Goal: Task Accomplishment & Management: Complete application form

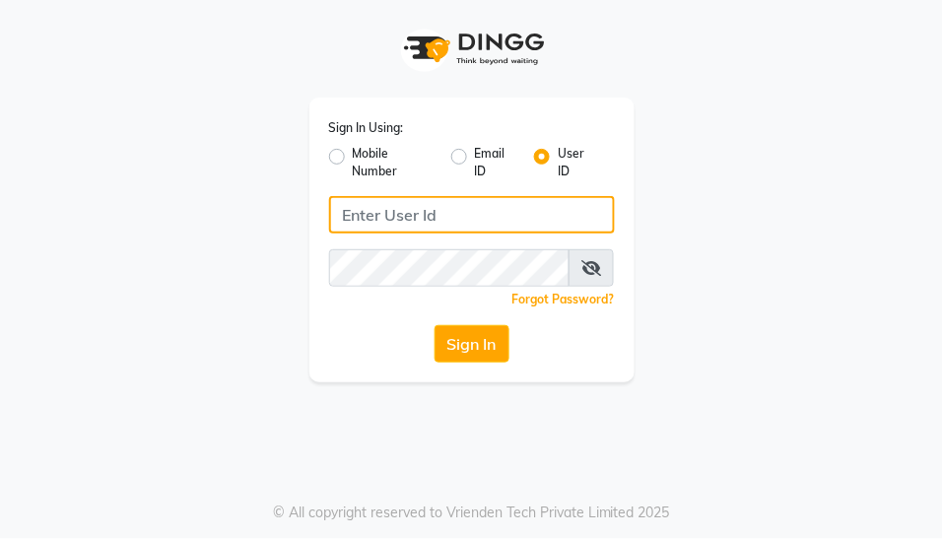
type input "yogesh@123"
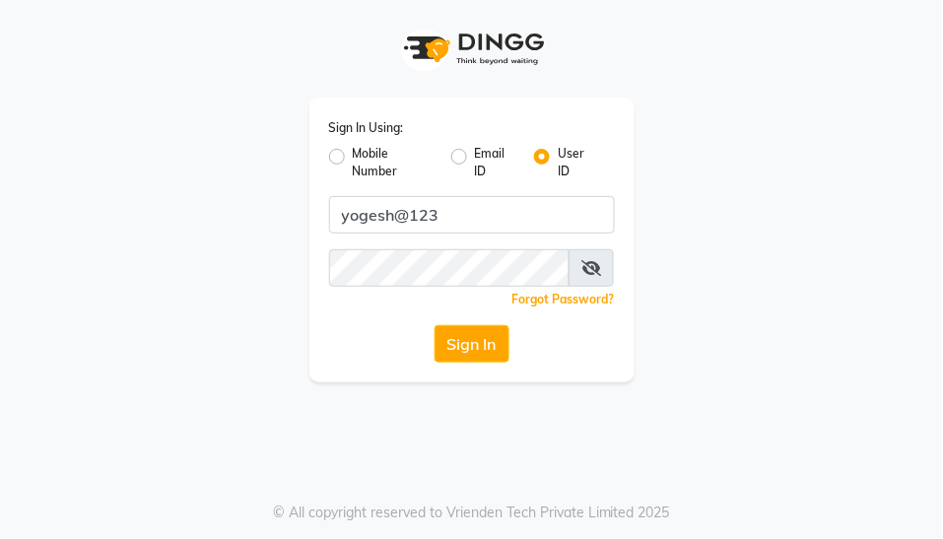
click at [457, 346] on button "Sign In" at bounding box center [472, 343] width 75 height 37
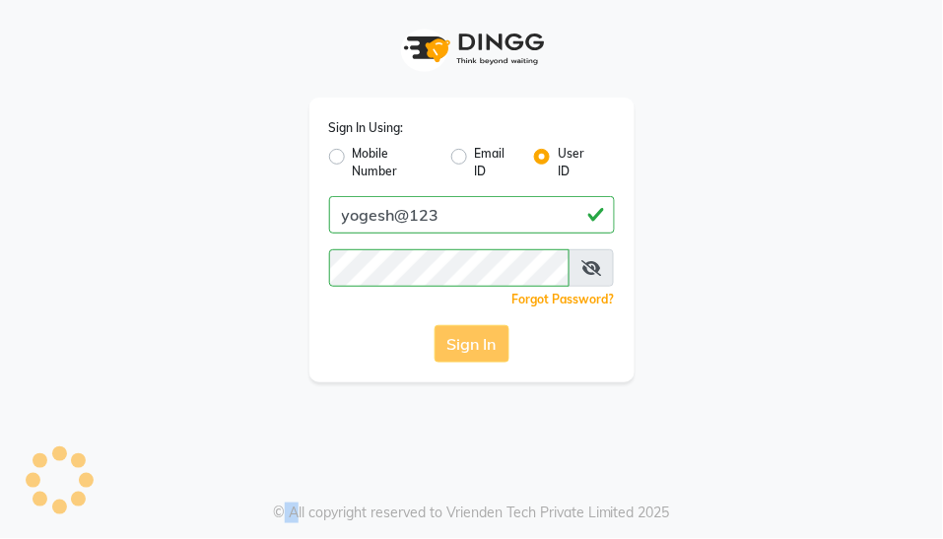
click at [457, 346] on div "Sign In" at bounding box center [472, 343] width 286 height 37
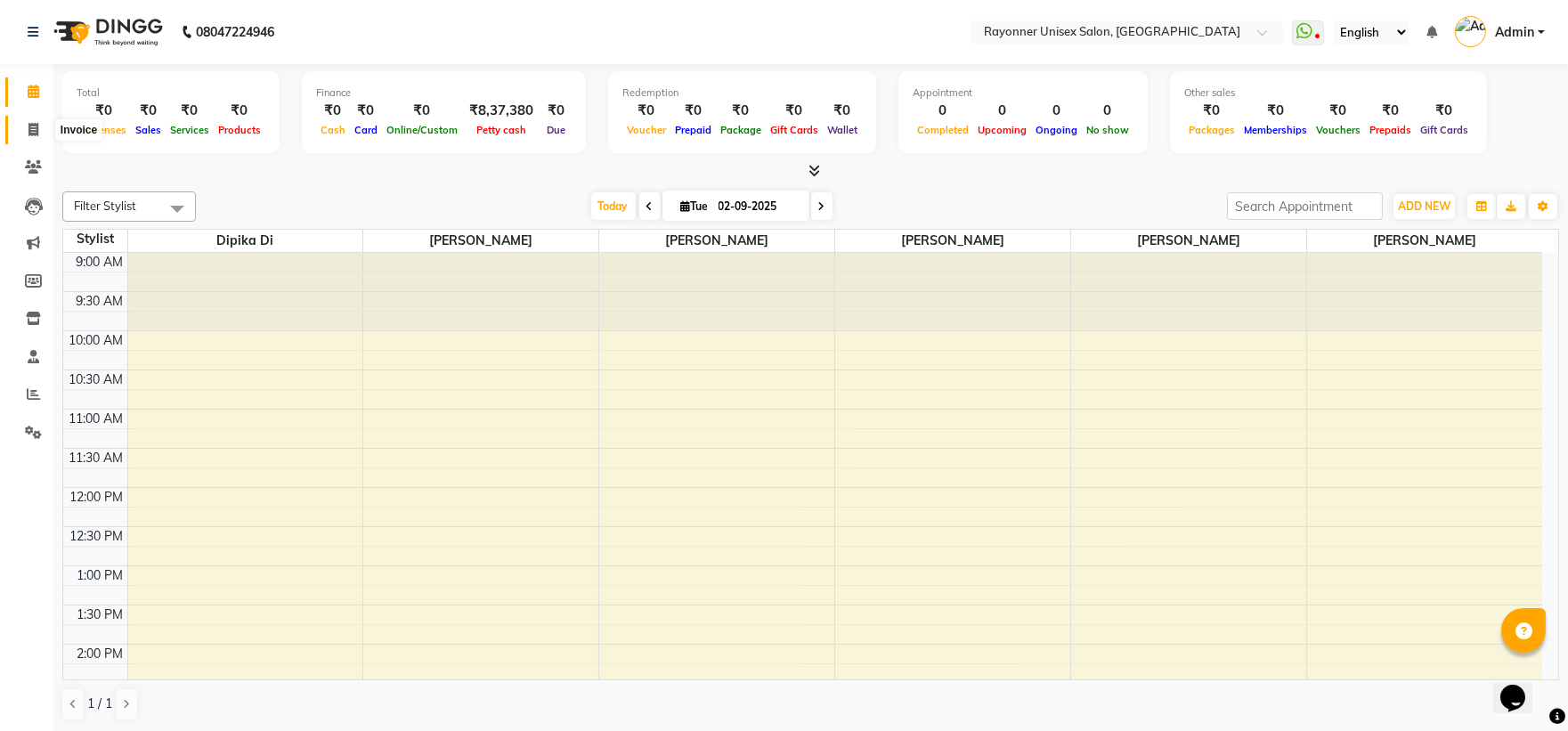
click at [29, 123] on icon at bounding box center [33, 129] width 10 height 14
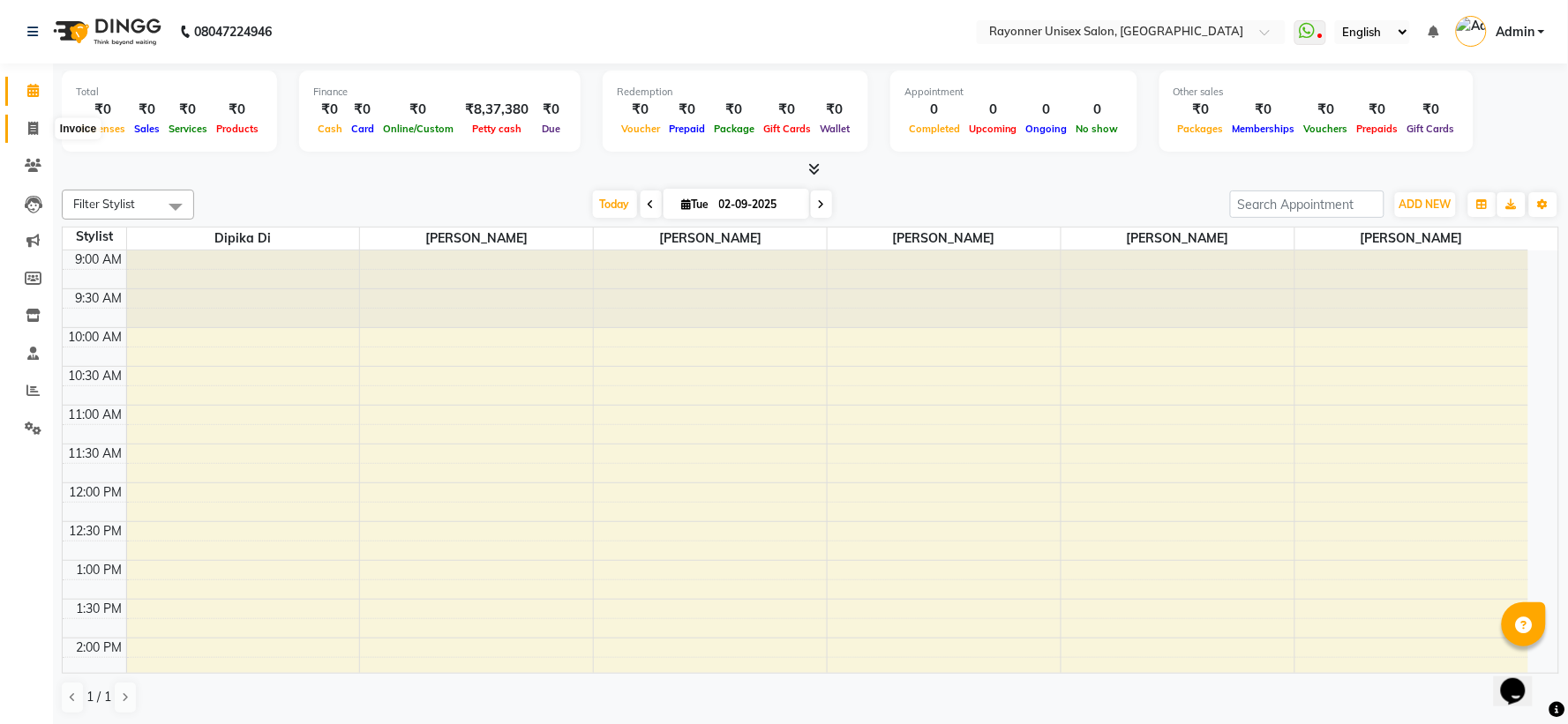
select select "service"
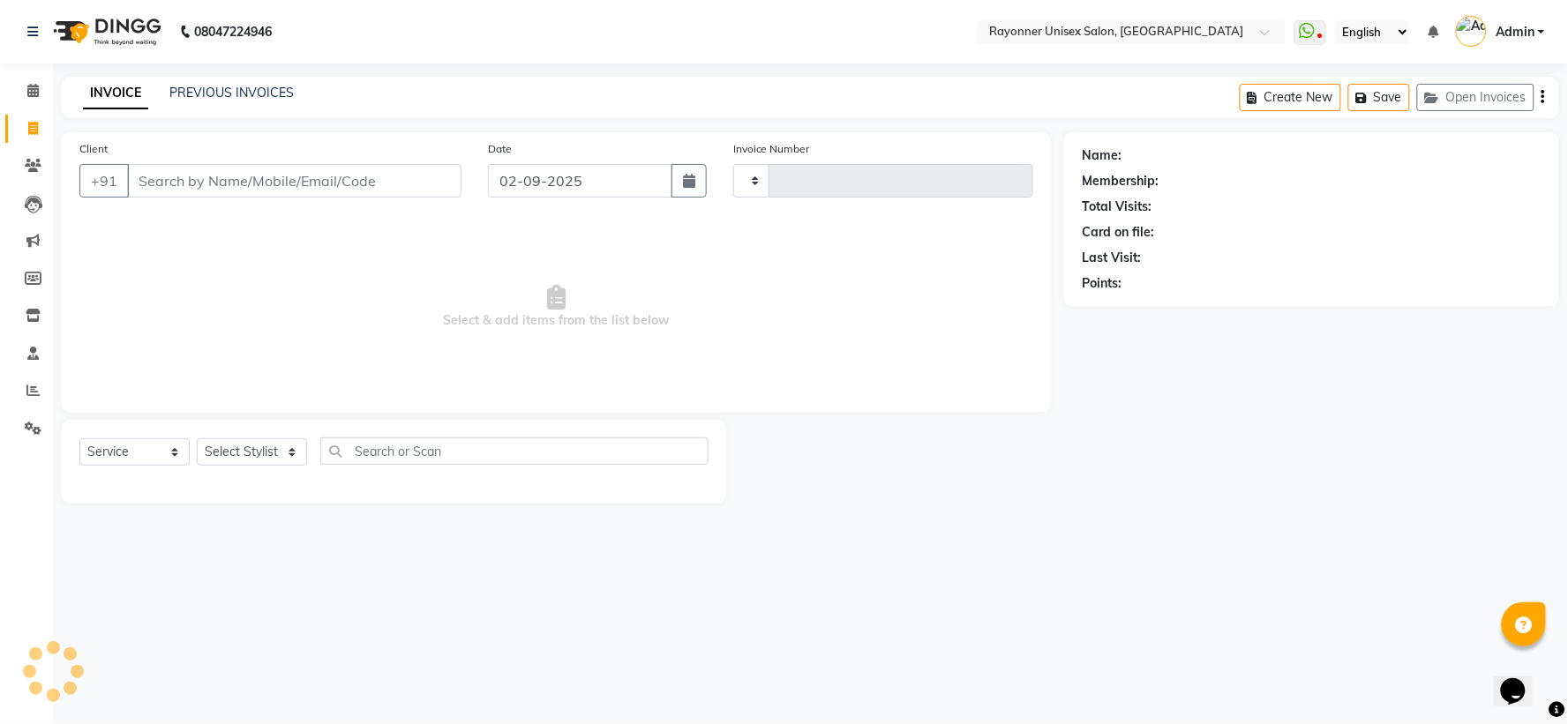
type input "1493"
select select "5201"
click at [164, 181] on input "Client" at bounding box center [295, 180] width 335 height 33
select select "P"
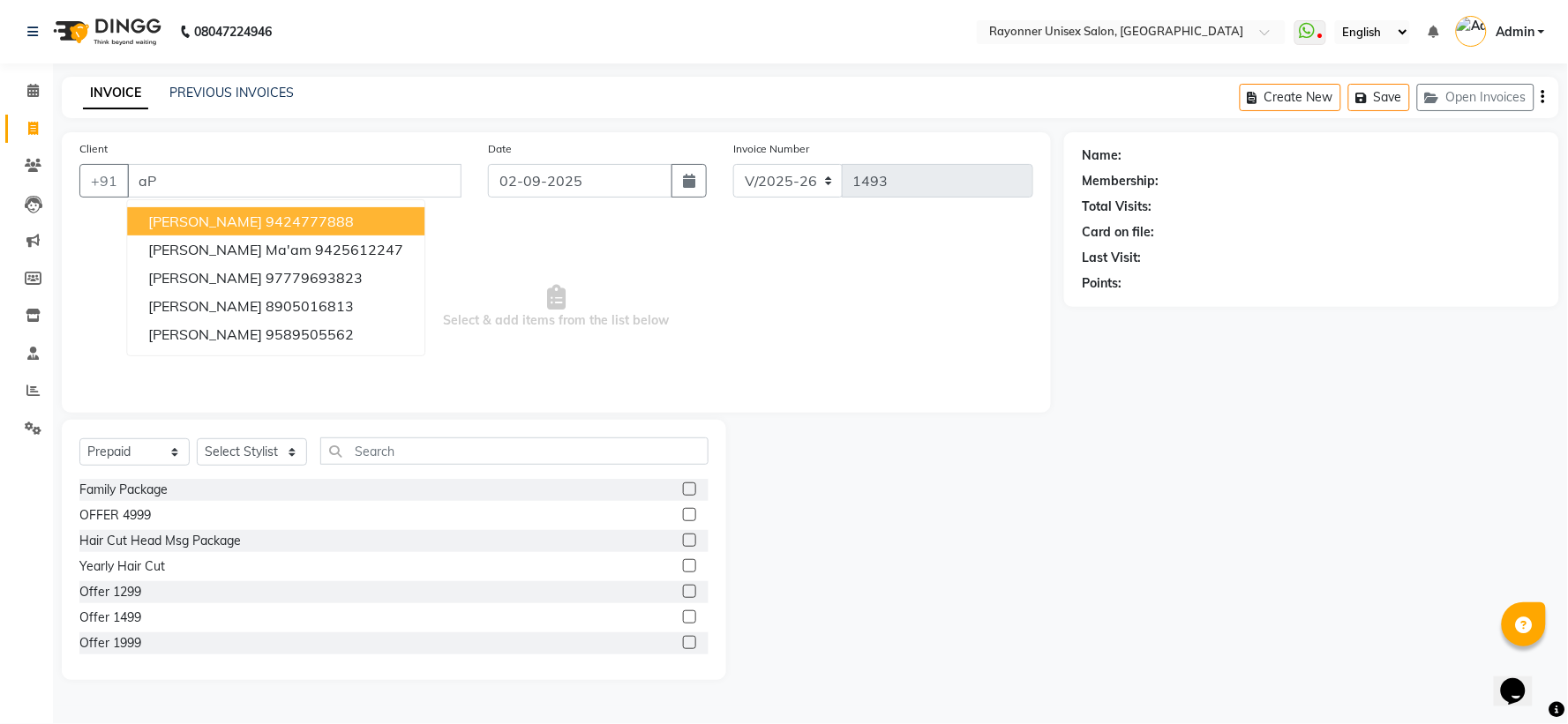
type input "a"
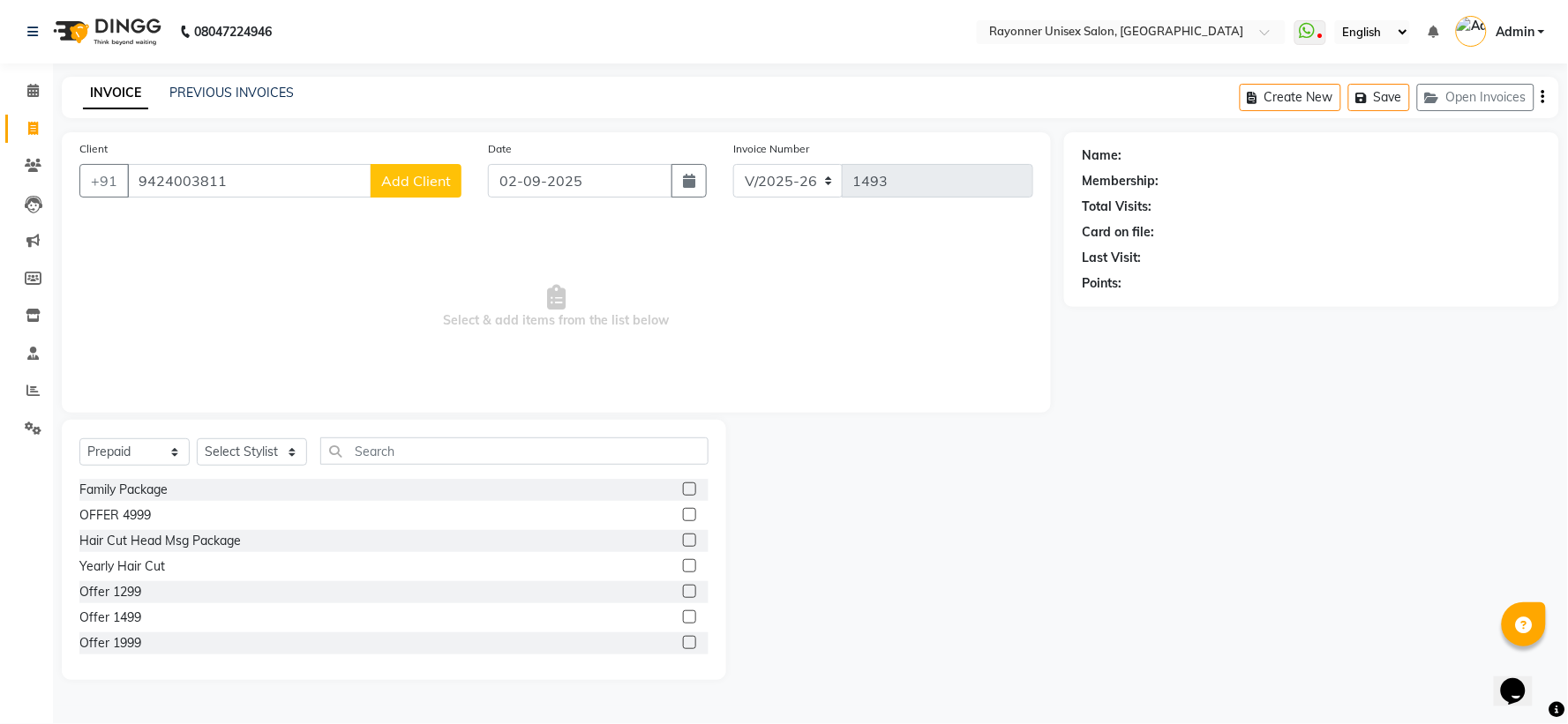
type input "9424003811"
click at [407, 176] on span "Add Client" at bounding box center [416, 181] width 70 height 18
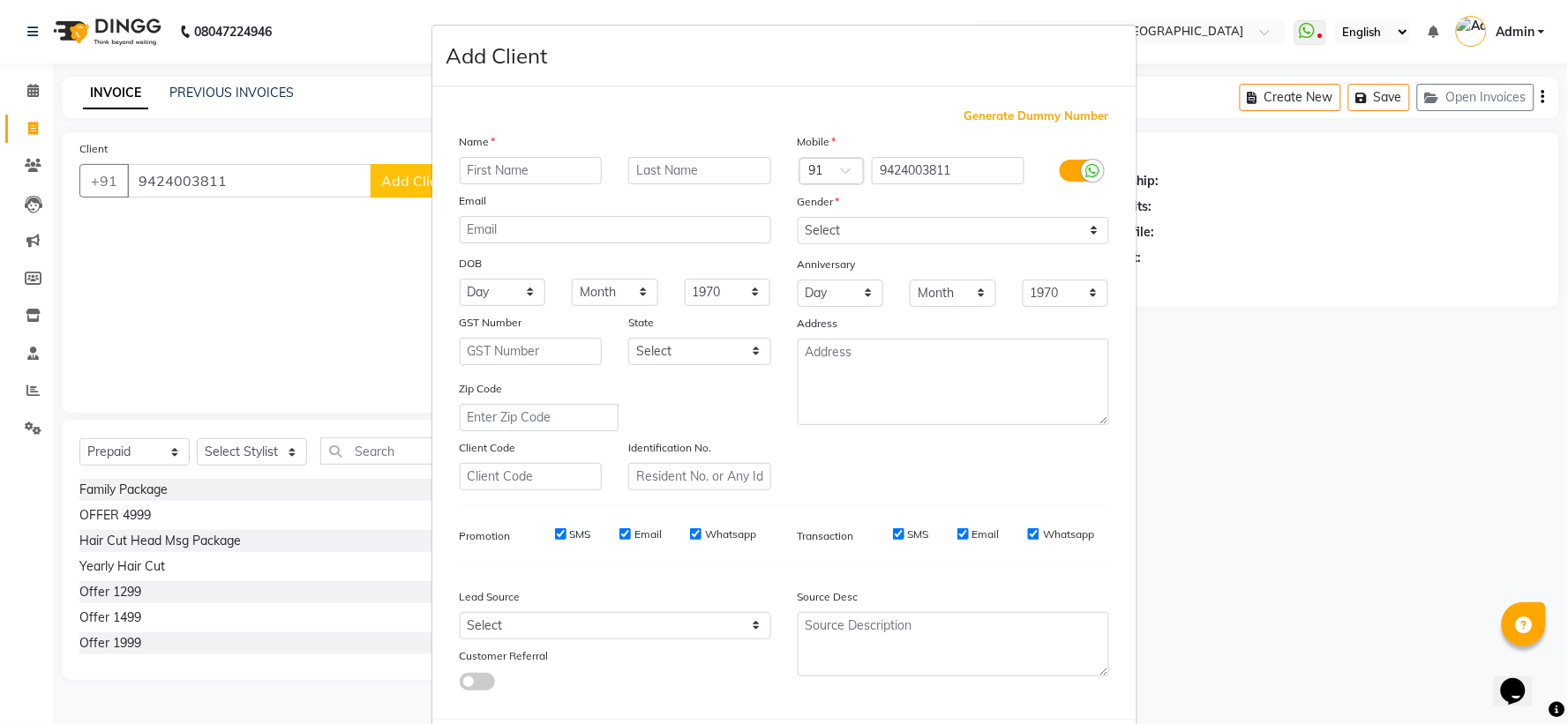
click at [519, 168] on input "text" at bounding box center [531, 170] width 143 height 28
type input "a"
type input "[PERSON_NAME]"
click at [719, 163] on input "text" at bounding box center [700, 170] width 143 height 28
type input "[PERSON_NAME]"
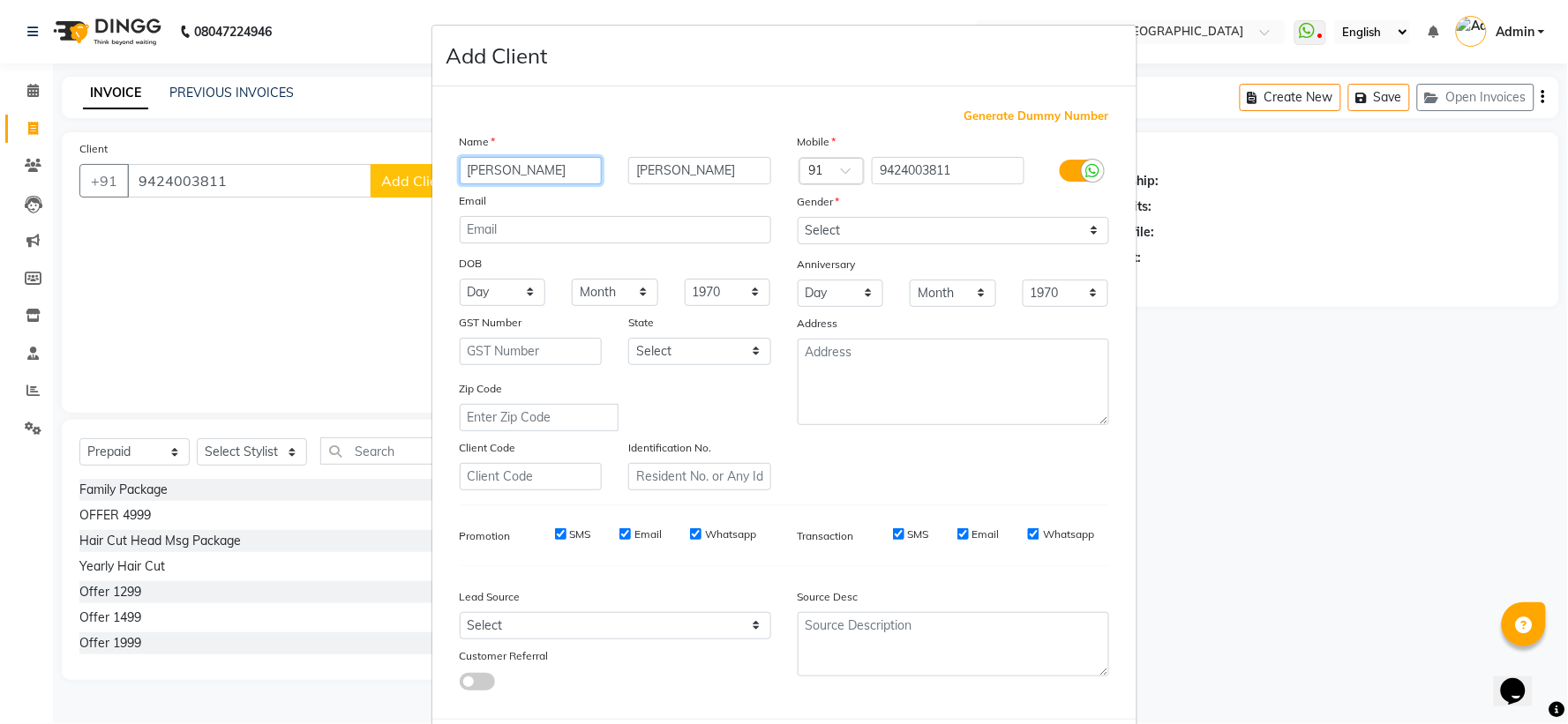
click at [545, 174] on input "[PERSON_NAME]" at bounding box center [531, 170] width 143 height 28
type input "Apoorva Ma'am"
click at [833, 217] on select "Select [DEMOGRAPHIC_DATA] [DEMOGRAPHIC_DATA] Other Prefer Not To Say" at bounding box center [954, 230] width 312 height 28
select select "[DEMOGRAPHIC_DATA]"
click at [798, 217] on select "Select [DEMOGRAPHIC_DATA] [DEMOGRAPHIC_DATA] Other Prefer Not To Say" at bounding box center [954, 230] width 312 height 28
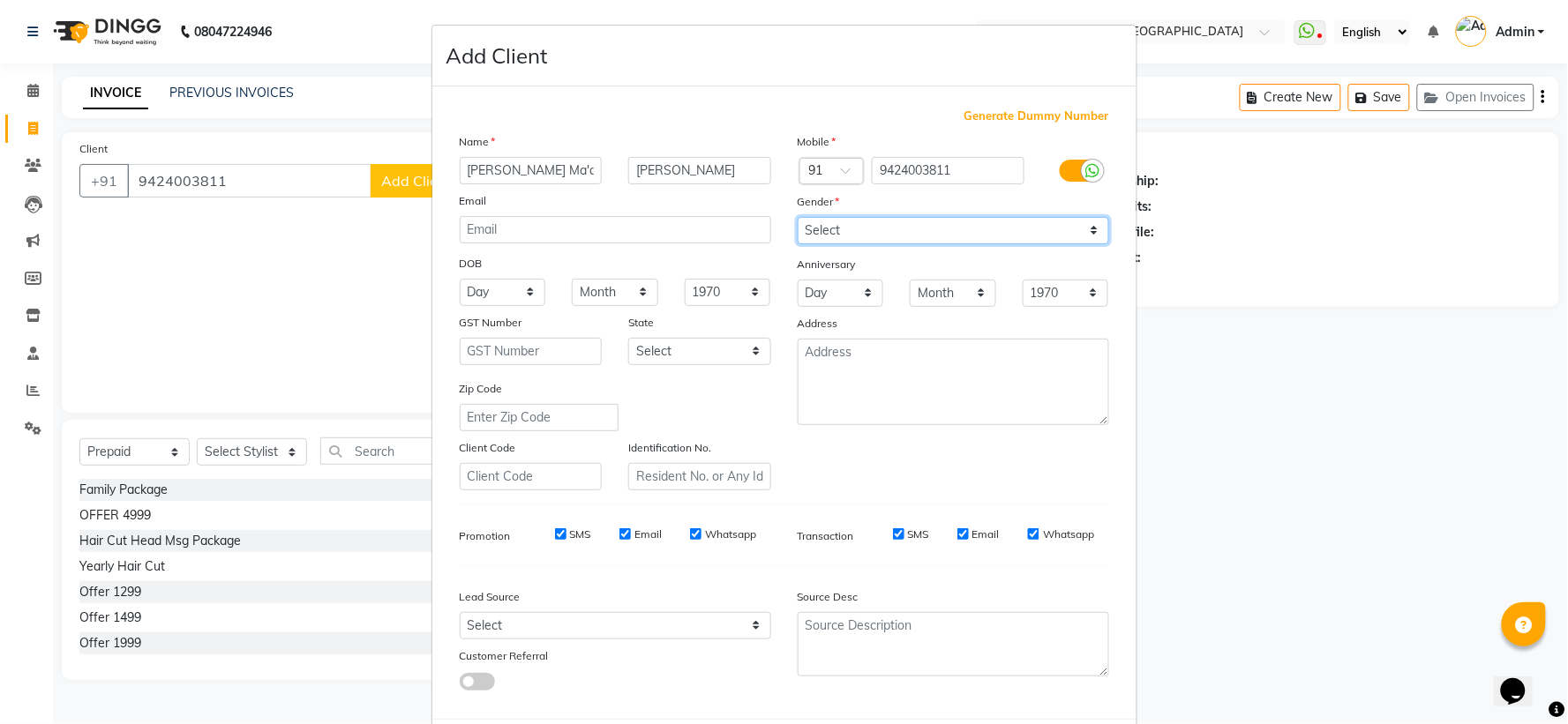
scroll to position [91, 0]
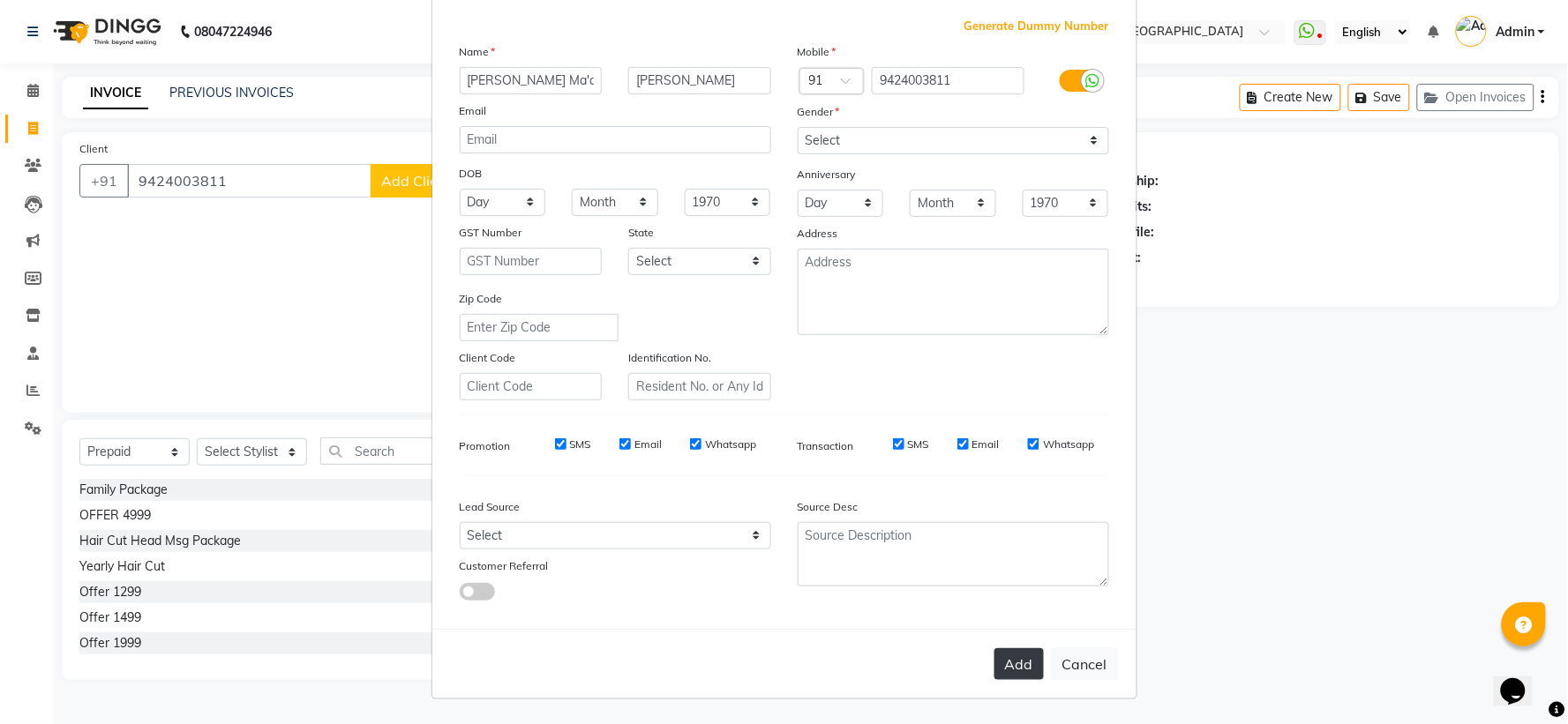
click at [844, 481] on button "Add" at bounding box center [1019, 663] width 49 height 31
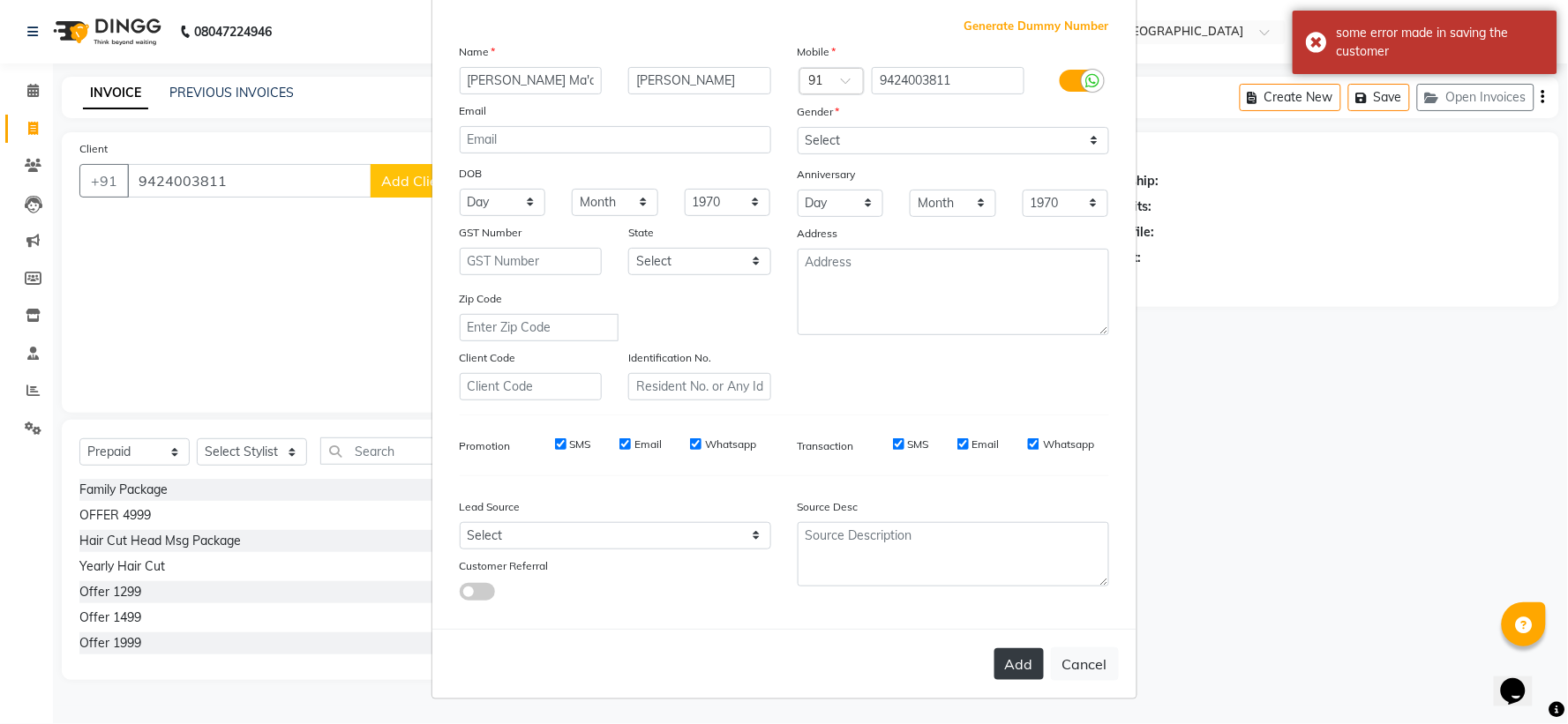
click at [844, 481] on button "Add" at bounding box center [1019, 663] width 49 height 31
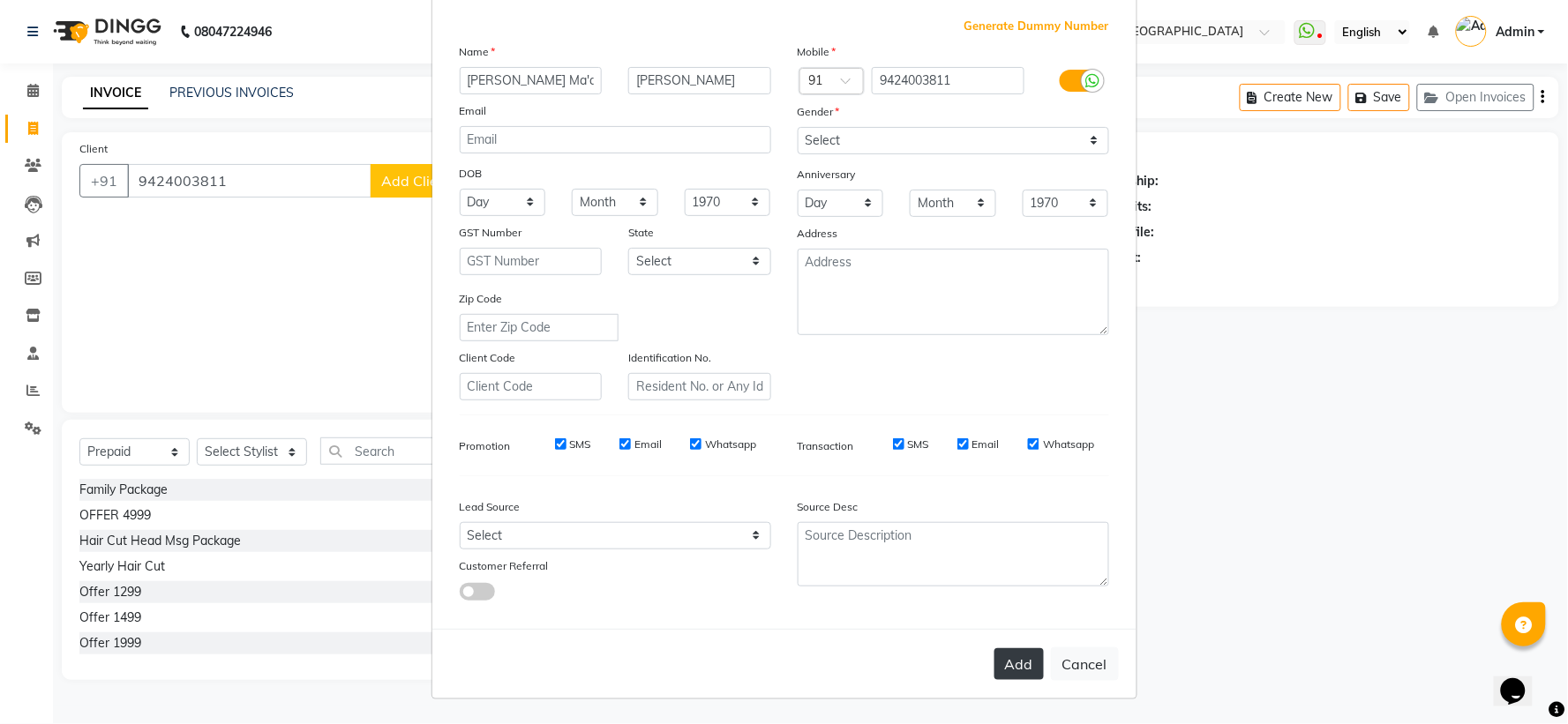
click at [844, 481] on button "Add" at bounding box center [1019, 663] width 49 height 31
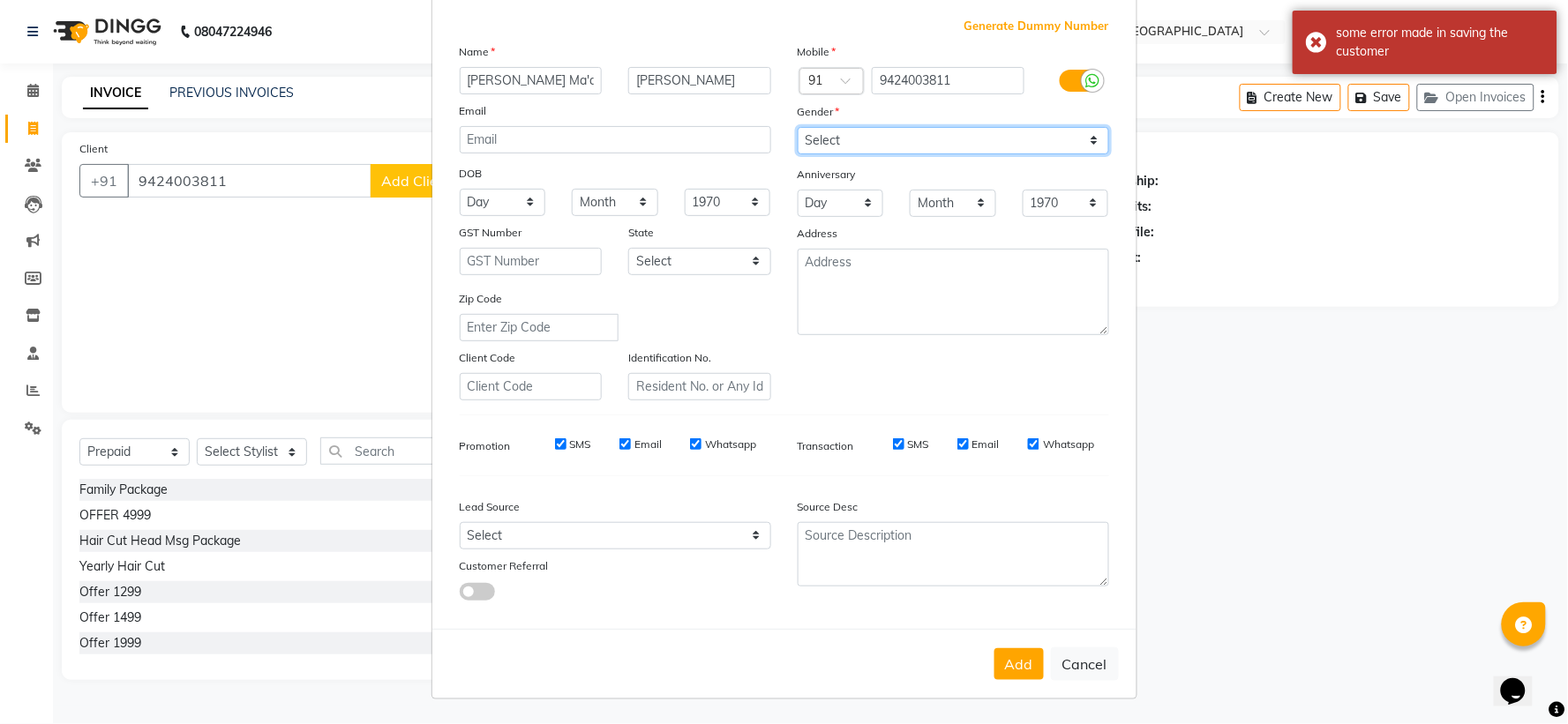
click at [844, 138] on select "Select [DEMOGRAPHIC_DATA] [DEMOGRAPHIC_DATA] Other Prefer Not To Say" at bounding box center [954, 141] width 312 height 28
click at [798, 127] on select "Select [DEMOGRAPHIC_DATA] [DEMOGRAPHIC_DATA] Other Prefer Not To Say" at bounding box center [954, 141] width 312 height 28
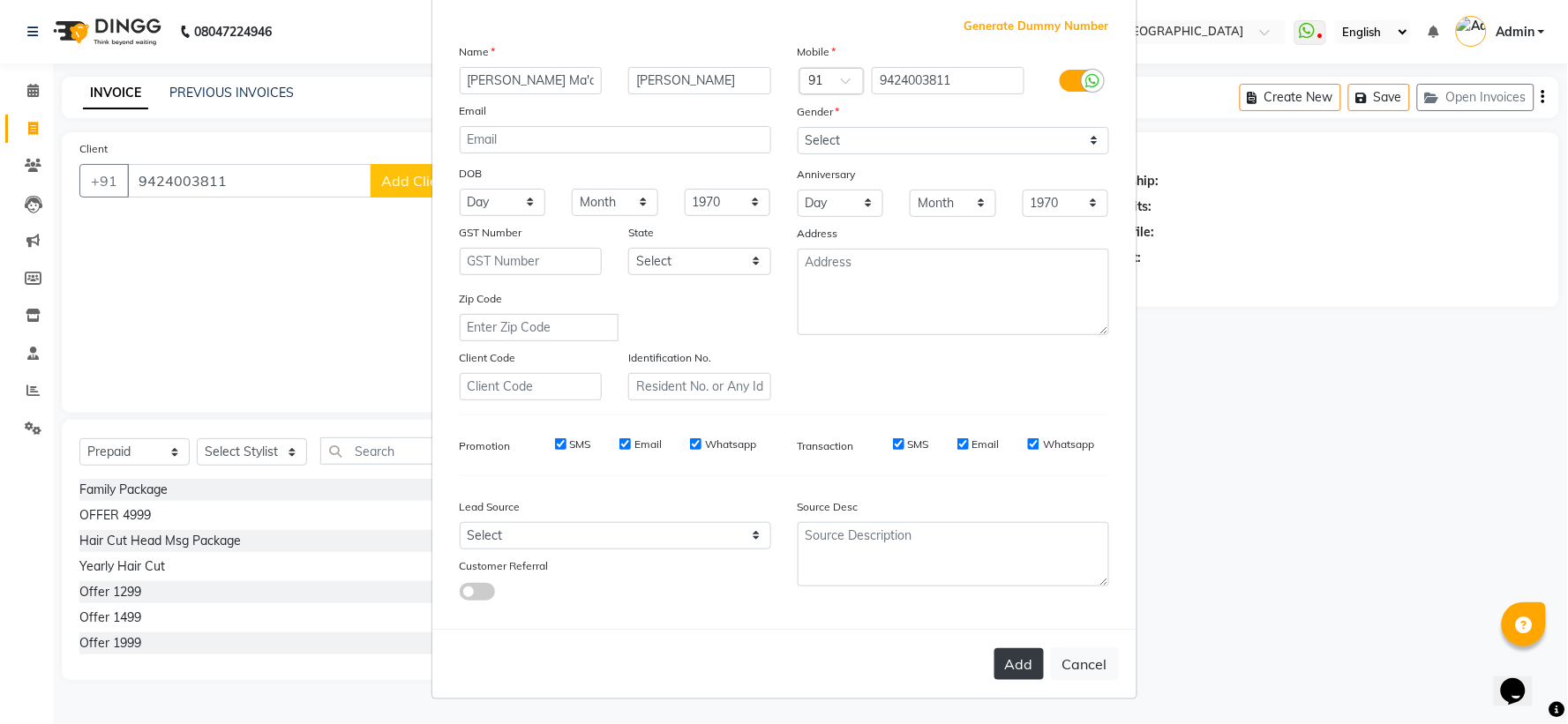
click at [844, 481] on button "Add" at bounding box center [1019, 663] width 49 height 31
click at [844, 481] on div "Add Cancel" at bounding box center [784, 664] width 704 height 70
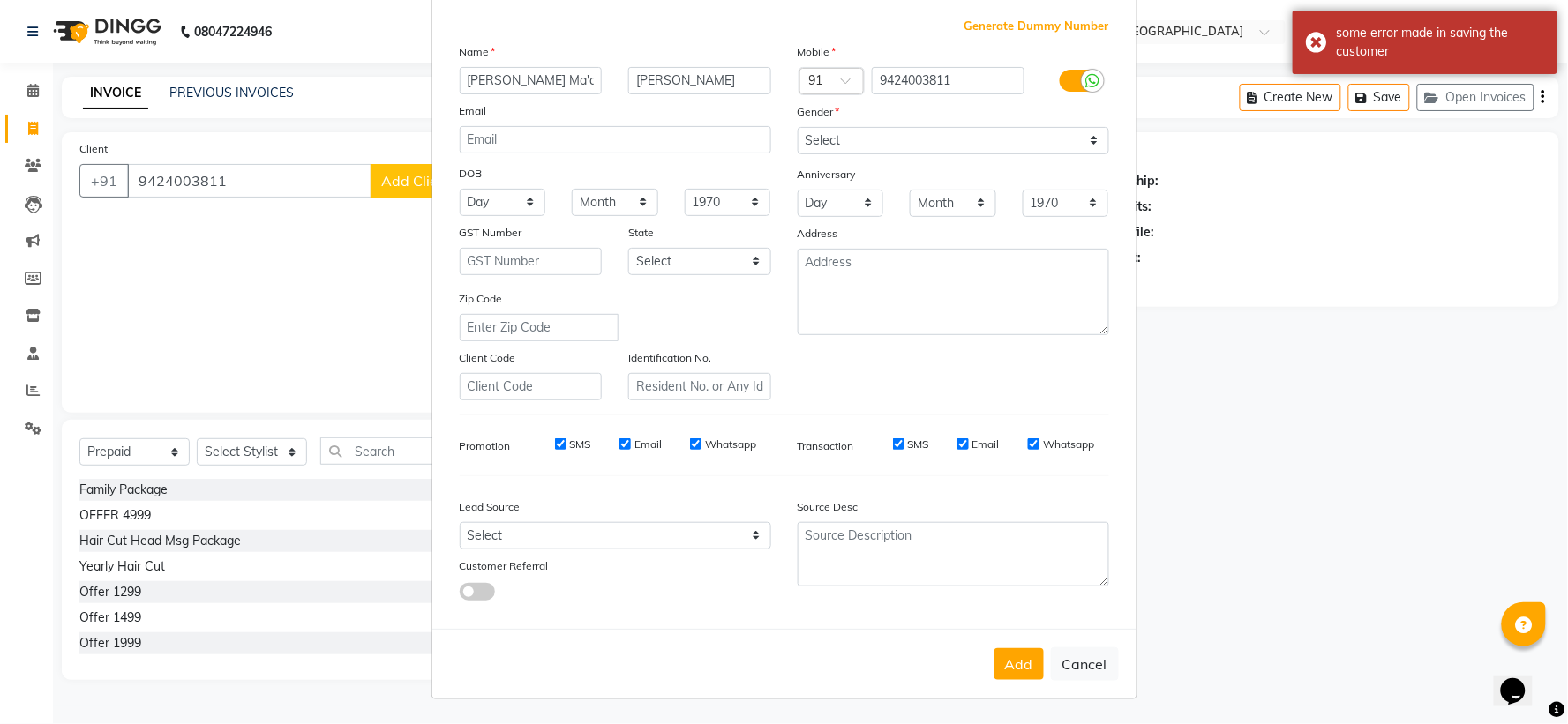
click at [844, 481] on ngb-modal-window "Add Client Generate Dummy Number Name Apoorva Ma'am Orvile Email DOB Day 01 02 …" at bounding box center [784, 362] width 1568 height 724
click at [844, 481] on button "Cancel" at bounding box center [1085, 663] width 68 height 33
select select
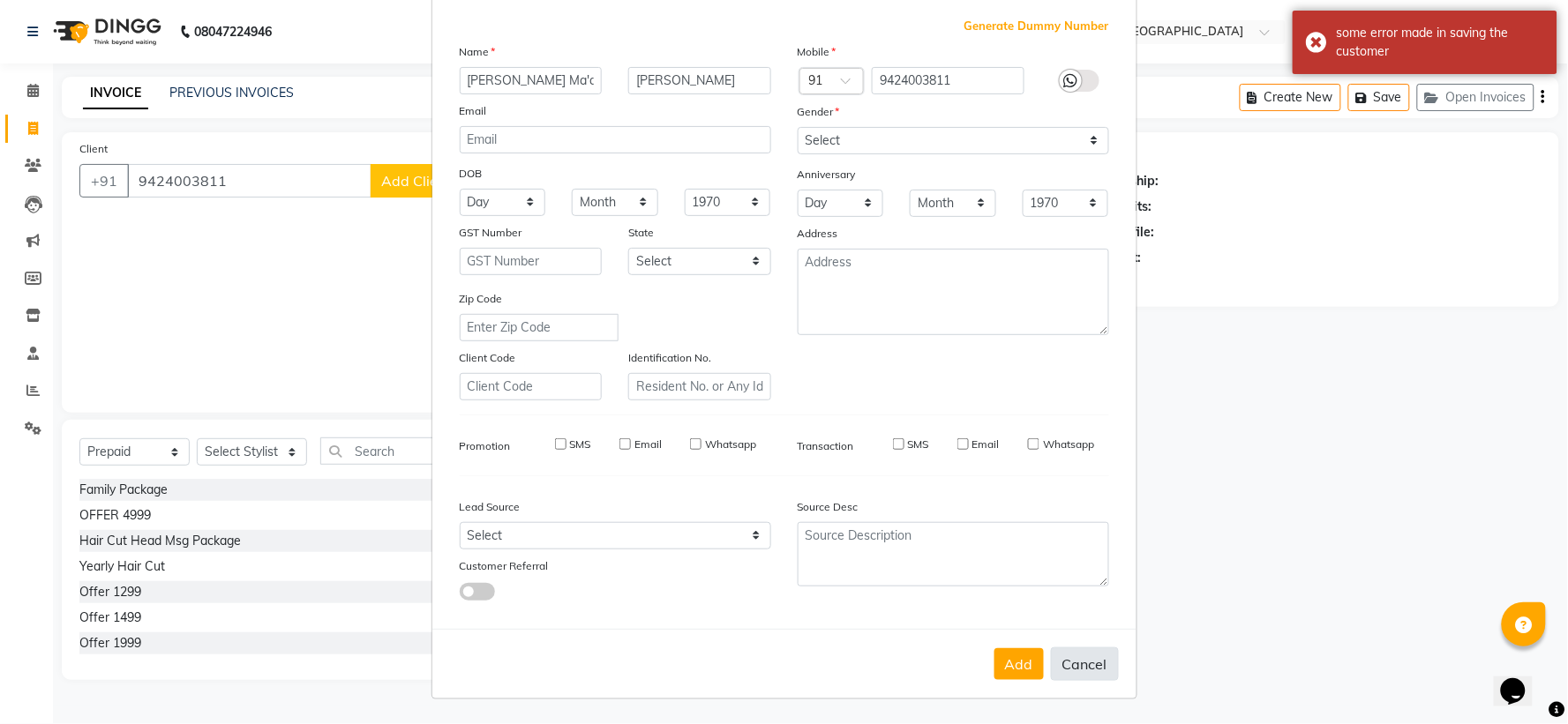
select select
checkbox input "false"
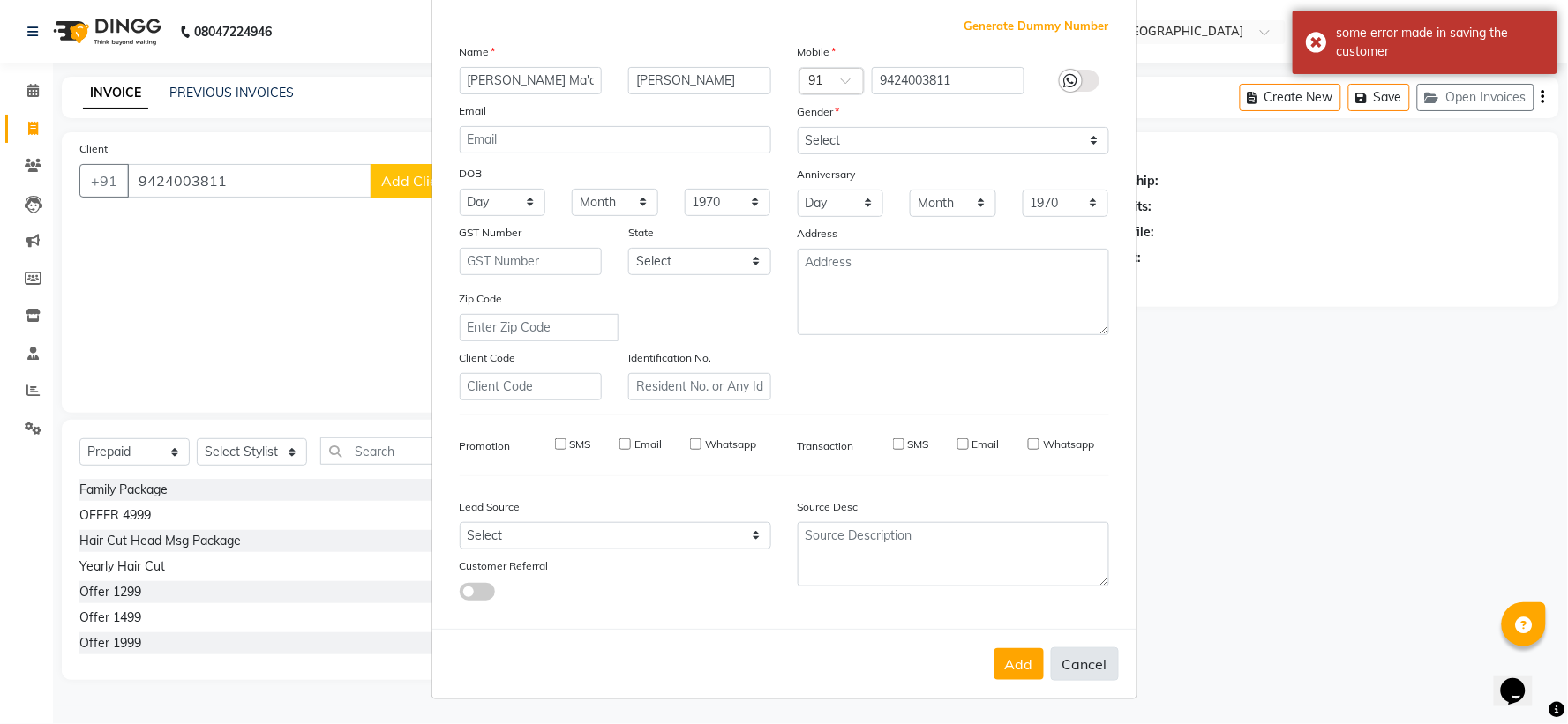
checkbox input "false"
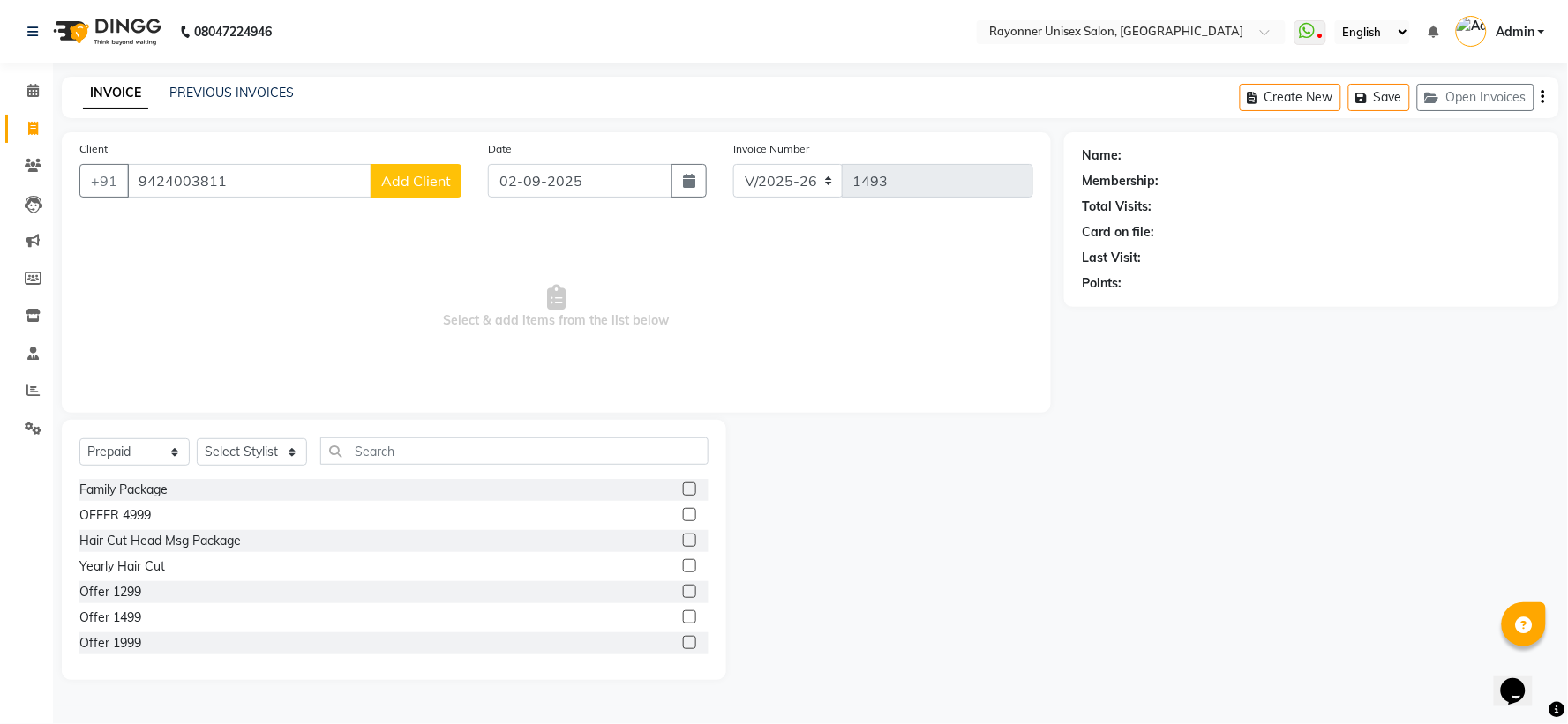
click at [411, 169] on button "Add Client" at bounding box center [416, 180] width 91 height 33
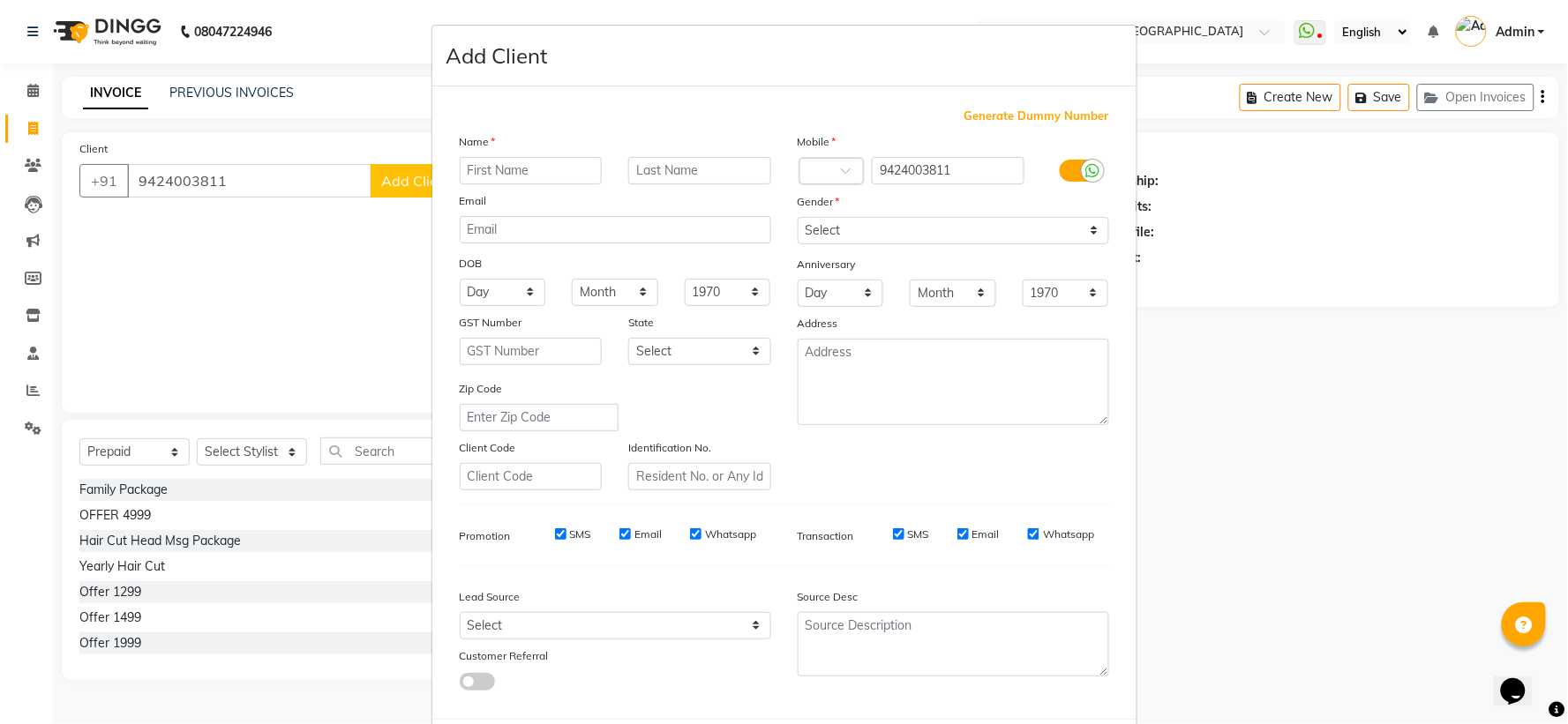
click at [509, 164] on input "text" at bounding box center [531, 170] width 143 height 28
click at [522, 167] on input "text" at bounding box center [531, 170] width 143 height 28
type input "[PERSON_NAME]"
click at [672, 165] on input "text" at bounding box center [700, 170] width 143 height 28
type input "m"
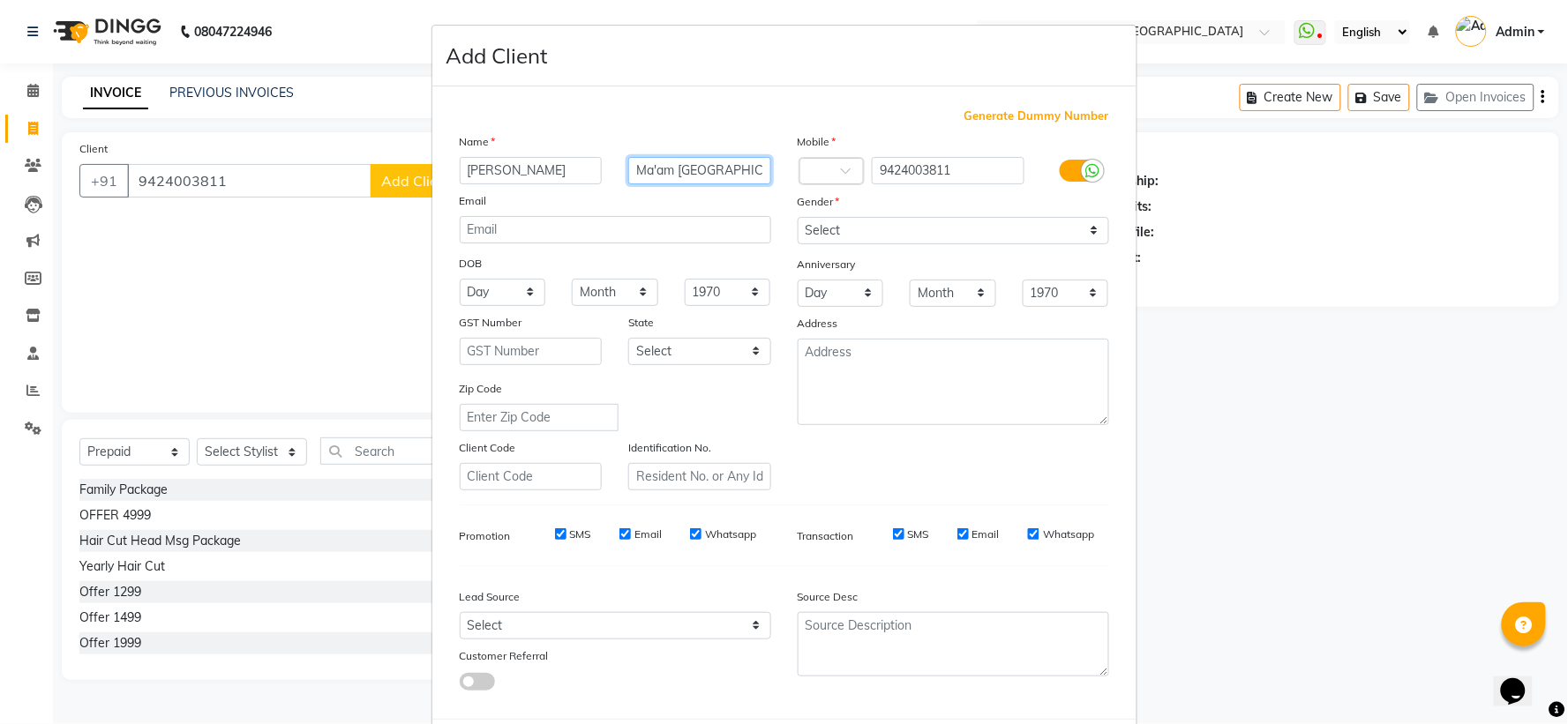
type input "Ma'am Orville"
click at [844, 225] on select "Select [DEMOGRAPHIC_DATA] [DEMOGRAPHIC_DATA] Other Prefer Not To Say" at bounding box center [954, 230] width 312 height 28
select select "[DEMOGRAPHIC_DATA]"
click at [798, 217] on select "Select [DEMOGRAPHIC_DATA] [DEMOGRAPHIC_DATA] Other Prefer Not To Say" at bounding box center [954, 230] width 312 height 28
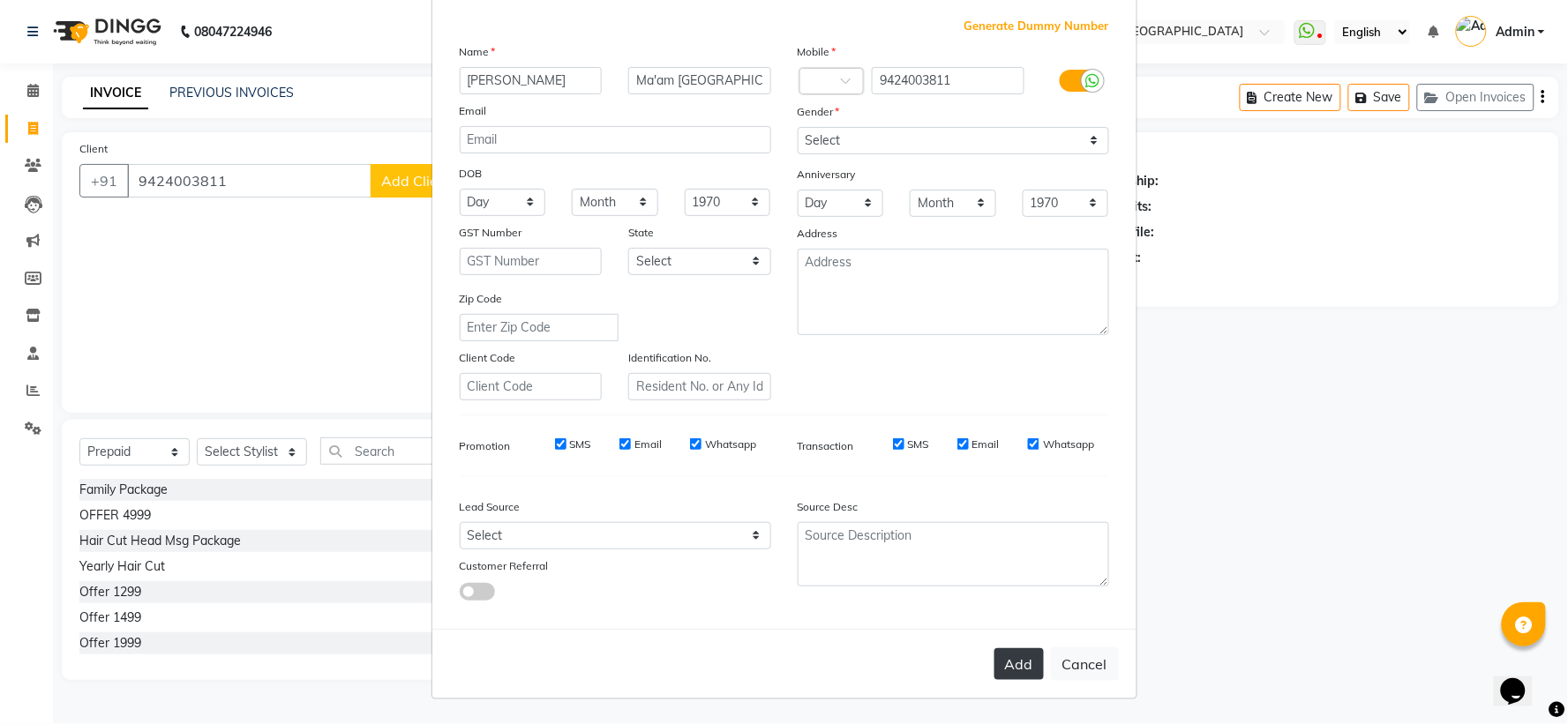
click at [844, 481] on button "Add" at bounding box center [1019, 663] width 49 height 31
click at [844, 481] on div "Add Cancel" at bounding box center [784, 664] width 704 height 70
click at [844, 472] on ngb-modal-window "Add Client Generate Dummy Number Name Apoorva Ma'am Orville Email DOB Day 01 02…" at bounding box center [784, 362] width 1568 height 724
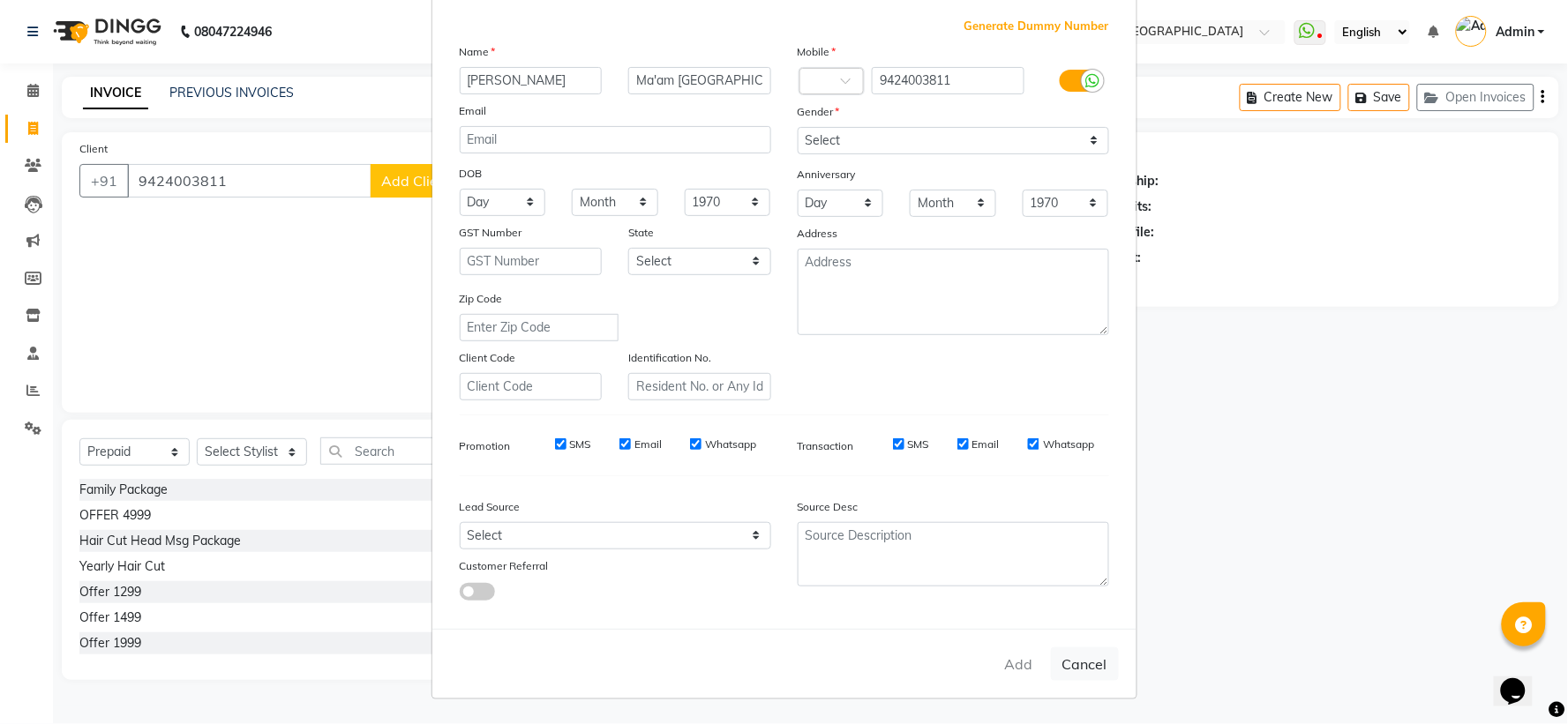
click at [844, 481] on div "Add Cancel" at bounding box center [784, 664] width 704 height 70
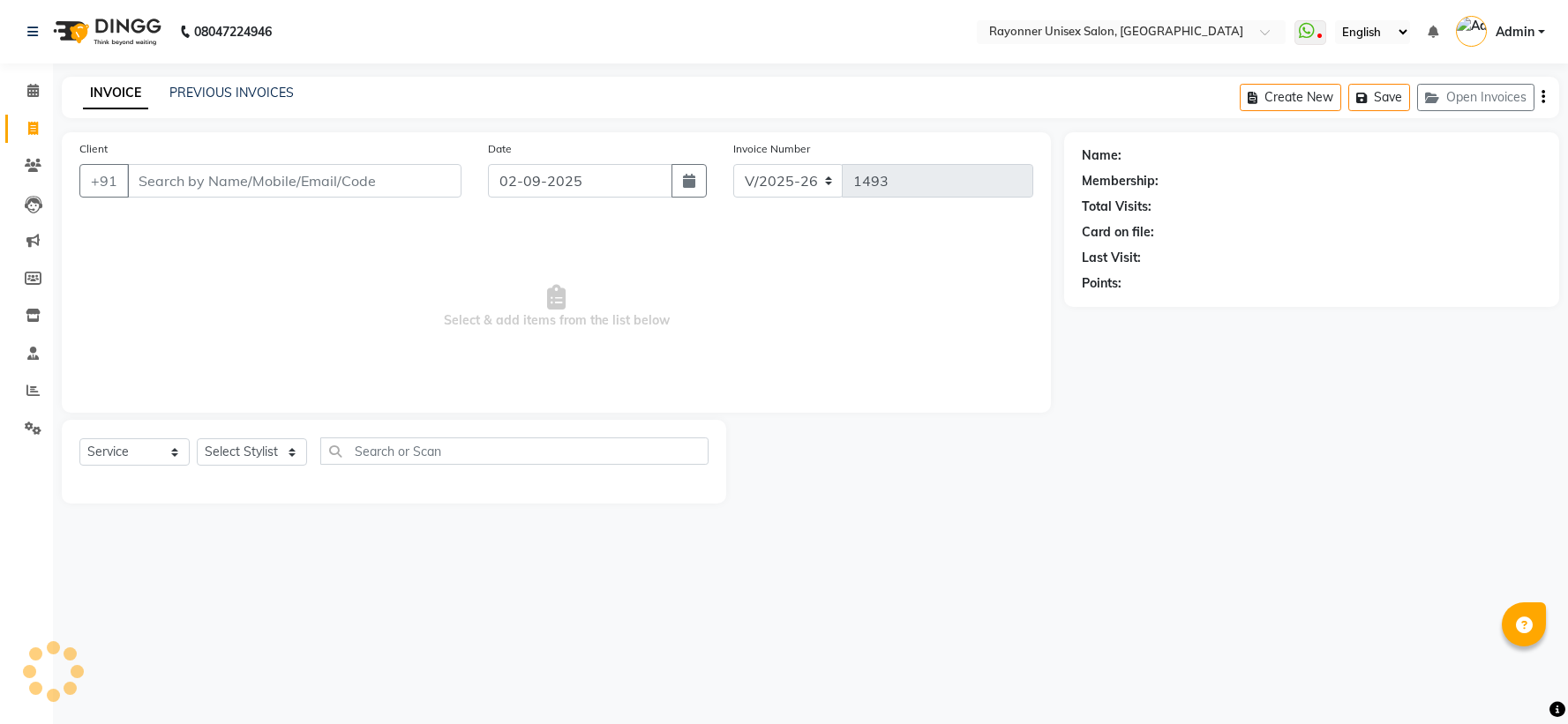
select select "5201"
select select "P"
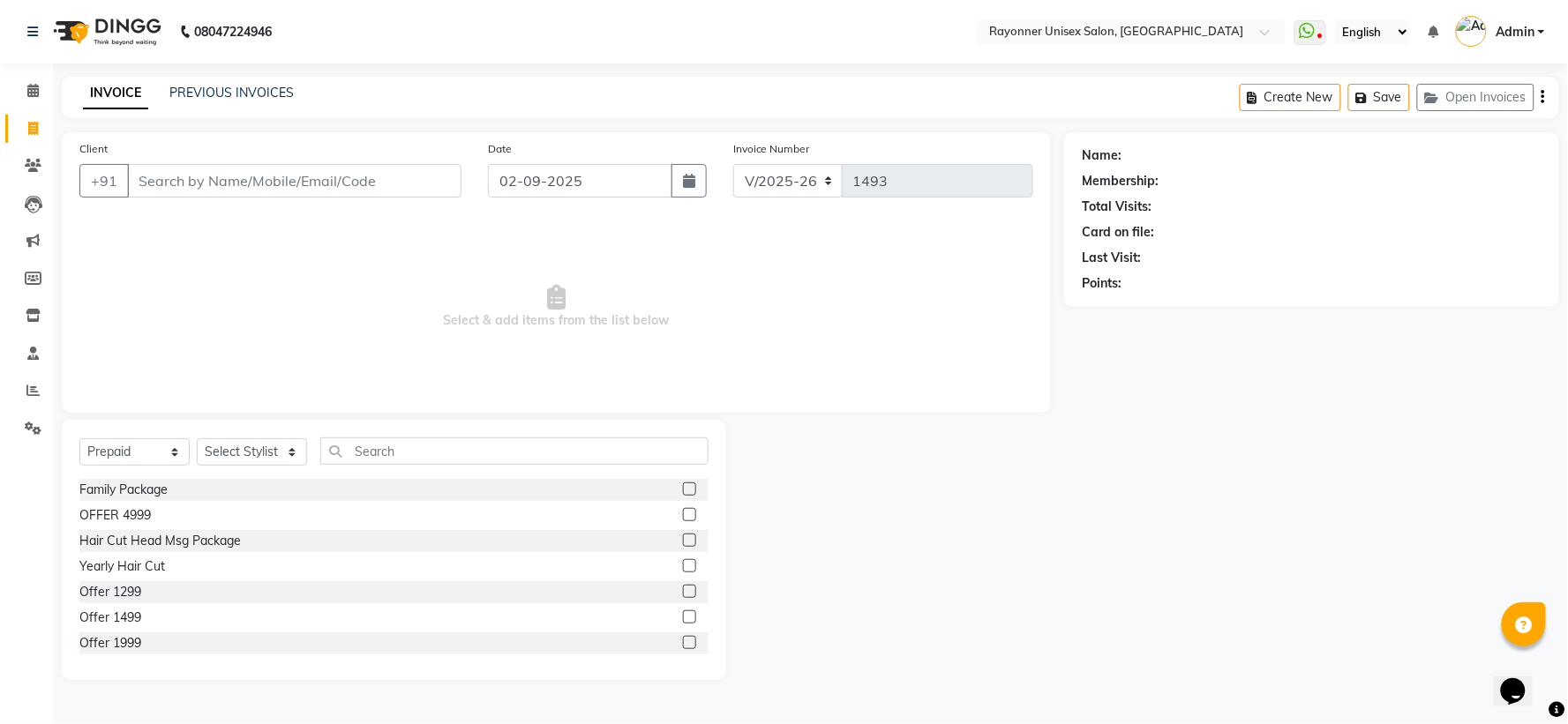
click at [250, 188] on input "Client" at bounding box center [295, 180] width 335 height 33
type input "94240036811"
click at [415, 177] on span "Add Client" at bounding box center [416, 181] width 70 height 18
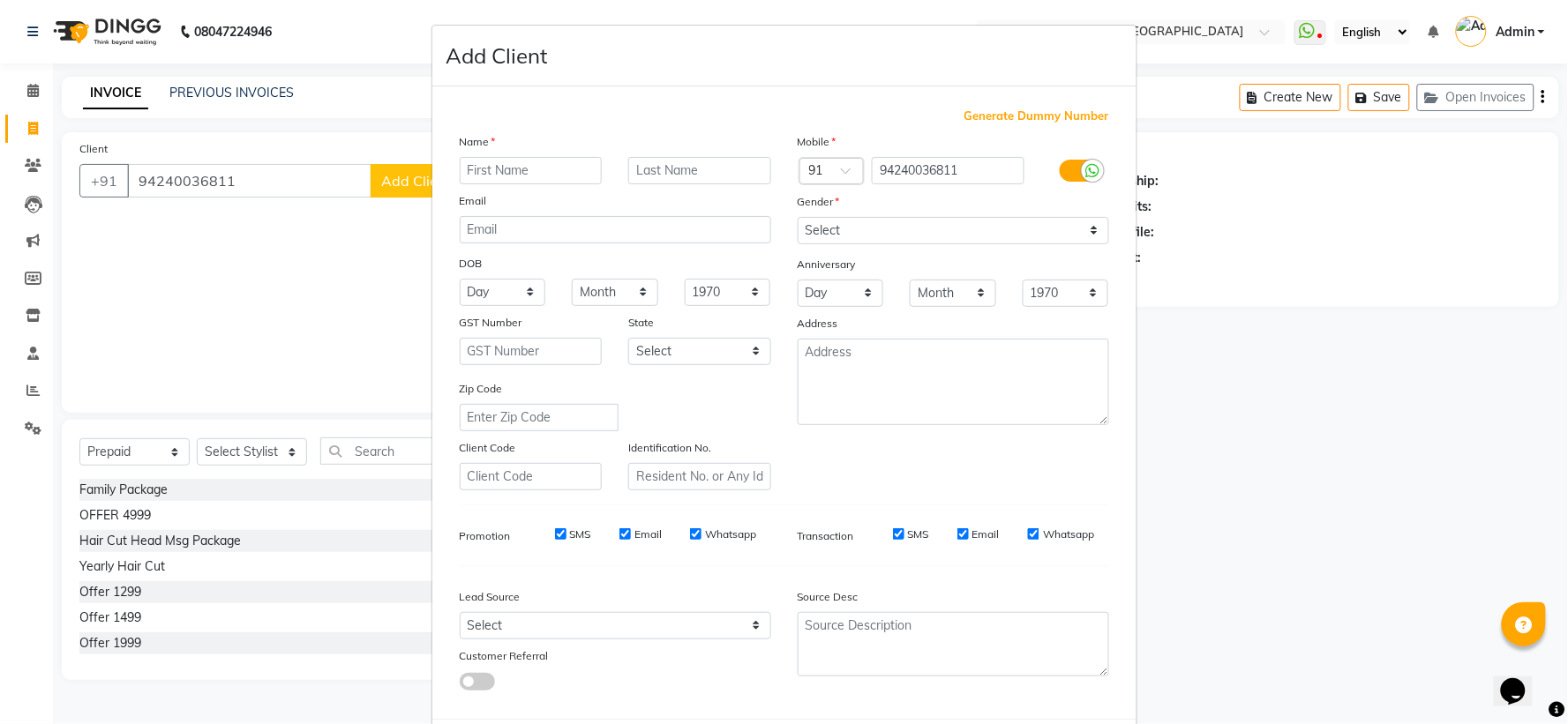
click at [501, 169] on input "text" at bounding box center [531, 170] width 143 height 28
type input "[PERSON_NAME]"
click at [693, 174] on input "text" at bounding box center [700, 170] width 143 height 28
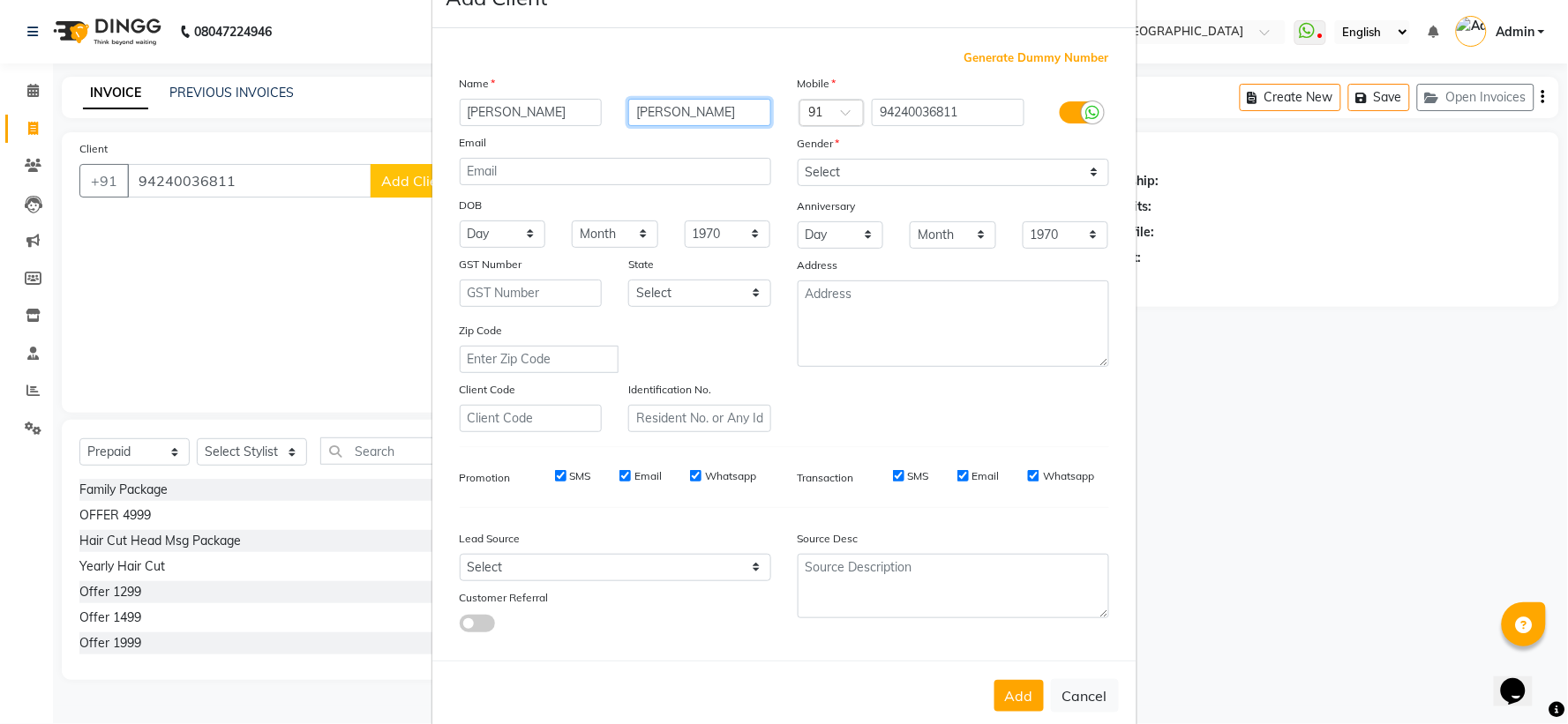
scroll to position [91, 0]
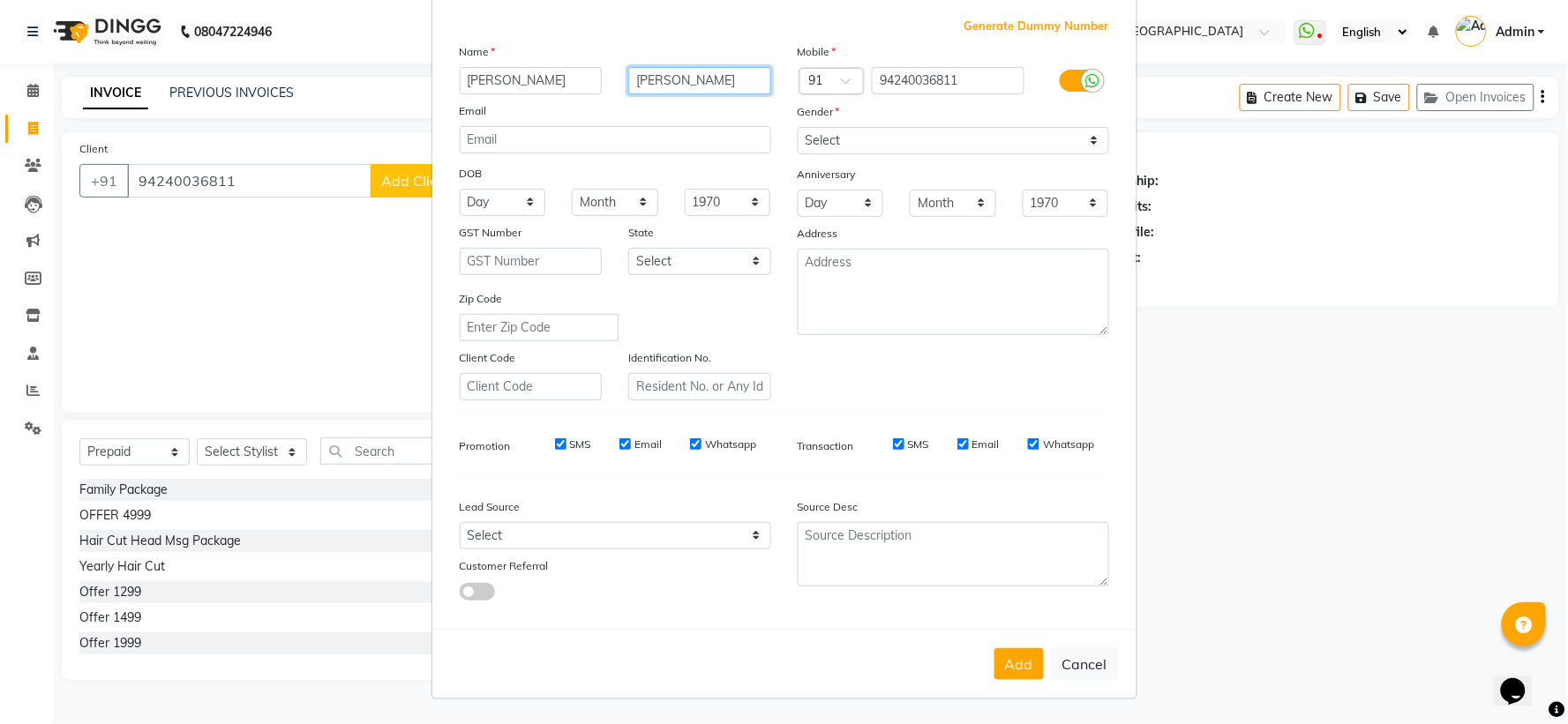
type input "[PERSON_NAME]"
click at [832, 140] on select "Select [DEMOGRAPHIC_DATA] [DEMOGRAPHIC_DATA] Other Prefer Not To Say" at bounding box center [954, 141] width 312 height 28
select select "[DEMOGRAPHIC_DATA]"
click at [798, 127] on select "Select [DEMOGRAPHIC_DATA] [DEMOGRAPHIC_DATA] Other Prefer Not To Say" at bounding box center [954, 141] width 312 height 28
click at [1007, 660] on button "Add" at bounding box center [1019, 663] width 49 height 31
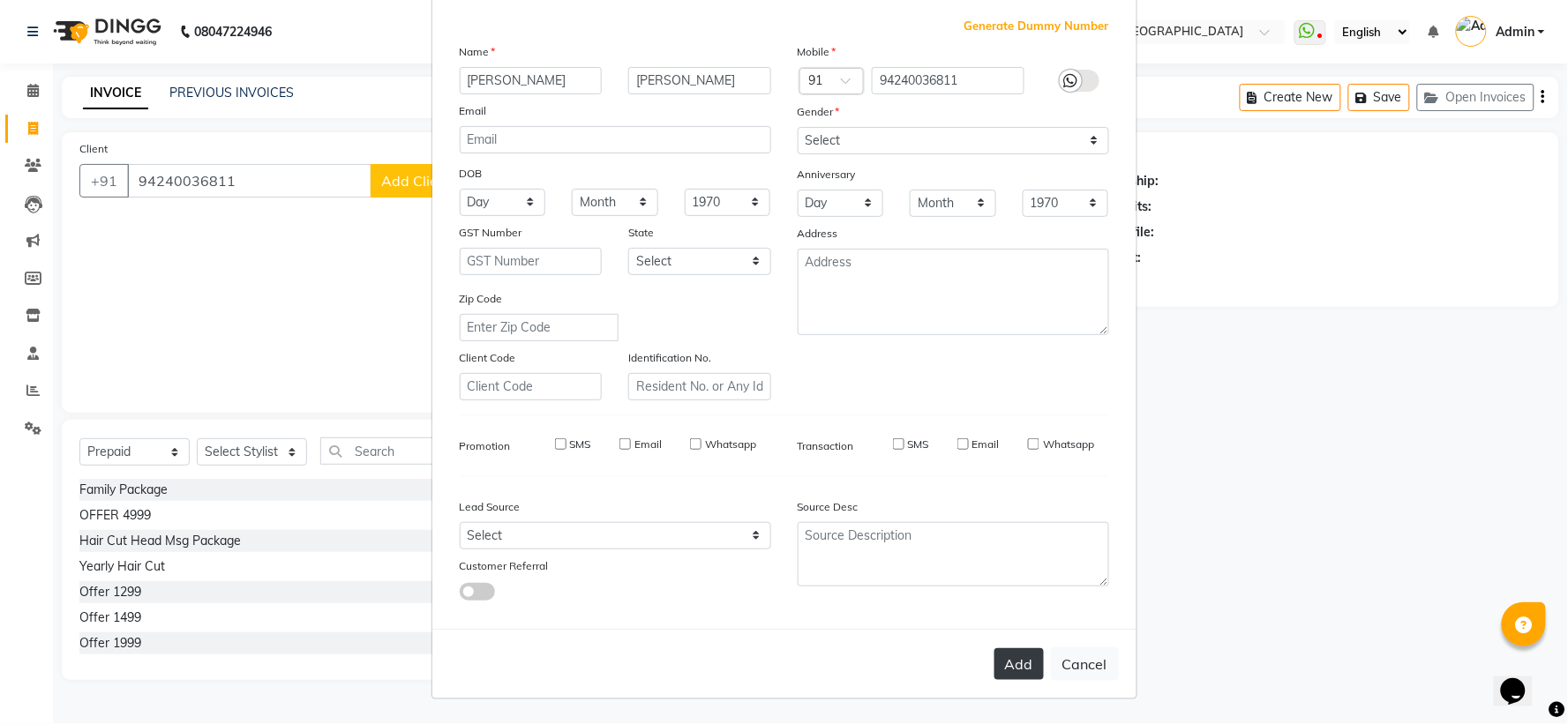
select select
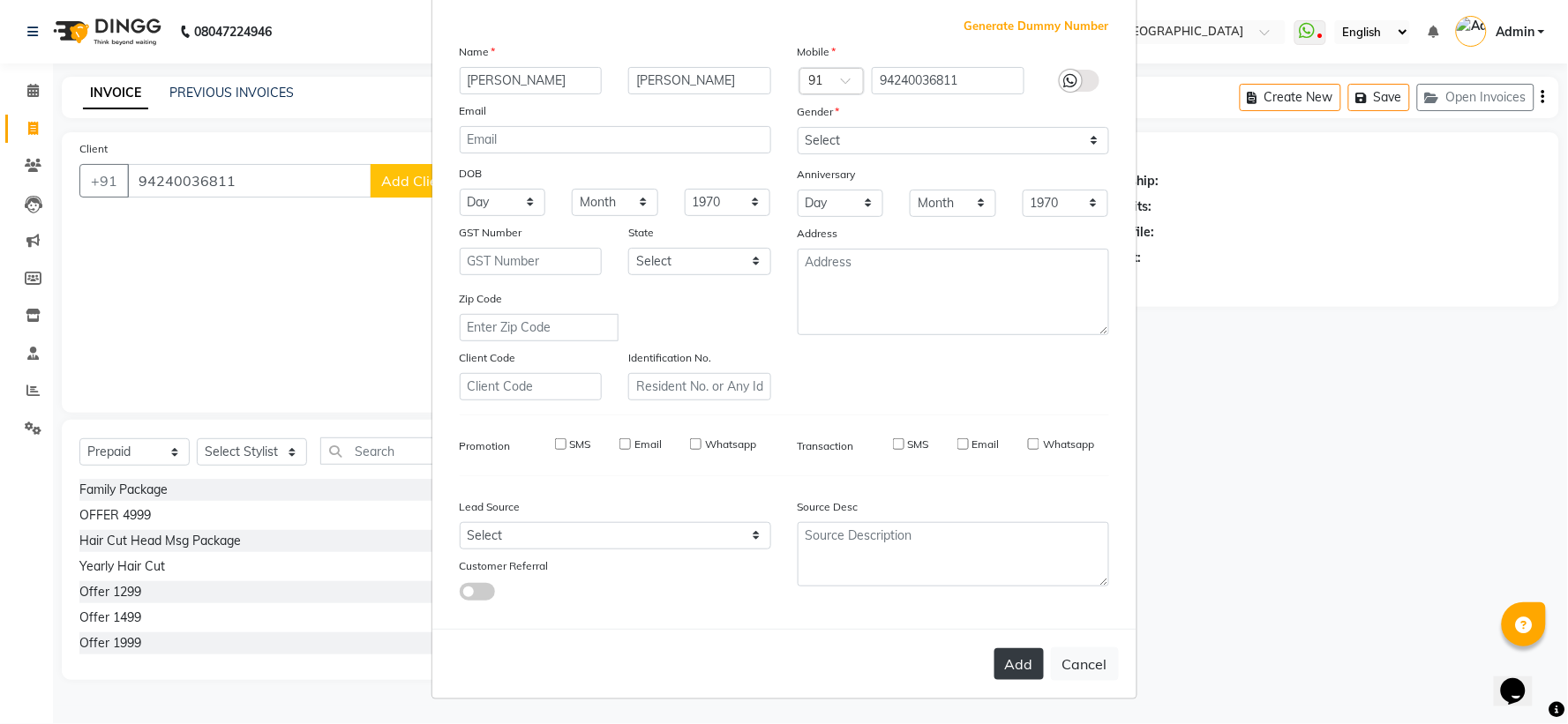
select select
checkbox input "false"
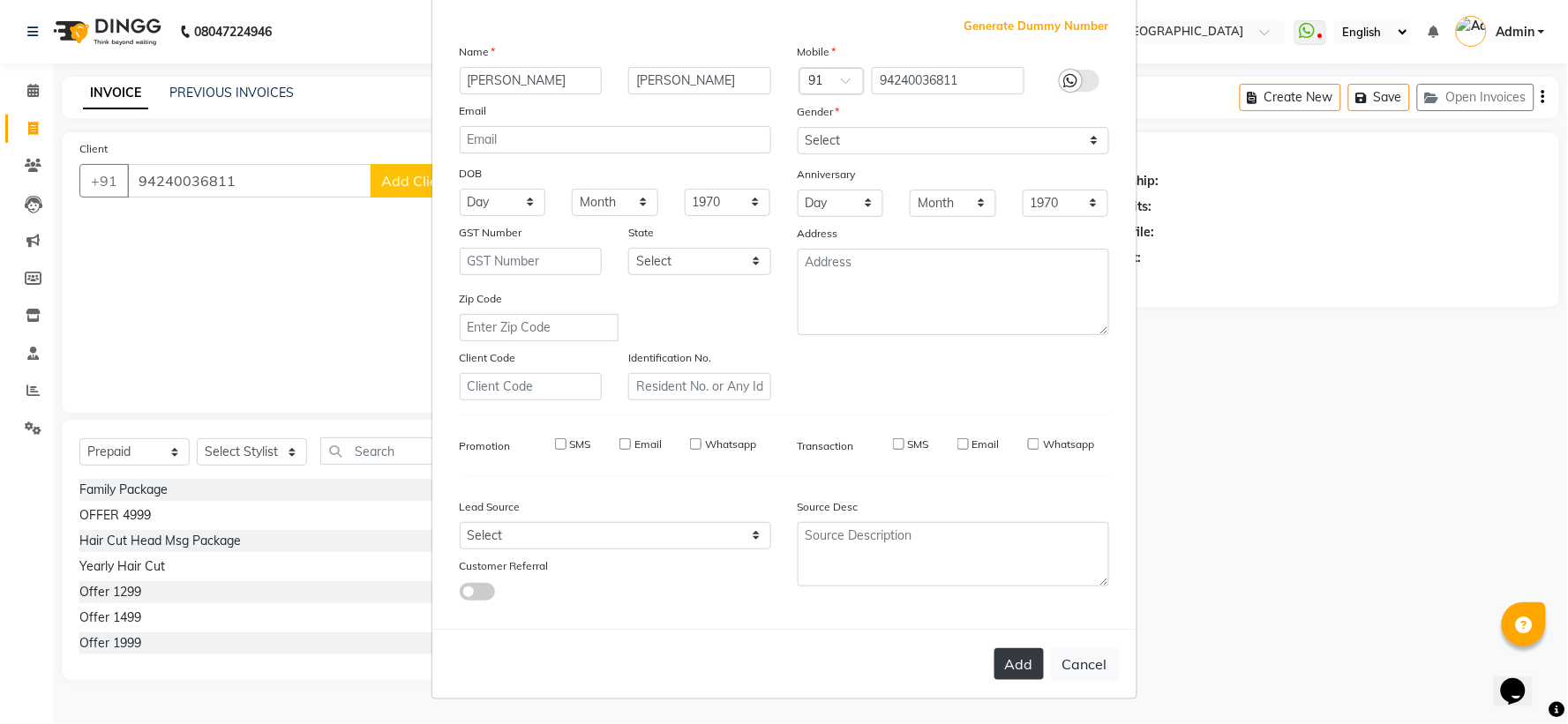
checkbox input "false"
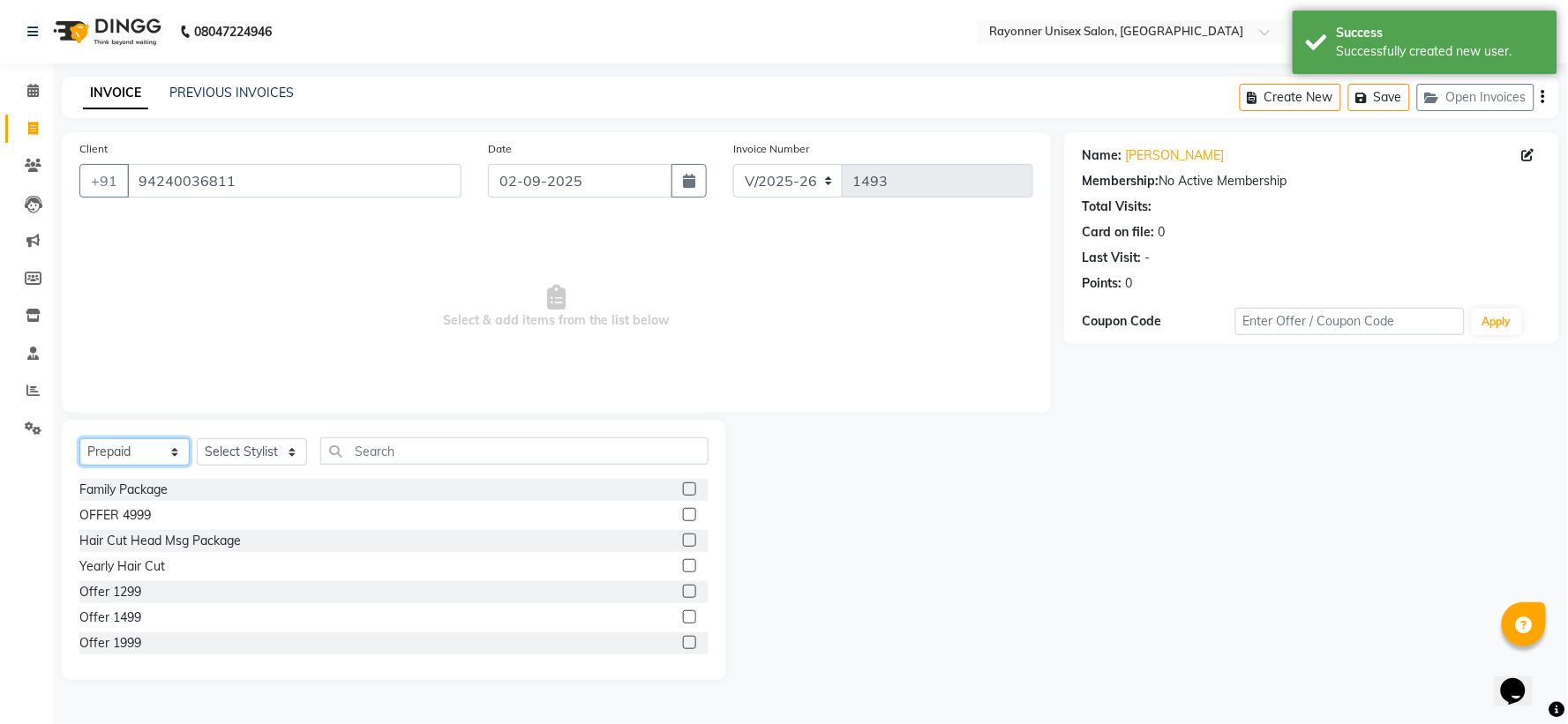
click at [167, 452] on select "Select Service Product Membership Package Voucher Prepaid Gift Card" at bounding box center [134, 452] width 110 height 28
select select "service"
click at [80, 439] on select "Select Service Product Membership Package Voucher Prepaid Gift Card" at bounding box center [134, 452] width 110 height 28
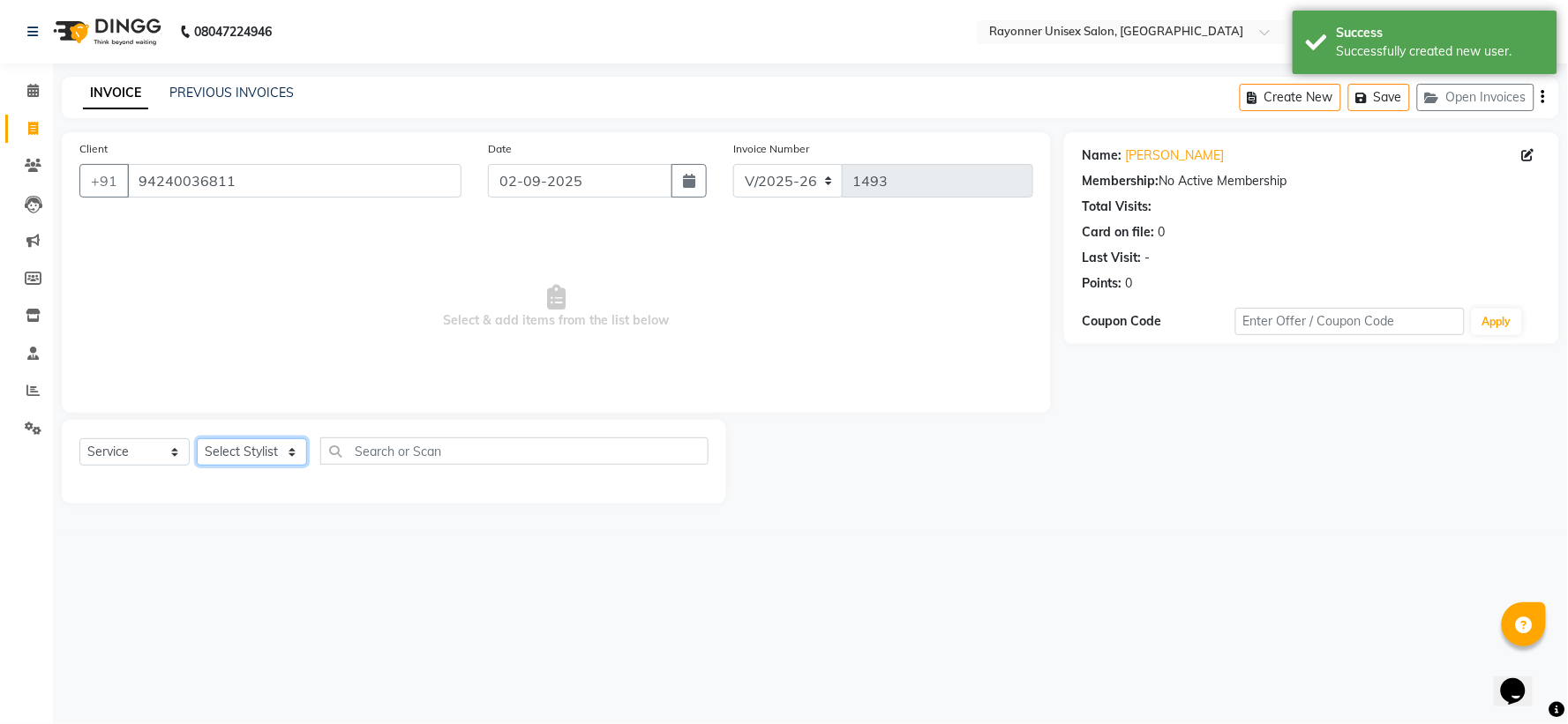
click at [288, 452] on select "Select Stylist [PERSON_NAME] [PERSON_NAME] [PERSON_NAME] Varma [PERSON_NAME] [P…" at bounding box center [252, 452] width 110 height 28
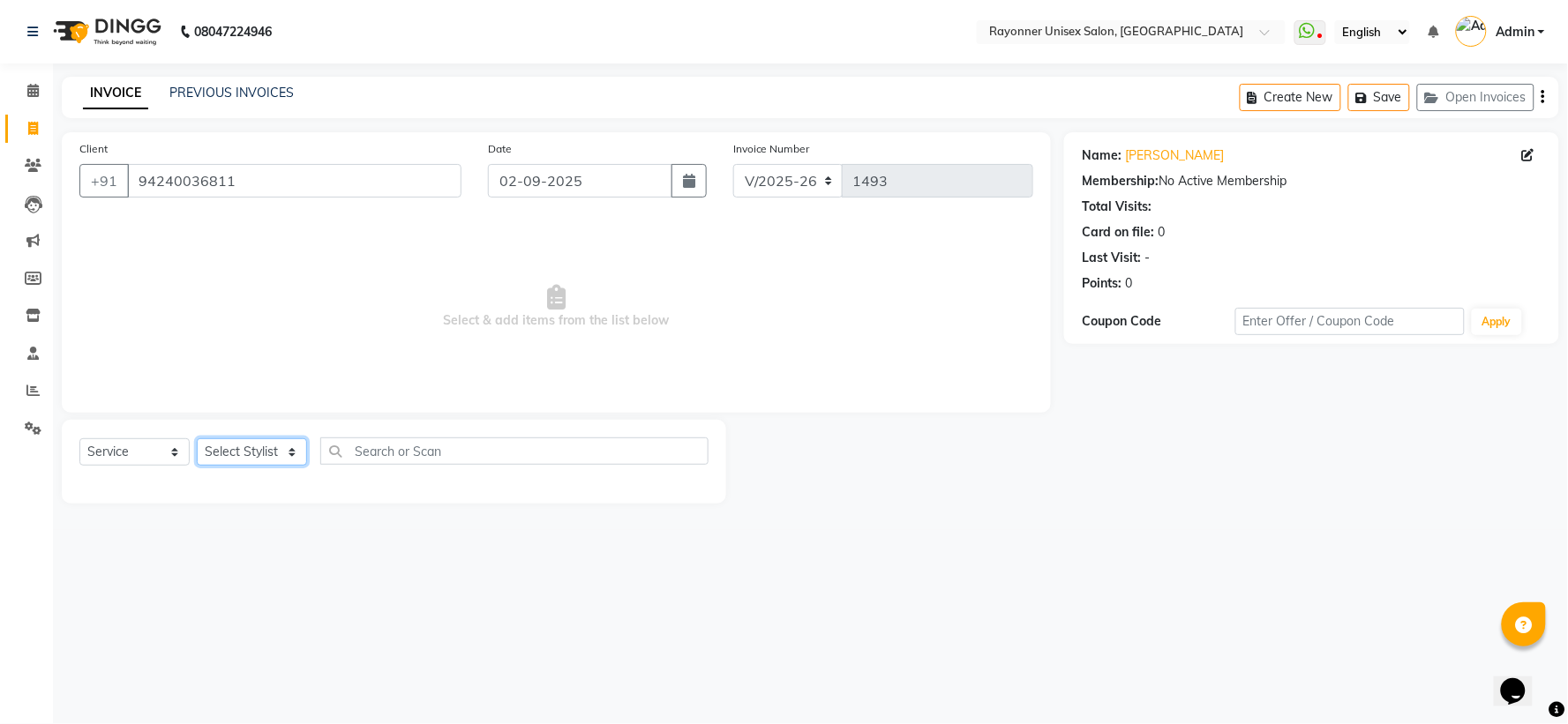
select select "72204"
click at [197, 439] on select "Select Stylist [PERSON_NAME] [PERSON_NAME] [PERSON_NAME] Varma [PERSON_NAME] [P…" at bounding box center [252, 452] width 110 height 28
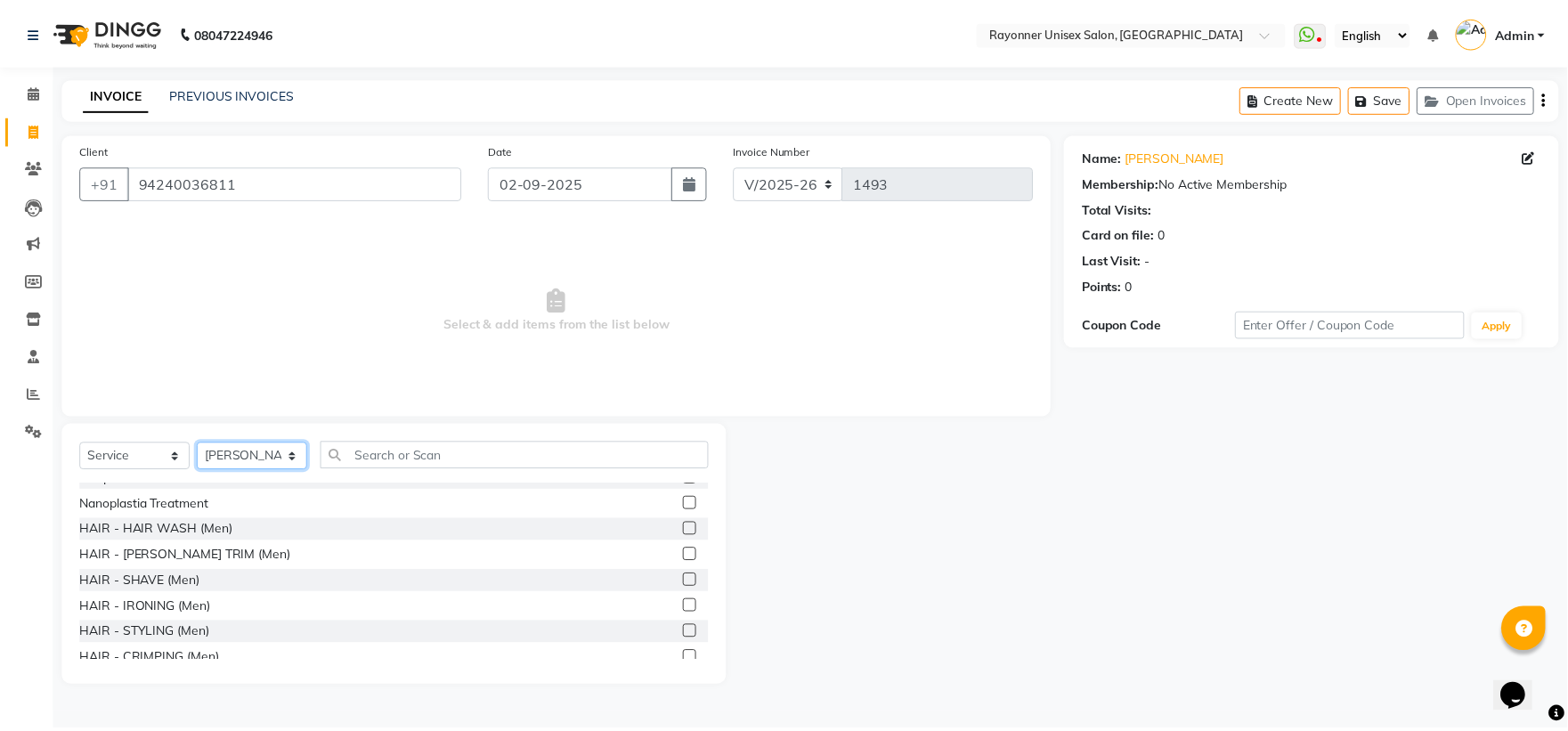
scroll to position [989, 0]
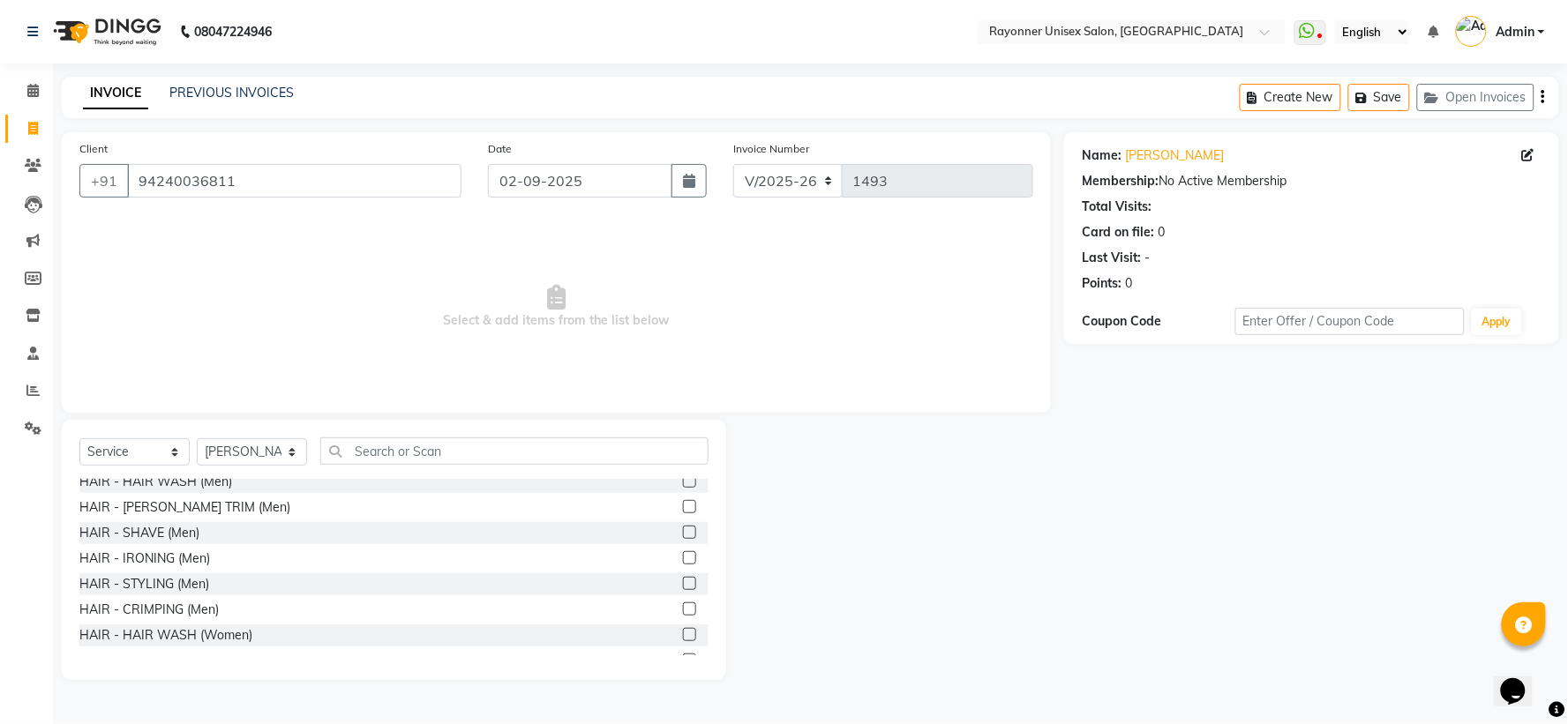
click at [683, 635] on label at bounding box center [690, 635] width 13 height 13
click at [683, 635] on input "checkbox" at bounding box center [689, 635] width 12 height 12
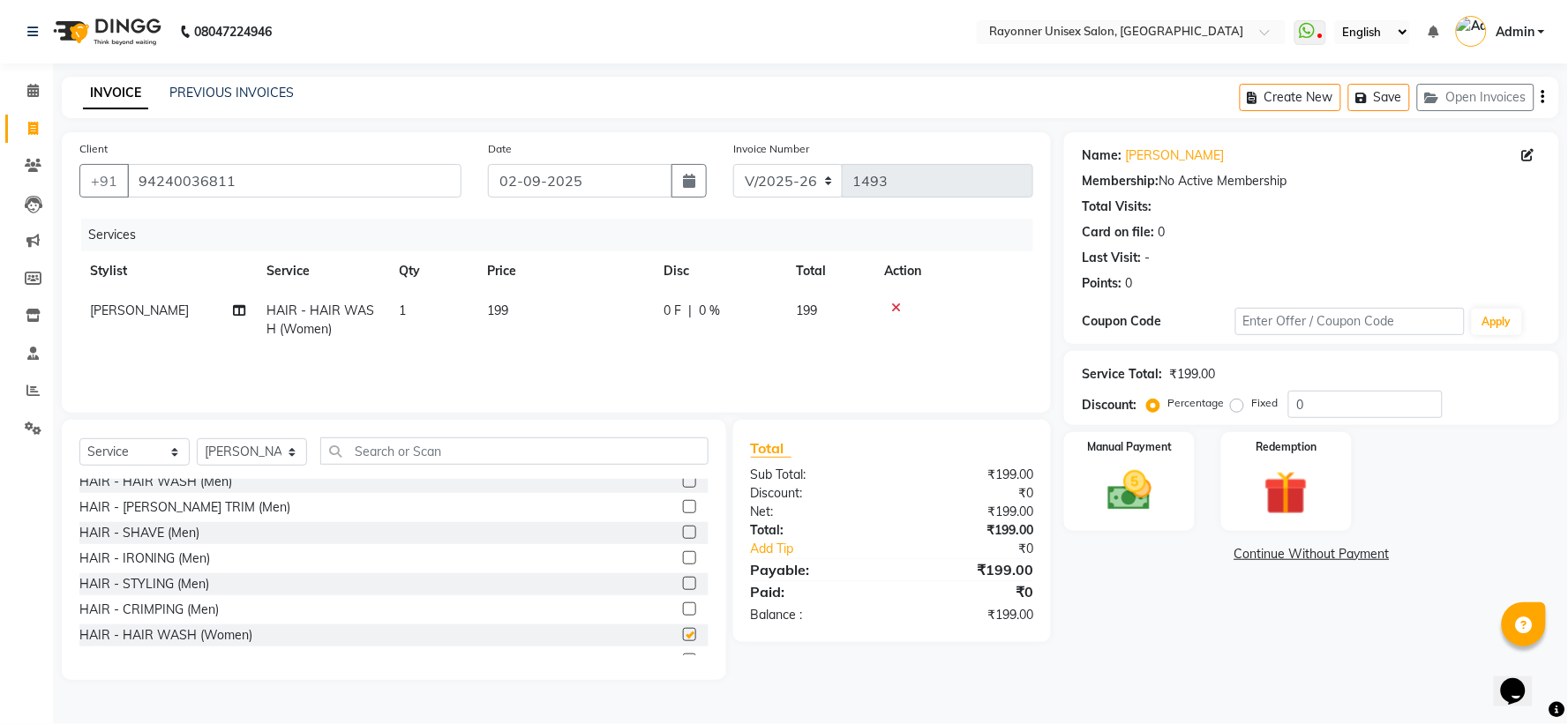
checkbox input "false"
click at [1159, 494] on img at bounding box center [1129, 490] width 74 height 53
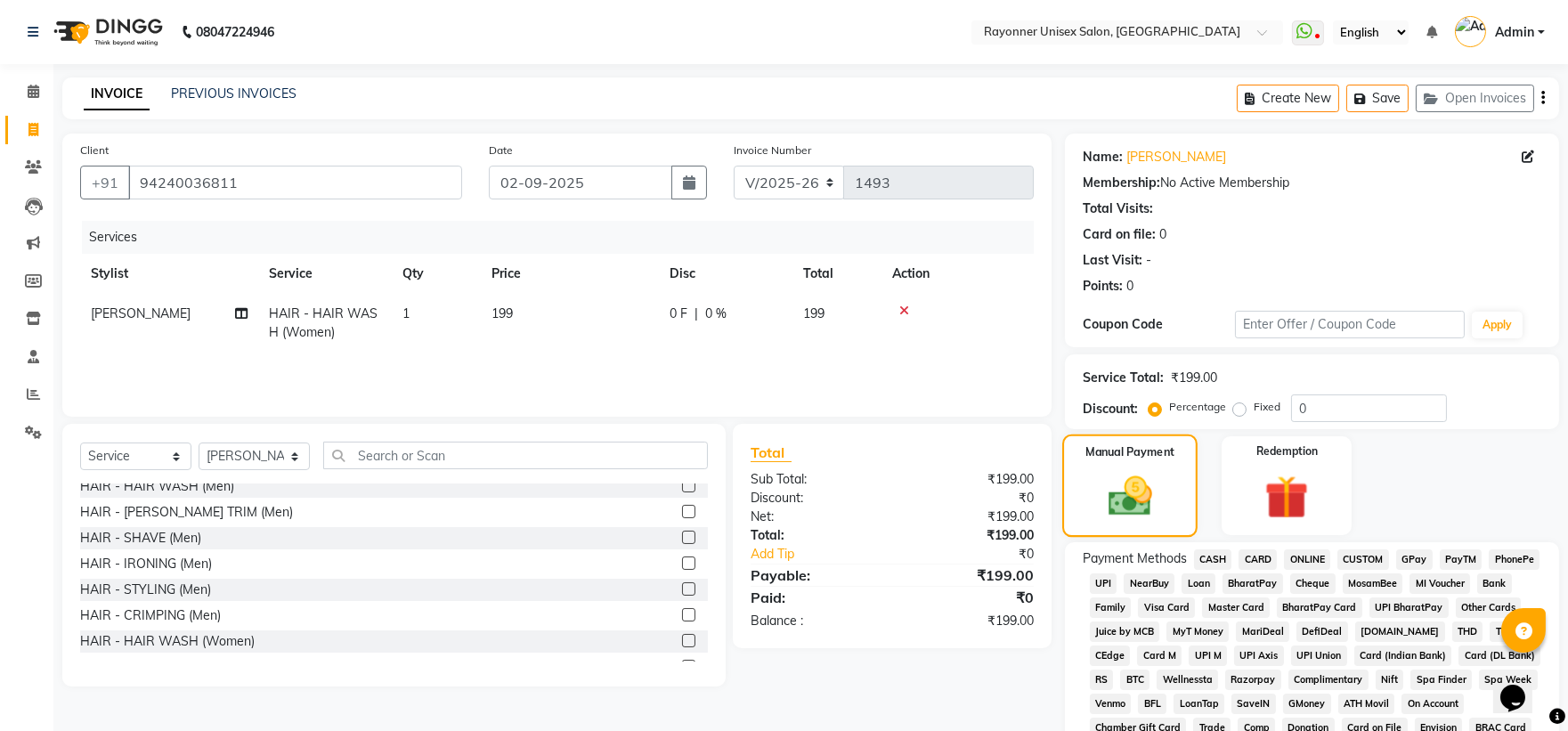
scroll to position [98, 0]
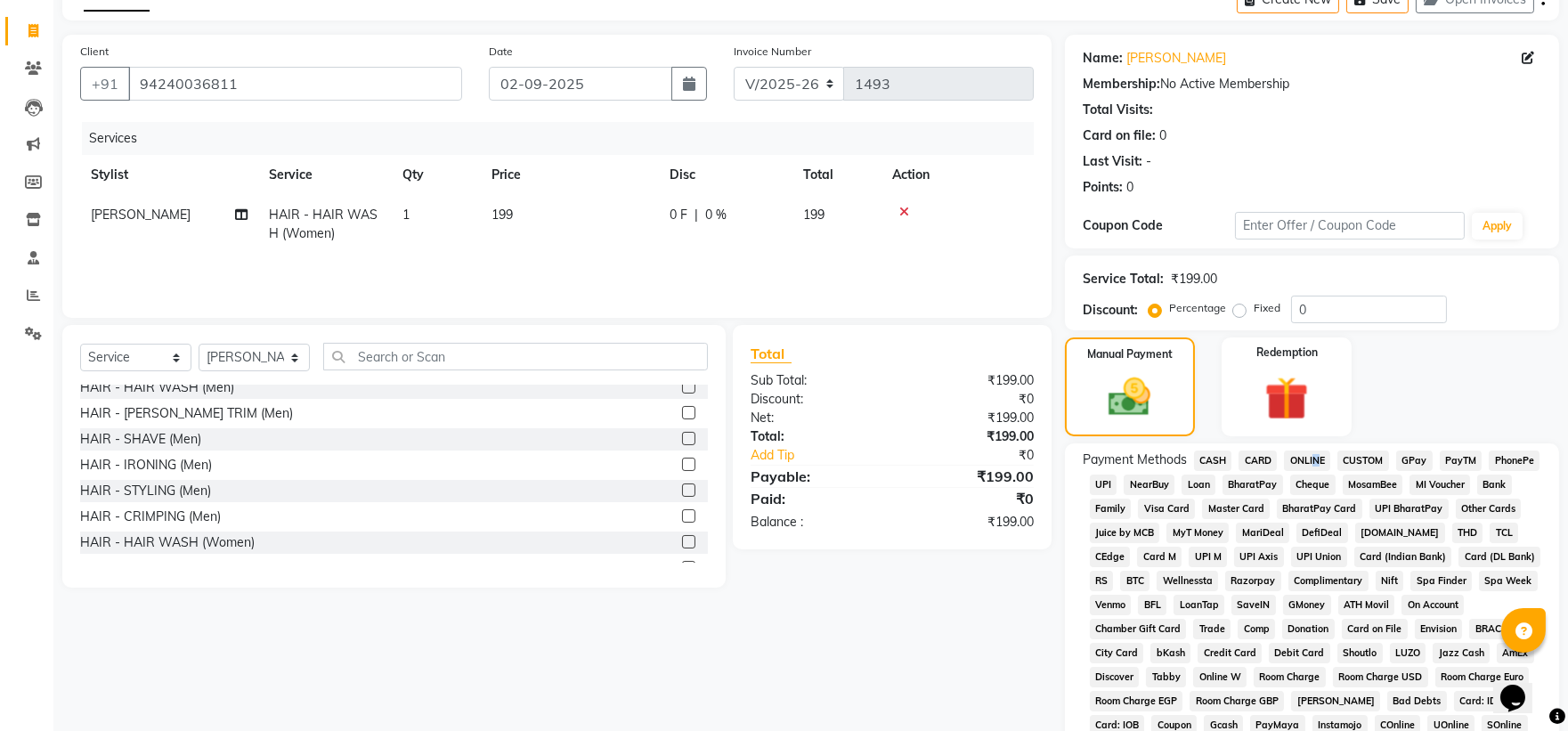
click at [1313, 461] on span "ONLINE" at bounding box center [1306, 461] width 46 height 21
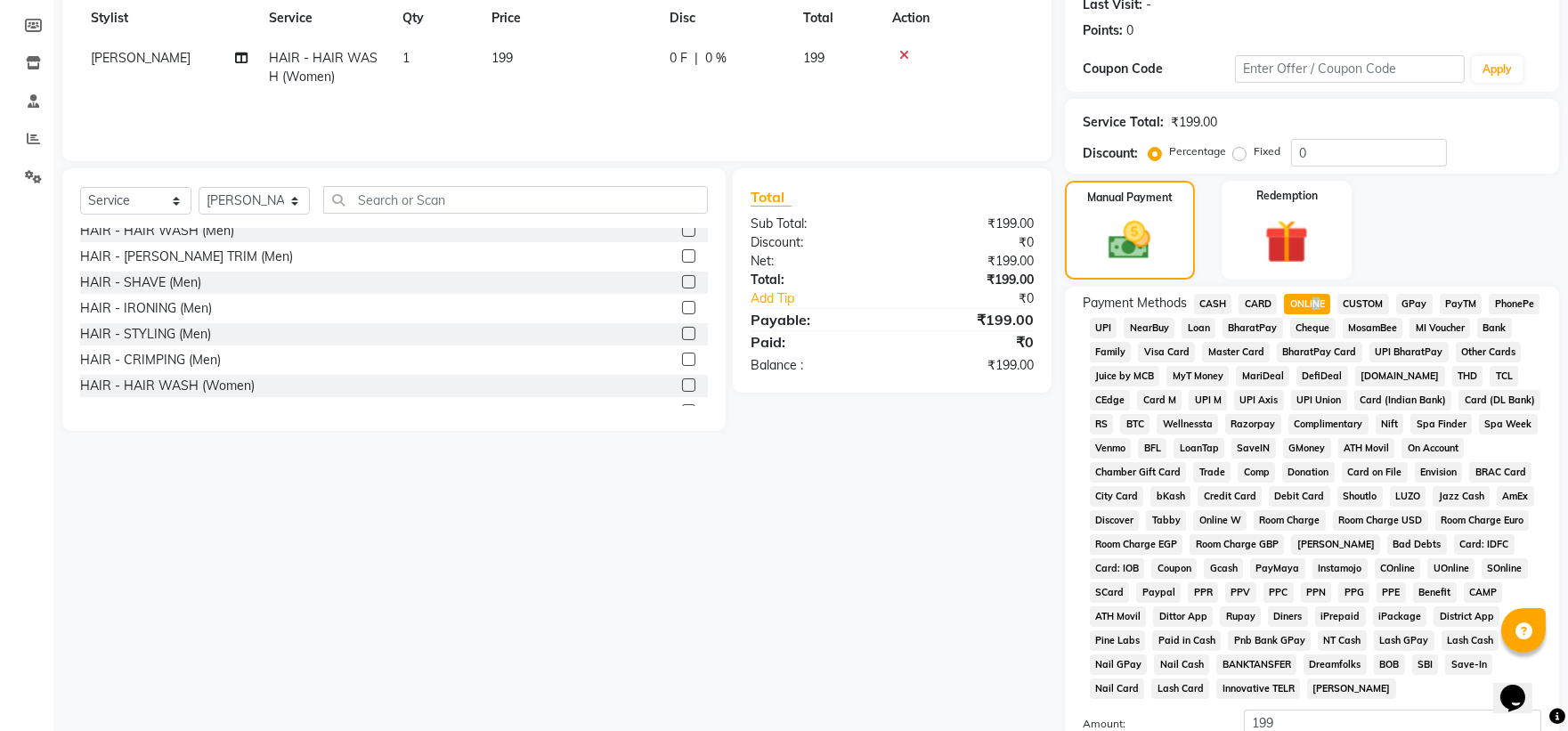
scroll to position [463, 0]
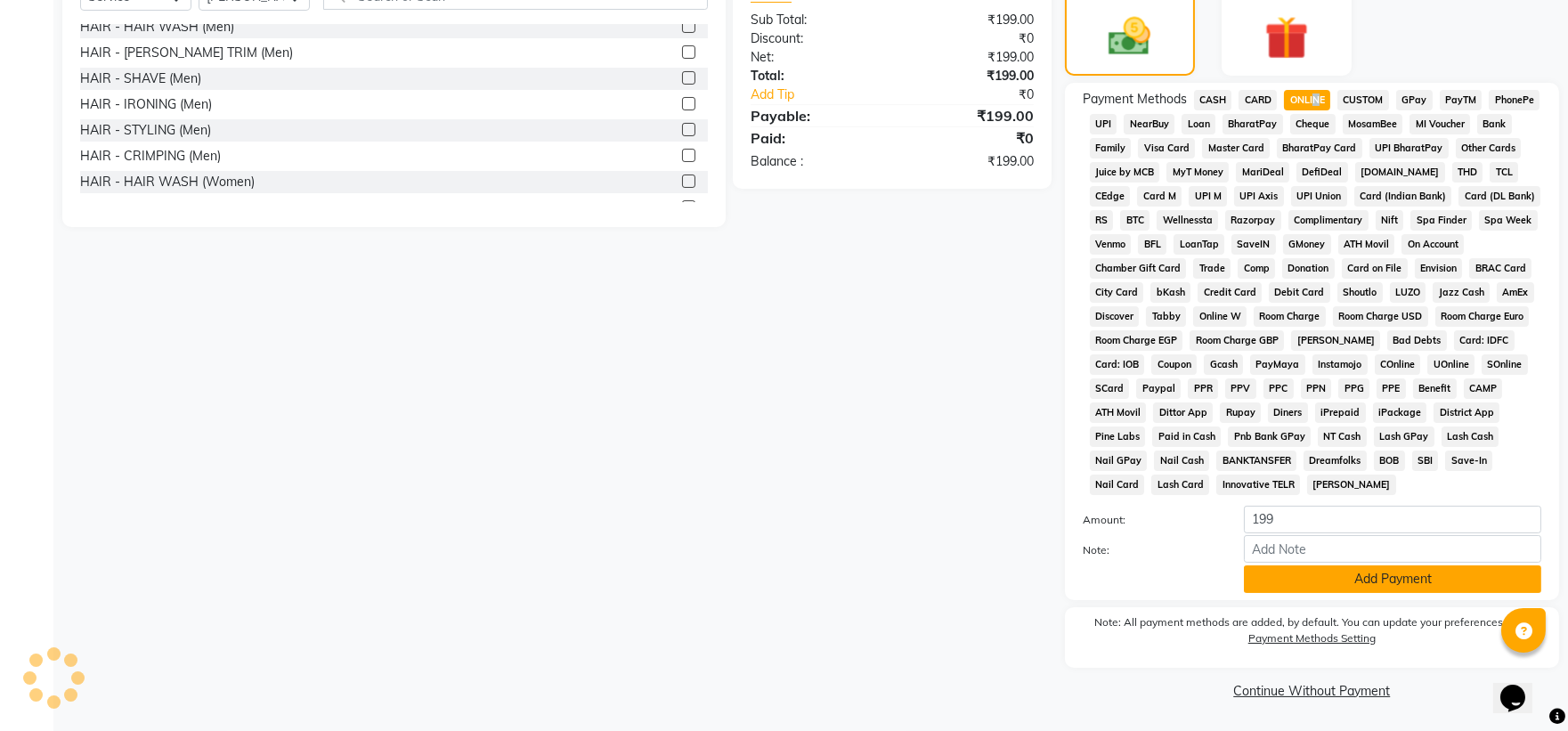
click at [1322, 568] on button "Add Payment" at bounding box center [1392, 579] width 297 height 28
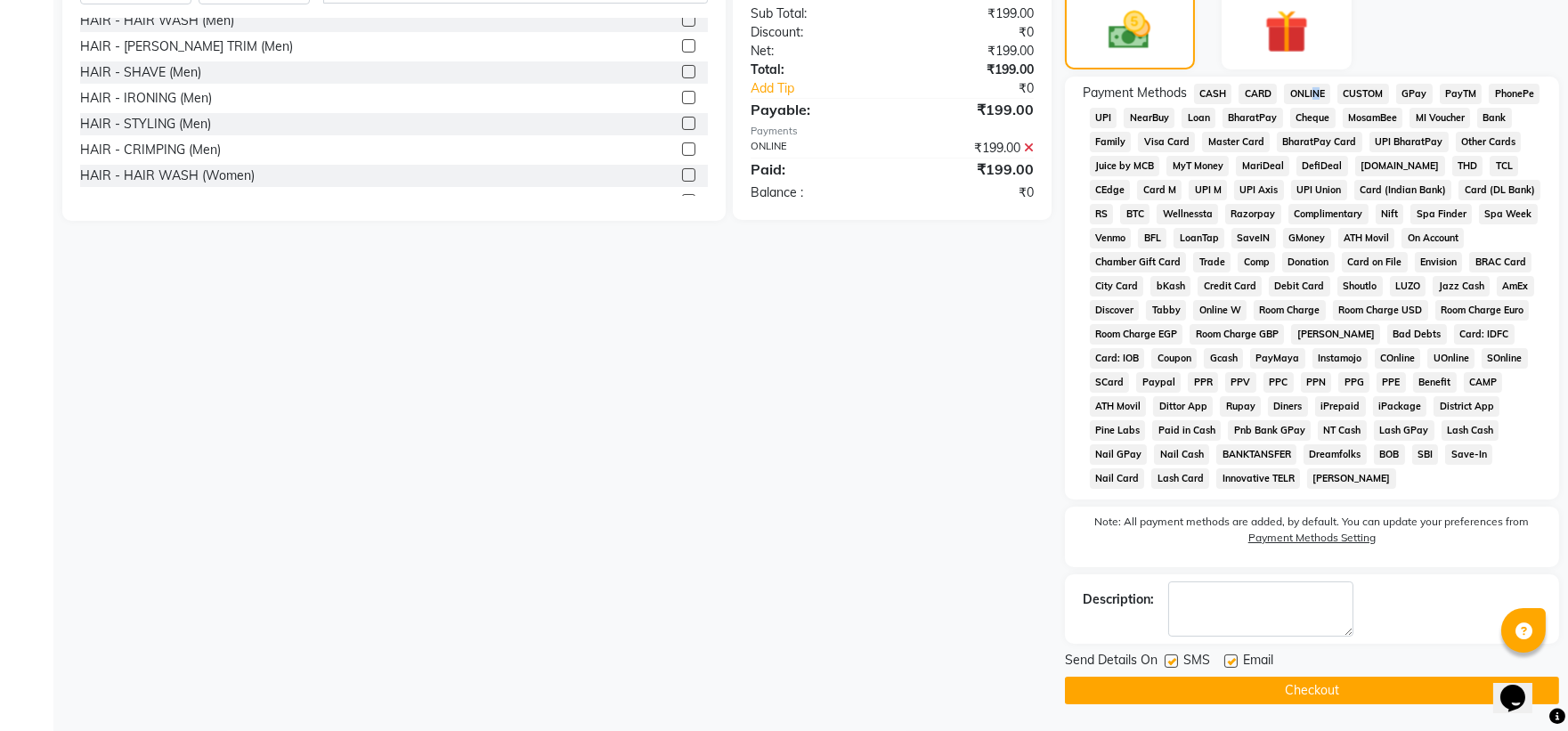
scroll to position [468, 0]
click at [1287, 684] on button "Checkout" at bounding box center [1311, 690] width 494 height 28
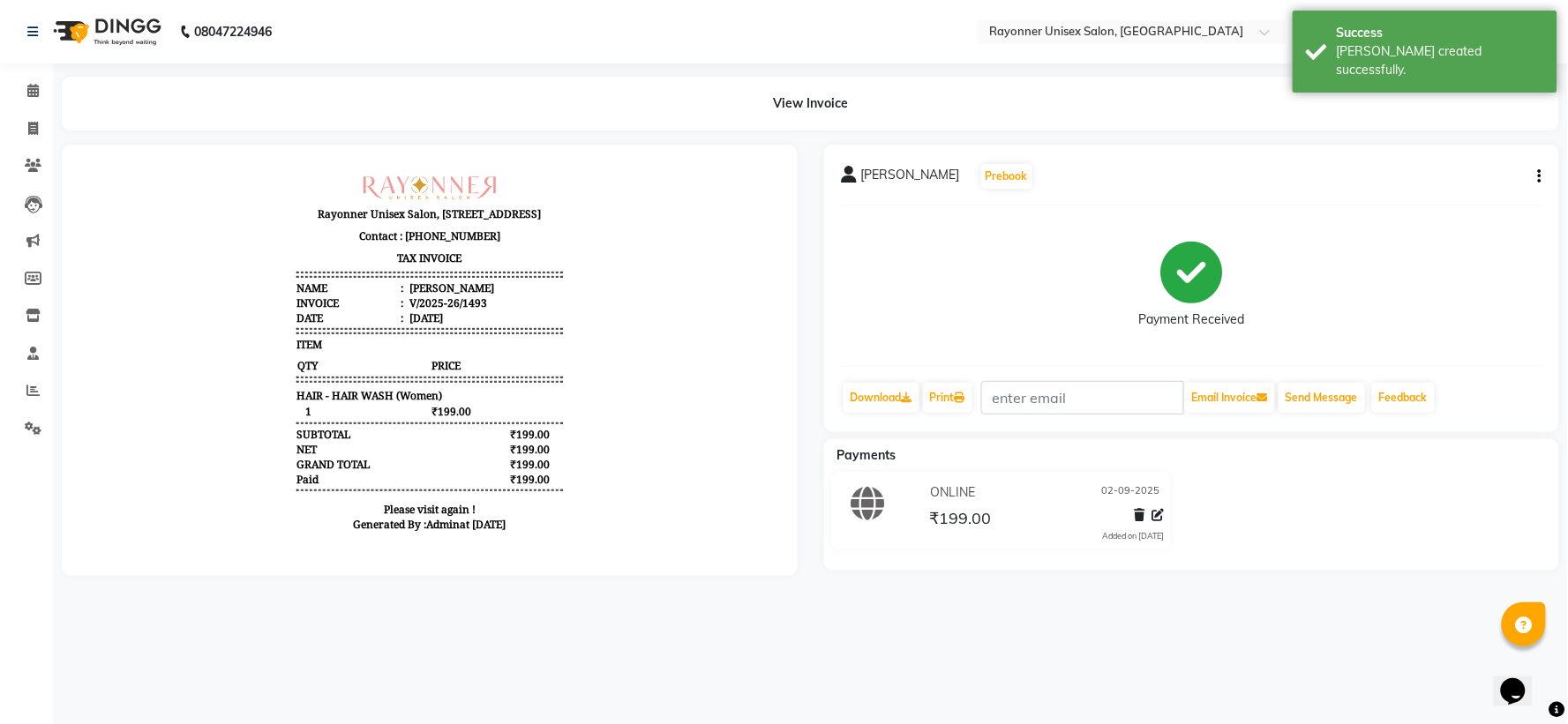
click at [1276, 641] on div "08047224946 Select Location × Rayonner Unisex Salon, [GEOGRAPHIC_DATA] WhatsApp…" at bounding box center [784, 362] width 1568 height 724
click at [30, 125] on icon at bounding box center [33, 128] width 10 height 13
select select "5201"
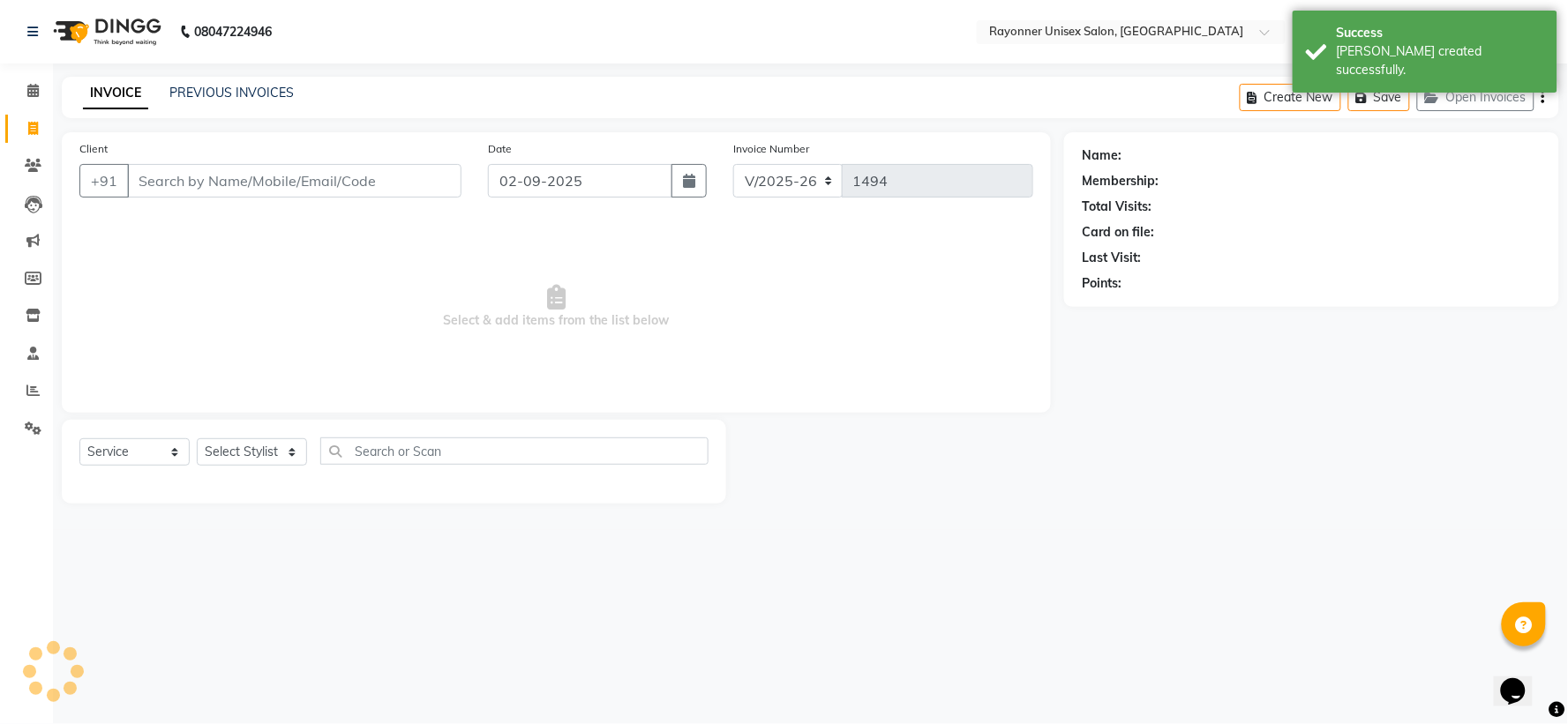
select select "P"
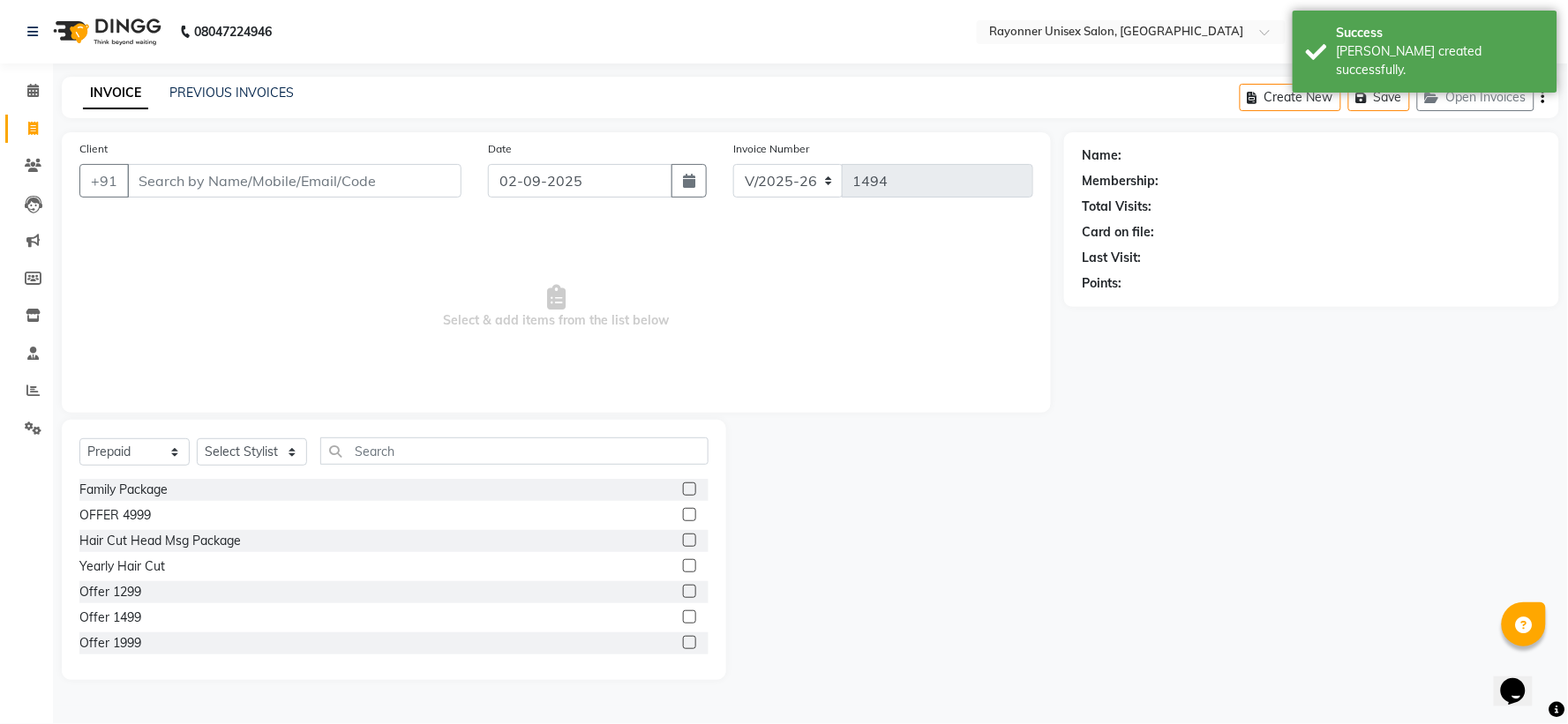
click at [180, 188] on input "Client" at bounding box center [295, 180] width 335 height 33
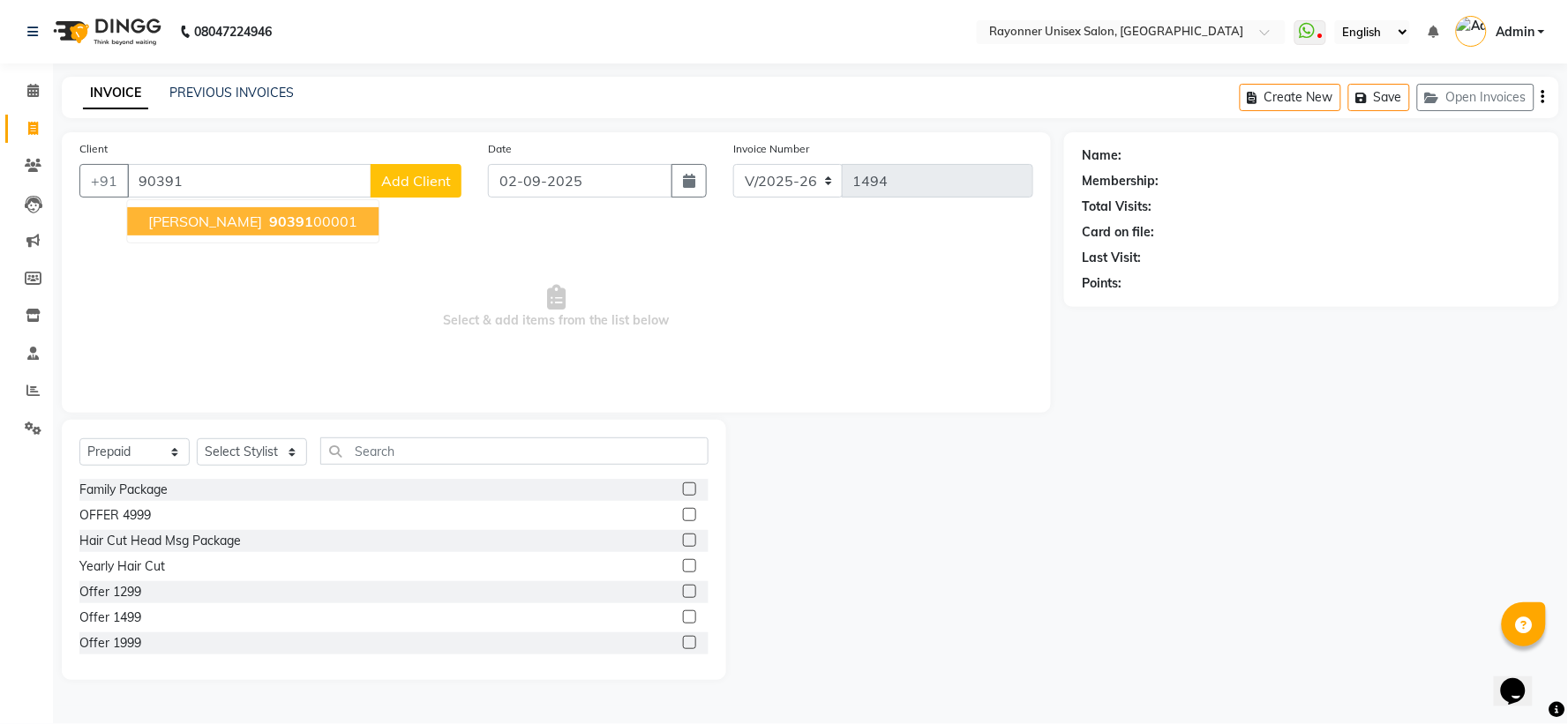
click at [215, 224] on span "[PERSON_NAME]" at bounding box center [205, 222] width 114 height 18
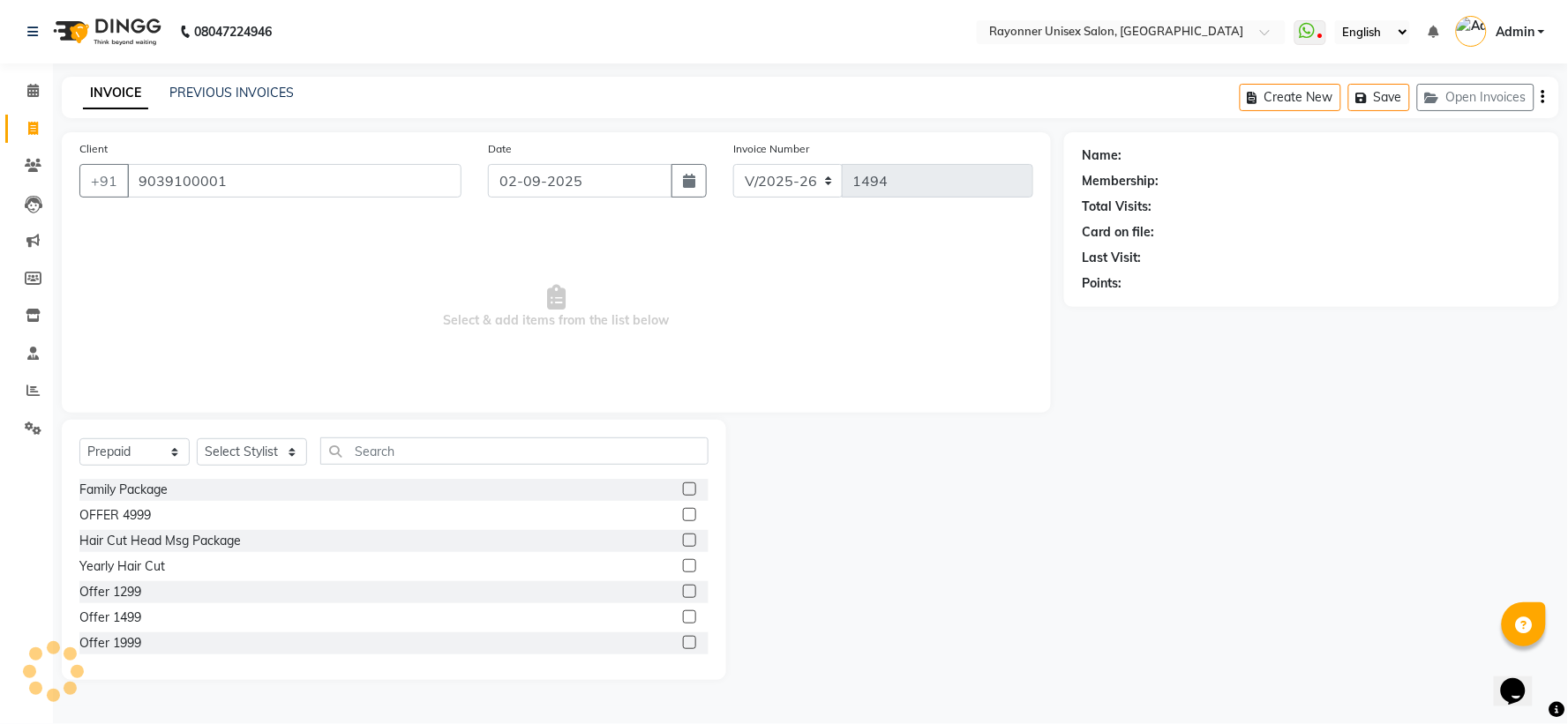
type input "9039100001"
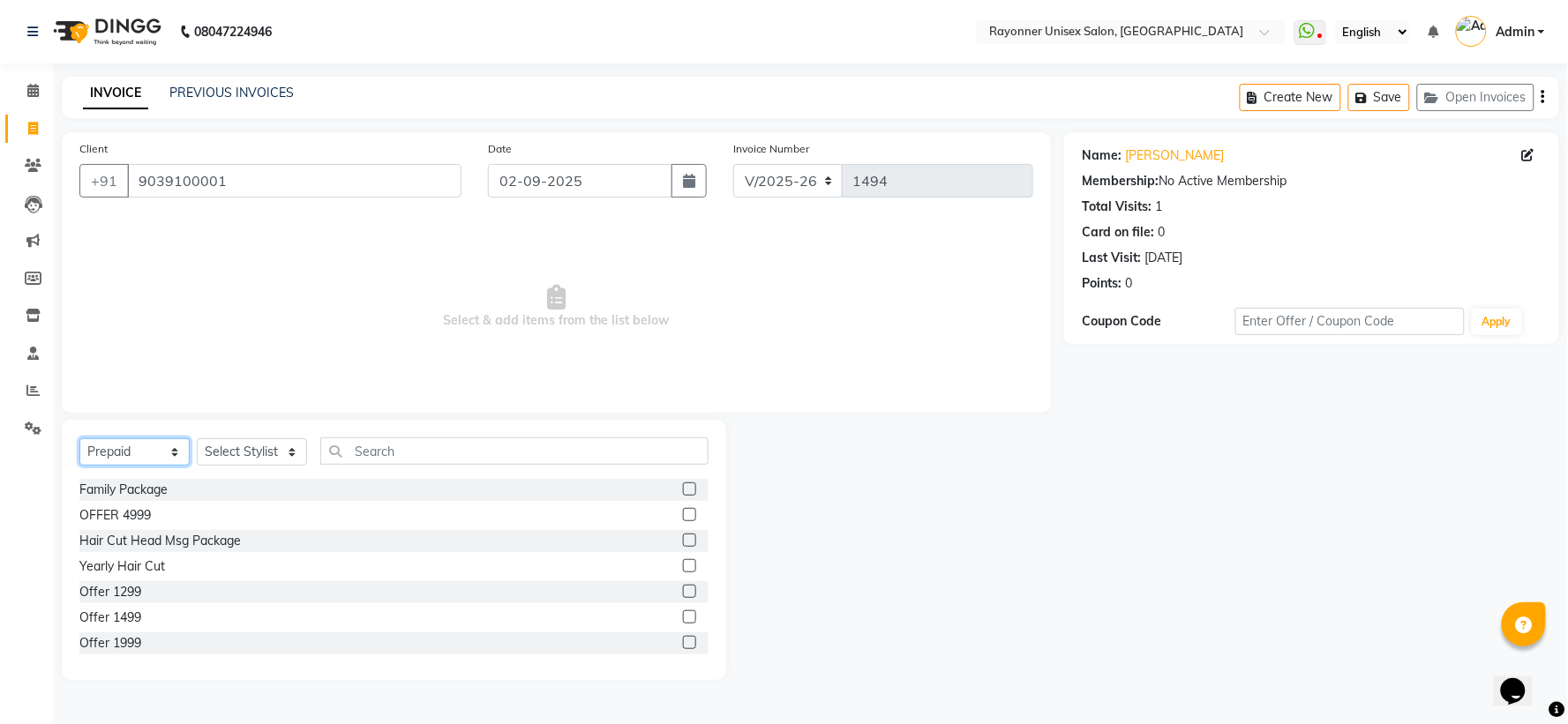
click at [171, 454] on select "Select Service Product Membership Package Voucher Prepaid Gift Card" at bounding box center [134, 452] width 110 height 28
select select "service"
click at [80, 439] on select "Select Service Product Membership Package Voucher Prepaid Gift Card" at bounding box center [134, 452] width 110 height 28
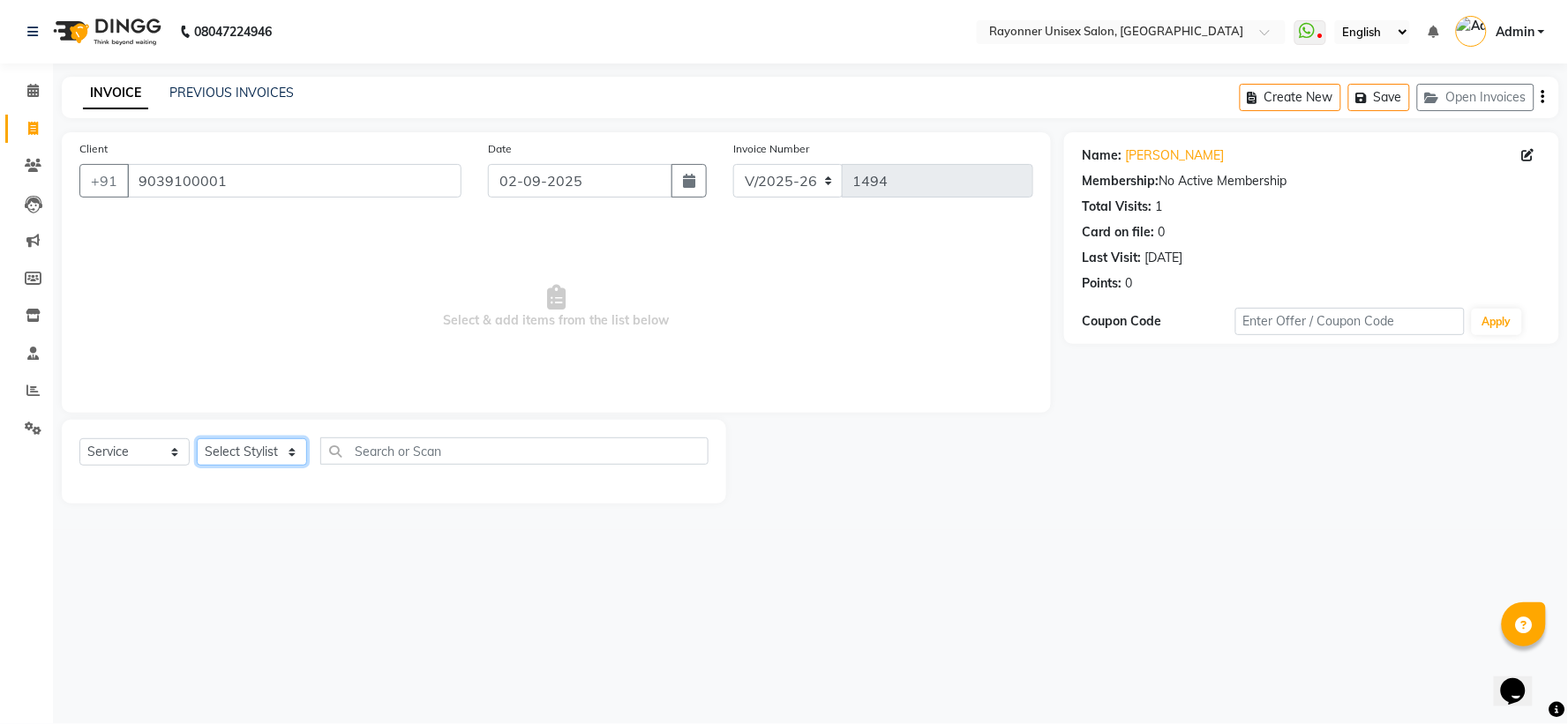
click at [295, 447] on select "Select Stylist [PERSON_NAME] [PERSON_NAME] [PERSON_NAME] Varma [PERSON_NAME] [P…" at bounding box center [252, 452] width 110 height 28
select select "60343"
click at [197, 439] on select "Select Stylist [PERSON_NAME] [PERSON_NAME] [PERSON_NAME] Varma [PERSON_NAME] [P…" at bounding box center [252, 452] width 110 height 28
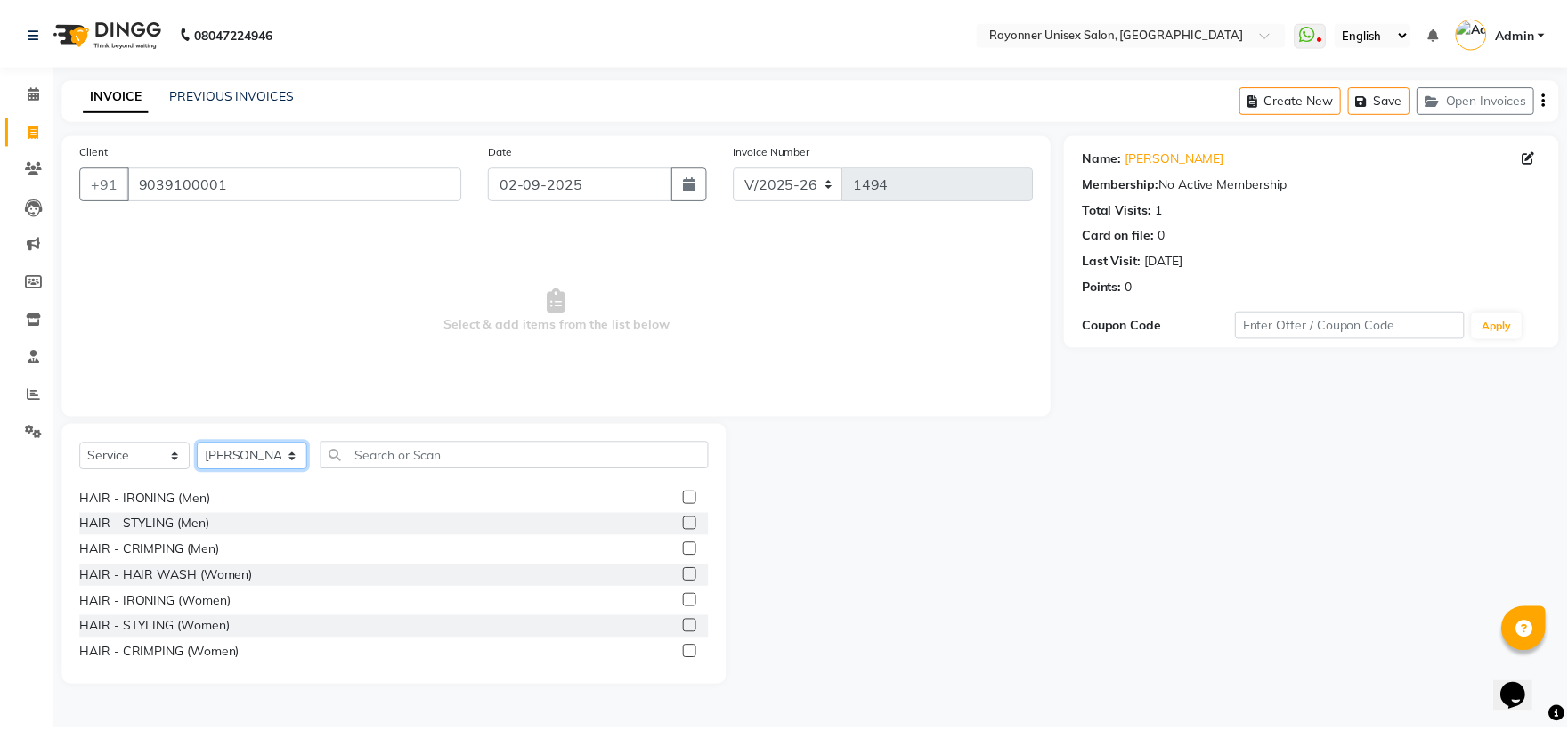
scroll to position [1088, 0]
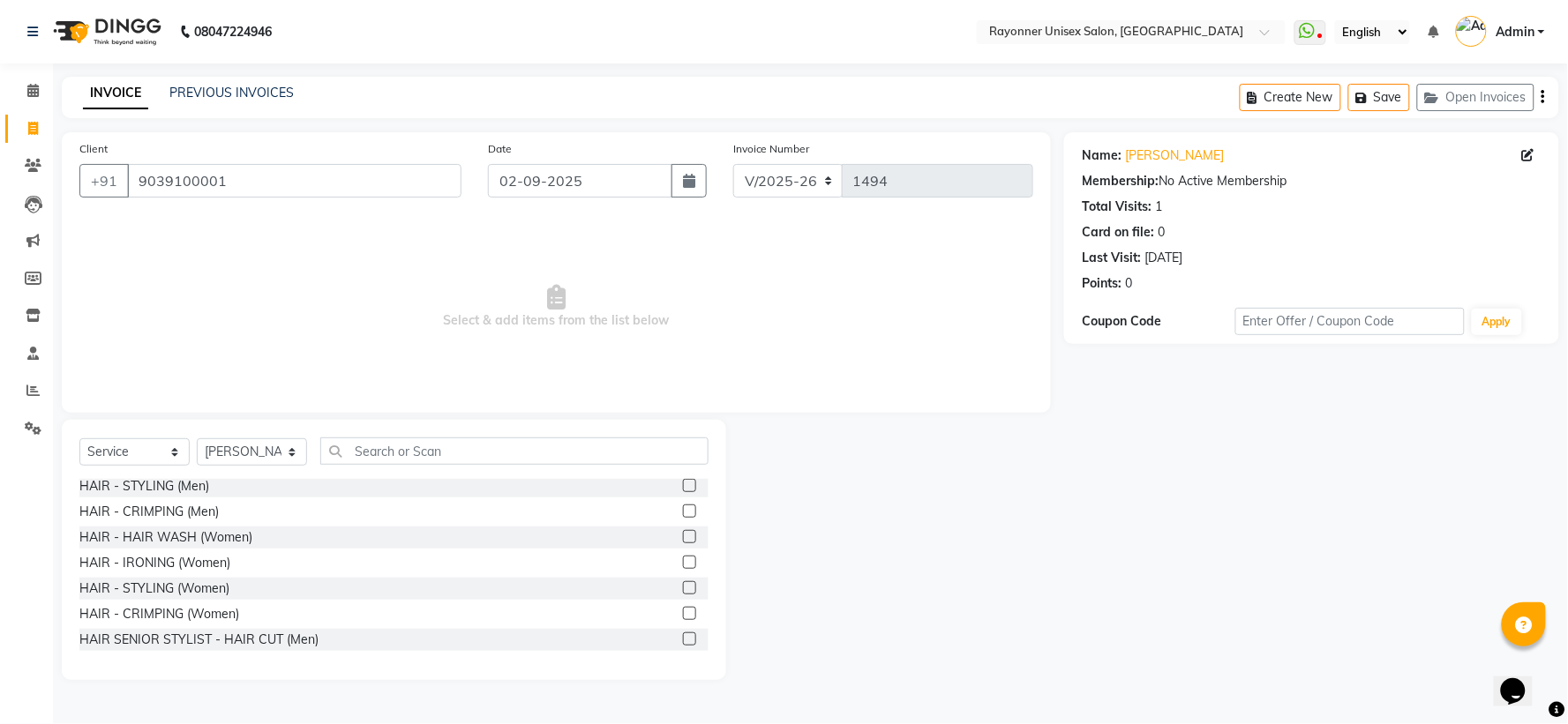
click at [683, 638] on label at bounding box center [690, 639] width 13 height 13
click at [683, 638] on input "checkbox" at bounding box center [689, 640] width 12 height 12
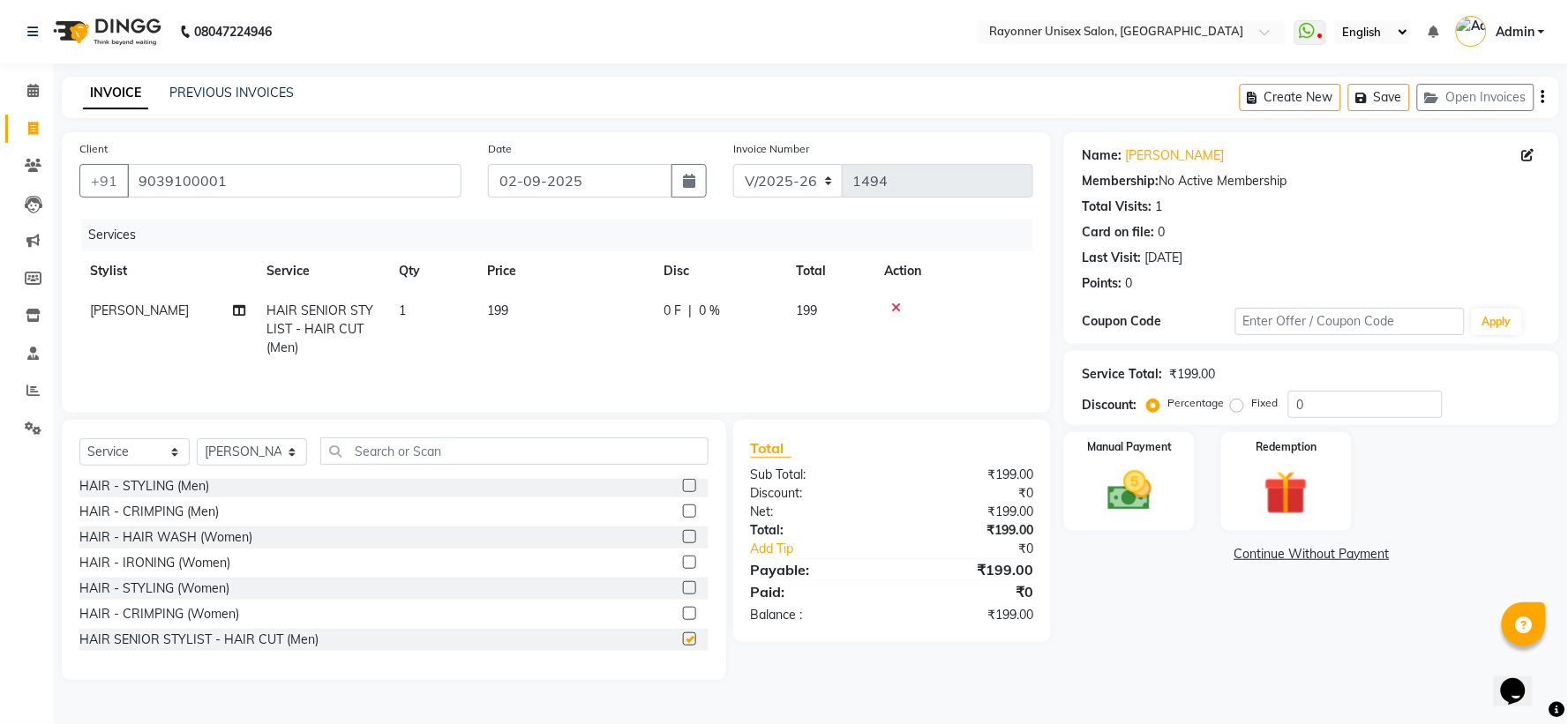
checkbox input "false"
click at [1156, 470] on img at bounding box center [1129, 490] width 74 height 53
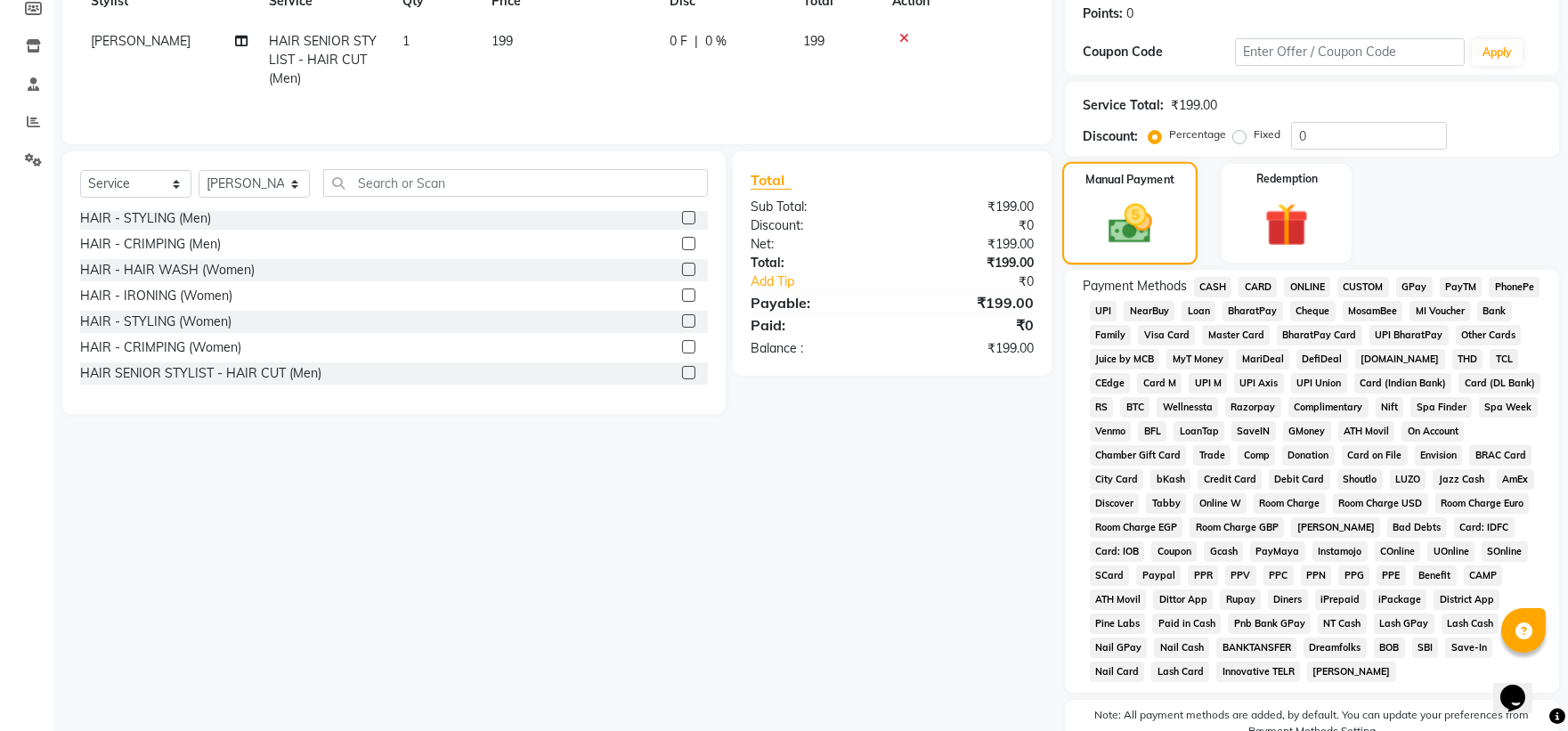
scroll to position [296, 0]
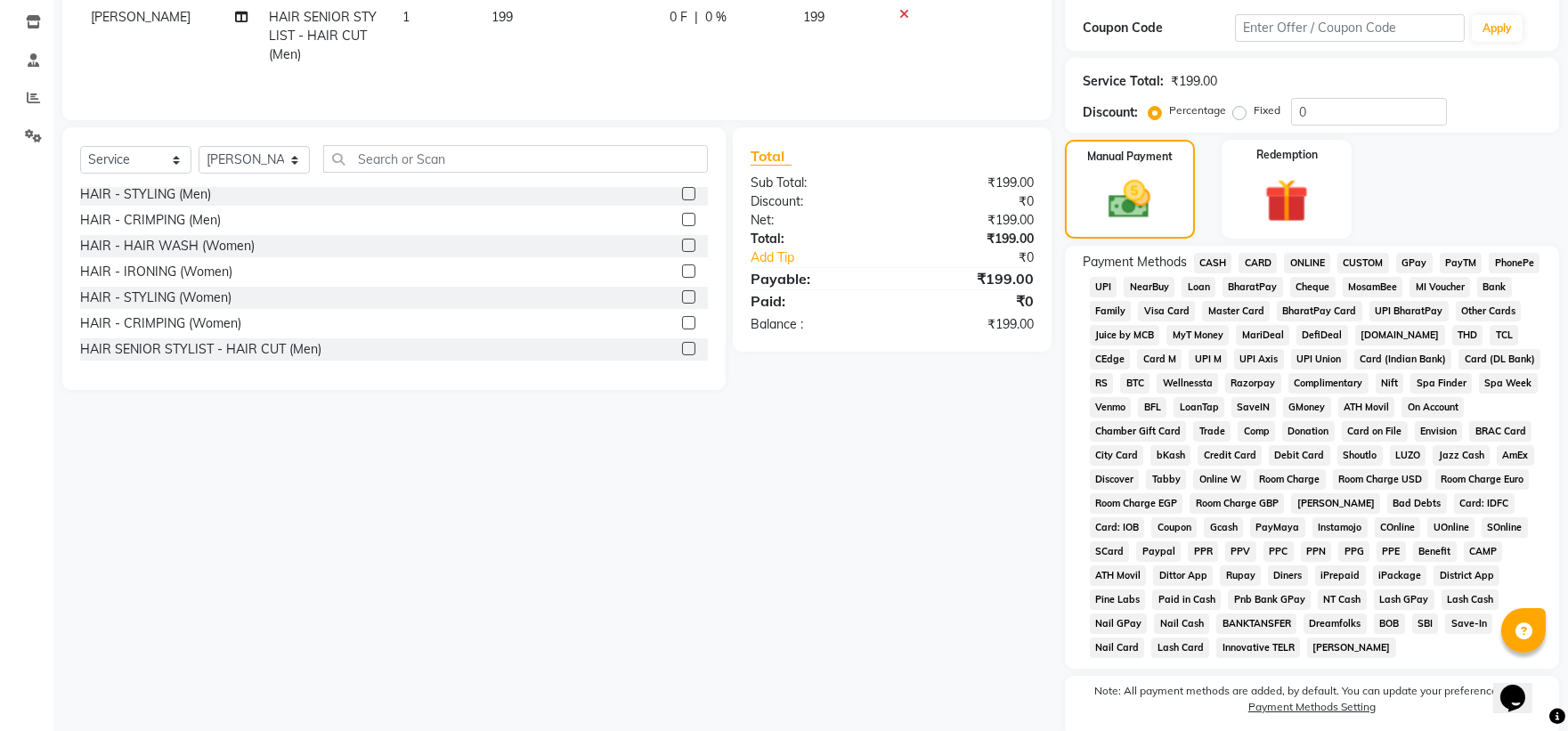
click at [1209, 266] on span "CASH" at bounding box center [1213, 263] width 38 height 21
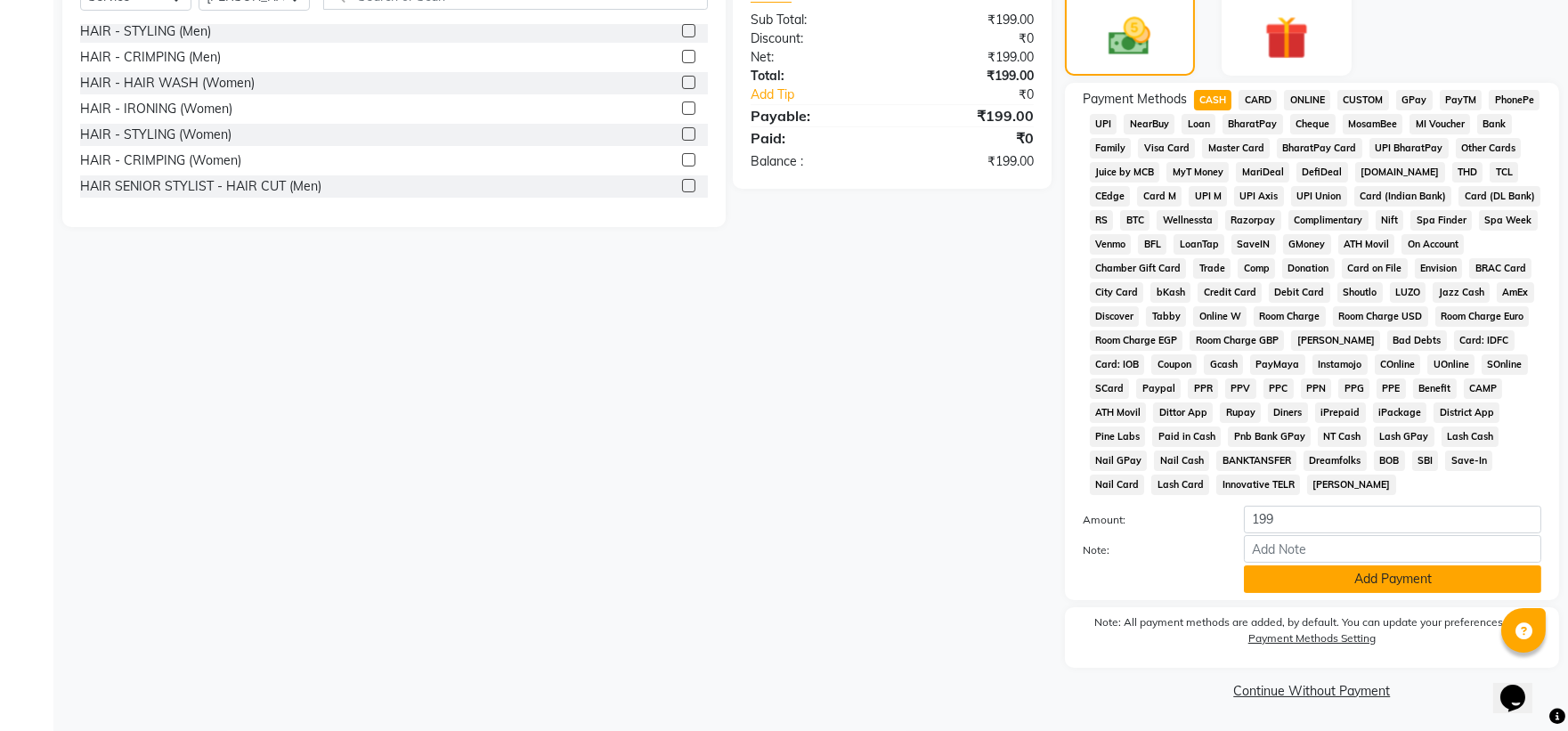
click at [1330, 570] on button "Add Payment" at bounding box center [1392, 579] width 297 height 28
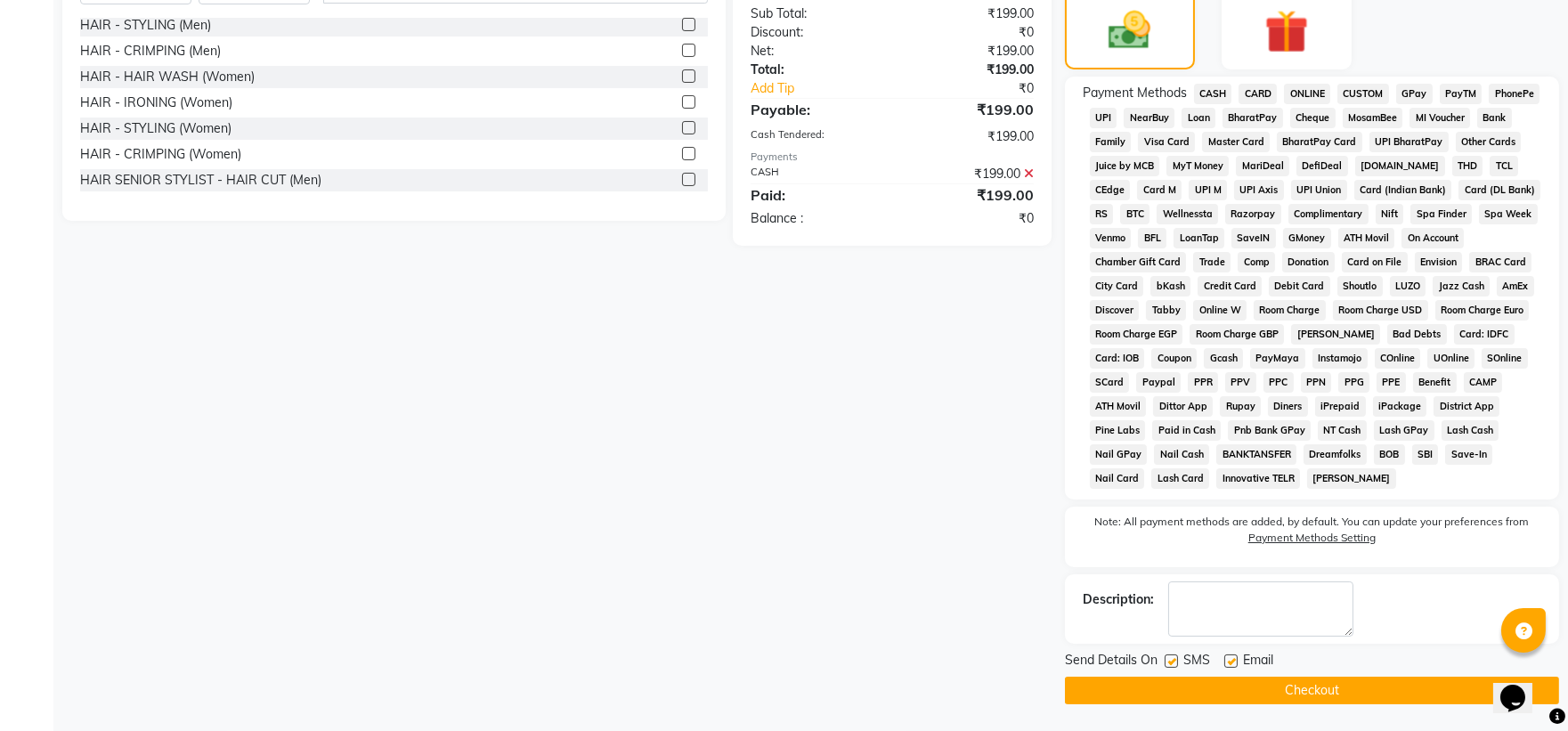
scroll to position [468, 0]
click at [1266, 692] on button "Checkout" at bounding box center [1311, 690] width 494 height 28
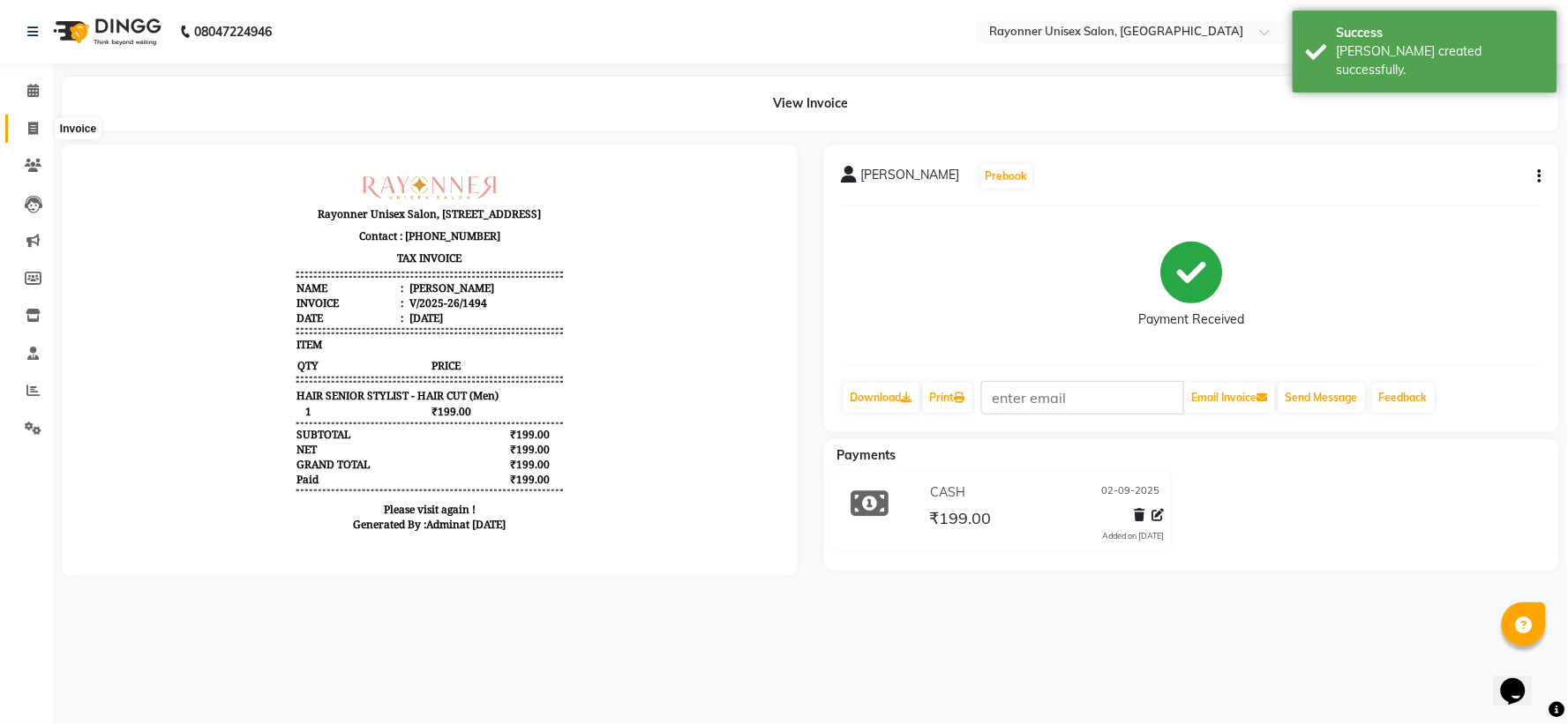
click at [37, 128] on icon at bounding box center [33, 128] width 10 height 13
select select "5201"
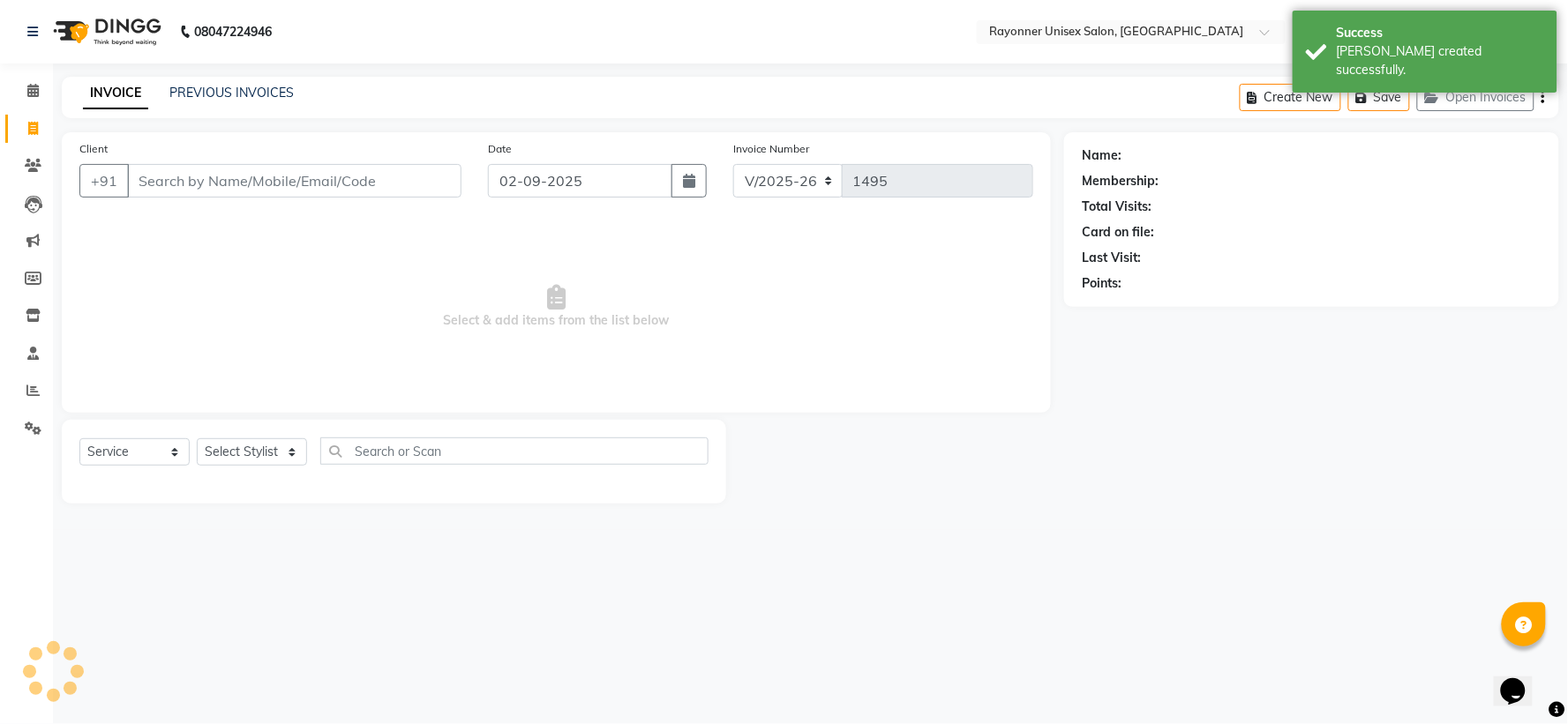
click at [169, 168] on input "Client" at bounding box center [295, 180] width 335 height 33
select select "P"
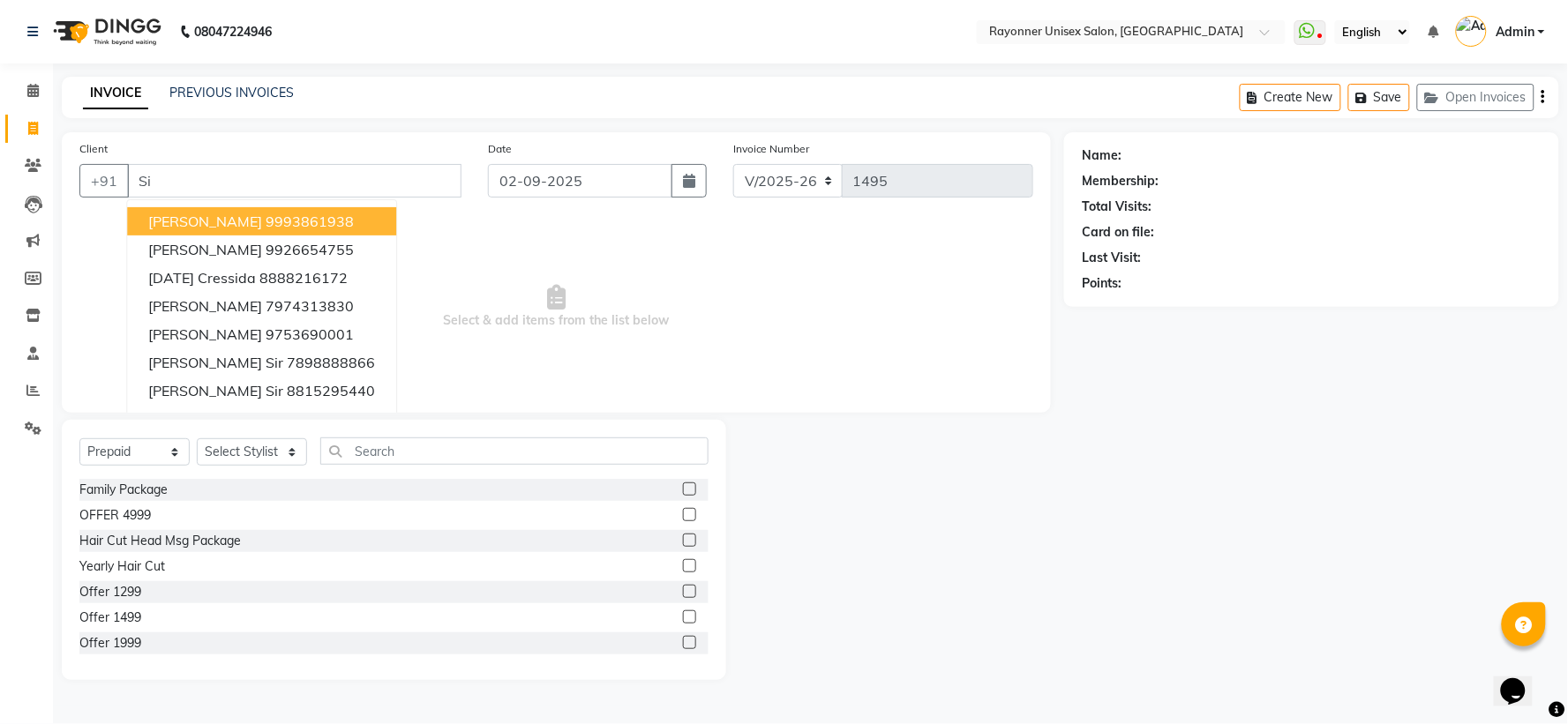
type input "S"
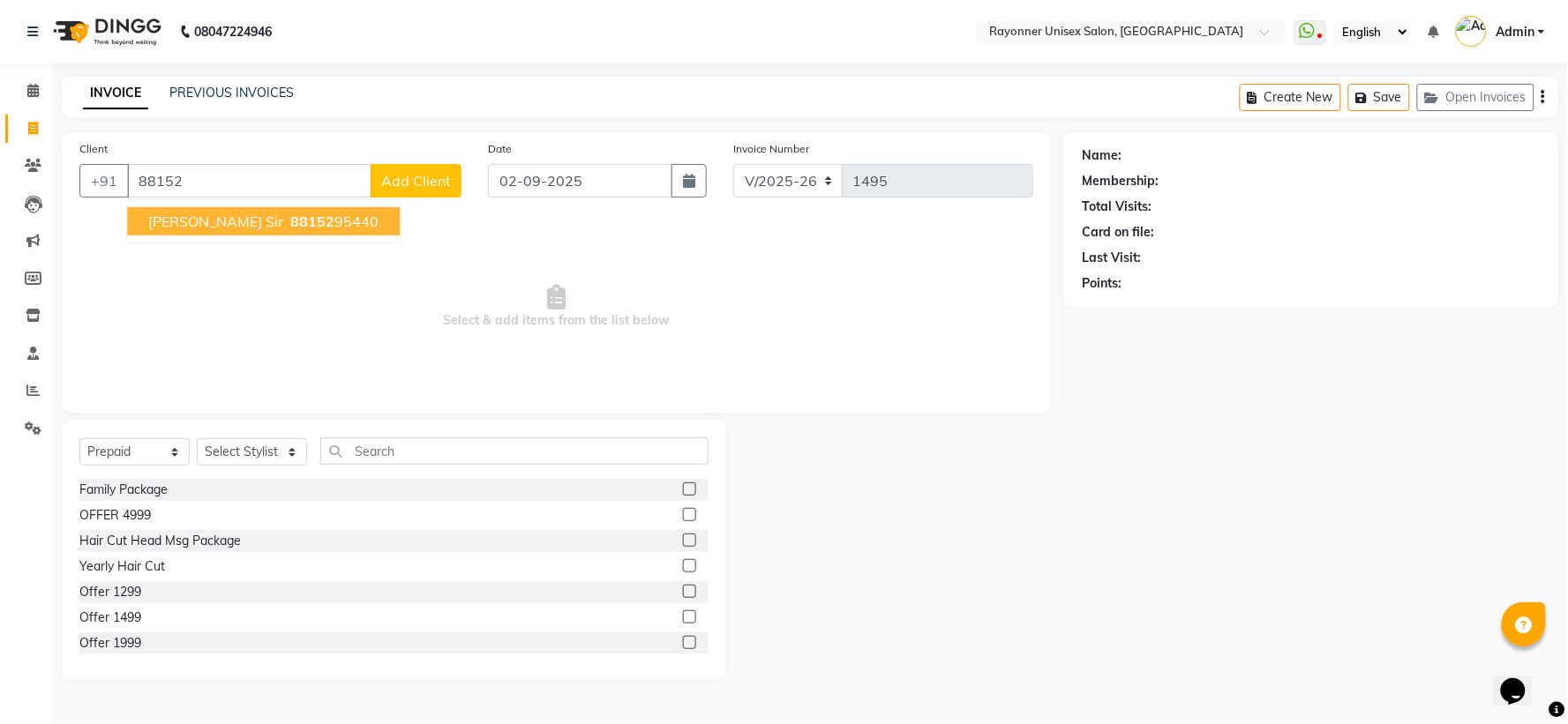
click at [287, 220] on ngb-highlight "88152 95440" at bounding box center [332, 222] width 91 height 18
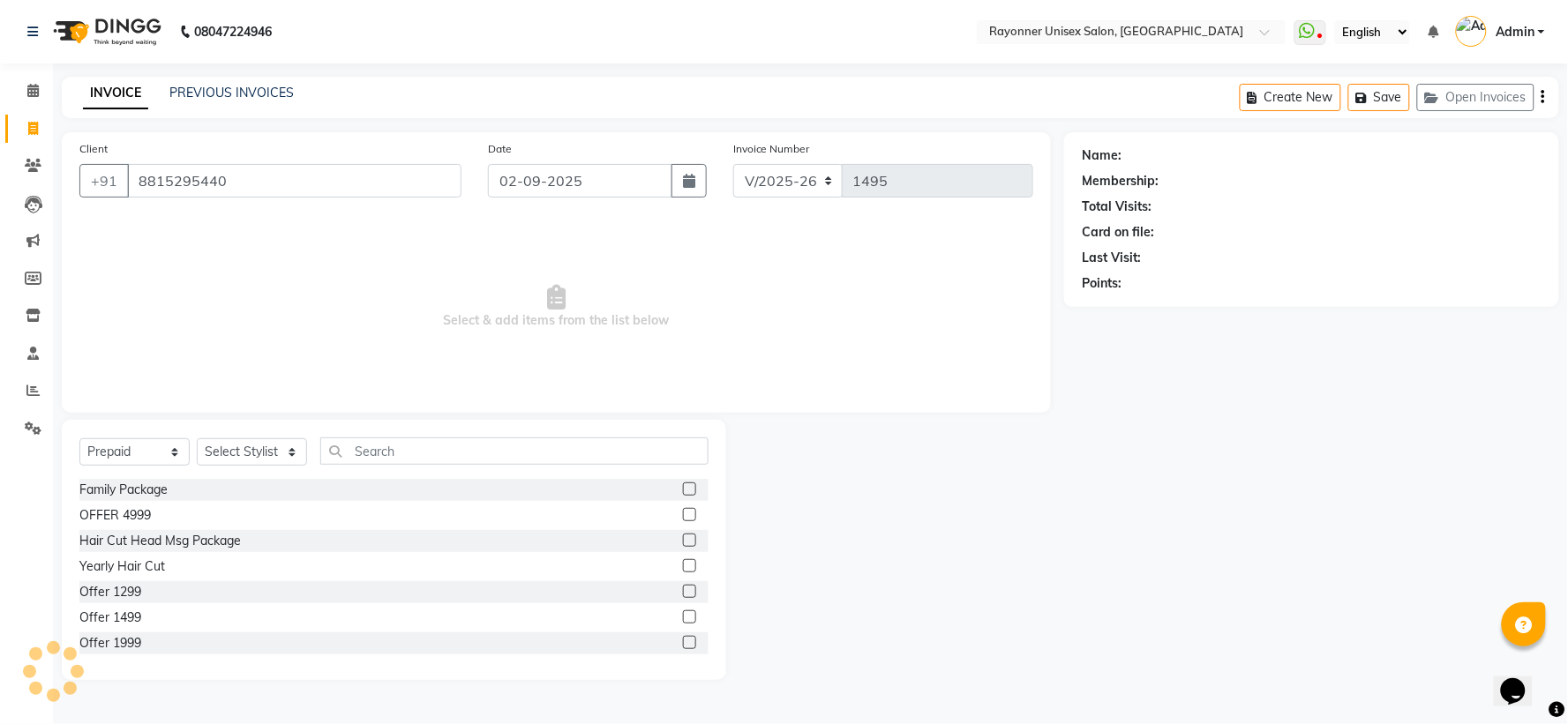
type input "8815295440"
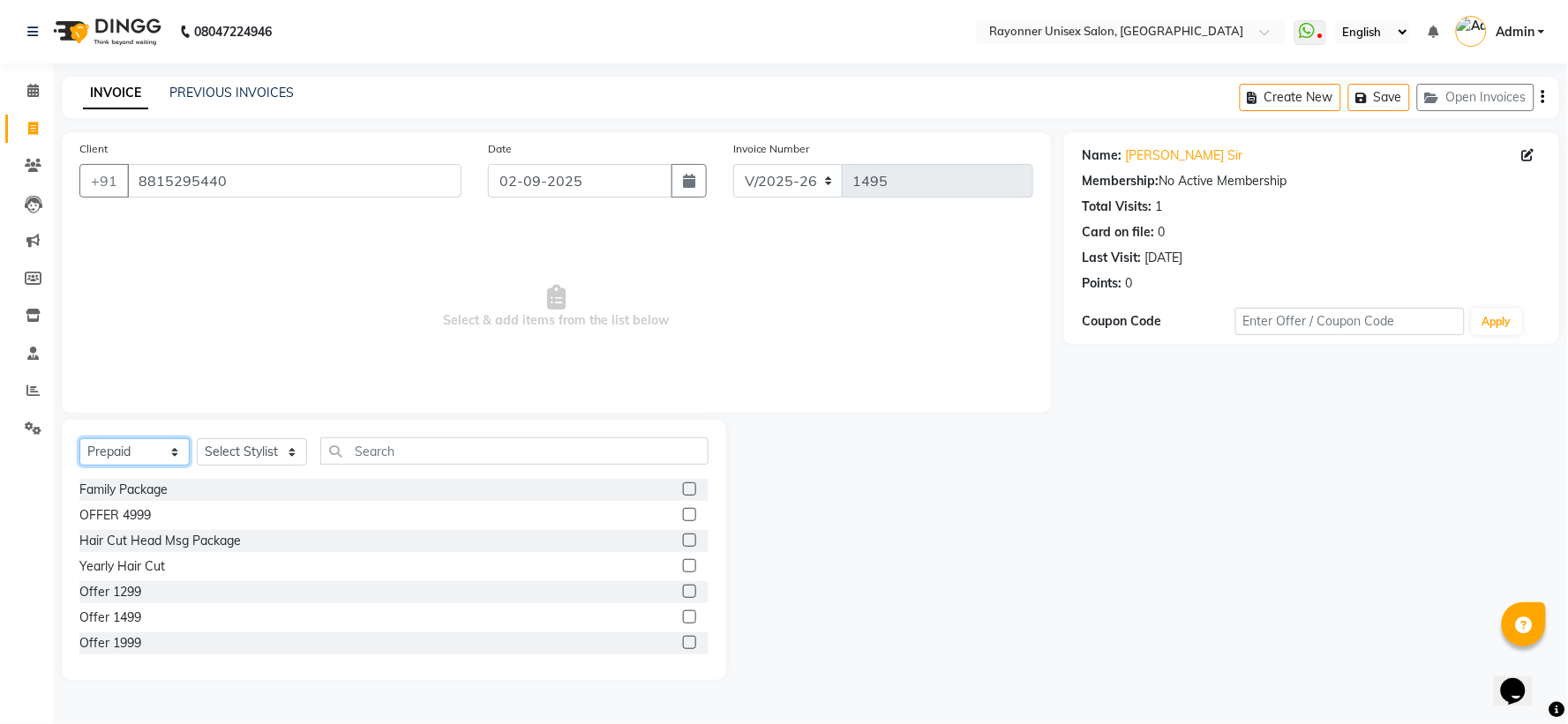
click at [175, 457] on select "Select Service Product Membership Package Voucher Prepaid Gift Card" at bounding box center [134, 452] width 110 height 28
select select "service"
click at [80, 439] on select "Select Service Product Membership Package Voucher Prepaid Gift Card" at bounding box center [134, 452] width 110 height 28
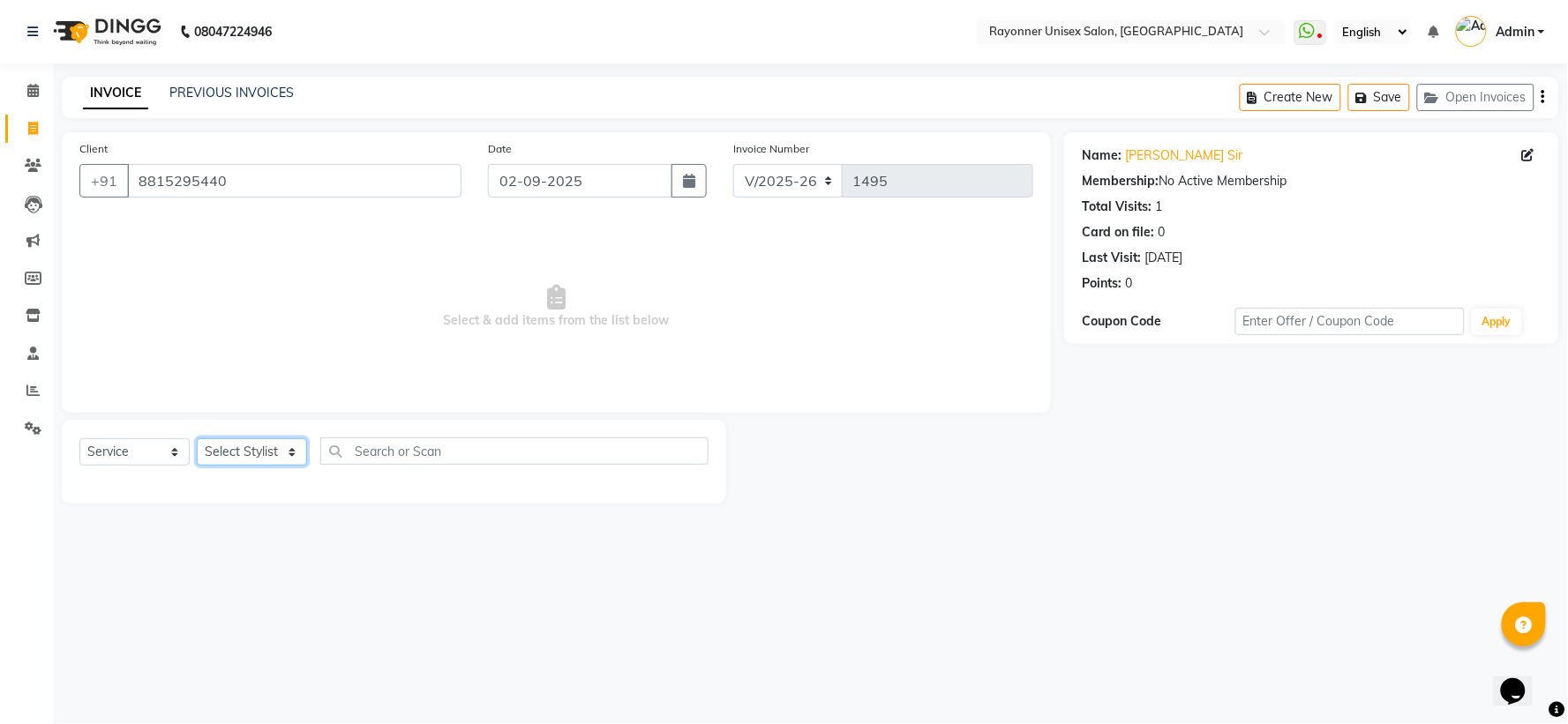
click at [295, 452] on select "Select Stylist [PERSON_NAME] [PERSON_NAME] [PERSON_NAME] Varma [PERSON_NAME] [P…" at bounding box center [252, 452] width 110 height 28
select select "60343"
click at [197, 439] on select "Select Stylist [PERSON_NAME] [PERSON_NAME] [PERSON_NAME] Varma [PERSON_NAME] [P…" at bounding box center [252, 452] width 110 height 28
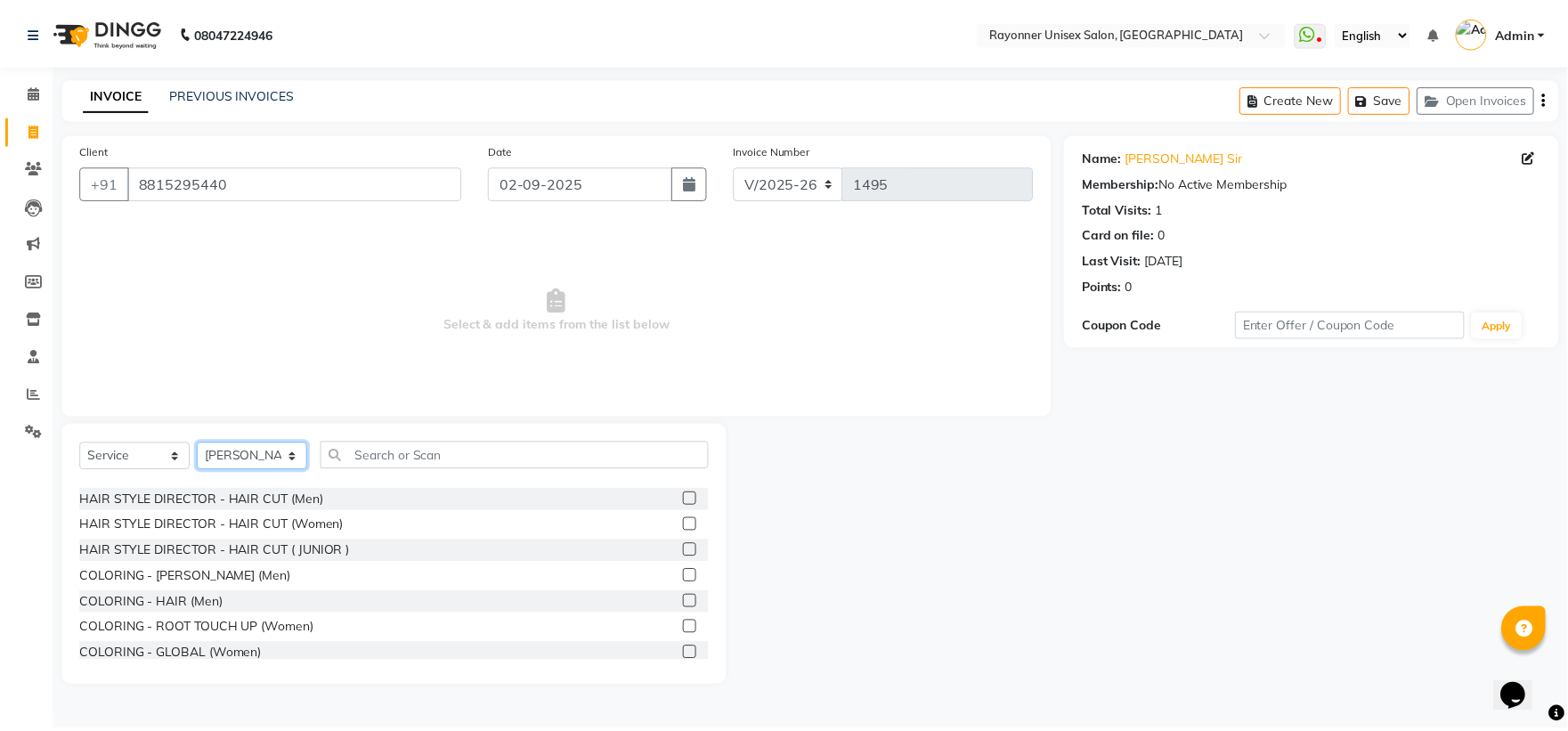
scroll to position [1187, 0]
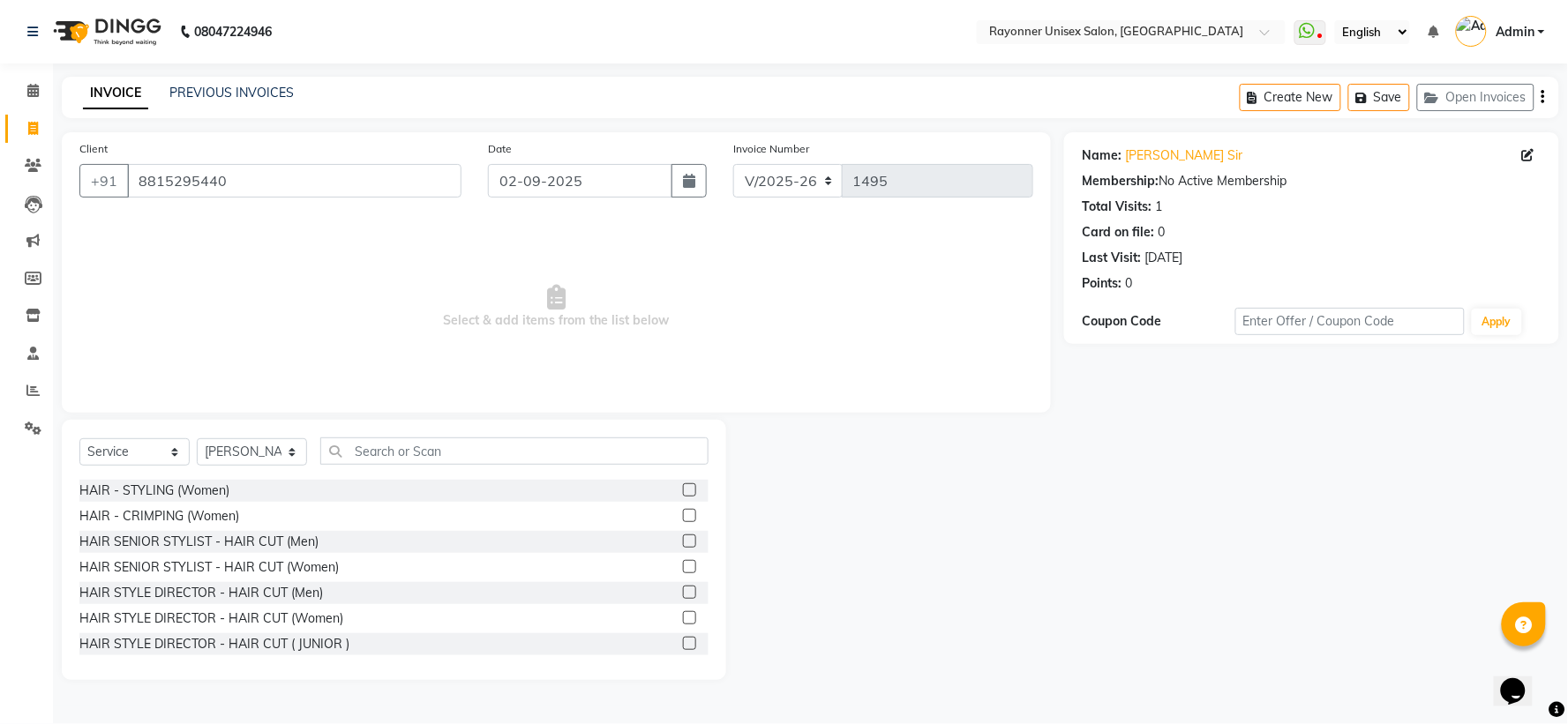
click at [683, 541] on label at bounding box center [690, 541] width 13 height 13
click at [683, 541] on input "checkbox" at bounding box center [689, 541] width 12 height 12
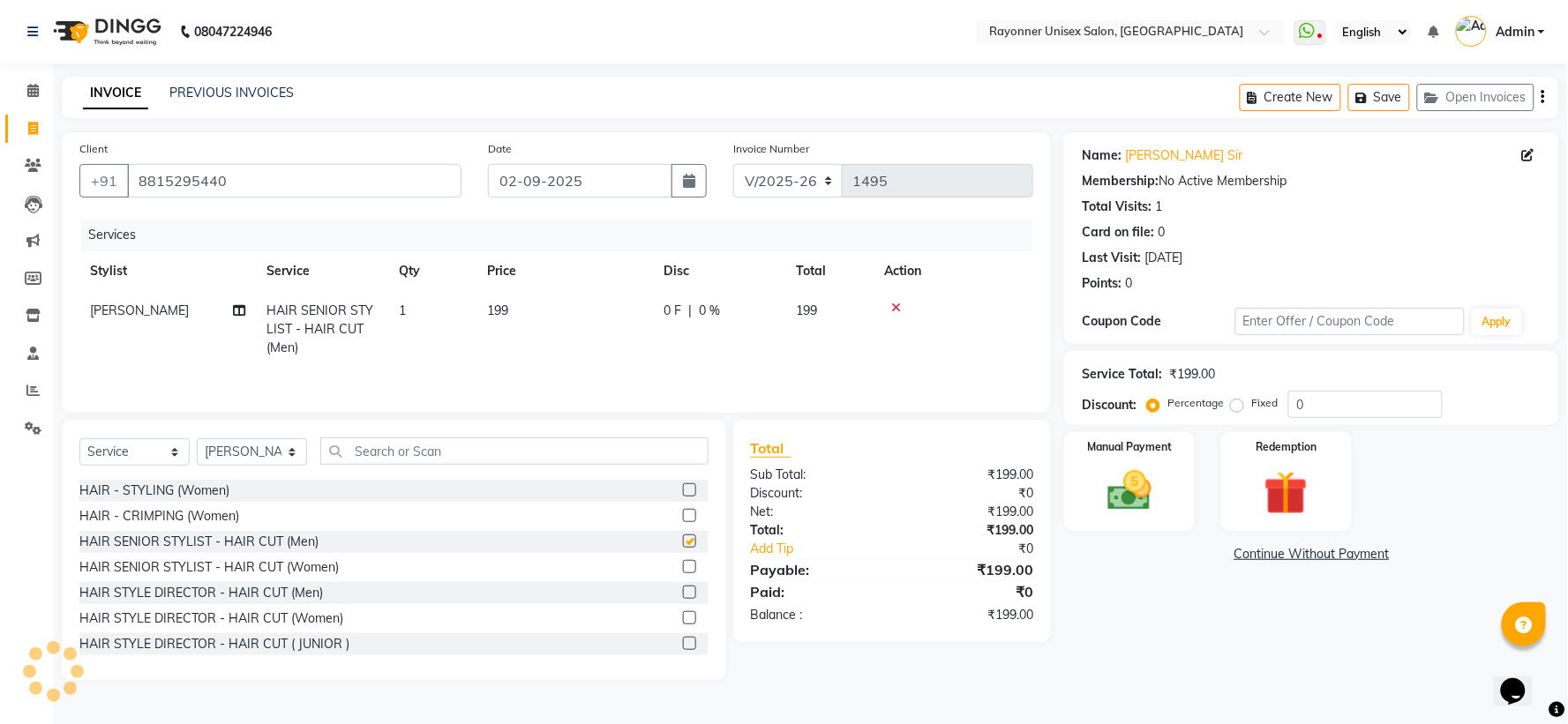
checkbox input "false"
click at [1153, 481] on img at bounding box center [1129, 490] width 74 height 53
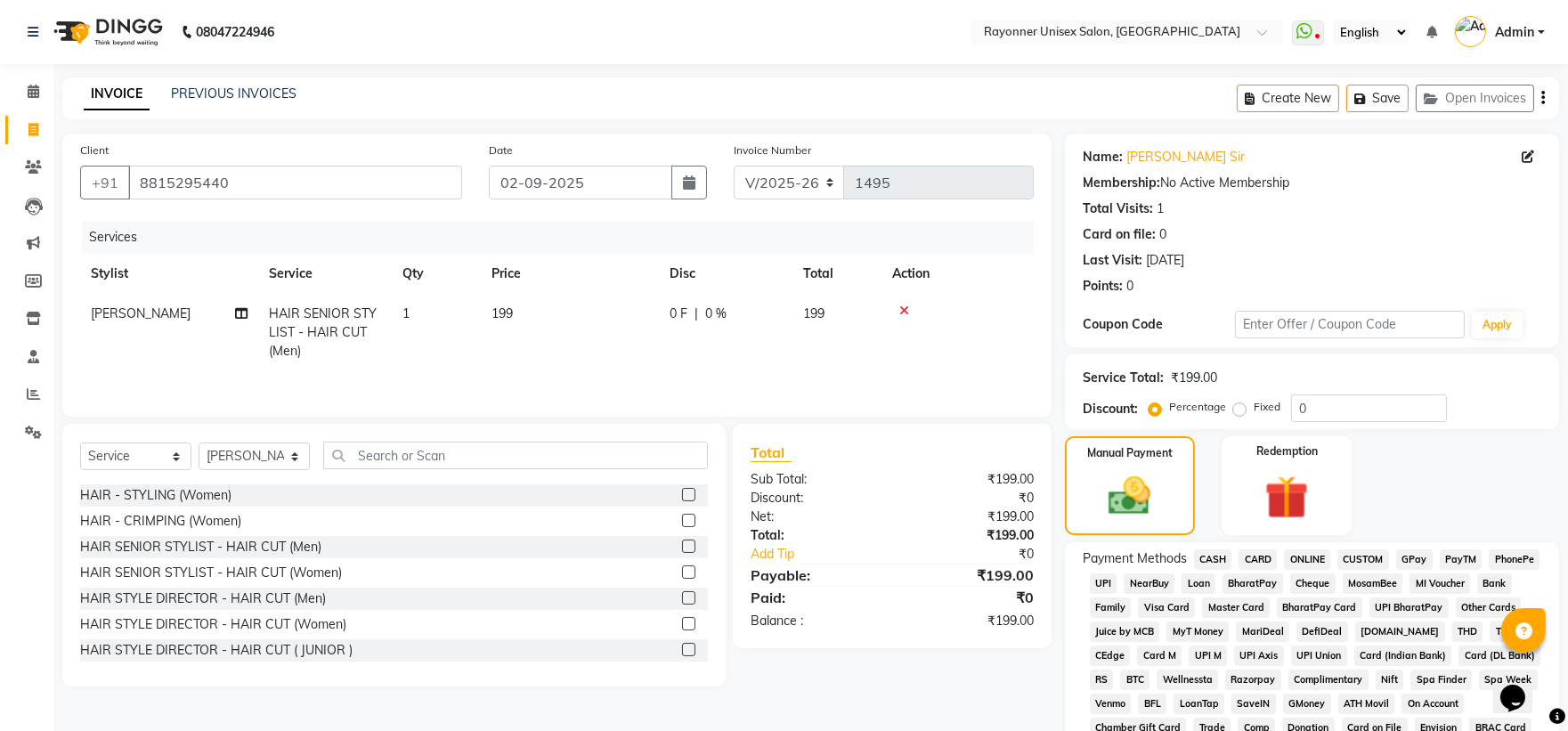
click at [1218, 558] on span "CASH" at bounding box center [1213, 559] width 38 height 21
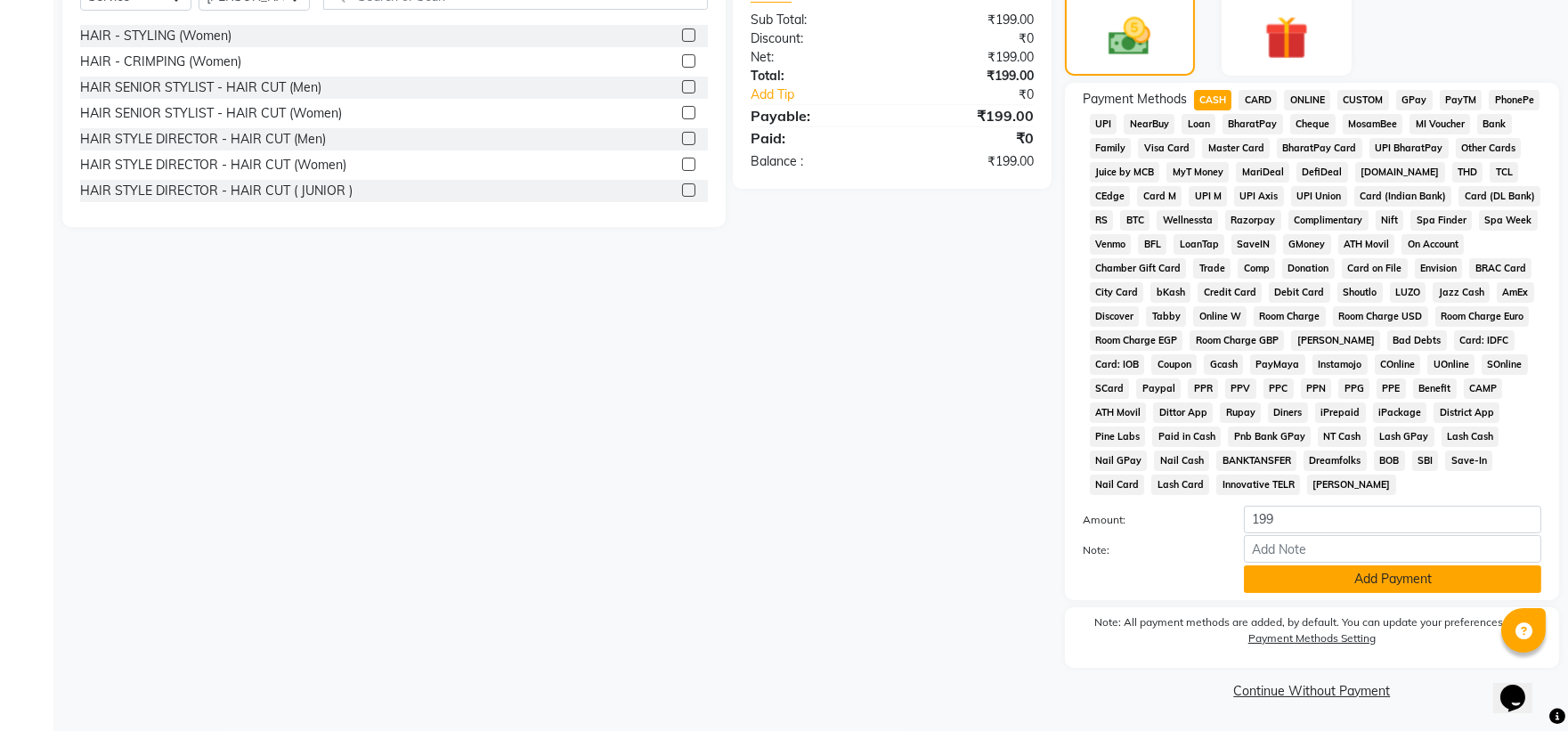
click at [1274, 567] on button "Add Payment" at bounding box center [1392, 579] width 297 height 28
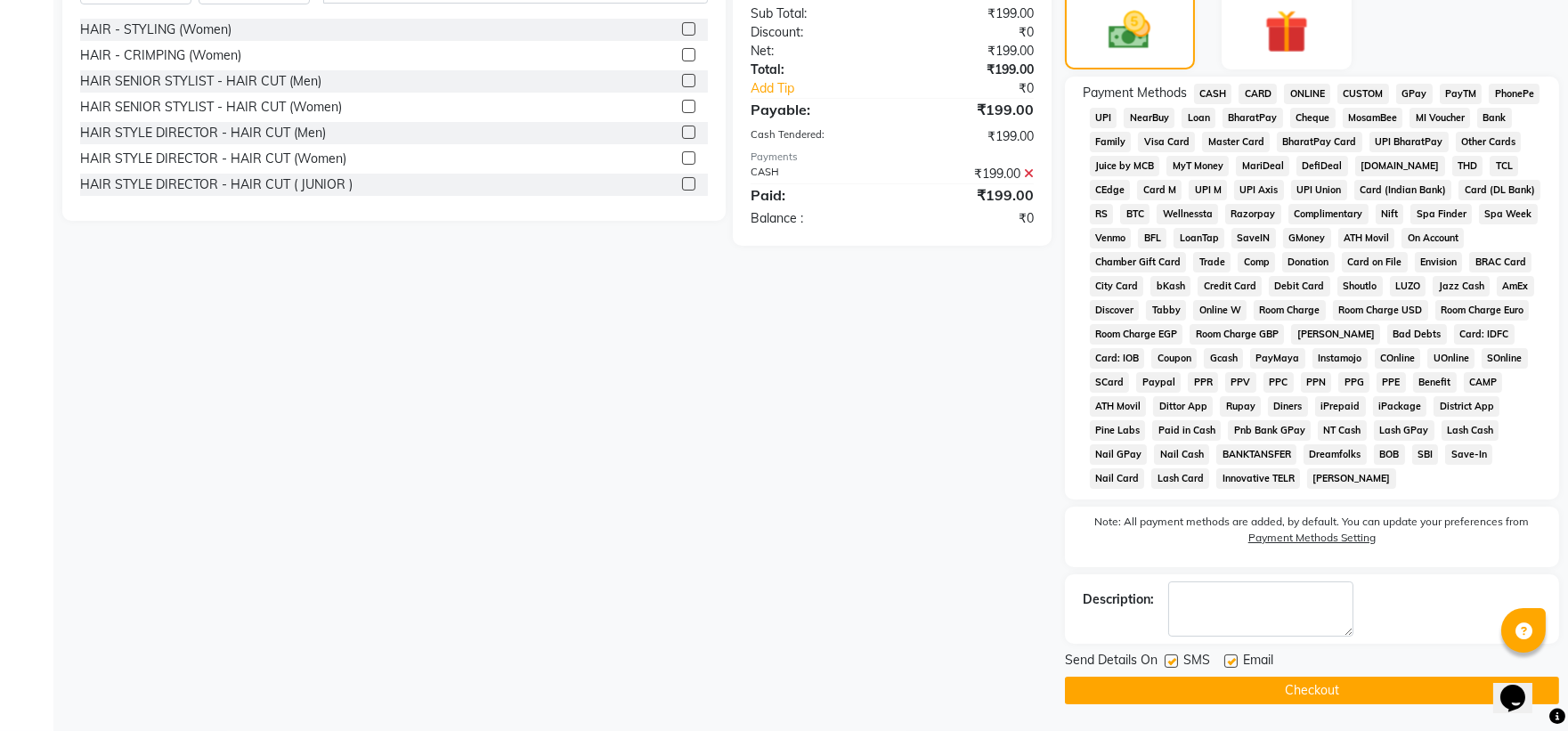
scroll to position [468, 0]
click at [1285, 684] on button "Checkout" at bounding box center [1311, 690] width 494 height 28
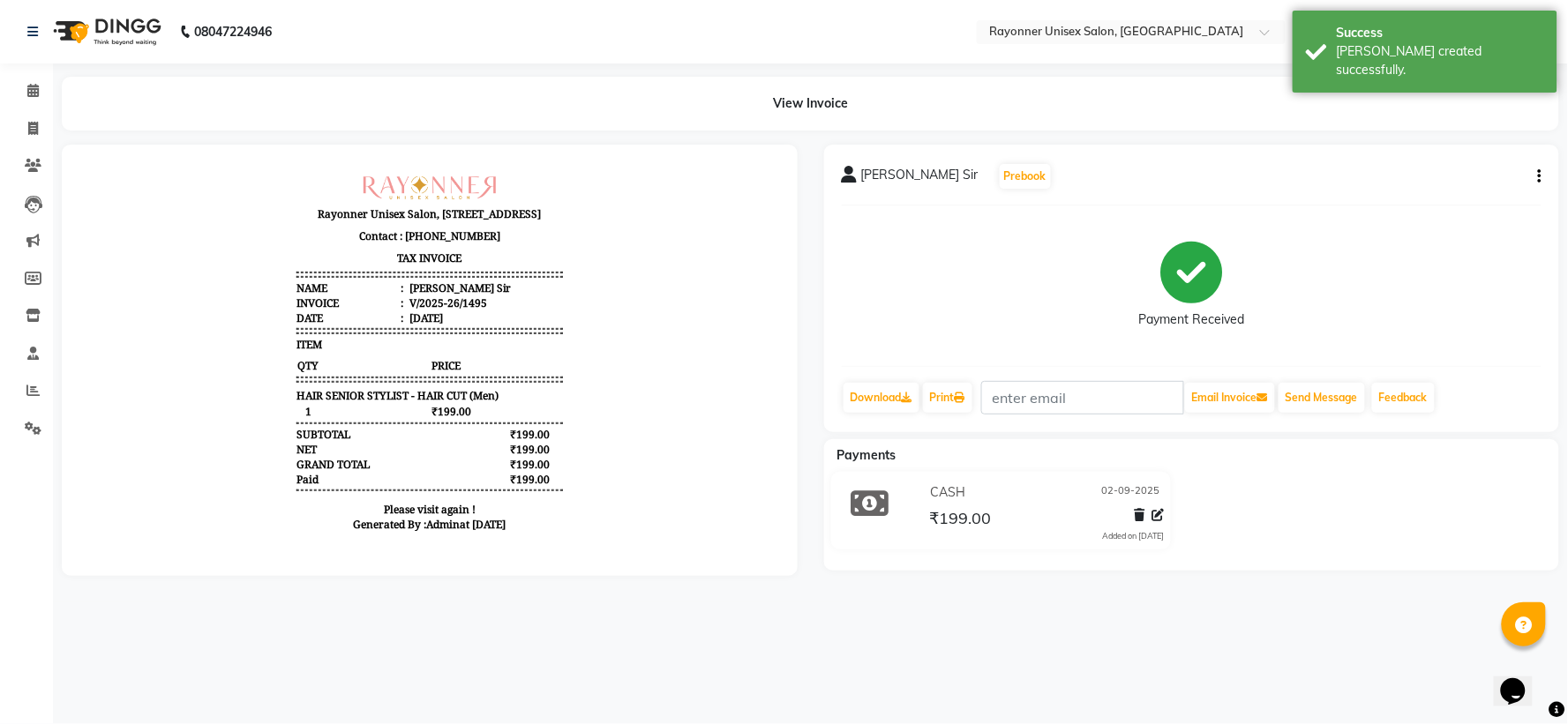
click at [1295, 600] on main "View Invoice [PERSON_NAME] Sir Prebook Payment Received Download Print Email In…" at bounding box center [810, 339] width 1515 height 525
click at [31, 124] on icon at bounding box center [33, 128] width 10 height 13
select select "5201"
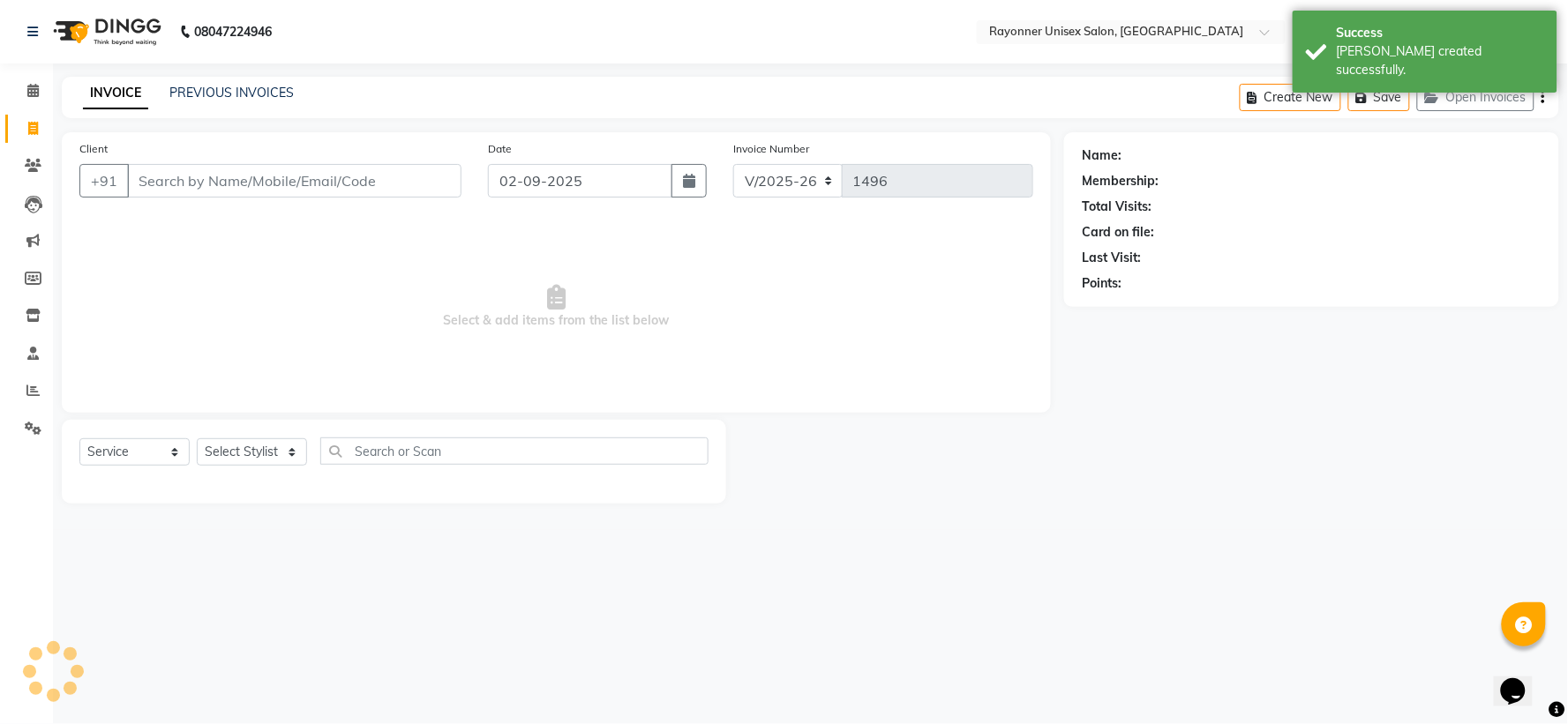
select select "P"
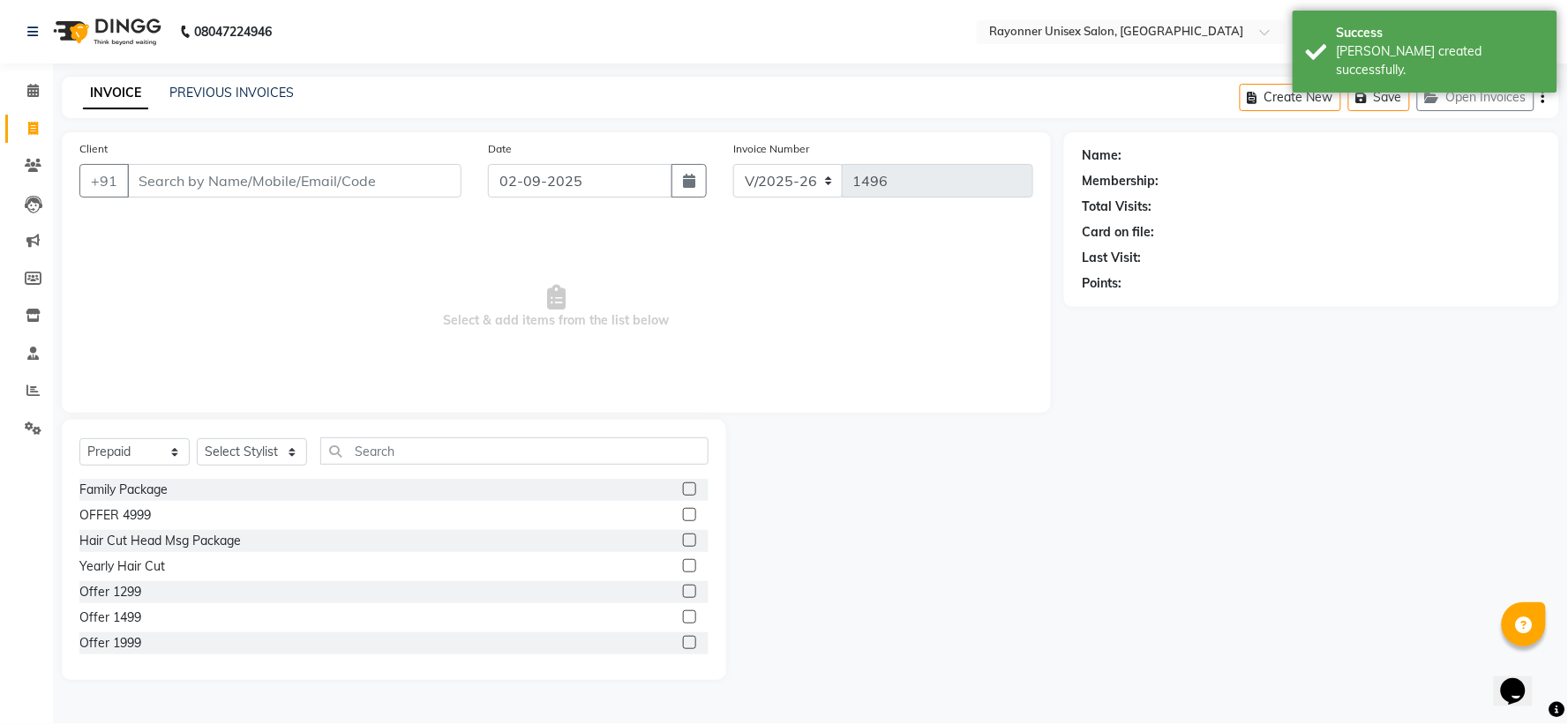
click at [216, 172] on input "Client" at bounding box center [295, 180] width 335 height 33
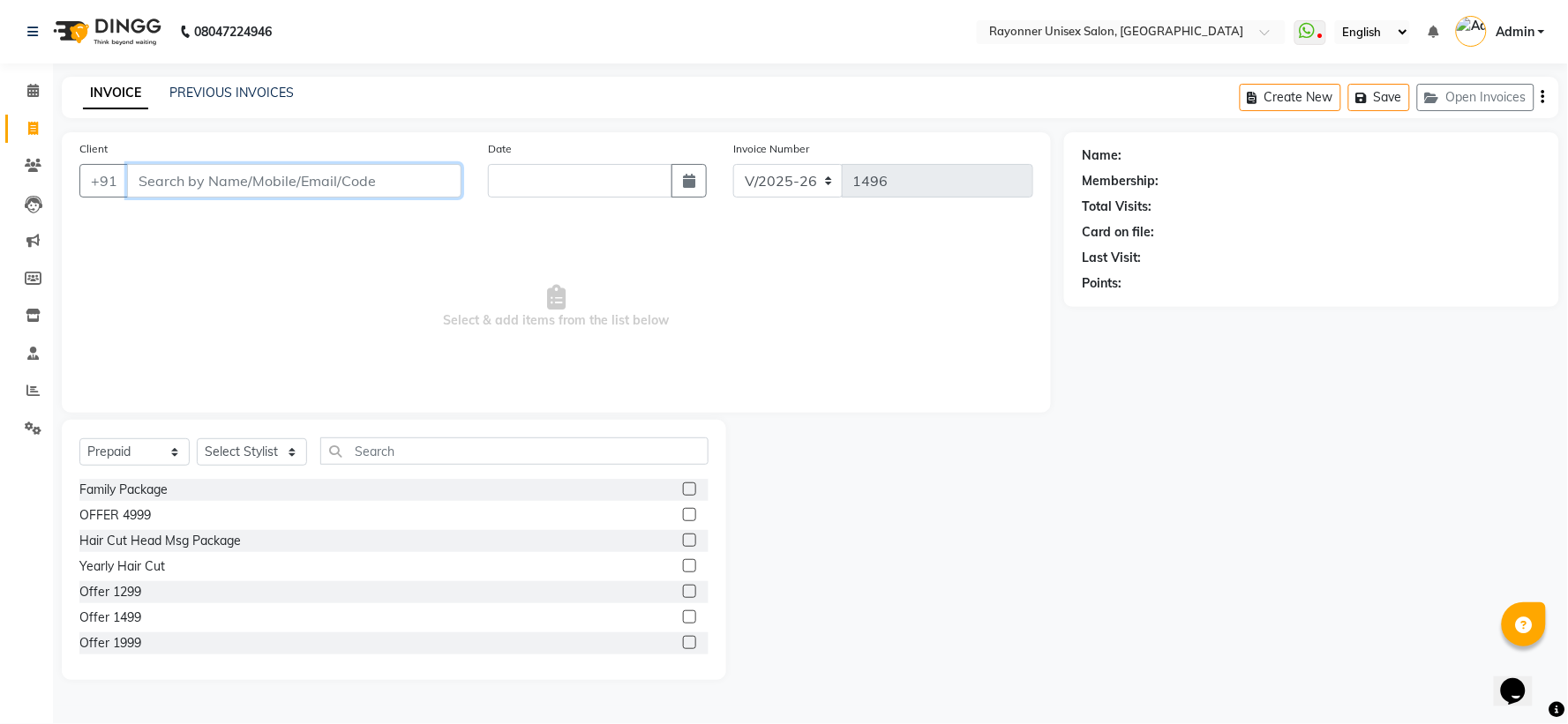
click at [216, 172] on input "Client" at bounding box center [295, 180] width 335 height 33
click at [171, 190] on input "Client" at bounding box center [295, 180] width 335 height 33
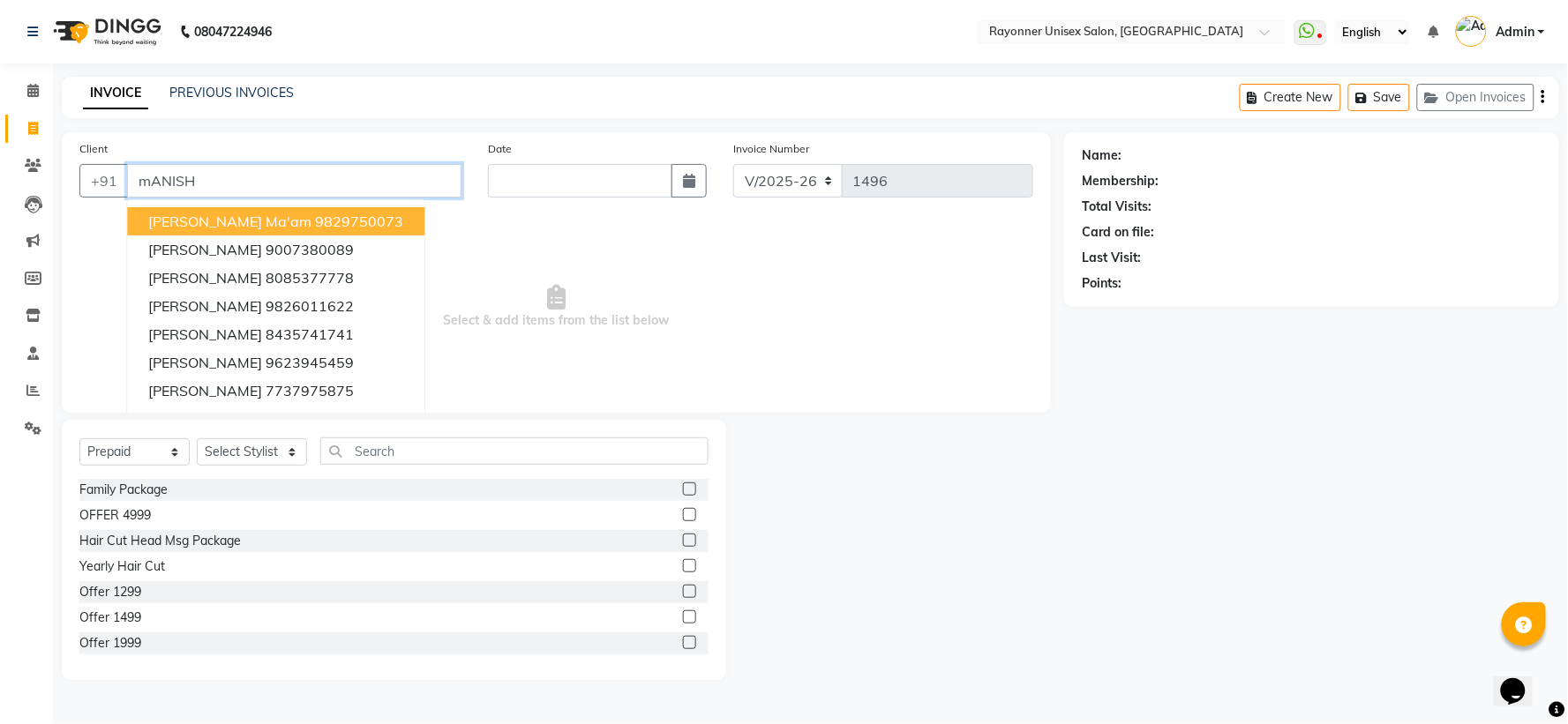
click at [365, 213] on ngb-highlight "9829750073" at bounding box center [359, 222] width 89 height 18
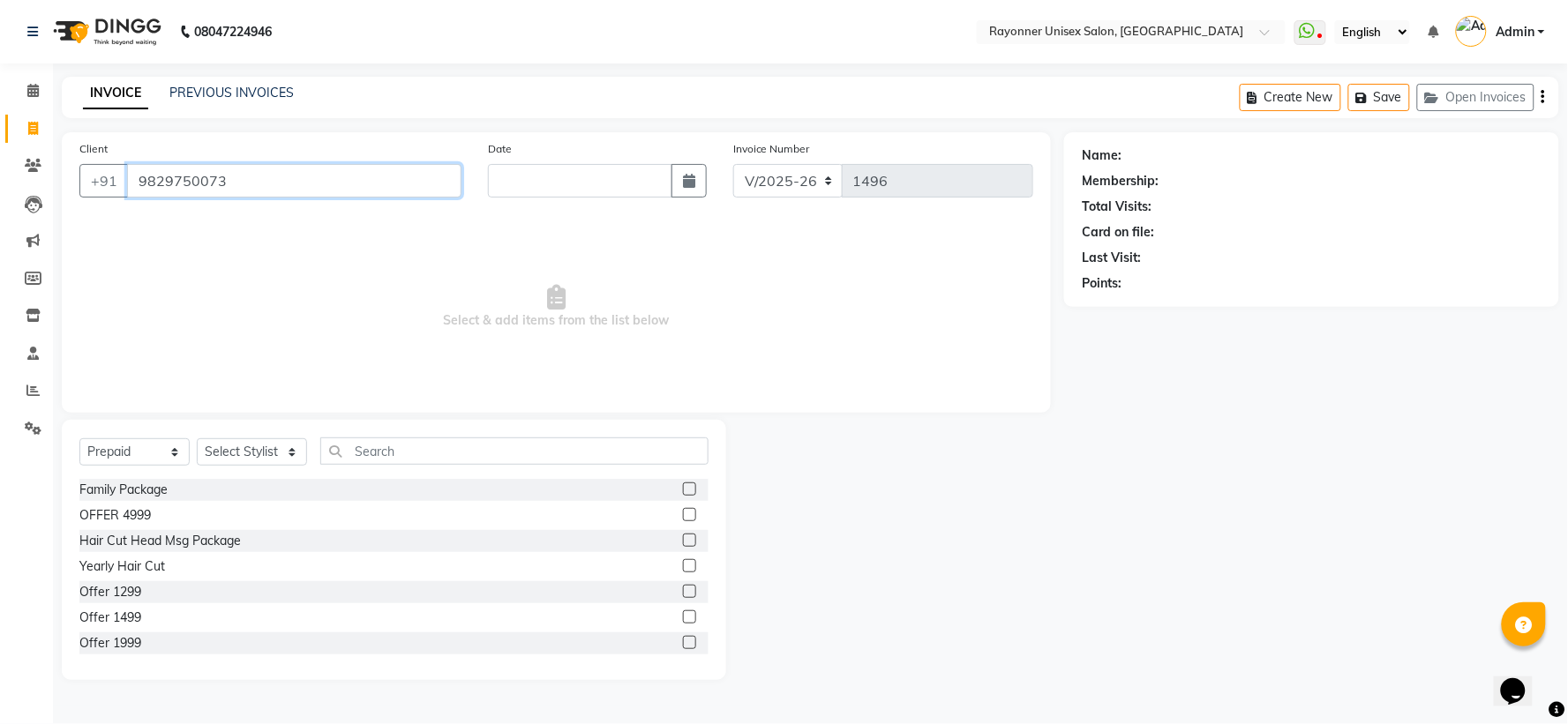
type input "9829750073"
click at [536, 191] on input "text" at bounding box center [580, 180] width 184 height 33
select select "9"
select select "2025"
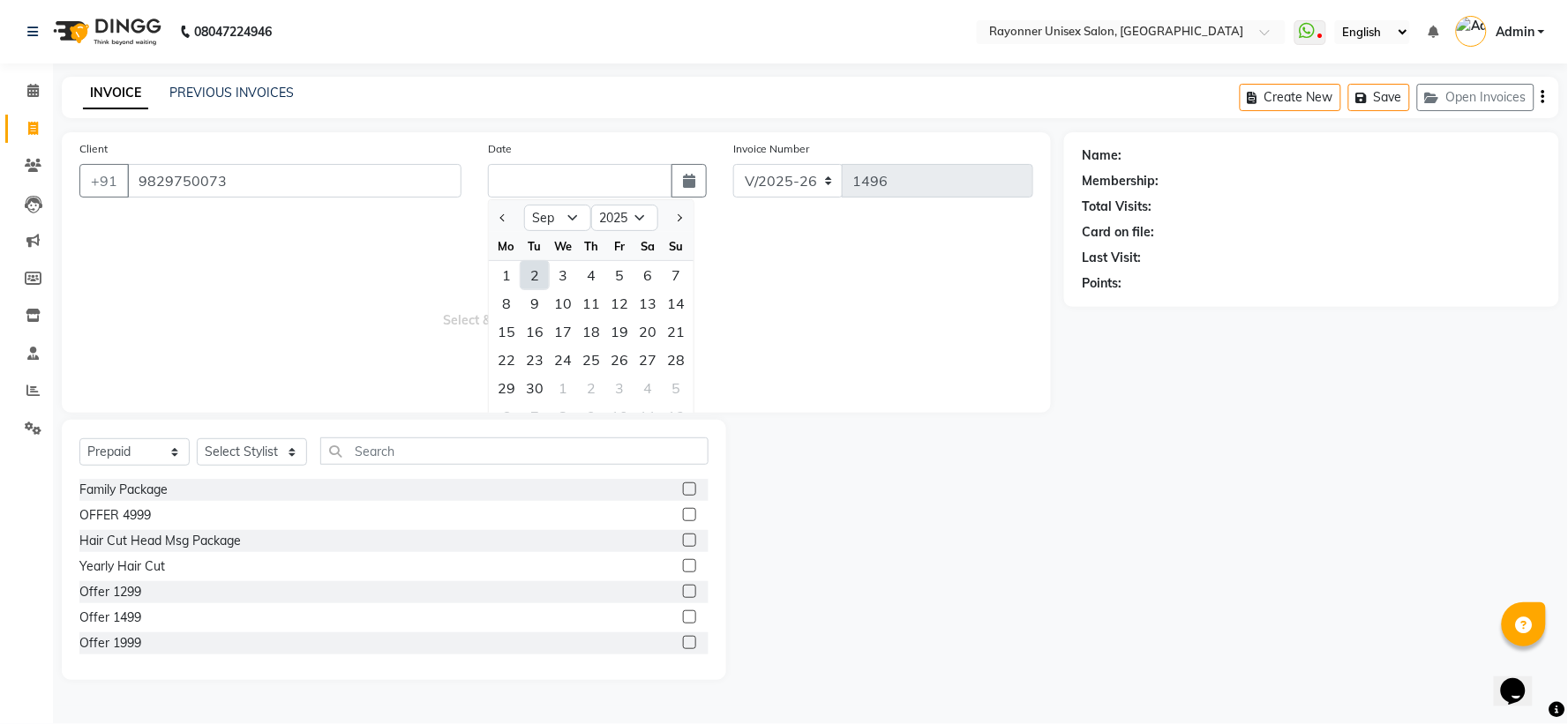
click at [540, 279] on div "2" at bounding box center [535, 276] width 29 height 29
type input "02-09-2025"
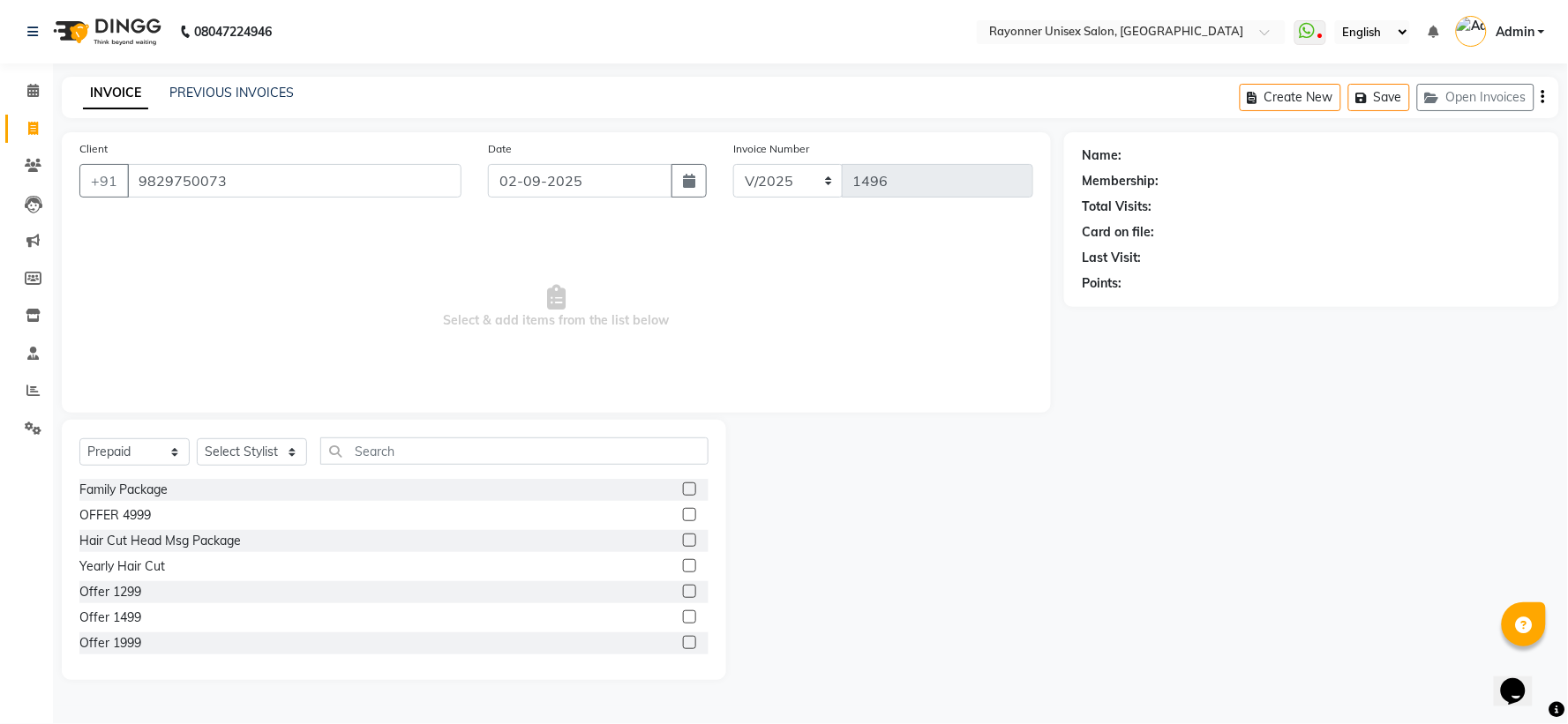
click at [356, 328] on span "Select & add items from the list below" at bounding box center [556, 306] width 954 height 176
click at [261, 179] on input "9829750073" at bounding box center [295, 180] width 335 height 33
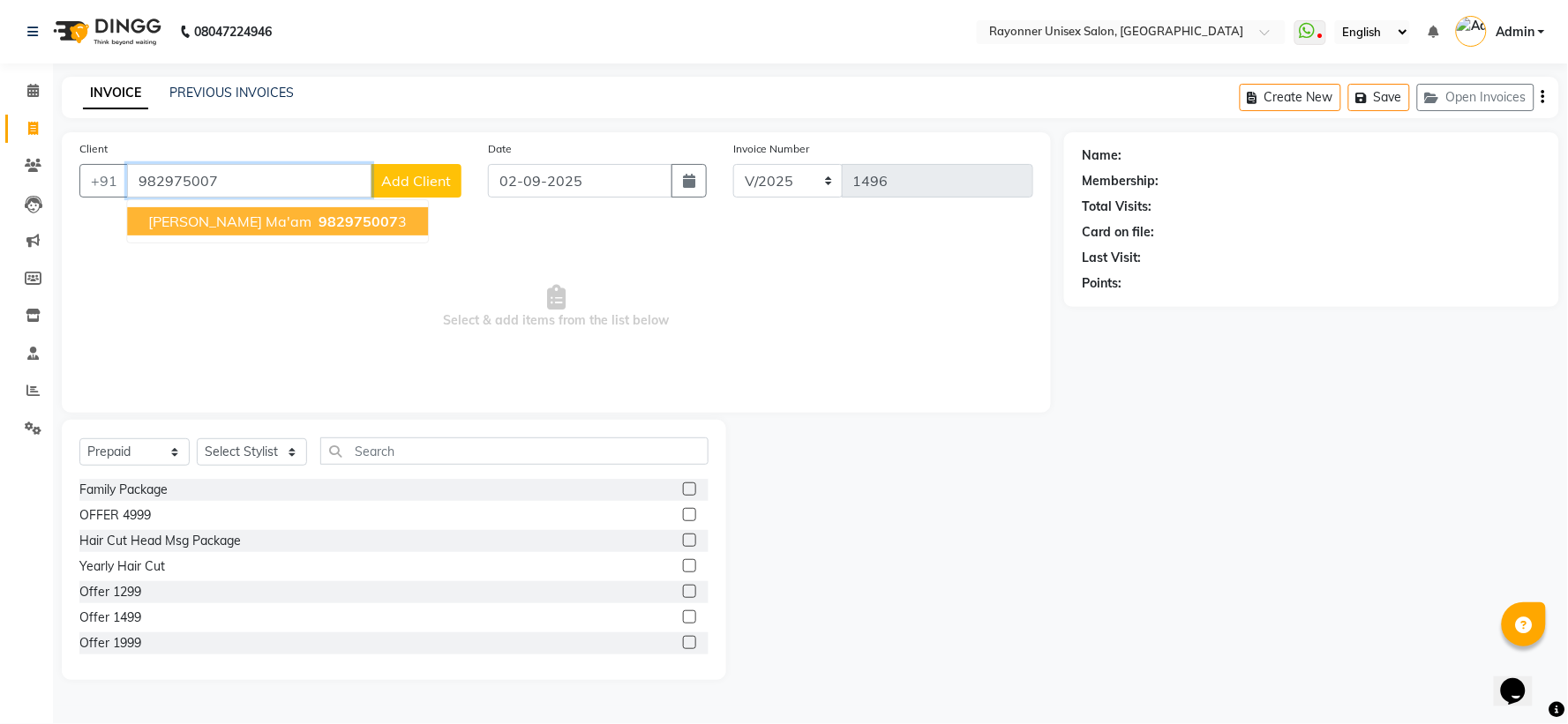
click at [247, 213] on span "[PERSON_NAME] Ma'am" at bounding box center [230, 222] width 163 height 18
type input "9829750073"
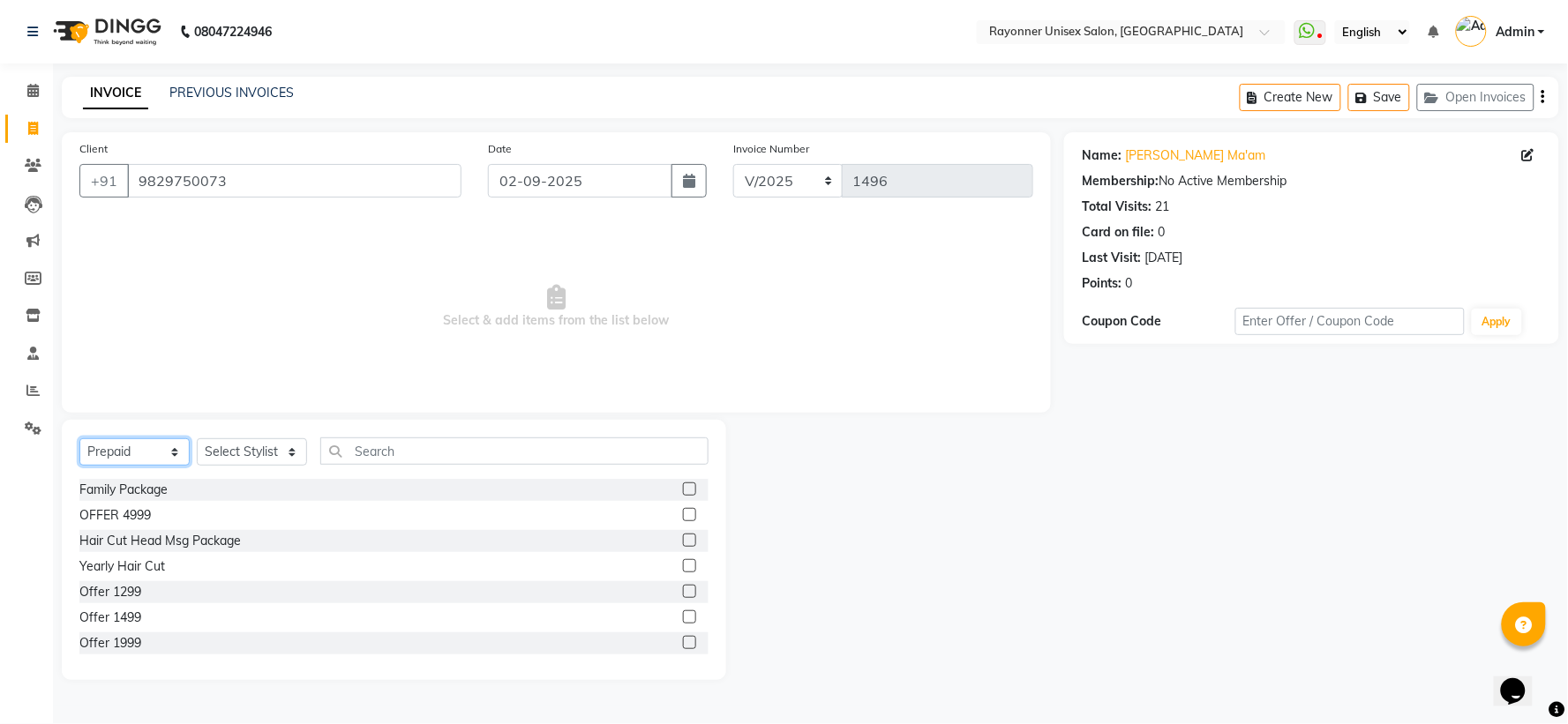
click at [175, 453] on select "Select Service Product Membership Package Voucher Prepaid Gift Card" at bounding box center [134, 452] width 110 height 28
select select "service"
click at [80, 439] on select "Select Service Product Membership Package Voucher Prepaid Gift Card" at bounding box center [134, 452] width 110 height 28
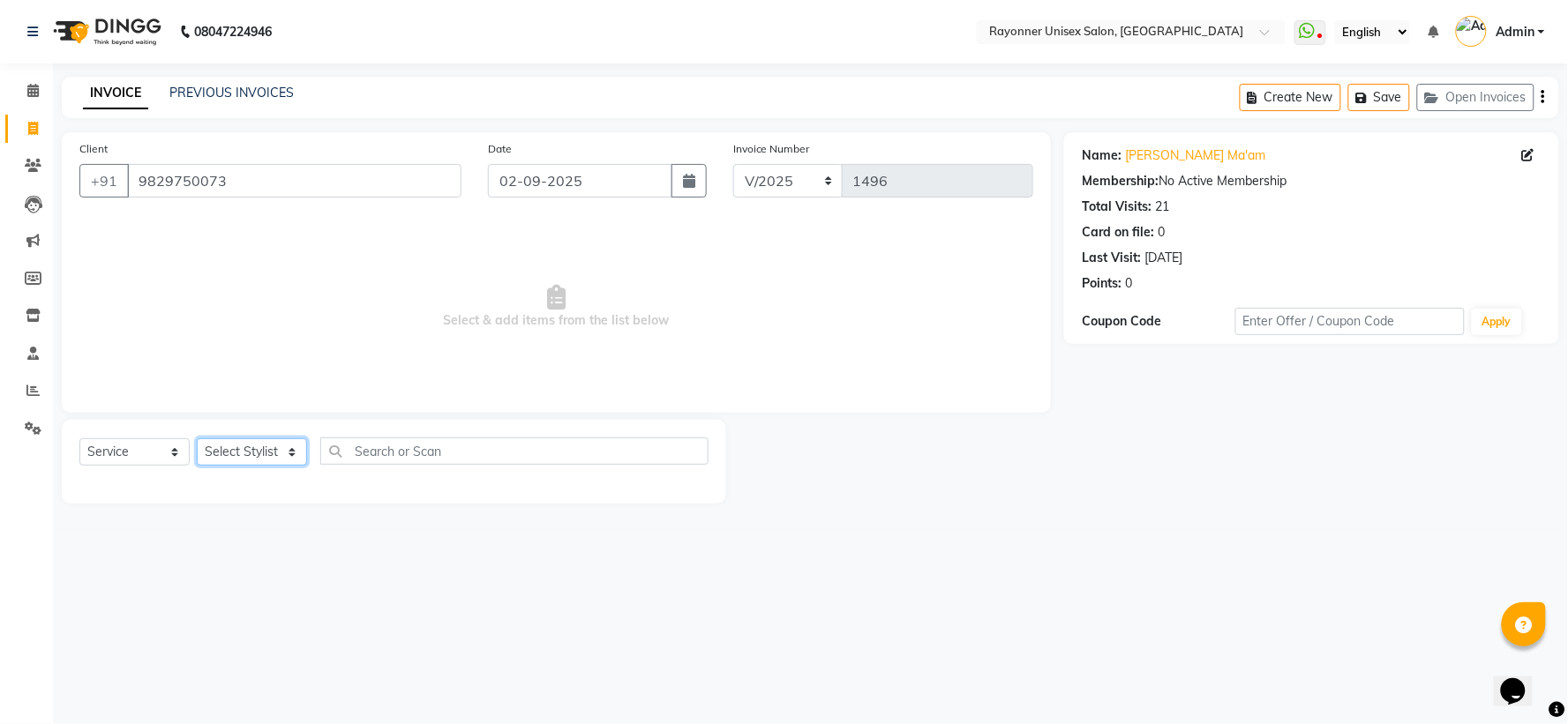
click at [293, 462] on select "Select Stylist [PERSON_NAME] [PERSON_NAME] [PERSON_NAME] Varma [PERSON_NAME] [P…" at bounding box center [252, 452] width 110 height 28
select select "69701"
click at [197, 439] on select "Select Stylist [PERSON_NAME] [PERSON_NAME] [PERSON_NAME] Varma [PERSON_NAME] [P…" at bounding box center [252, 452] width 110 height 28
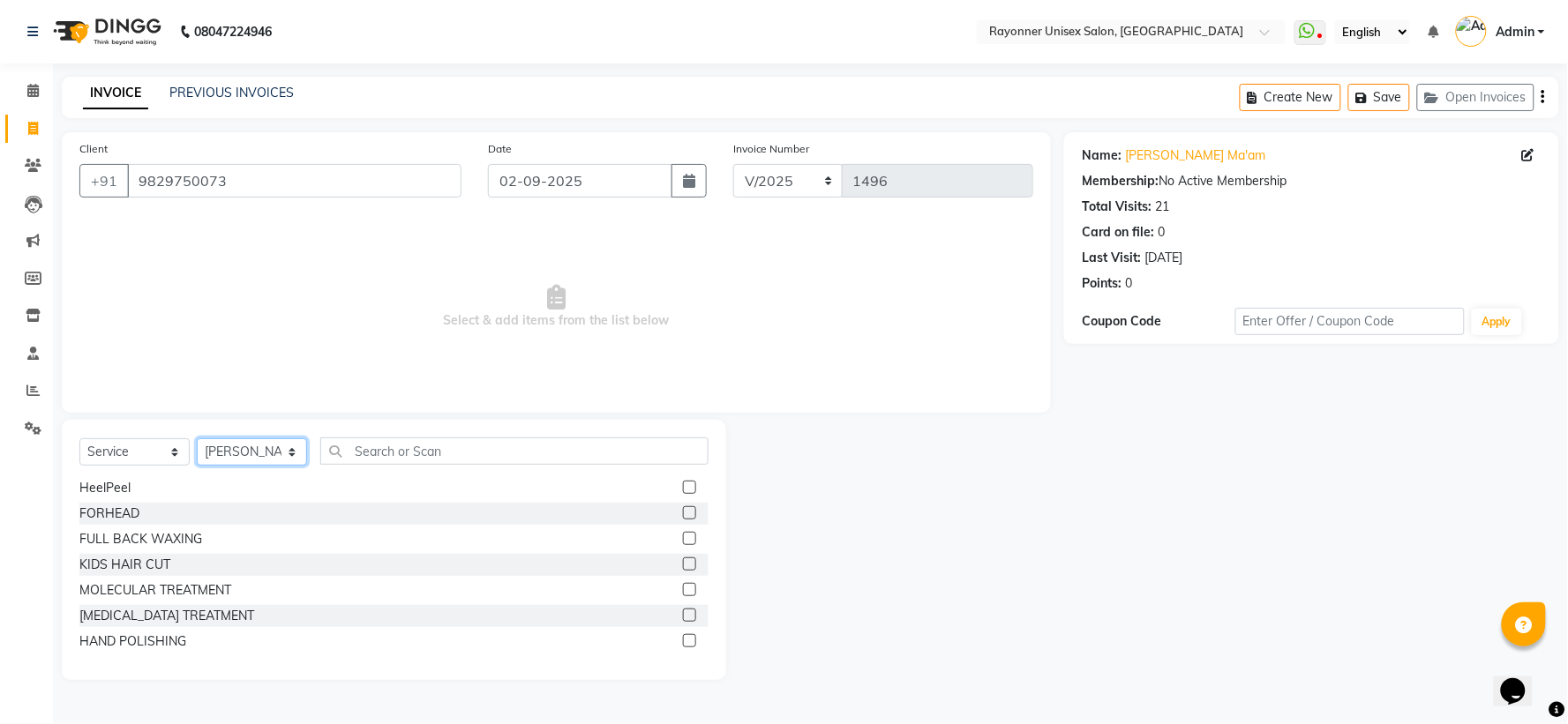
scroll to position [98, 0]
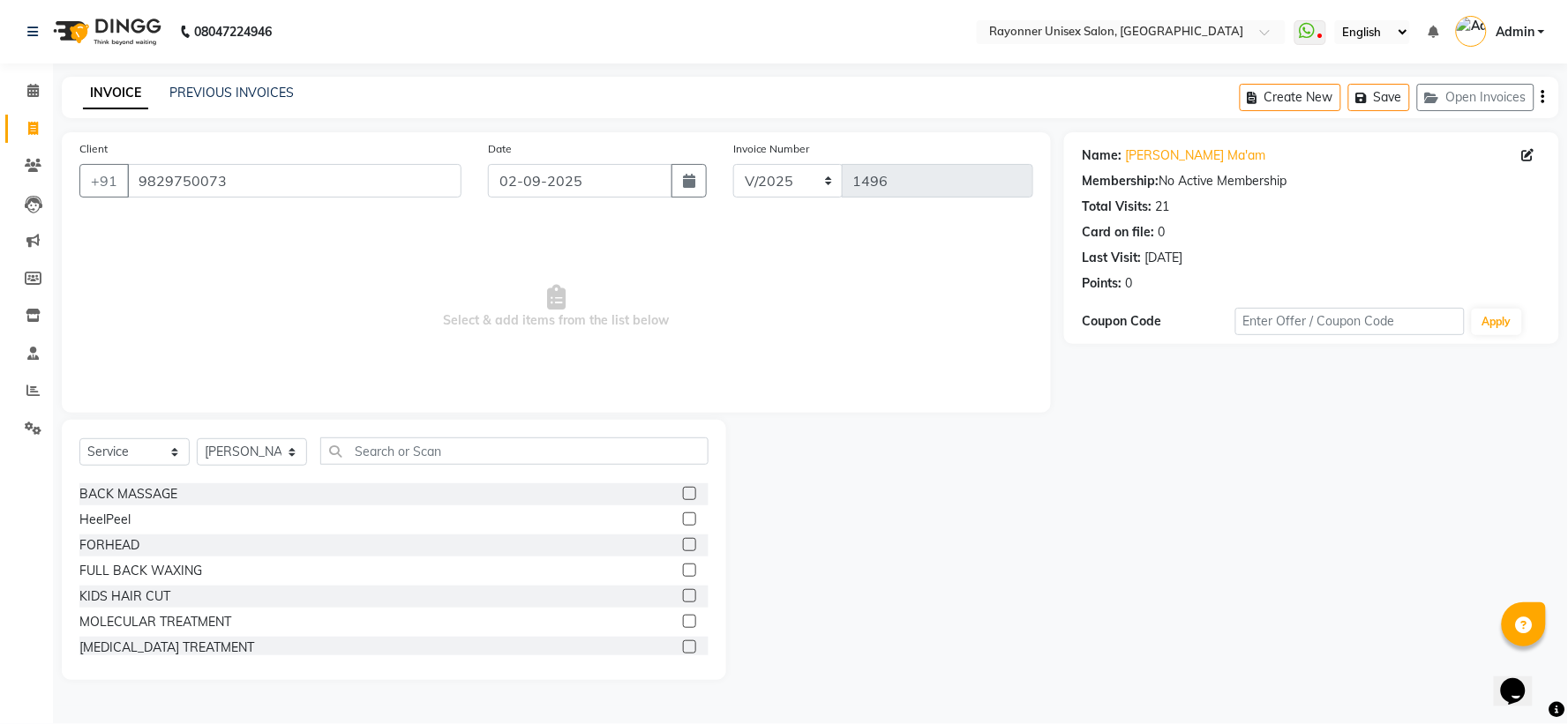
click at [683, 544] on label at bounding box center [690, 544] width 13 height 13
click at [683, 544] on input "checkbox" at bounding box center [689, 545] width 12 height 12
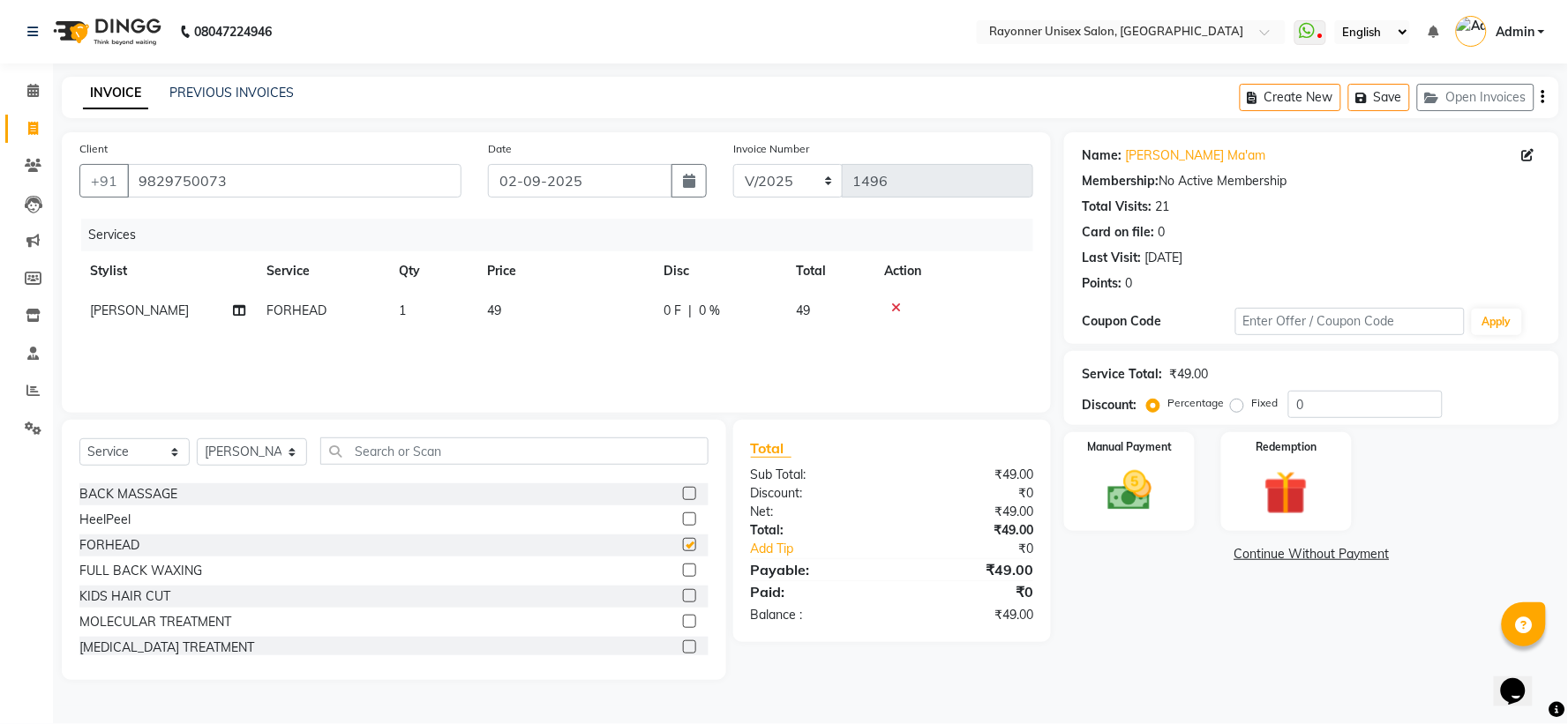
checkbox input "false"
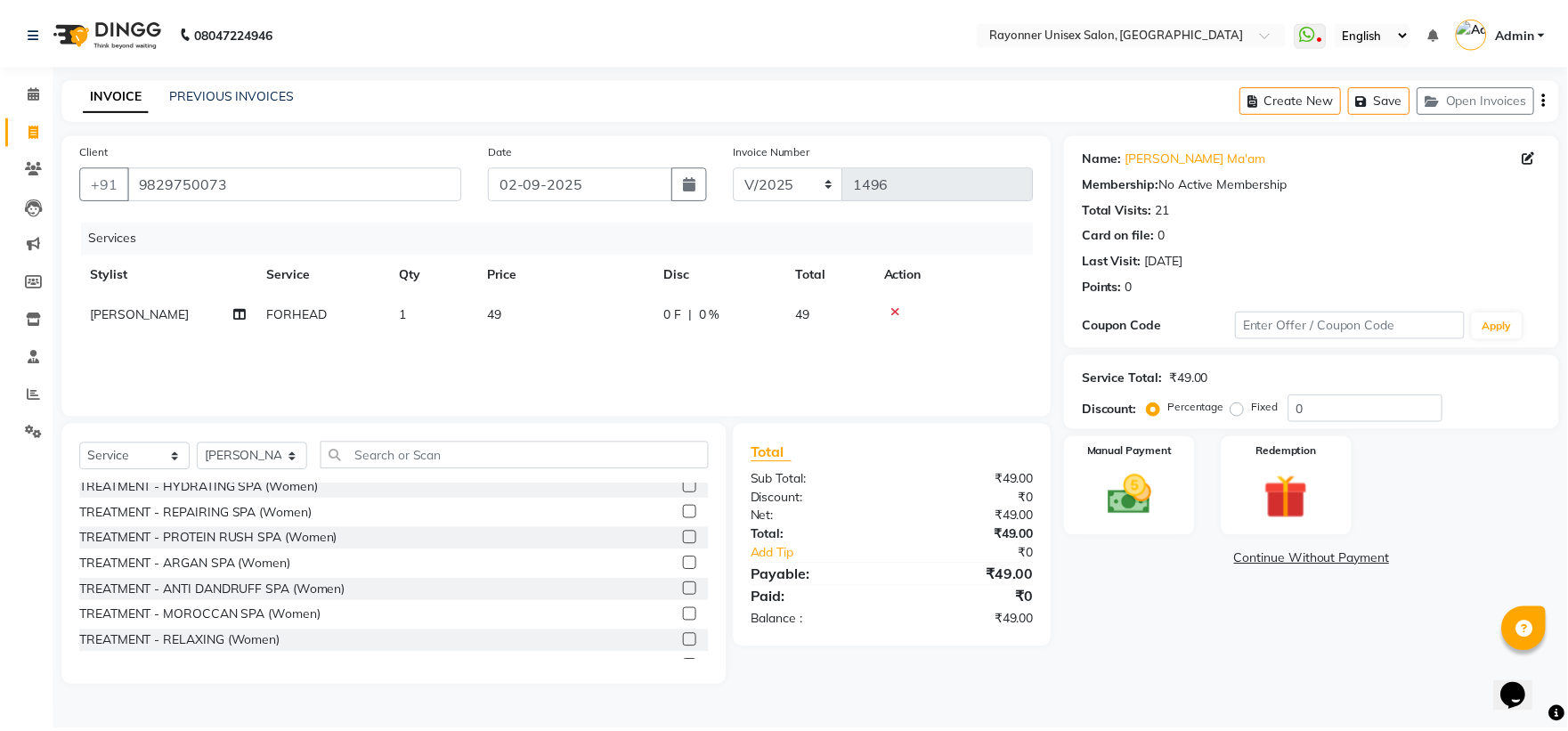
scroll to position [2275, 0]
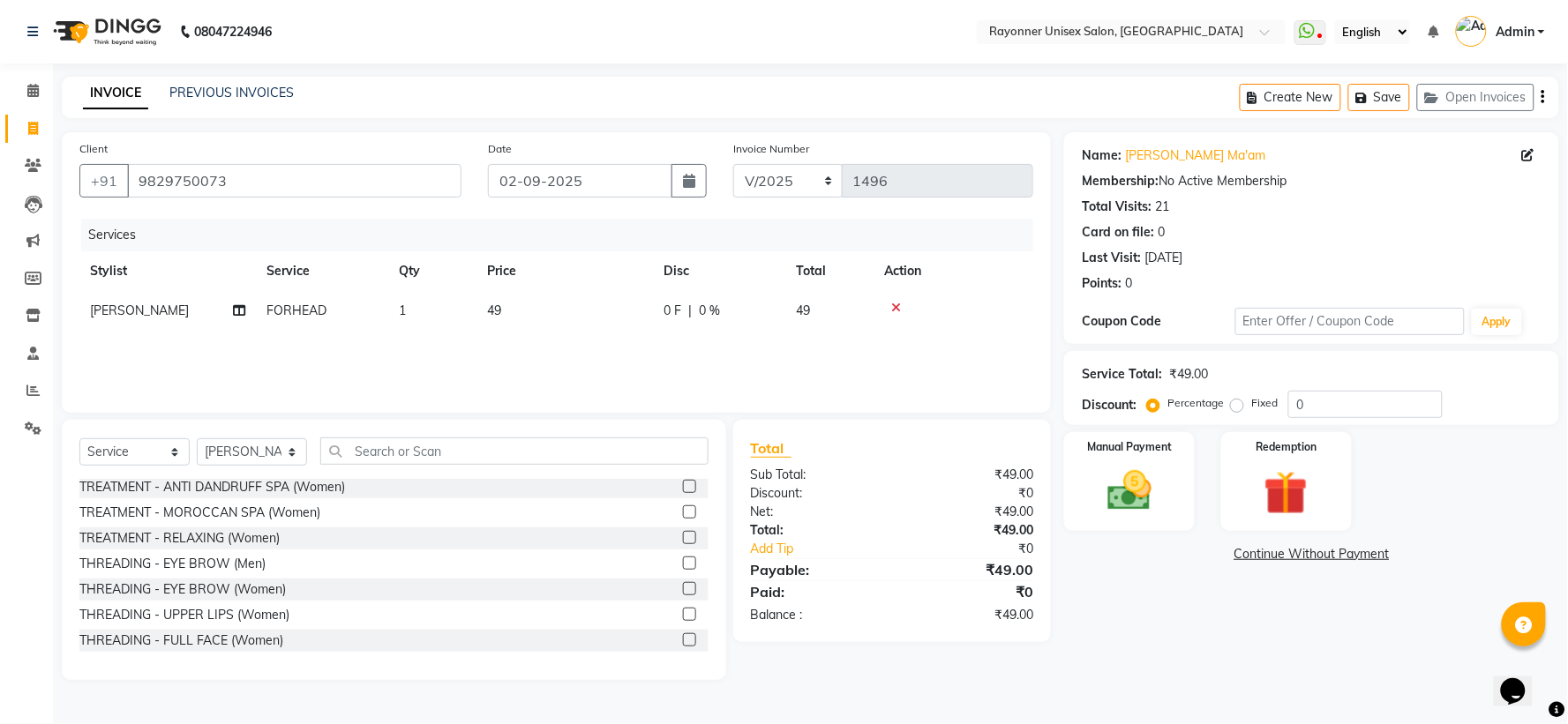
click at [683, 588] on label at bounding box center [690, 588] width 13 height 13
click at [683, 588] on input "checkbox" at bounding box center [689, 589] width 12 height 12
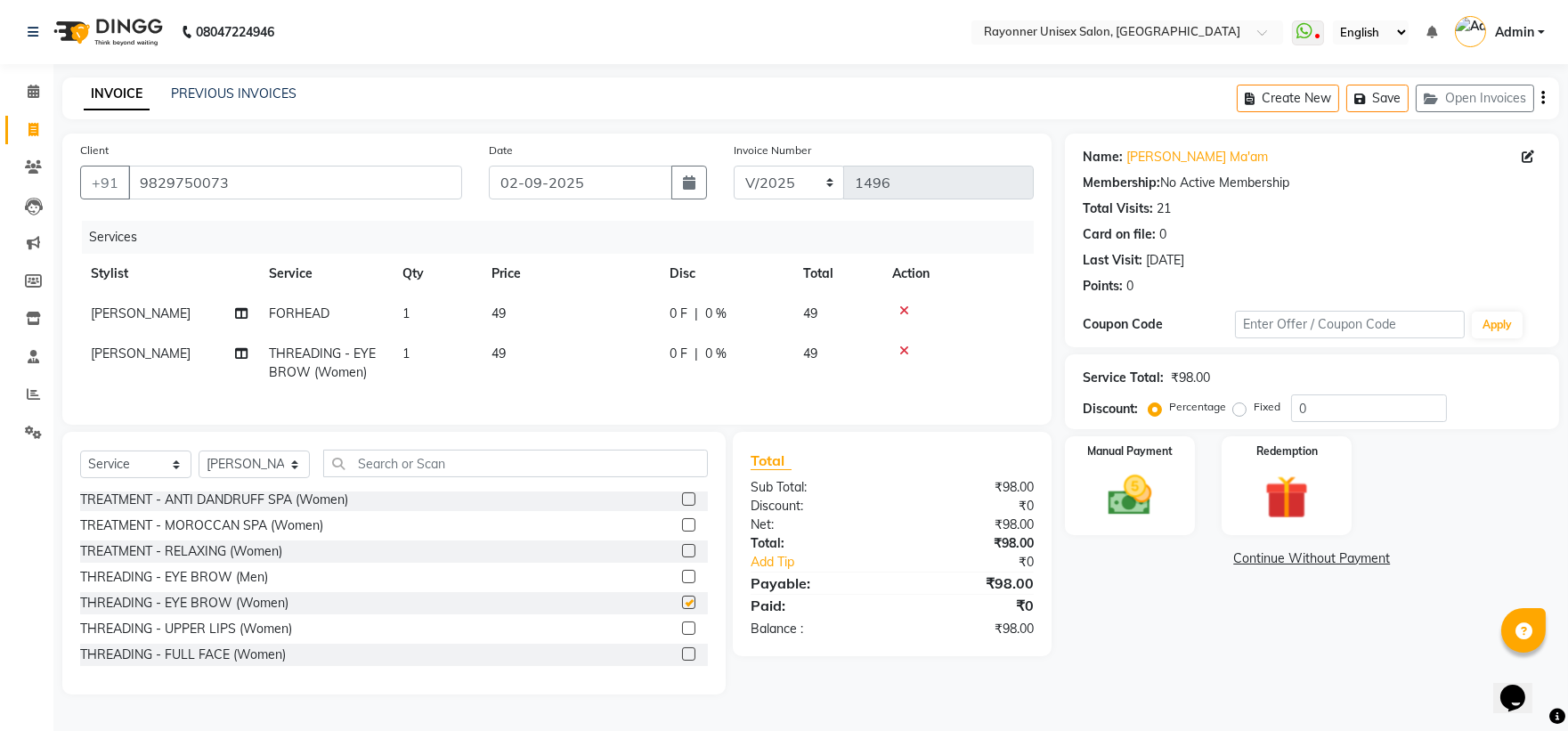
checkbox input "false"
click at [682, 584] on label at bounding box center [688, 576] width 14 height 14
click at [682, 584] on input "checkbox" at bounding box center [687, 577] width 12 height 12
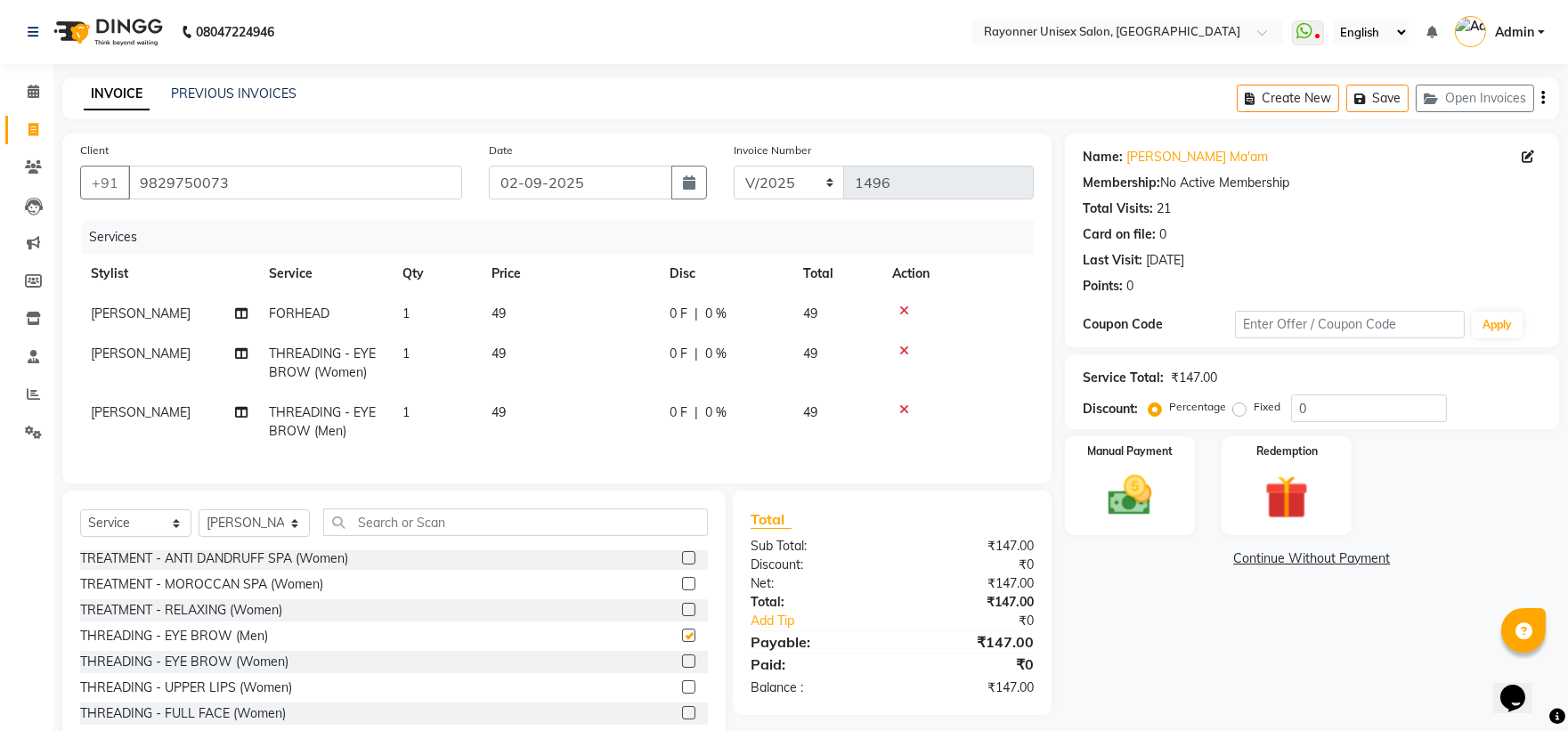
checkbox input "false"
click at [1159, 472] on img at bounding box center [1129, 495] width 74 height 52
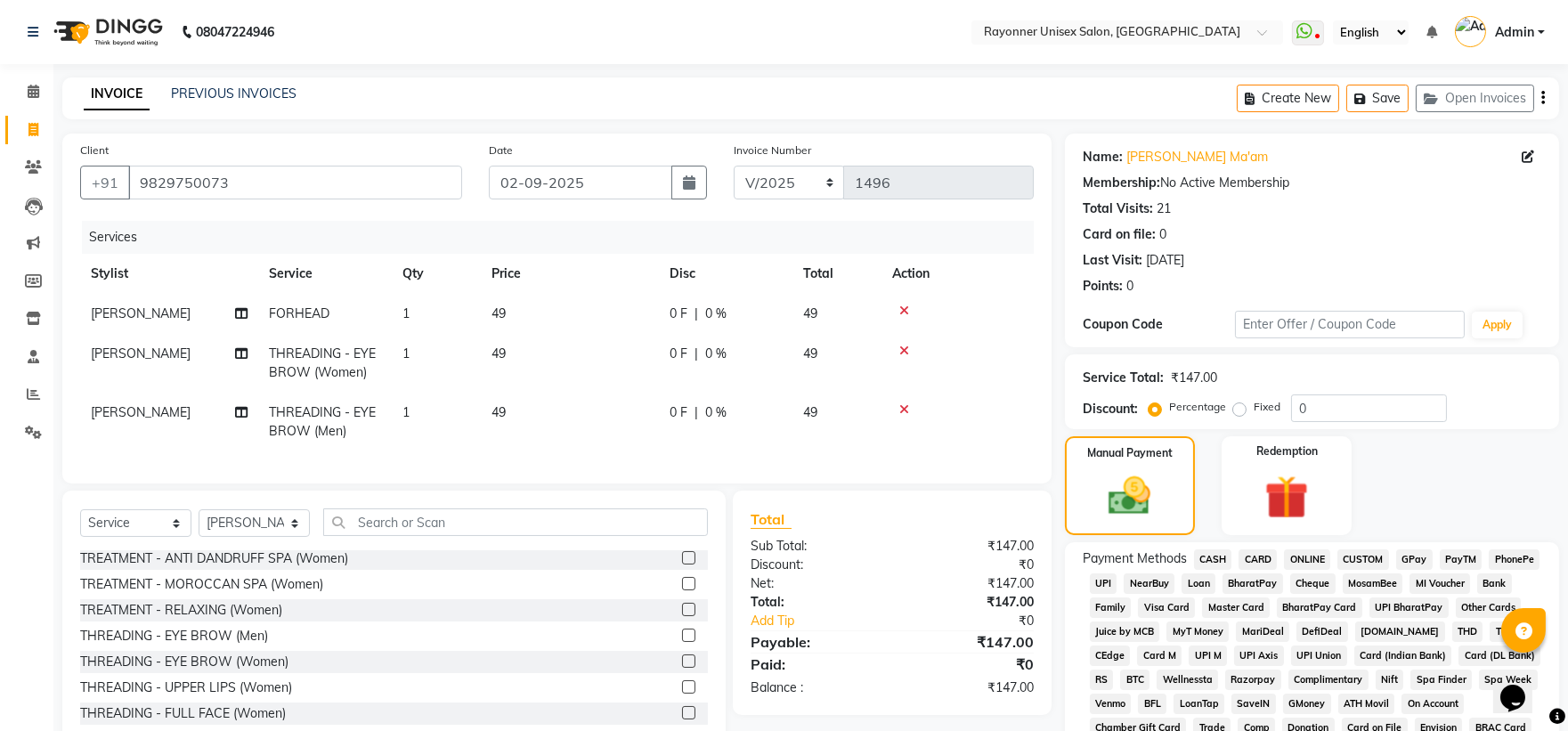
click at [1296, 564] on span "ONLINE" at bounding box center [1306, 559] width 46 height 21
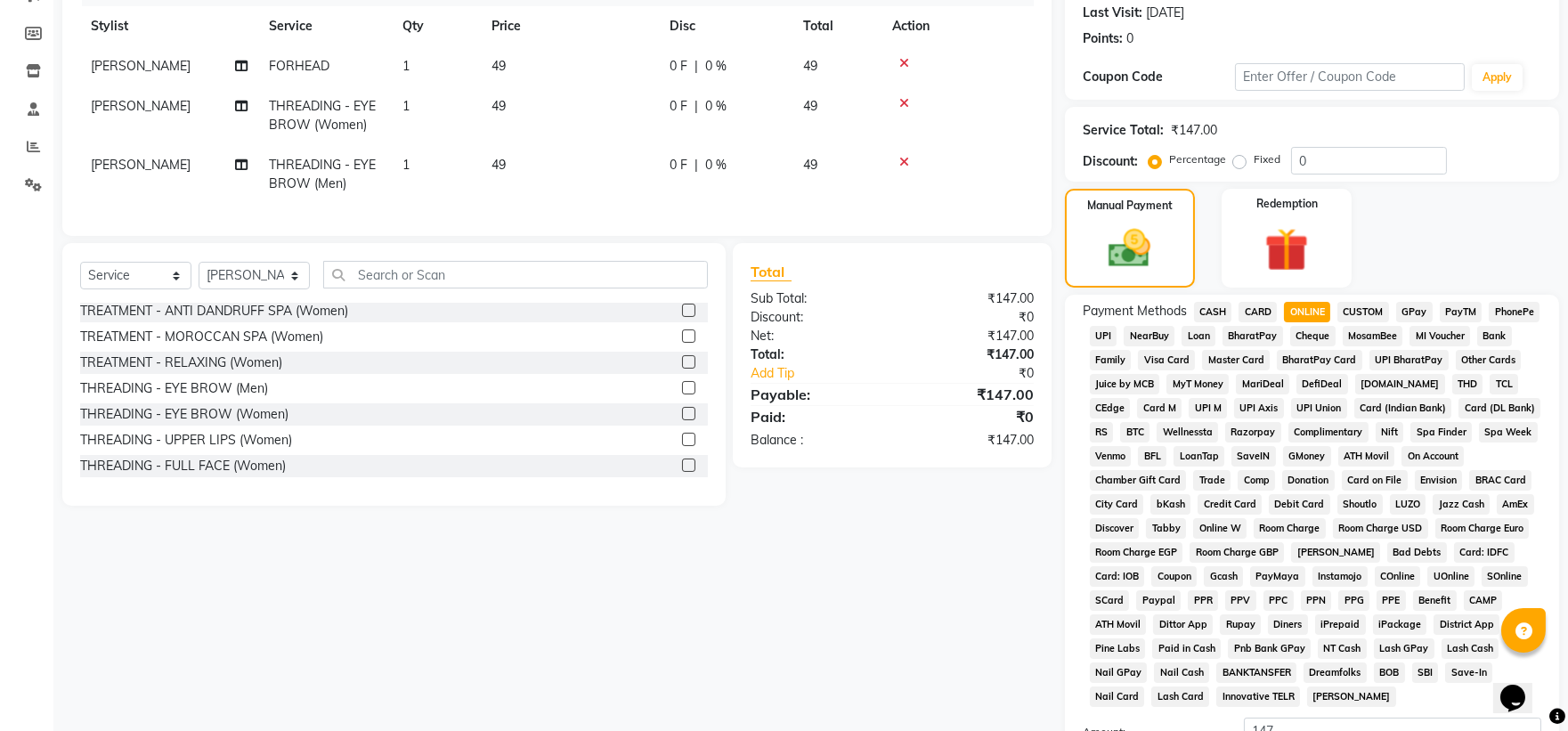
scroll to position [463, 0]
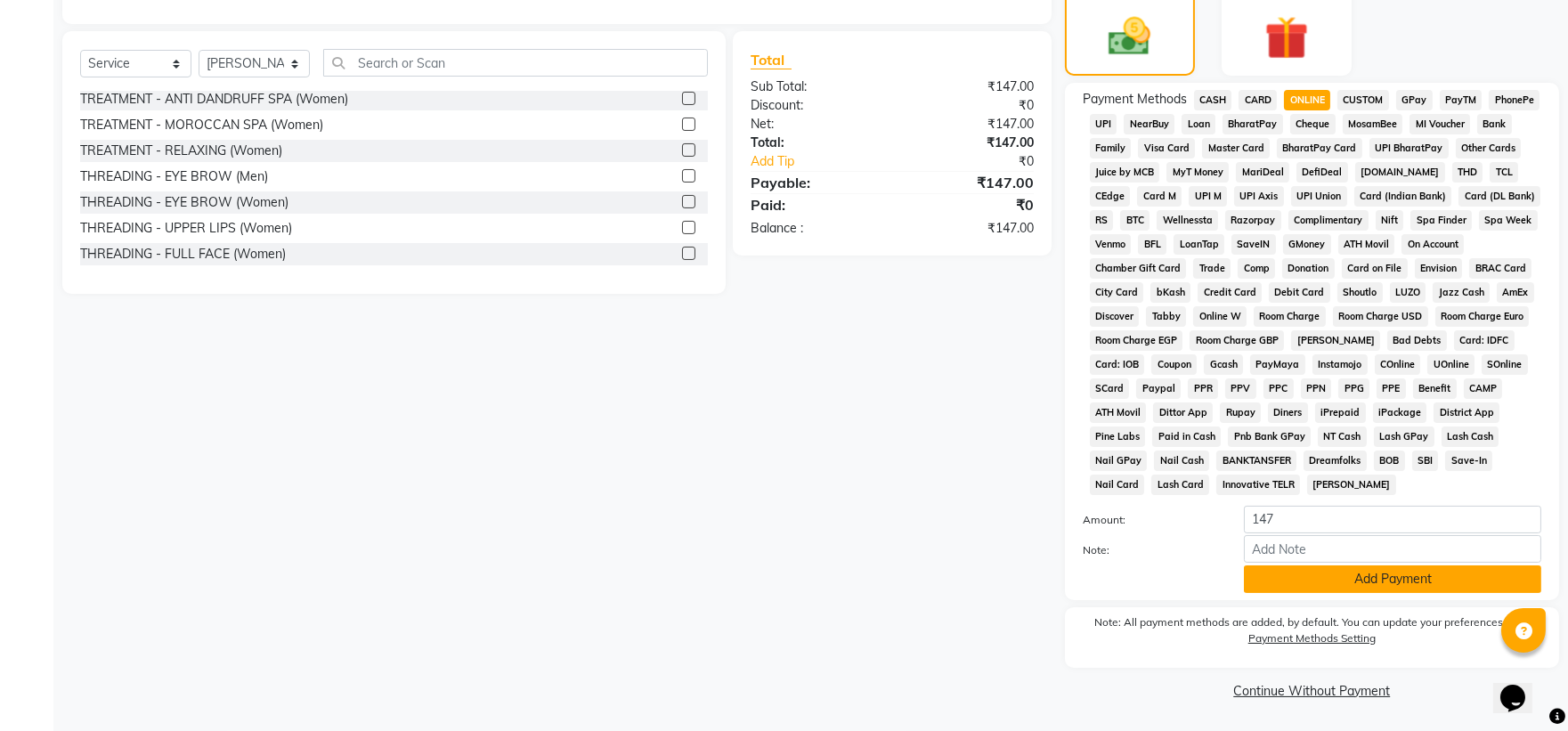
click at [1311, 570] on button "Add Payment" at bounding box center [1392, 579] width 297 height 28
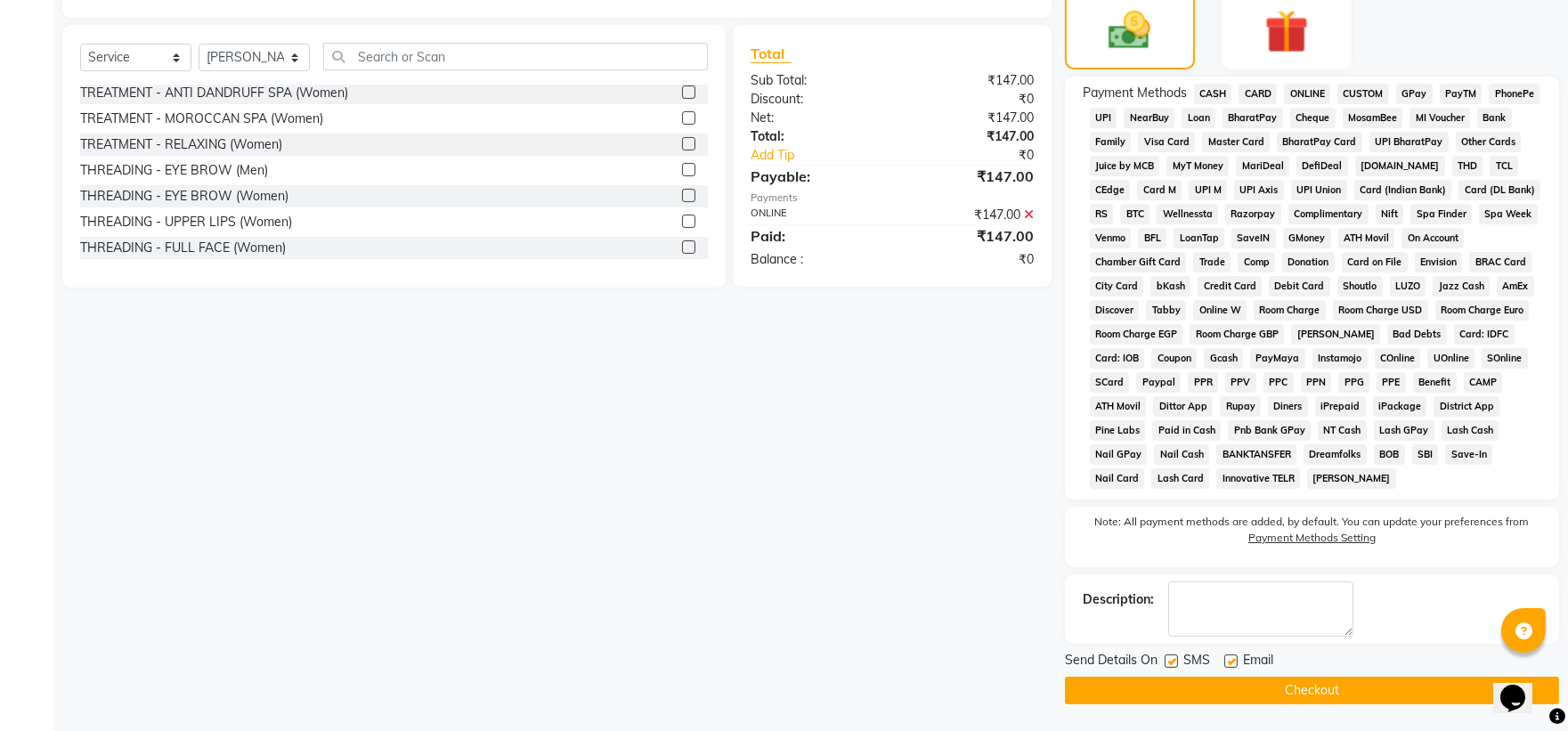
scroll to position [468, 0]
click at [1264, 693] on button "Checkout" at bounding box center [1311, 690] width 494 height 28
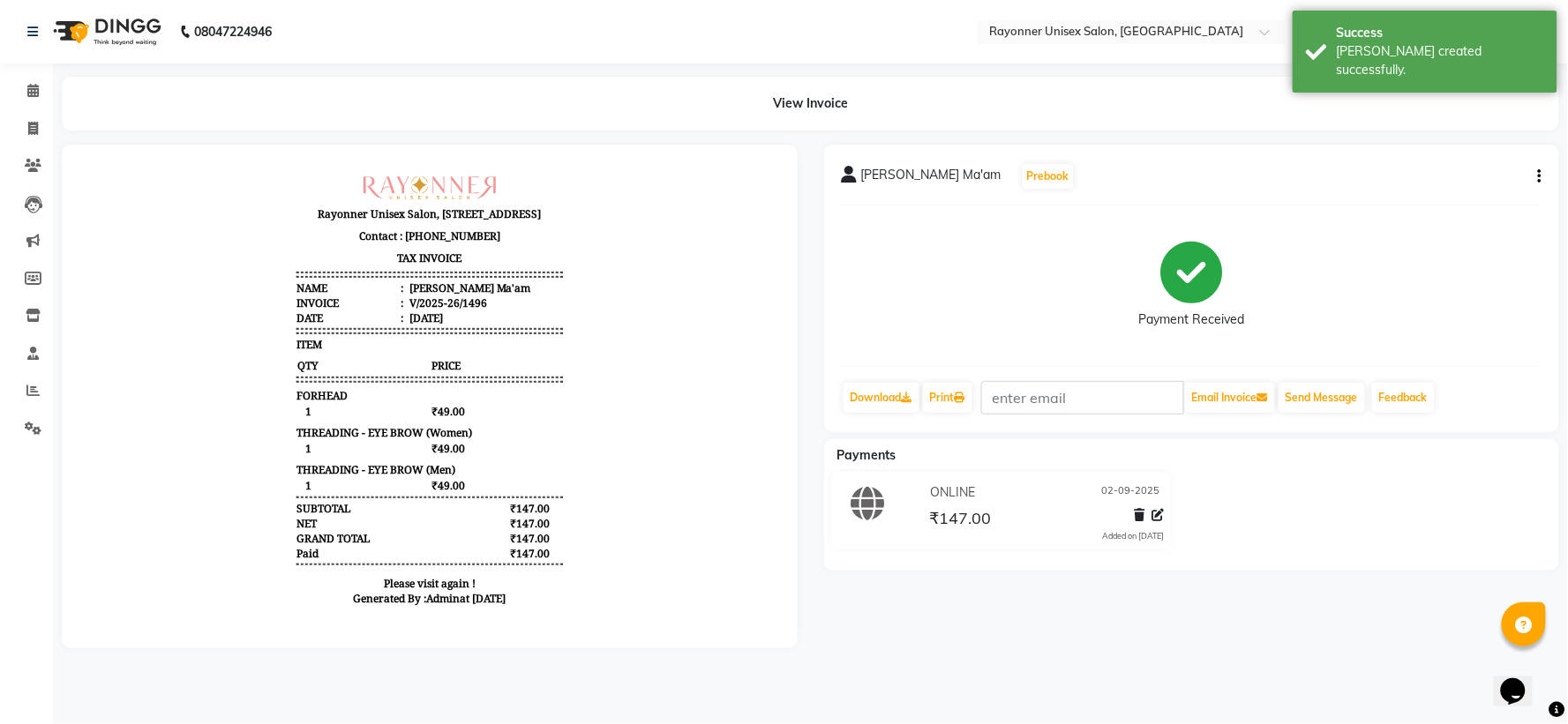
click at [914, 630] on div "[PERSON_NAME] Prebook Payment Received Download Print Email Invoice Send Messag…" at bounding box center [1193, 396] width 763 height 504
click at [30, 127] on icon at bounding box center [33, 128] width 10 height 13
select select "5201"
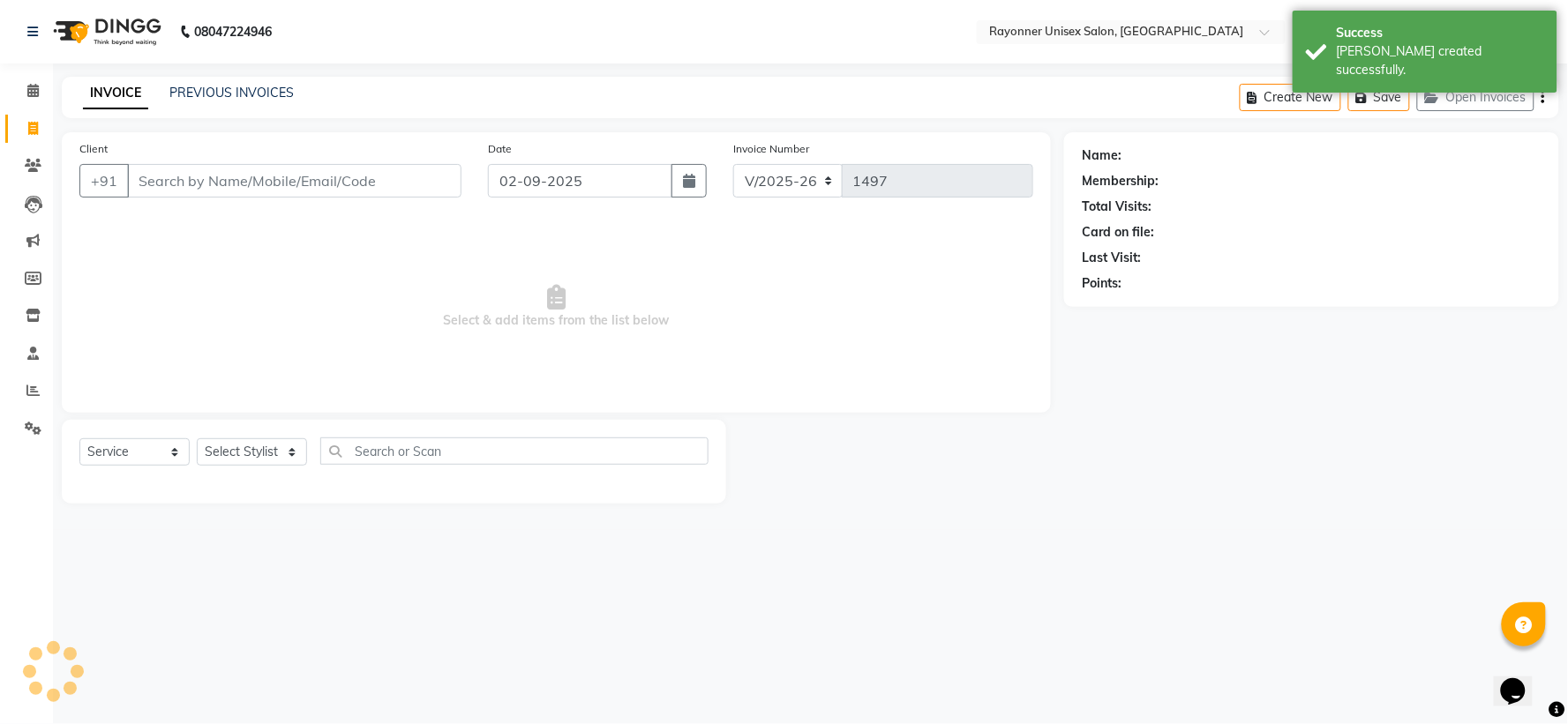
select select "P"
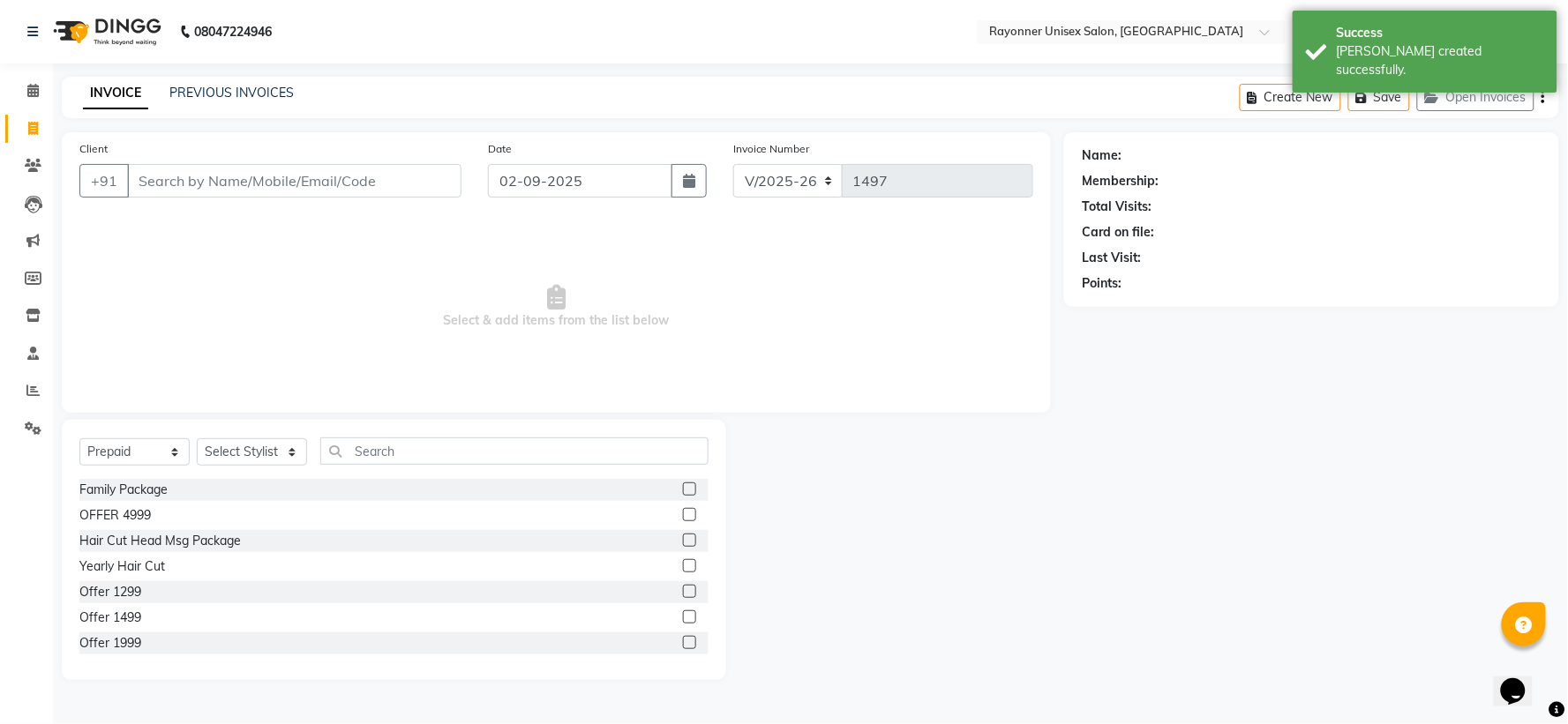
click at [213, 179] on input "Client" at bounding box center [295, 180] width 335 height 33
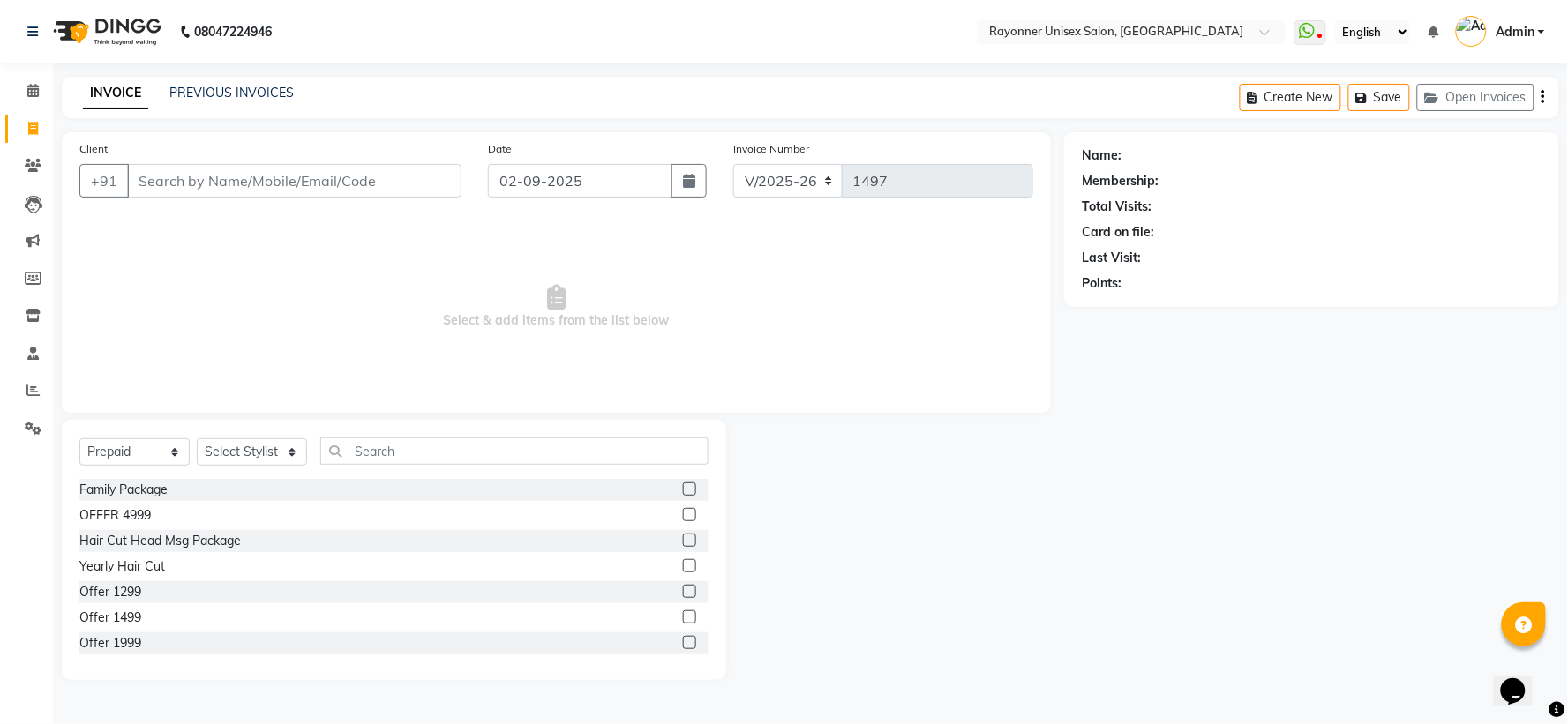
click at [213, 179] on input "Client" at bounding box center [295, 180] width 335 height 33
type input "9109524006"
click at [401, 179] on span "Add Client" at bounding box center [416, 181] width 70 height 18
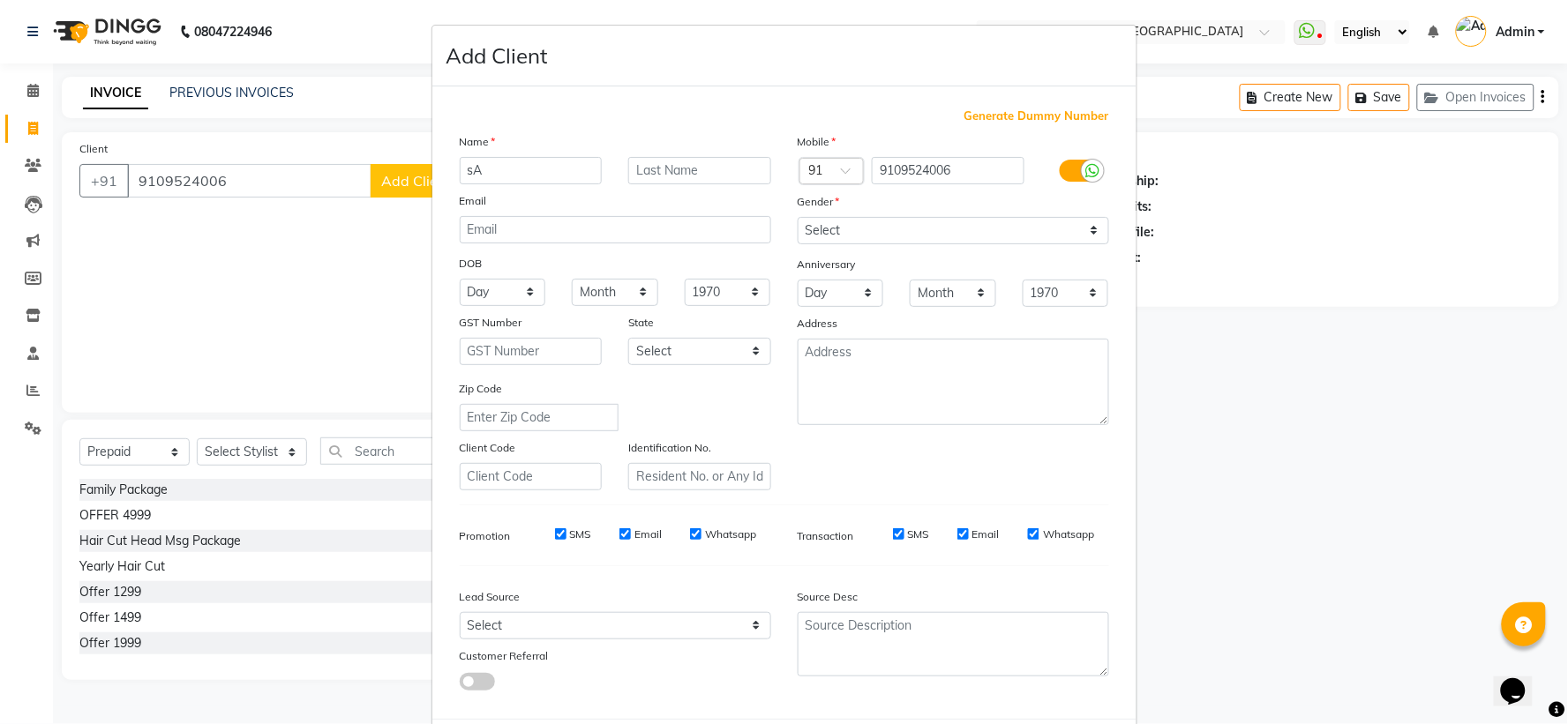
type input "s"
type input "[PERSON_NAME]"
click at [716, 166] on input "text" at bounding box center [700, 170] width 143 height 28
type input "[PERSON_NAME] Ma'am"
click at [850, 227] on select "Select [DEMOGRAPHIC_DATA] [DEMOGRAPHIC_DATA] Other Prefer Not To Say" at bounding box center [954, 230] width 312 height 28
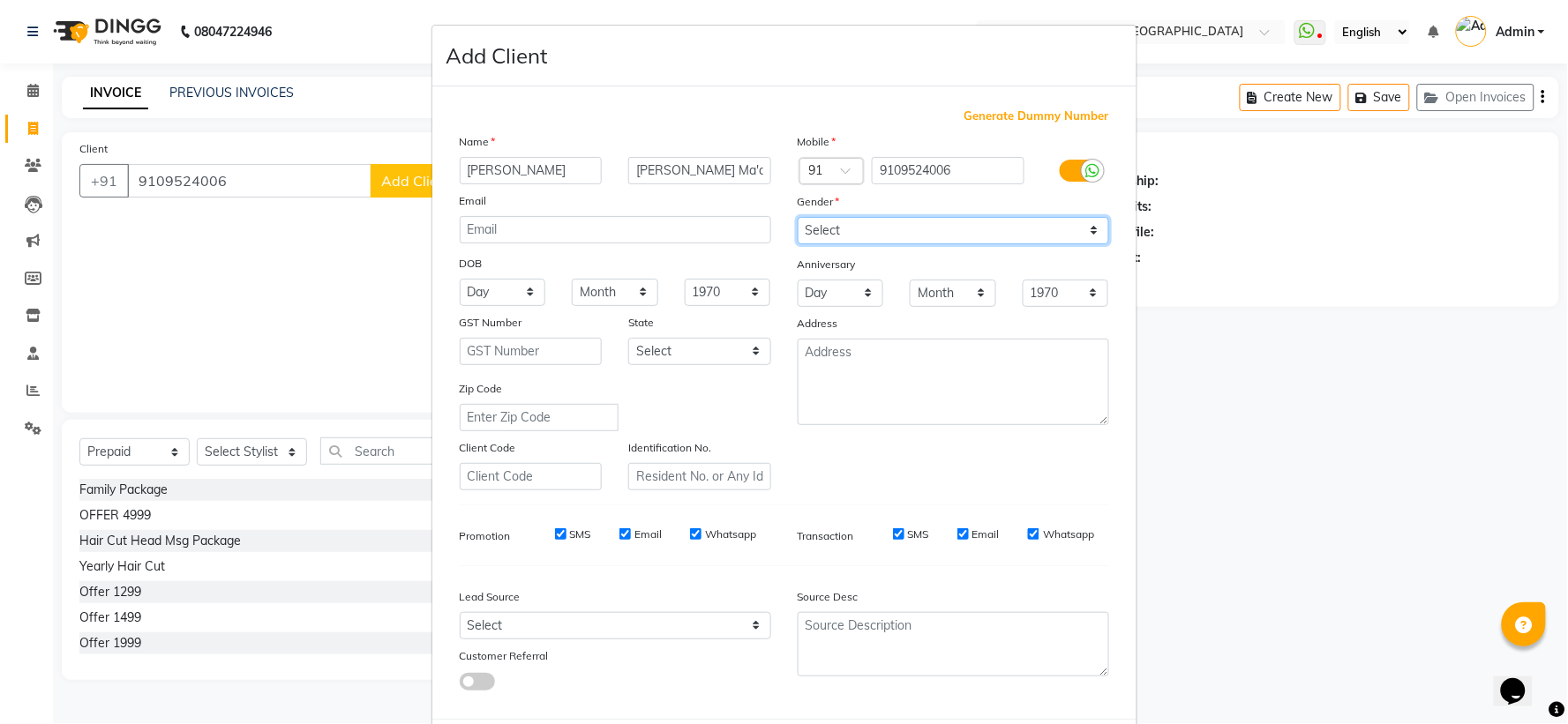
select select "[DEMOGRAPHIC_DATA]"
click at [798, 217] on select "Select [DEMOGRAPHIC_DATA] [DEMOGRAPHIC_DATA] Other Prefer Not To Say" at bounding box center [954, 230] width 312 height 28
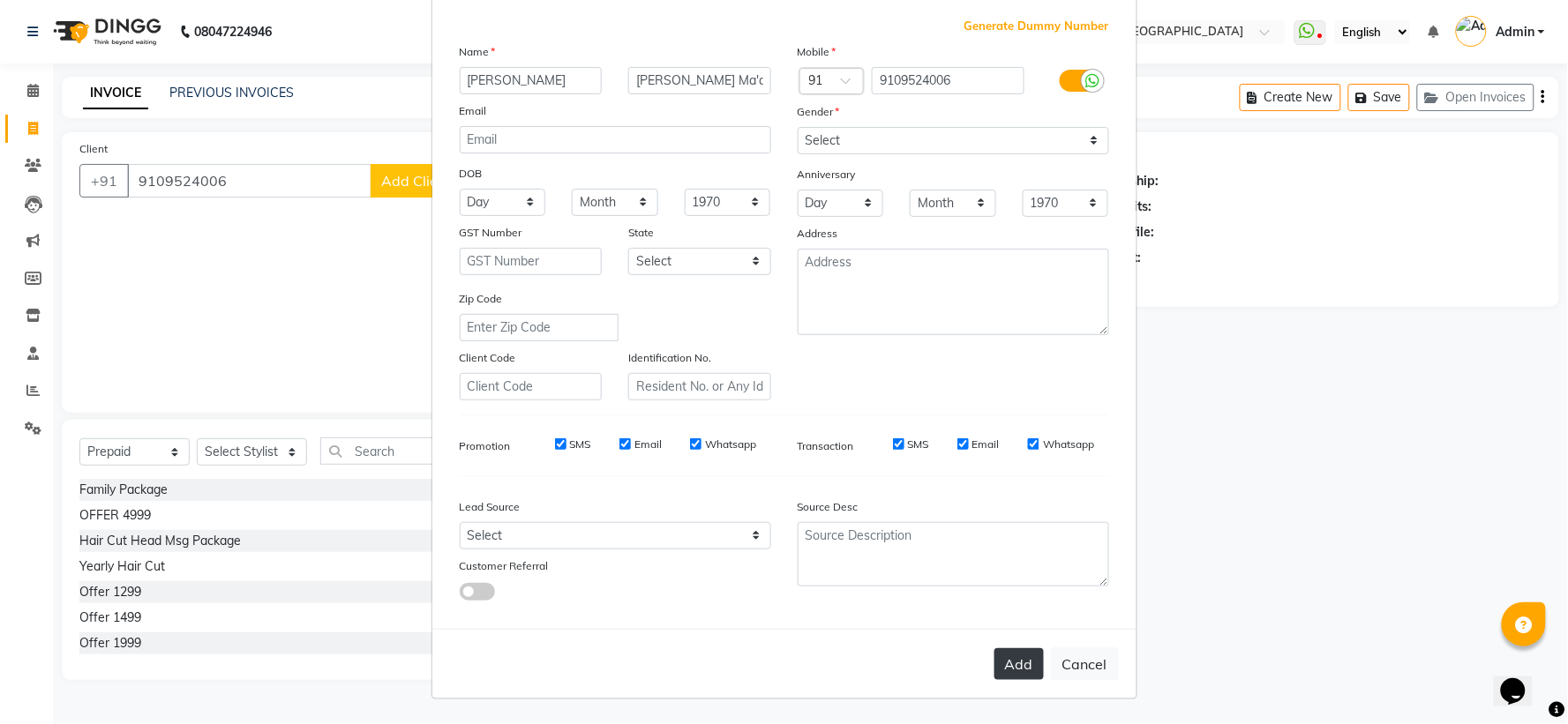
click at [1030, 662] on button "Add" at bounding box center [1019, 663] width 49 height 31
select select
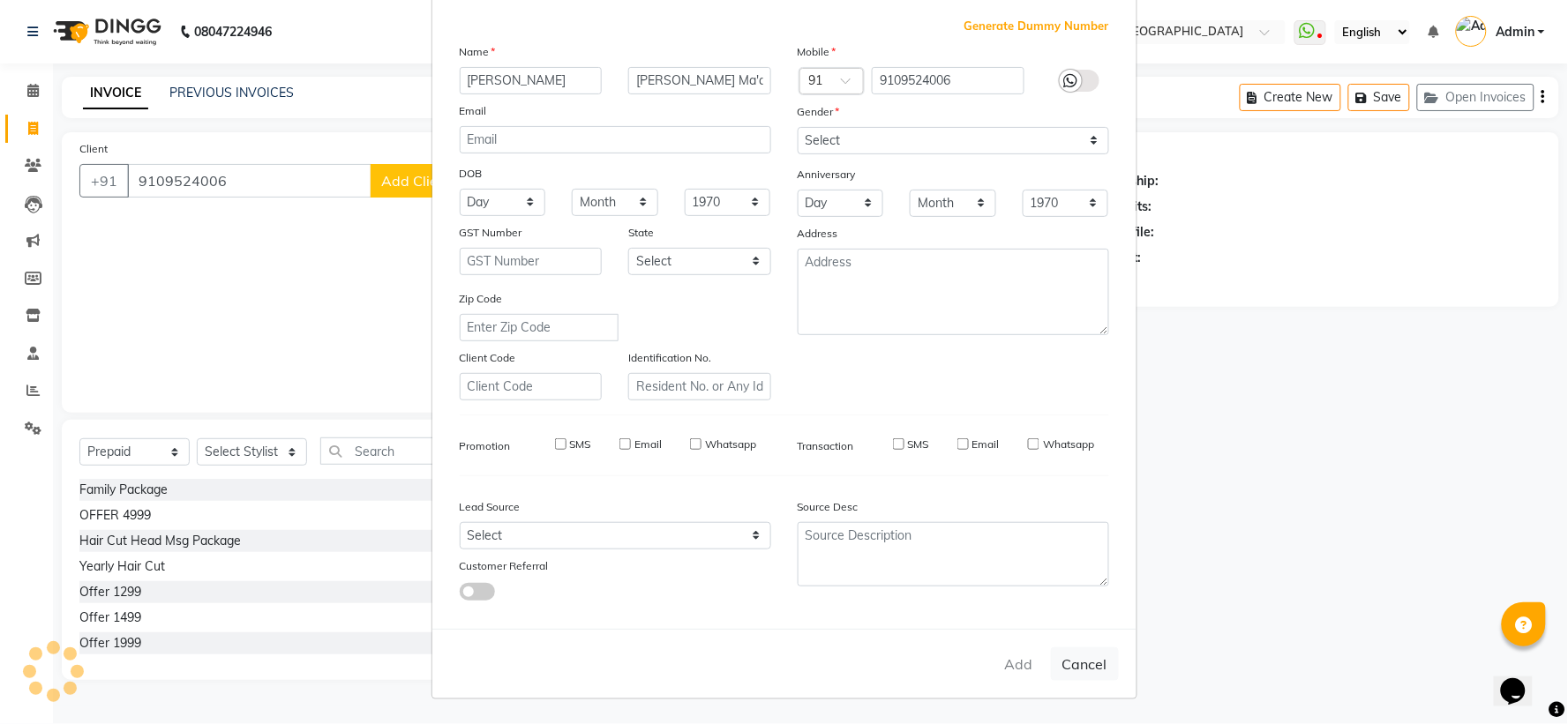
select select
checkbox input "false"
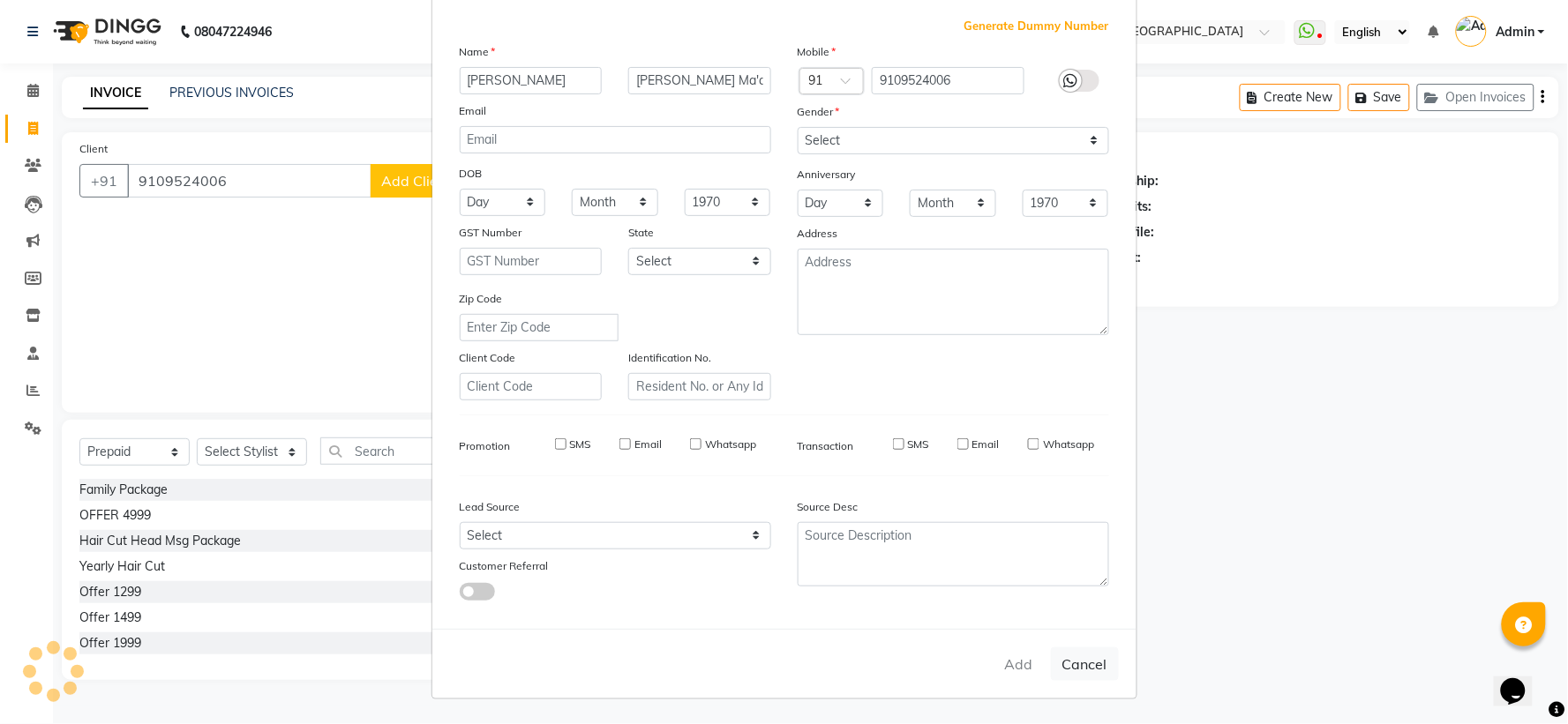
checkbox input "false"
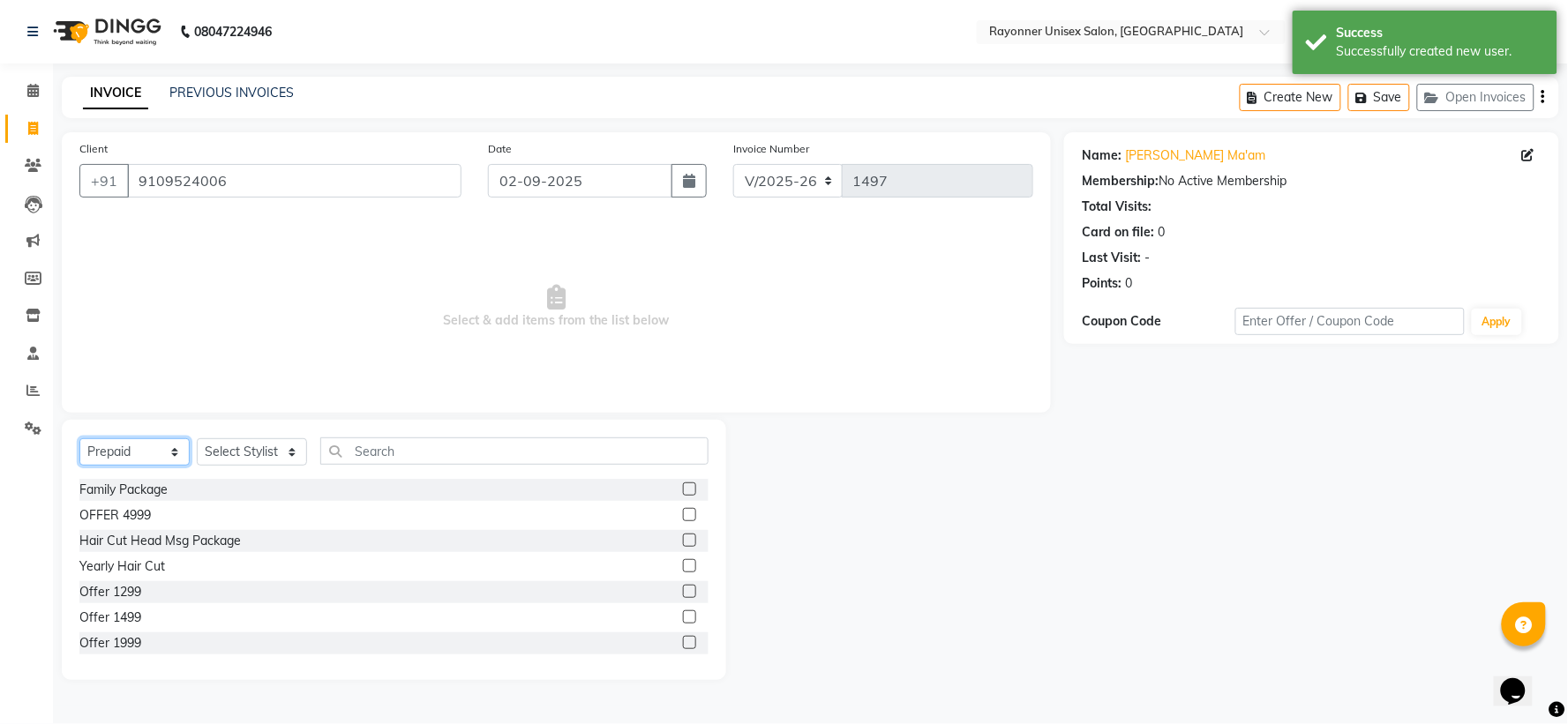
click at [172, 451] on select "Select Service Product Membership Package Voucher Prepaid Gift Card" at bounding box center [134, 452] width 110 height 28
select select "service"
click at [80, 439] on select "Select Service Product Membership Package Voucher Prepaid Gift Card" at bounding box center [134, 452] width 110 height 28
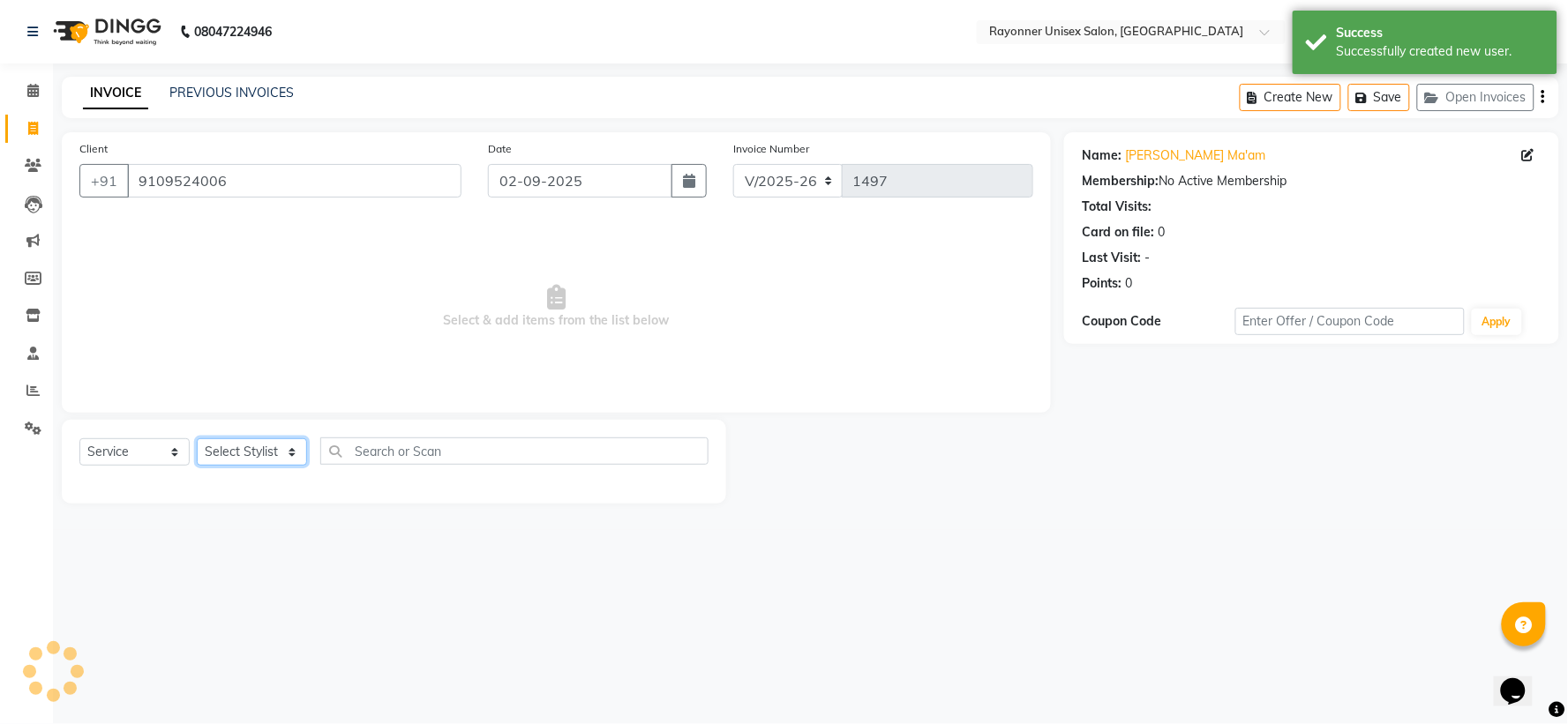
click at [292, 454] on select "Select Stylist [PERSON_NAME] [PERSON_NAME] [PERSON_NAME] Varma [PERSON_NAME] [P…" at bounding box center [252, 452] width 110 height 28
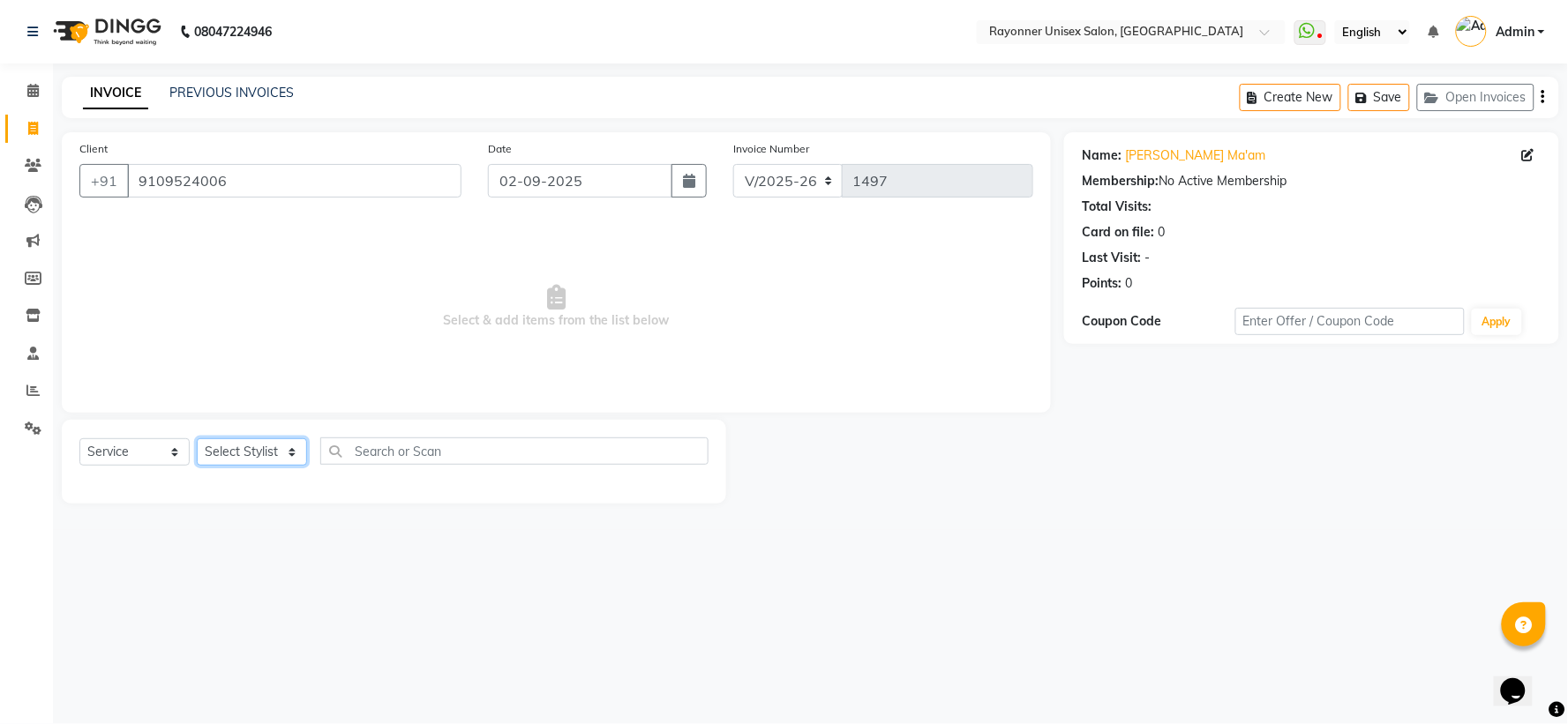
select select "72204"
click at [197, 439] on select "Select Stylist [PERSON_NAME] [PERSON_NAME] [PERSON_NAME] Varma [PERSON_NAME] [P…" at bounding box center [252, 452] width 110 height 28
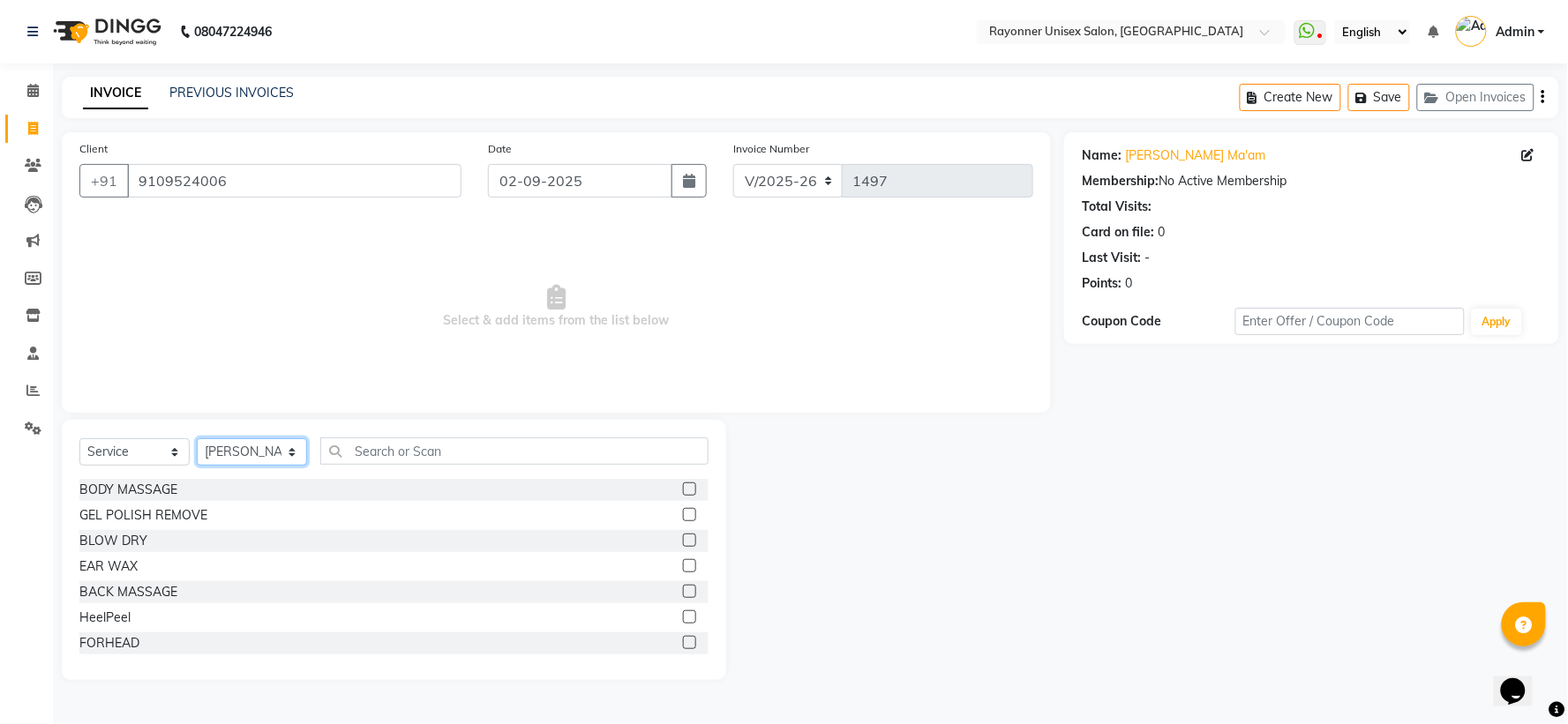
scroll to position [98, 0]
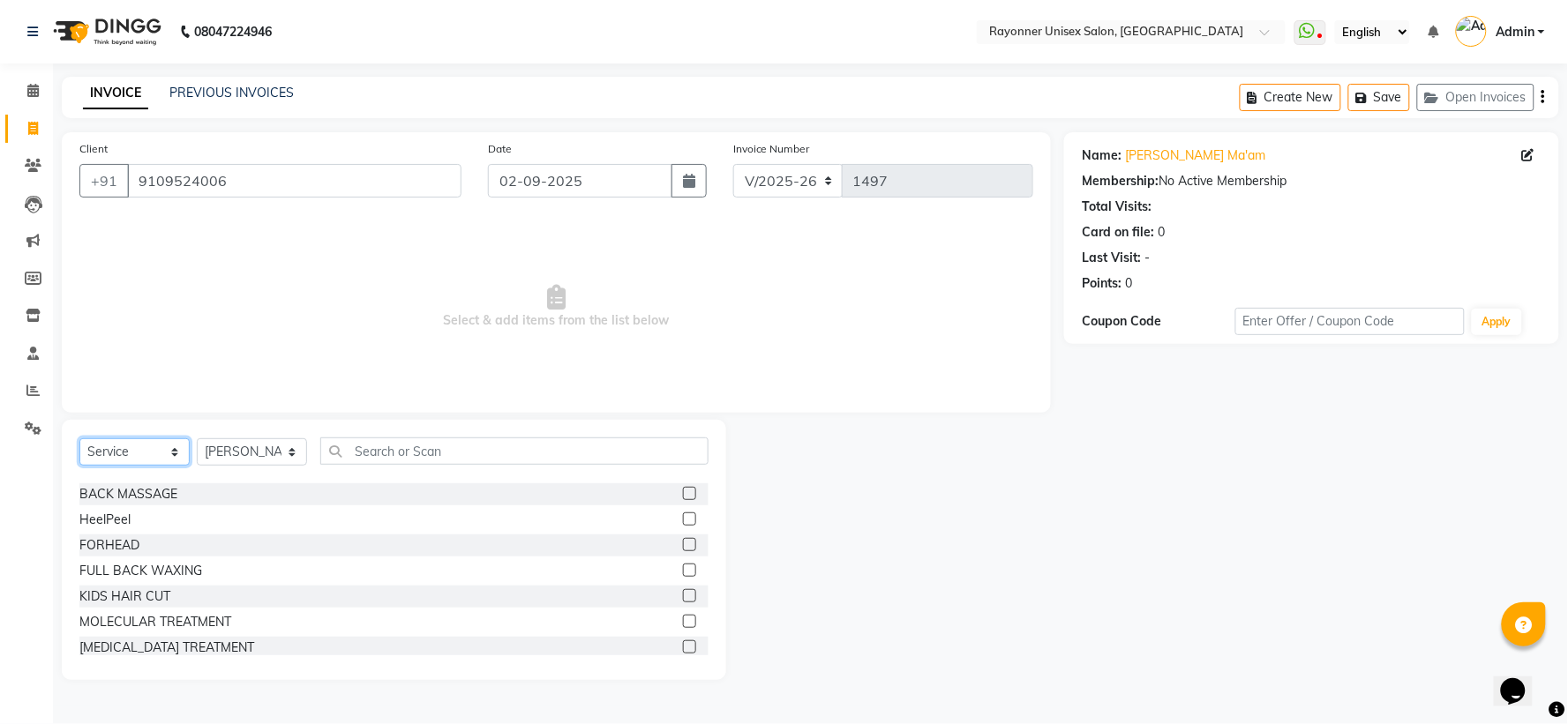
click at [167, 455] on select "Select Service Product Membership Package Voucher Prepaid Gift Card" at bounding box center [134, 452] width 110 height 28
click at [80, 439] on select "Select Service Product Membership Package Voucher Prepaid Gift Card" at bounding box center [134, 452] width 110 height 28
click at [431, 307] on span "Select & add items from the list below" at bounding box center [556, 306] width 954 height 176
click at [175, 454] on select "Select Service Product Membership Package Voucher Prepaid Gift Card" at bounding box center [134, 452] width 110 height 28
click at [460, 510] on div "HeelPeel" at bounding box center [394, 520] width 630 height 22
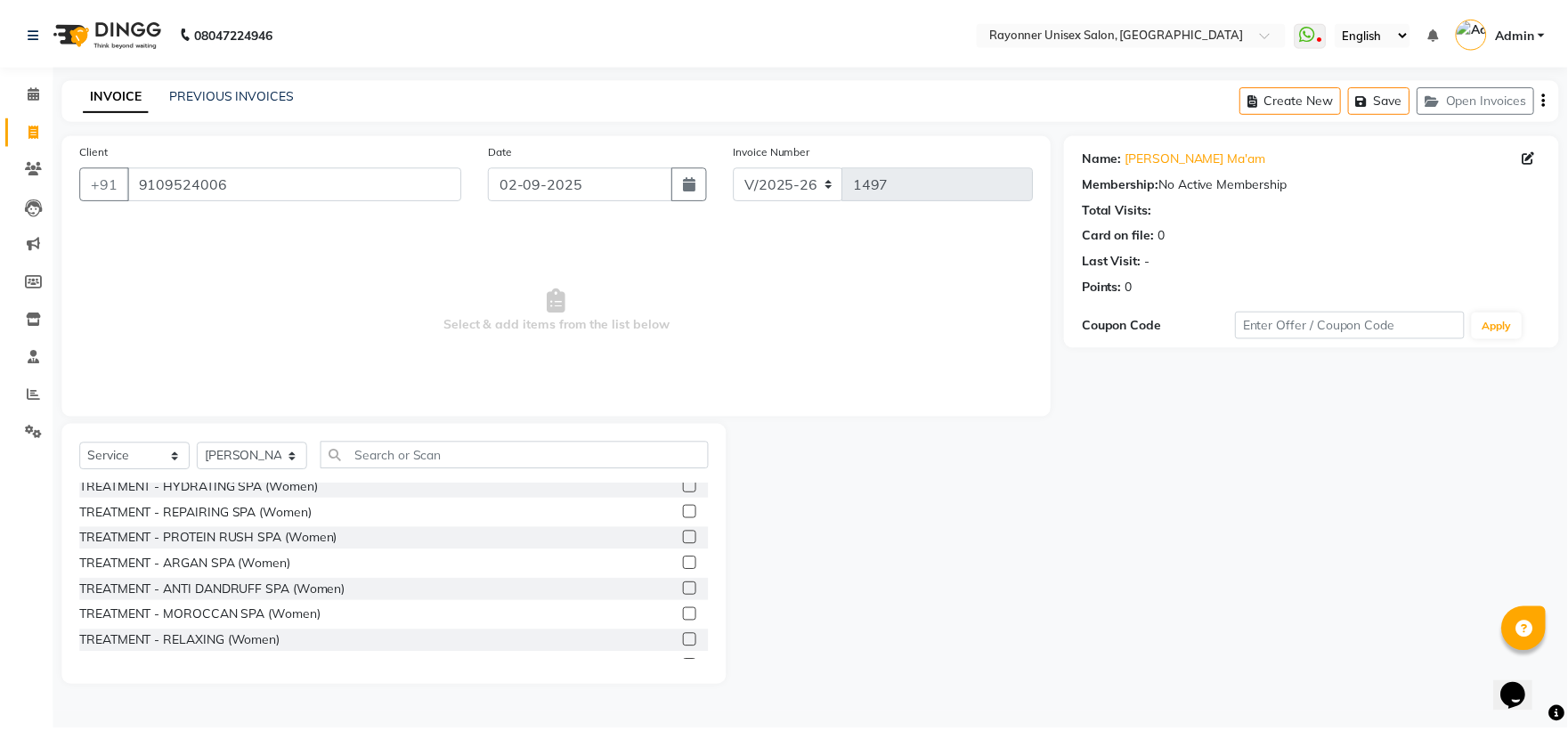
scroll to position [2275, 0]
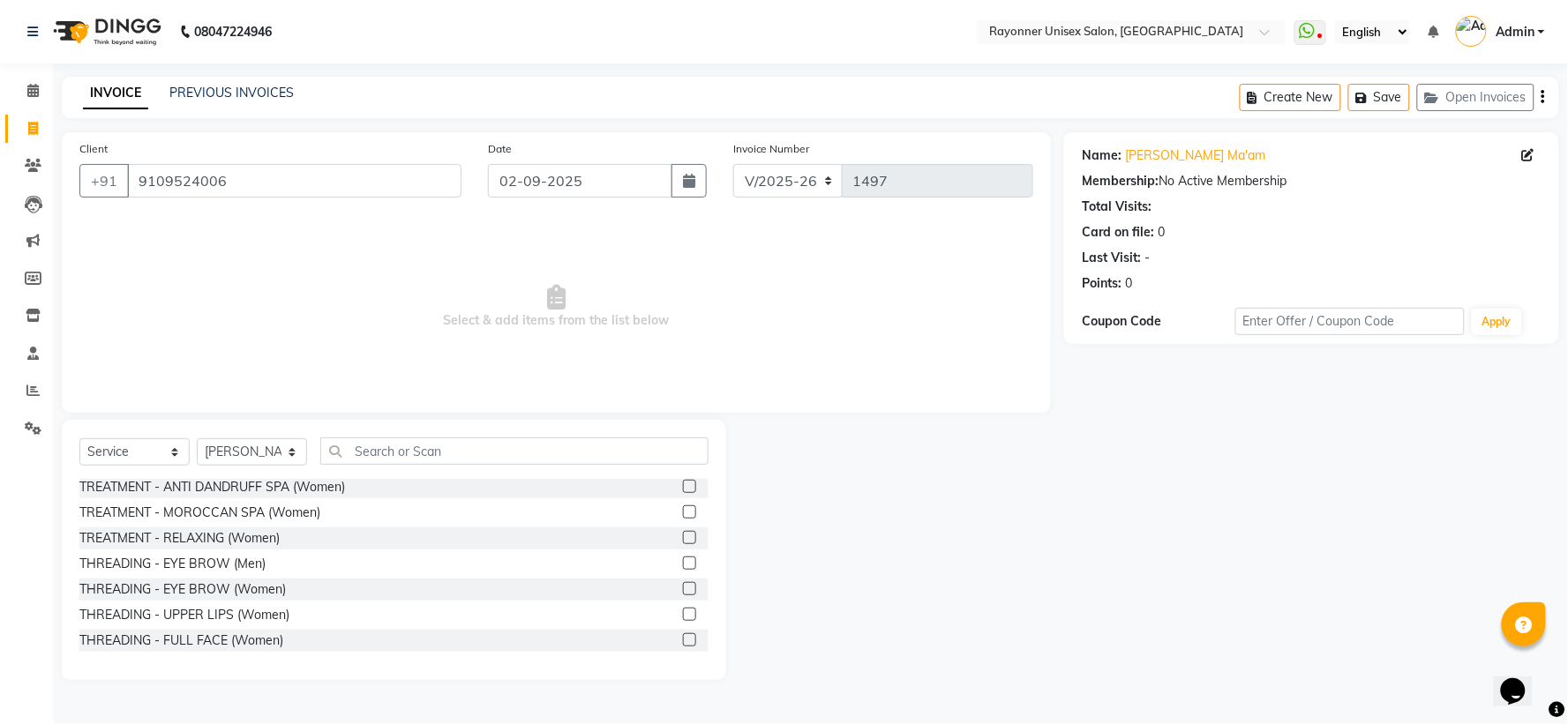
click at [683, 584] on label at bounding box center [690, 588] width 13 height 13
click at [683, 584] on input "checkbox" at bounding box center [689, 589] width 12 height 12
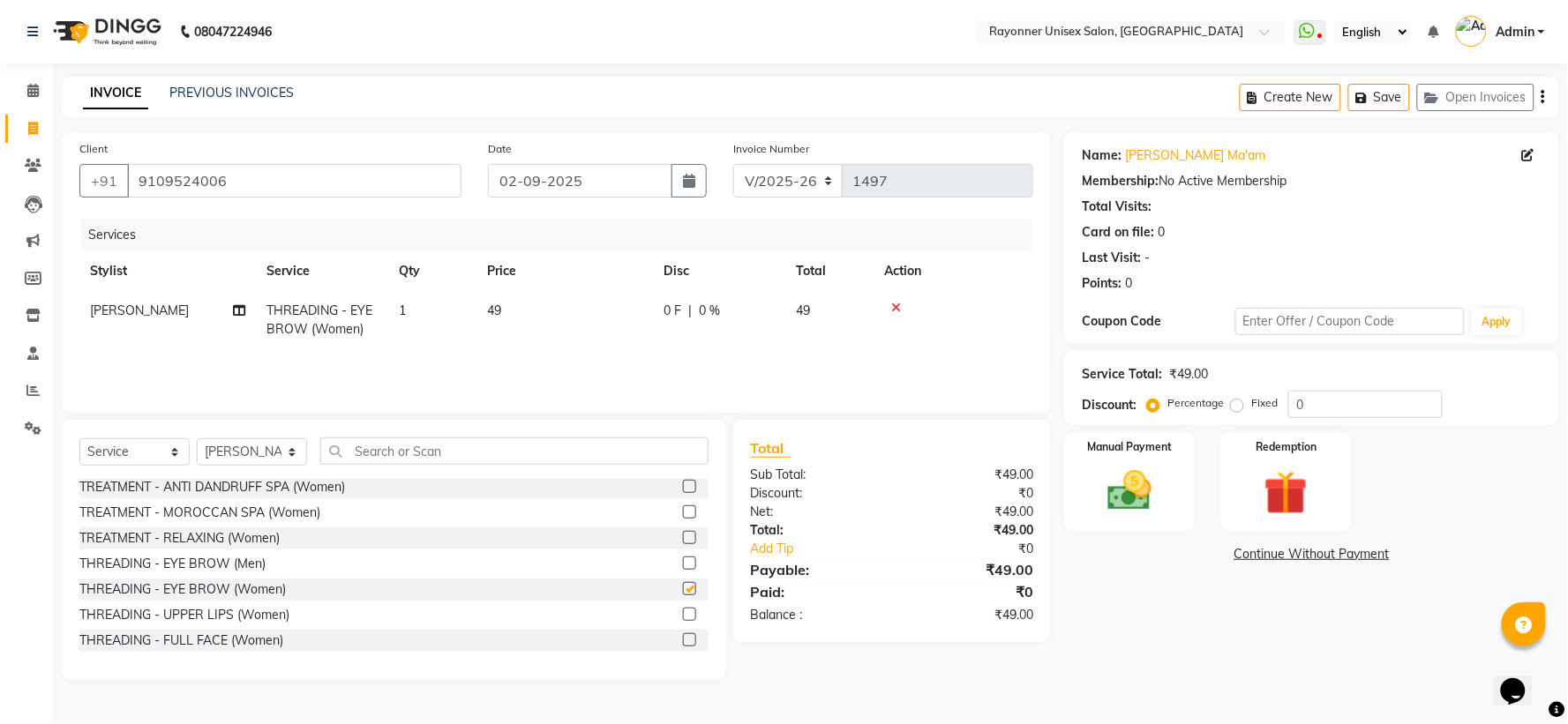
checkbox input "false"
click at [683, 608] on label at bounding box center [690, 614] width 13 height 13
click at [683, 609] on input "checkbox" at bounding box center [689, 615] width 12 height 12
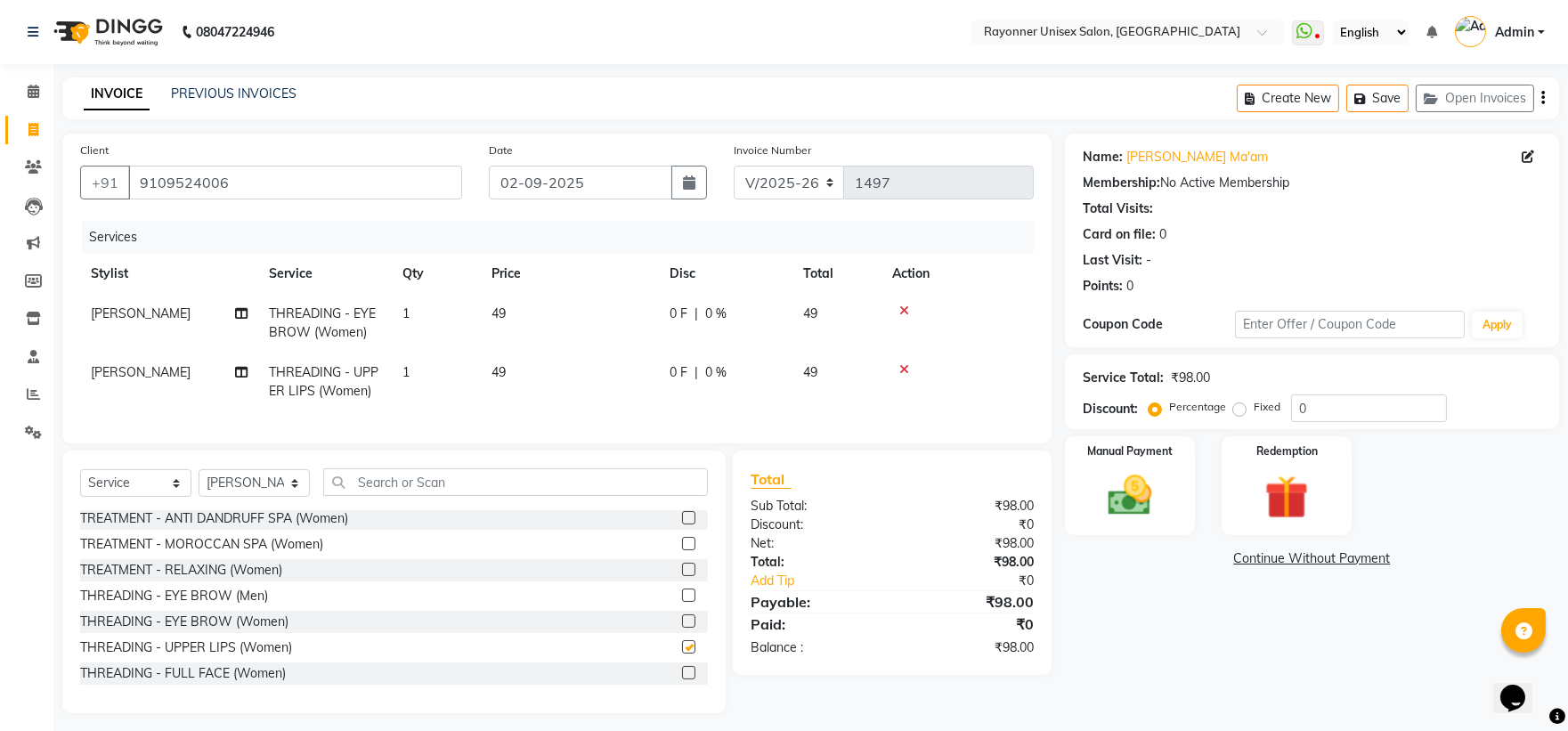
checkbox input "false"
click at [1167, 521] on div "Manual Payment" at bounding box center [1130, 485] width 135 height 102
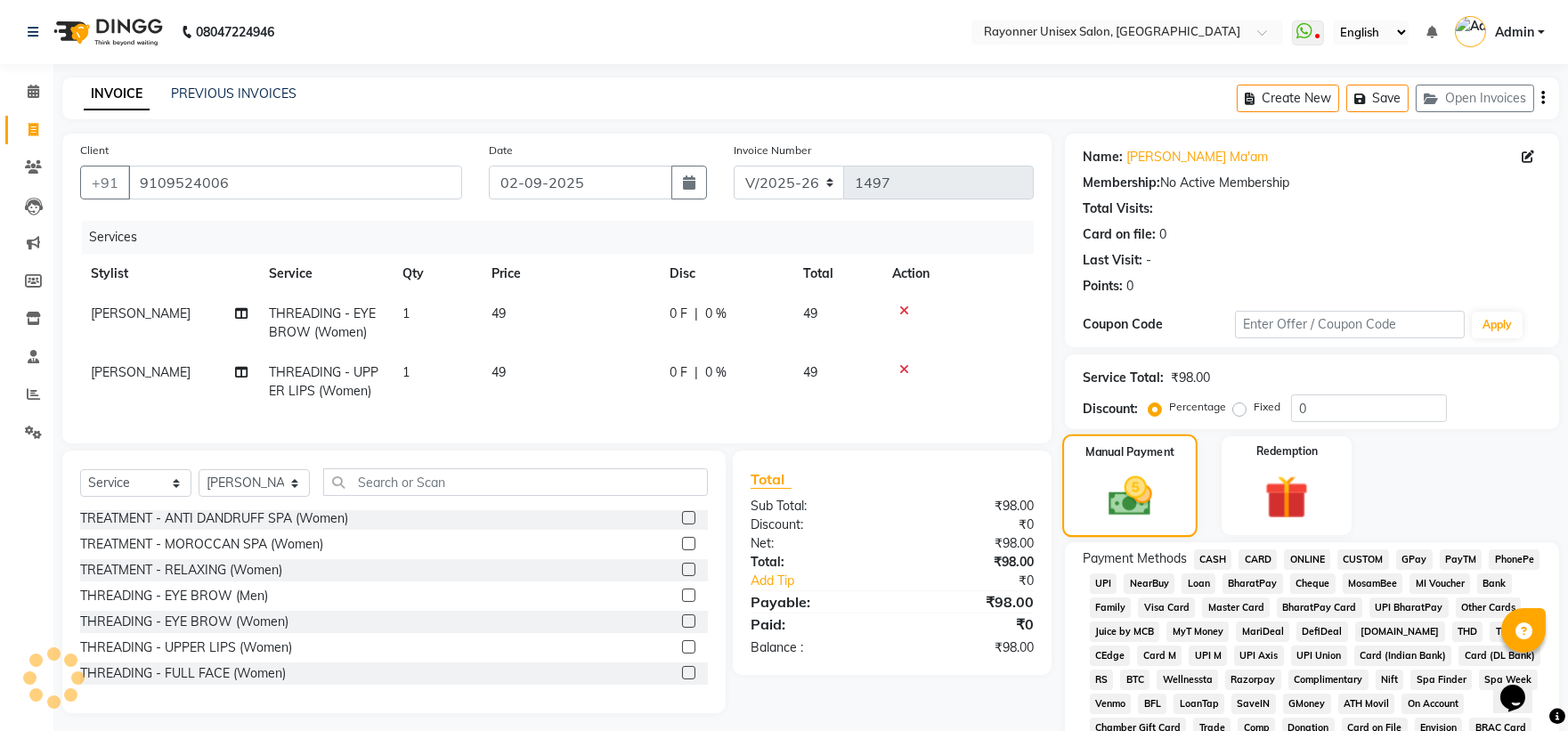
scroll to position [368, 0]
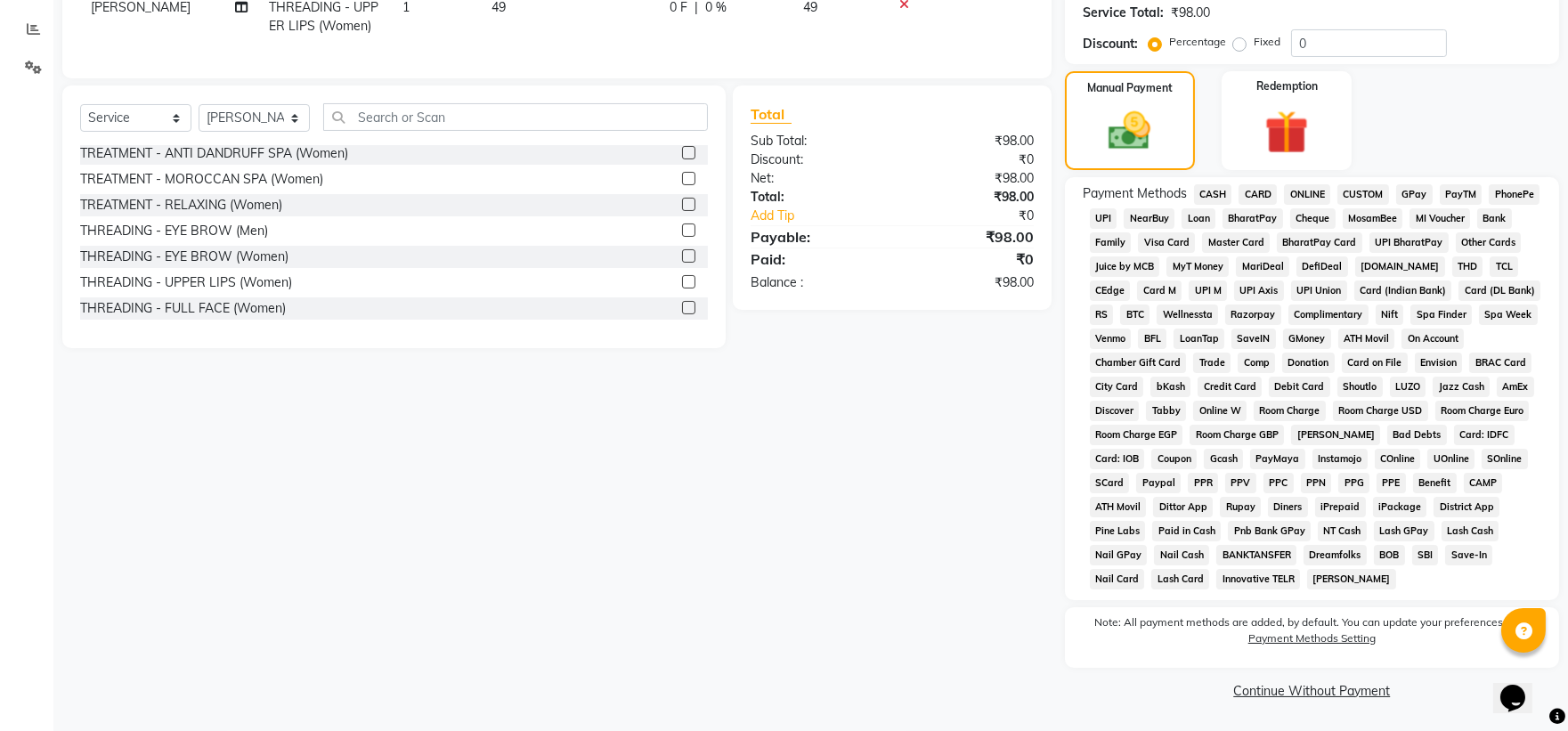
click at [1207, 192] on span "CASH" at bounding box center [1213, 194] width 38 height 21
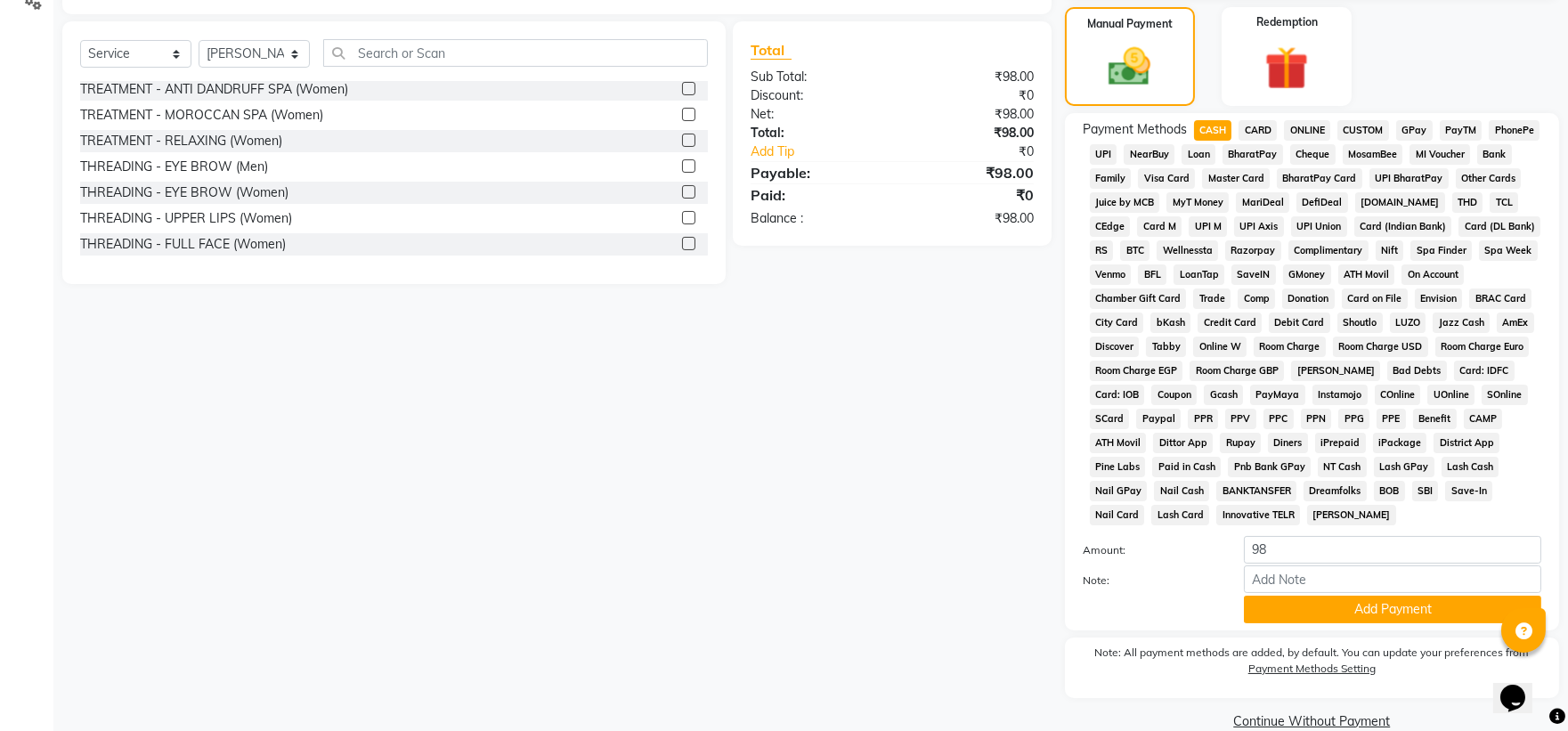
scroll to position [463, 0]
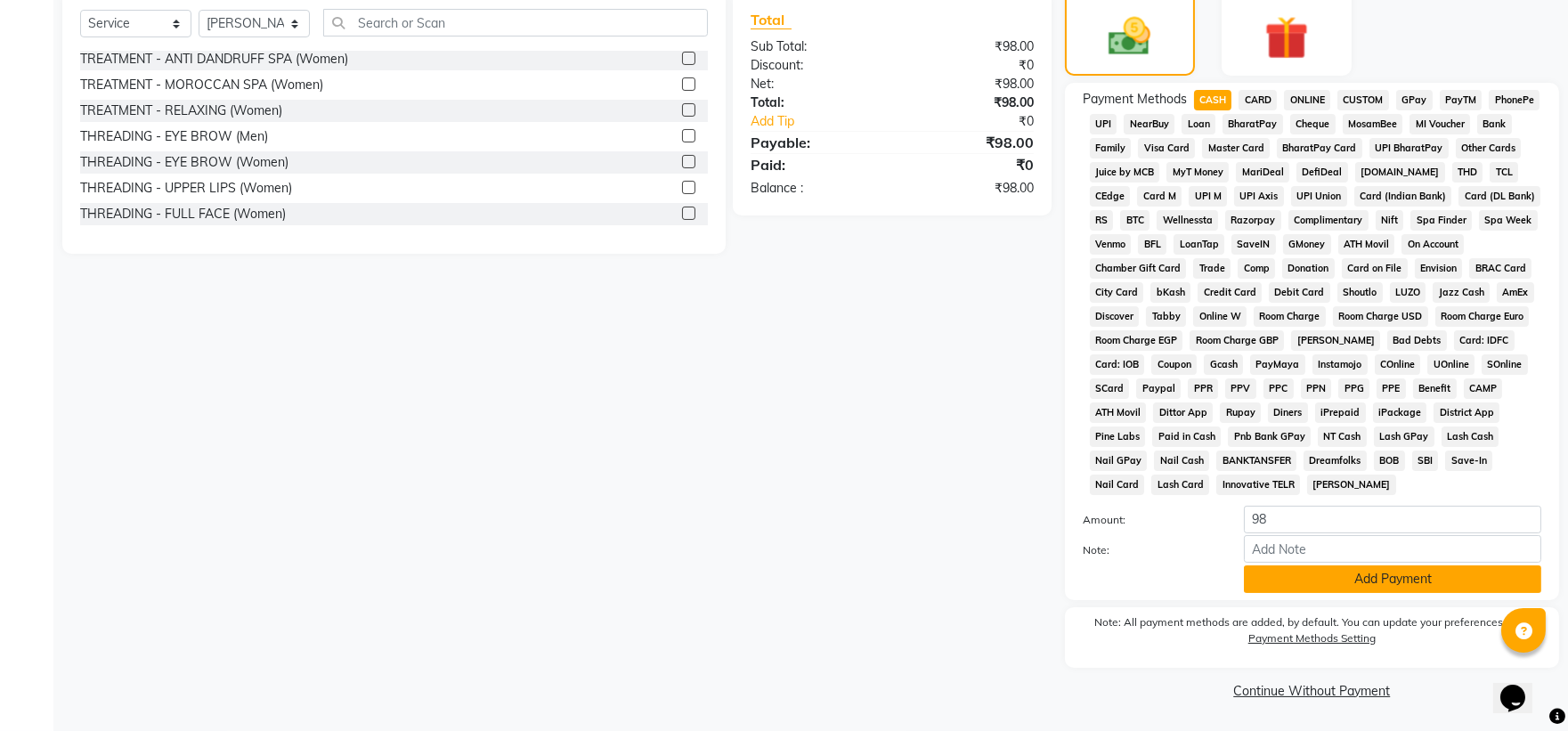
click at [1312, 585] on button "Add Payment" at bounding box center [1392, 579] width 297 height 28
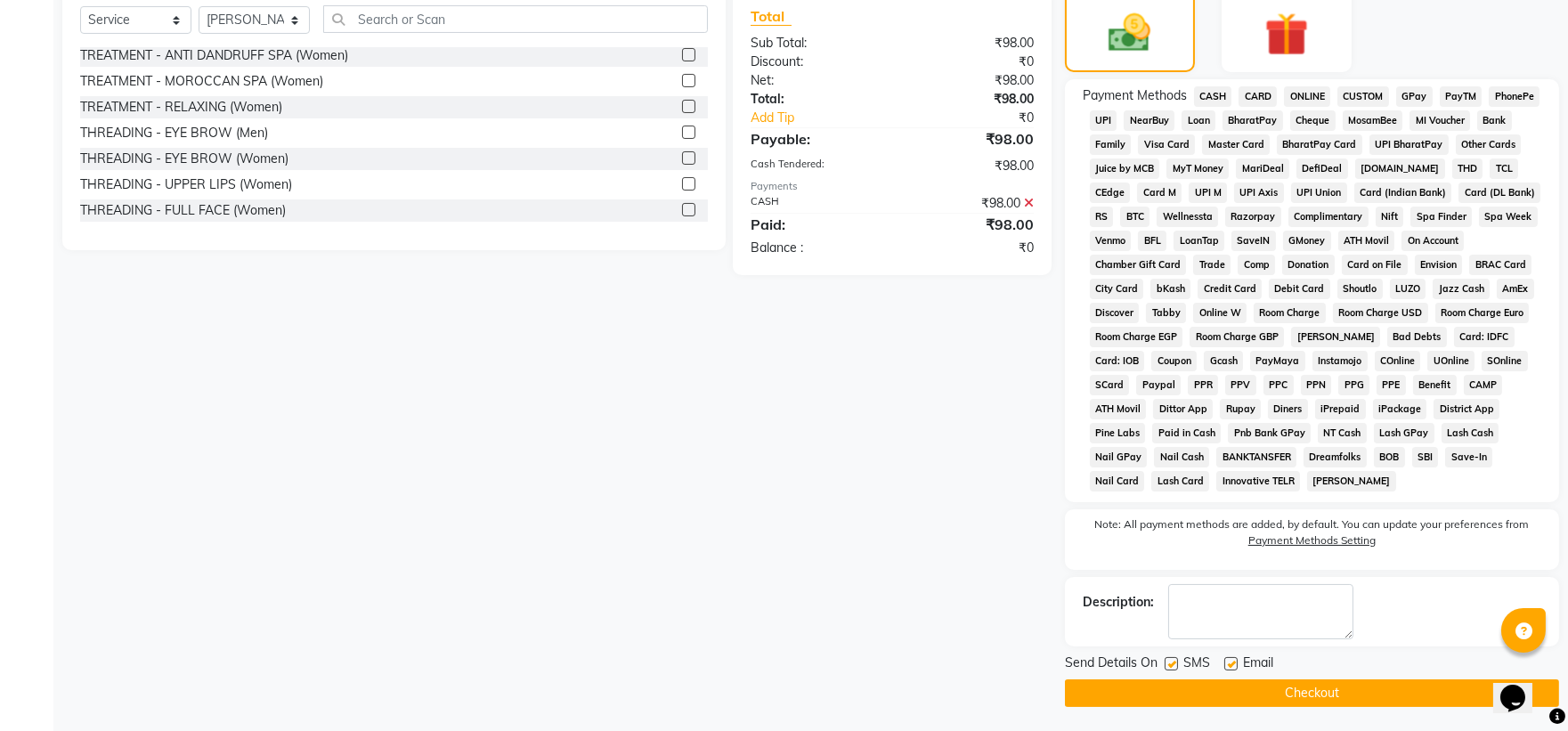
click at [1189, 701] on button "Checkout" at bounding box center [1311, 693] width 494 height 28
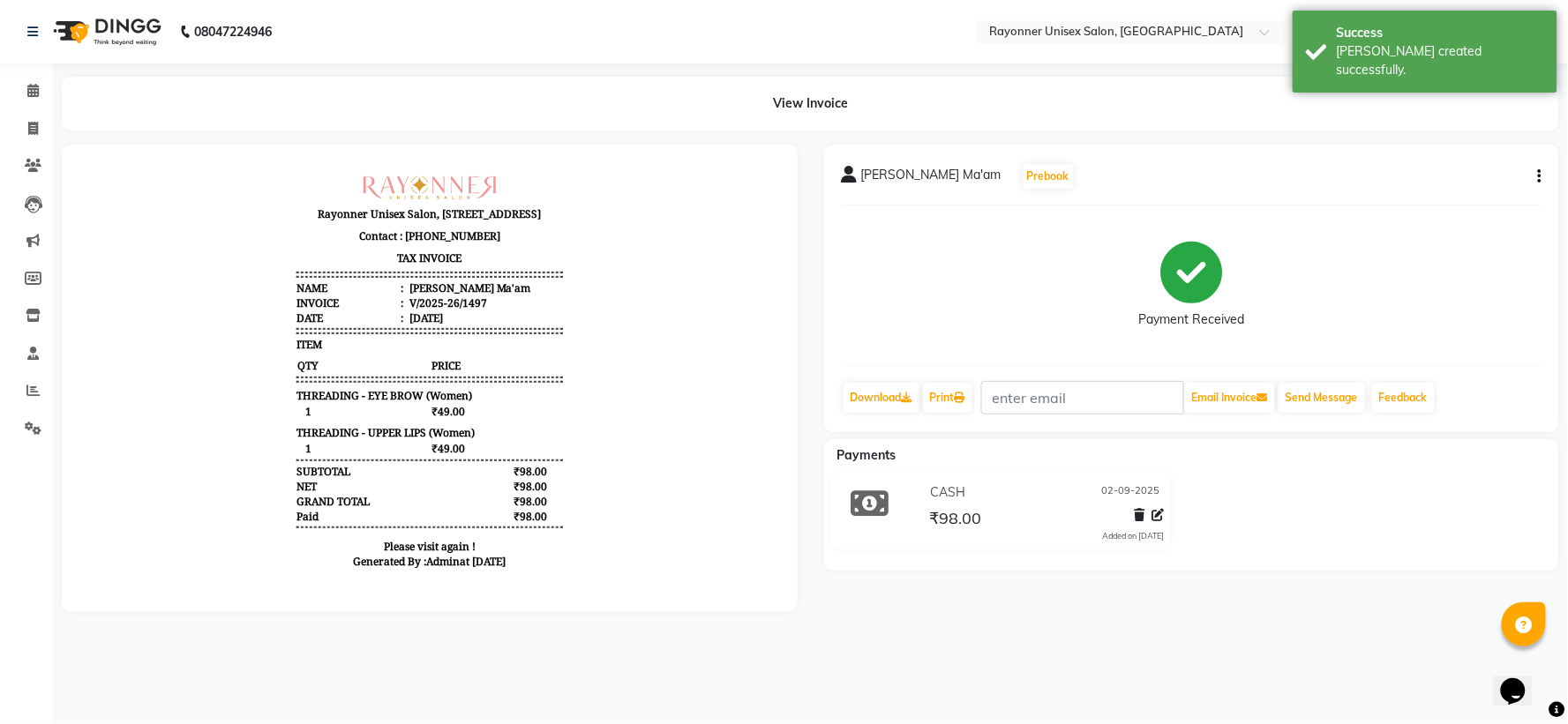
click at [1245, 612] on div "[PERSON_NAME] Ma'am Prebook Payment Received Download Print Email Invoice Send …" at bounding box center [1193, 379] width 763 height 467
click at [29, 130] on icon at bounding box center [33, 128] width 10 height 13
select select "service"
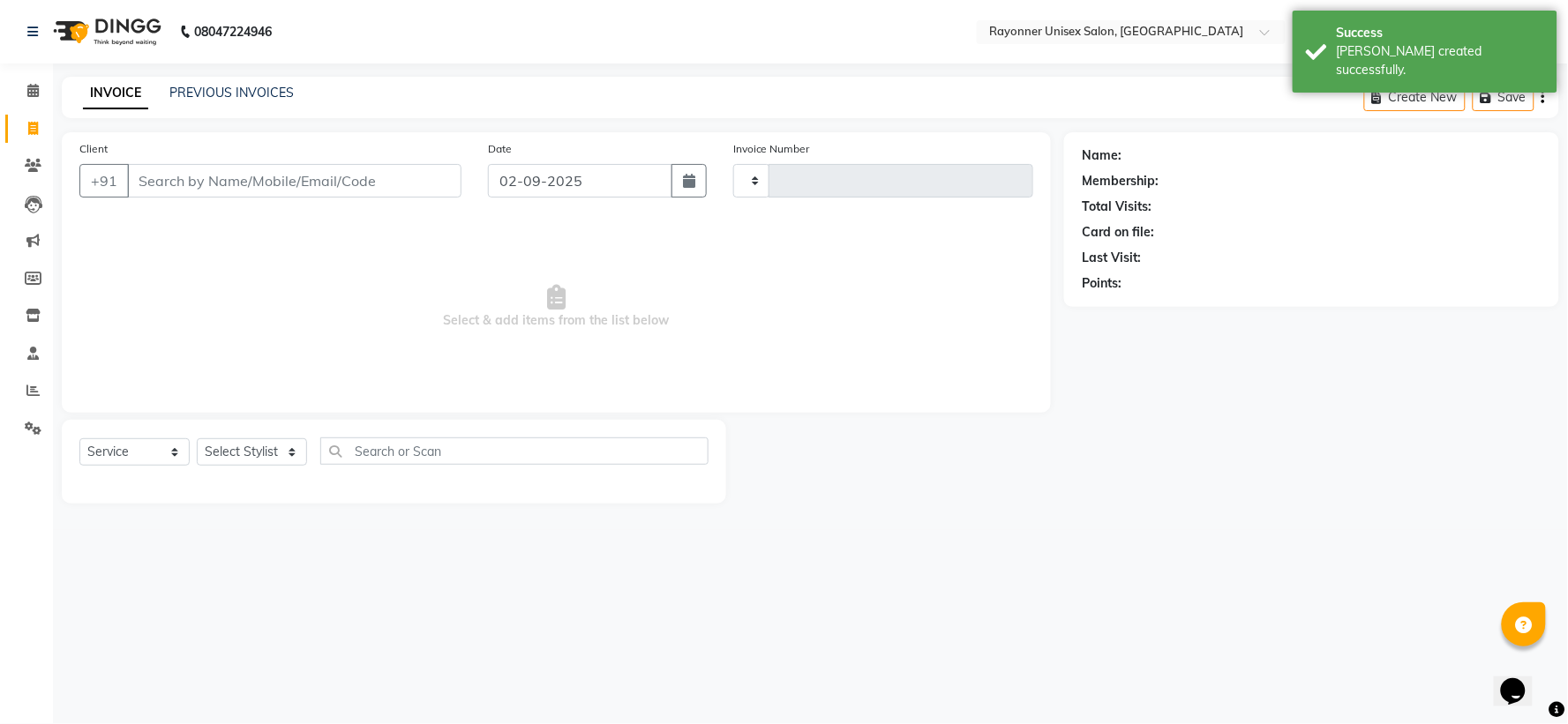
type input "1498"
select select "5201"
select select "P"
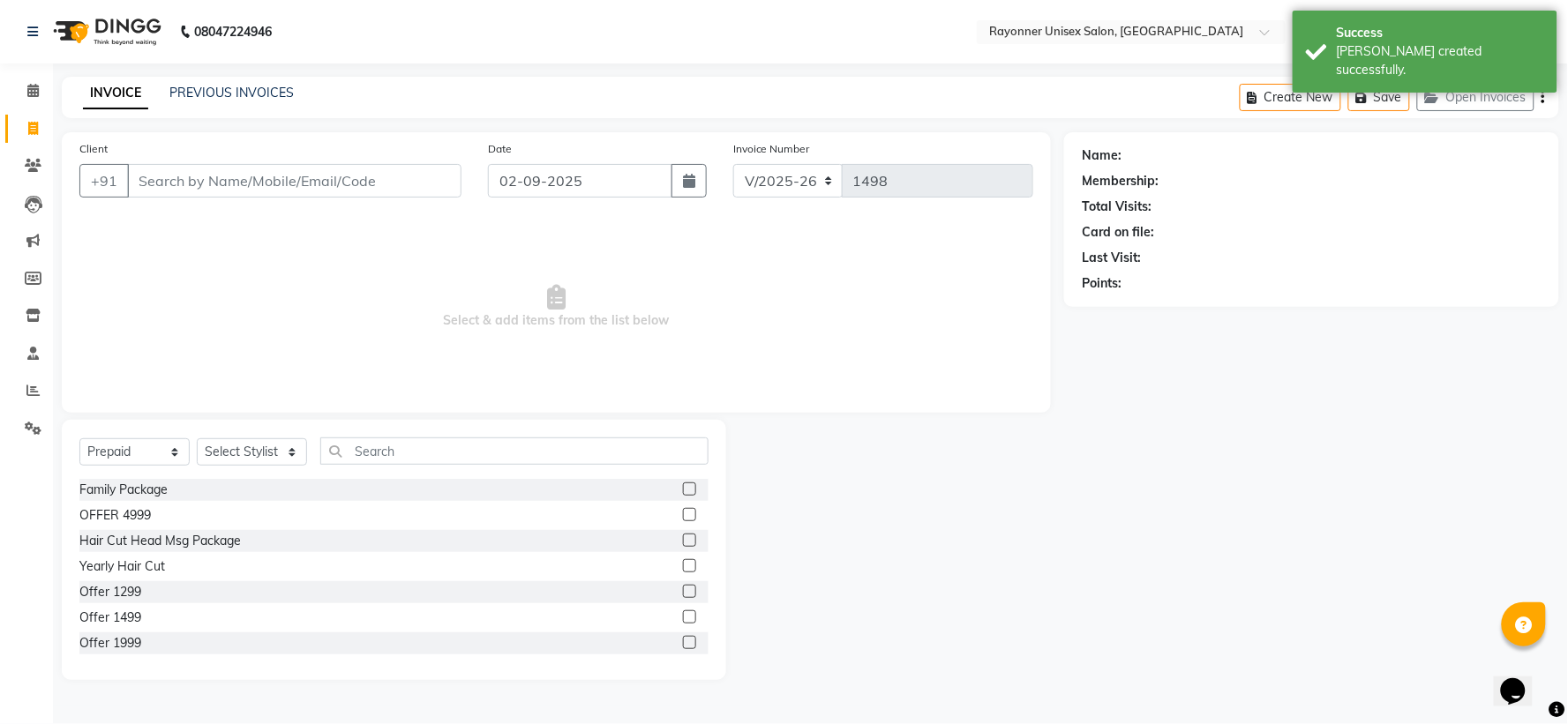
click at [203, 175] on input "Client" at bounding box center [295, 180] width 335 height 33
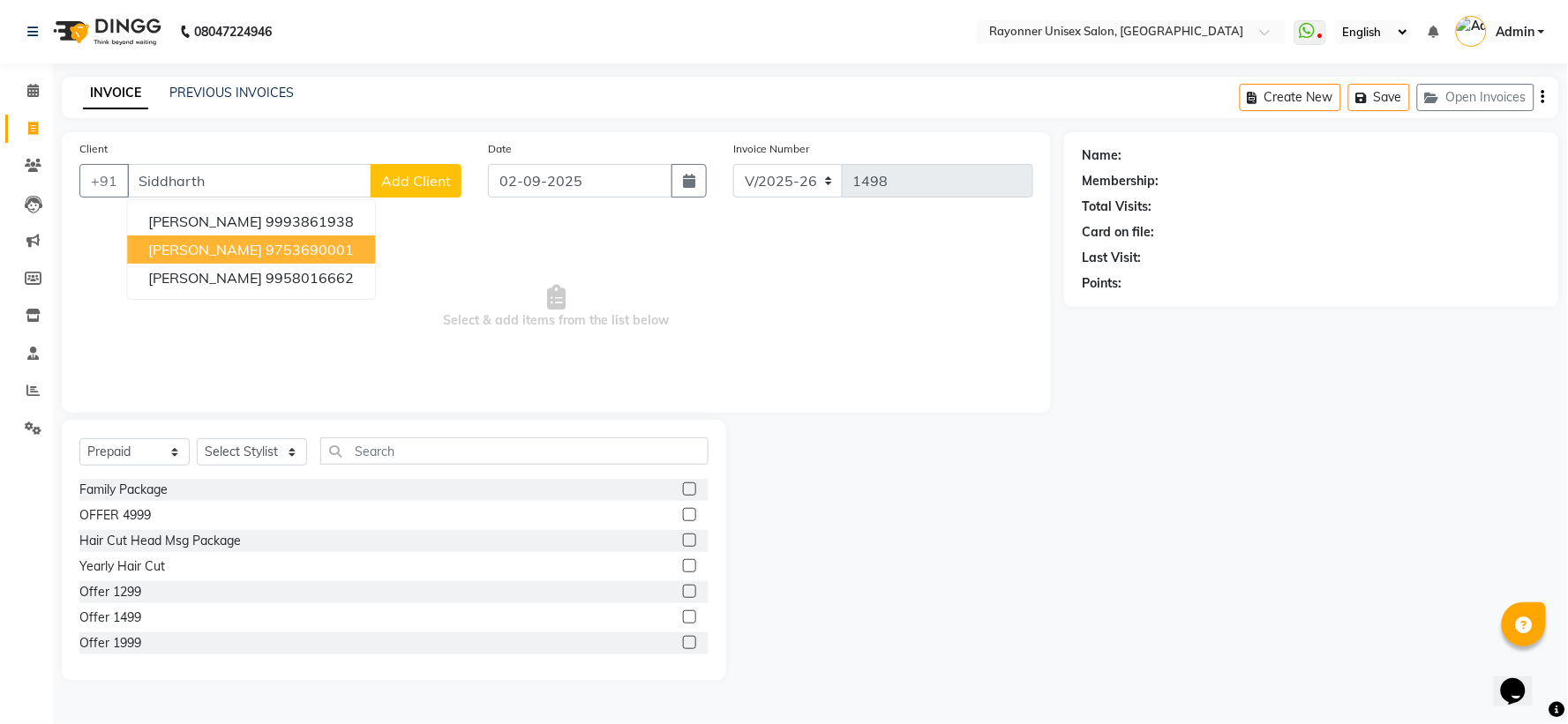
click at [175, 248] on span "[PERSON_NAME]" at bounding box center [205, 250] width 114 height 18
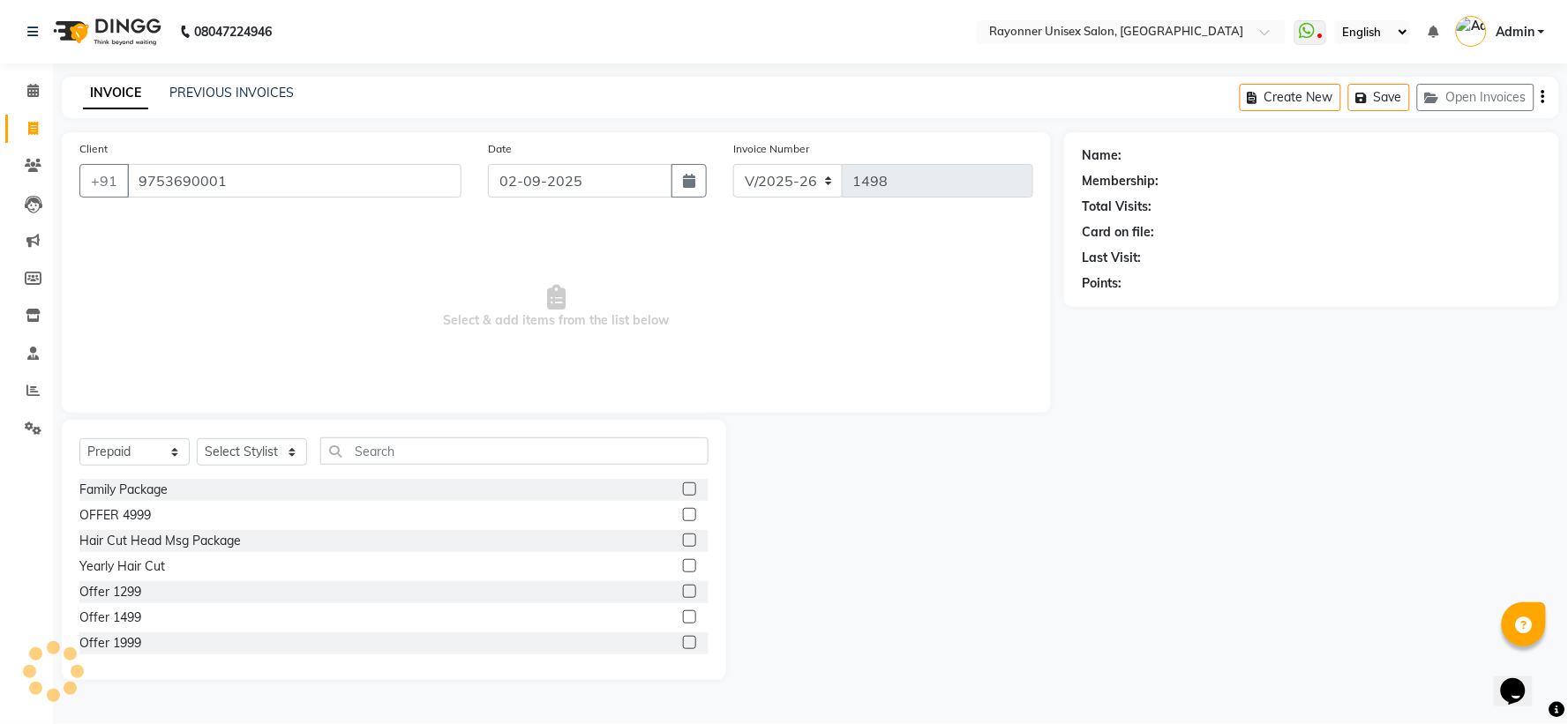
type input "9753690001"
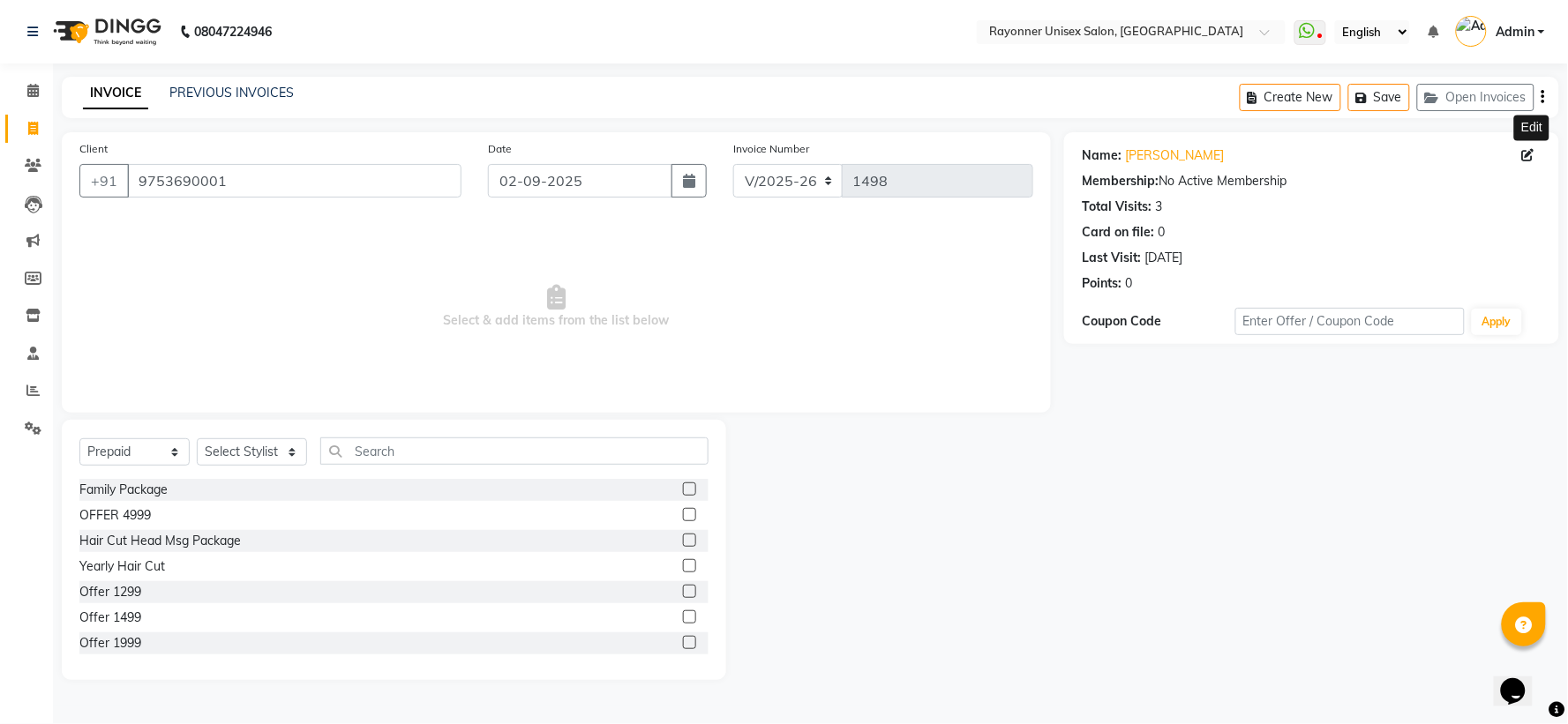
click at [1532, 153] on icon at bounding box center [1529, 156] width 13 height 13
select select "[DEMOGRAPHIC_DATA]"
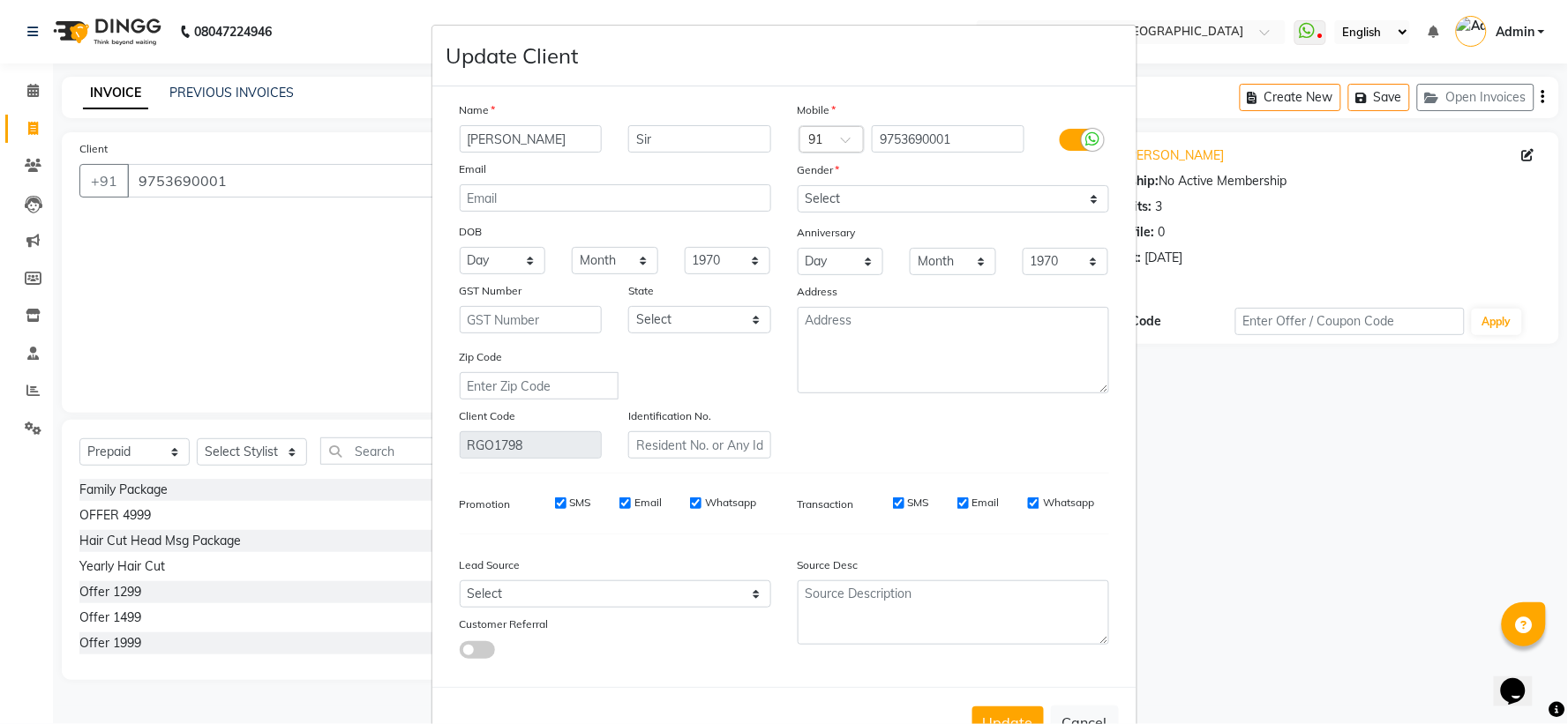
scroll to position [60, 0]
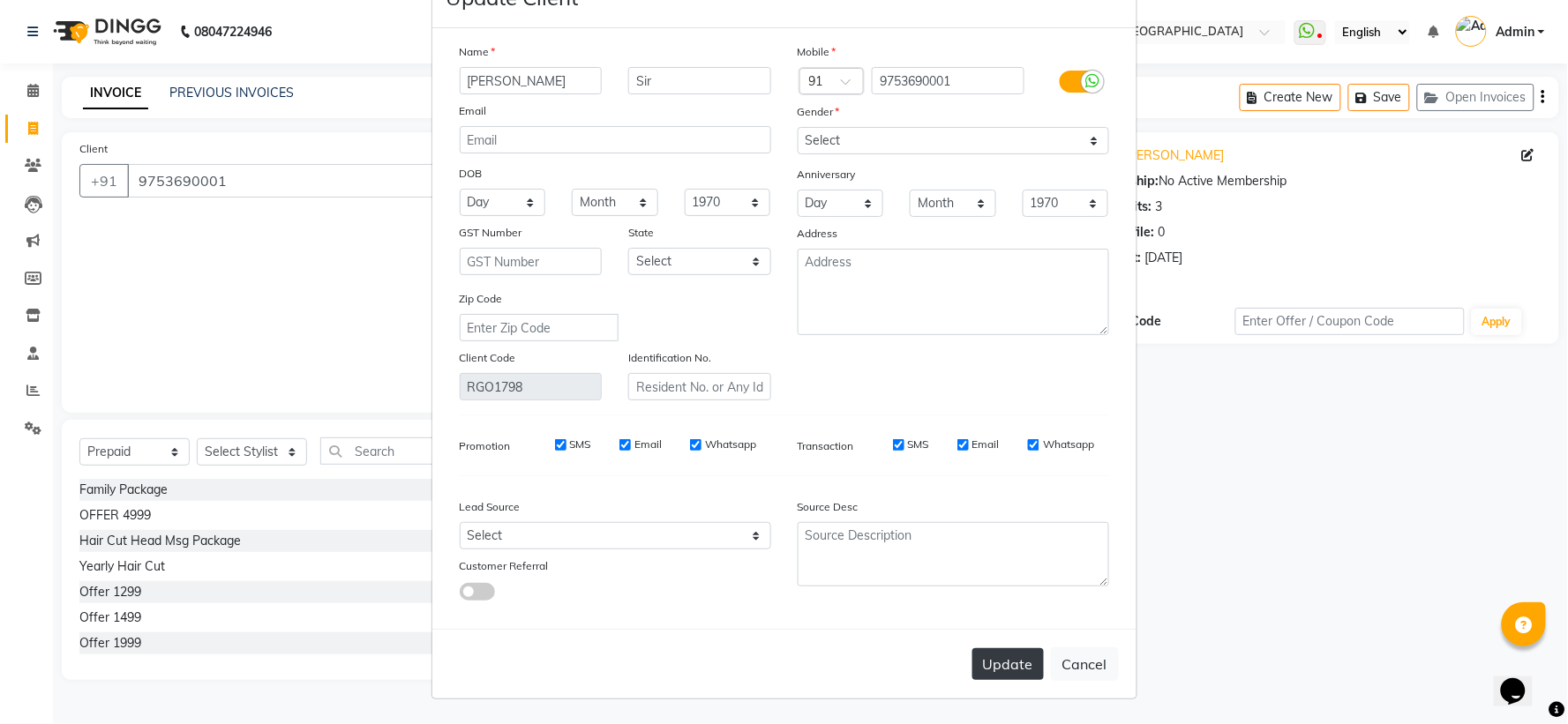
type input "[PERSON_NAME]"
click at [983, 660] on button "Update" at bounding box center [1008, 663] width 72 height 31
select select
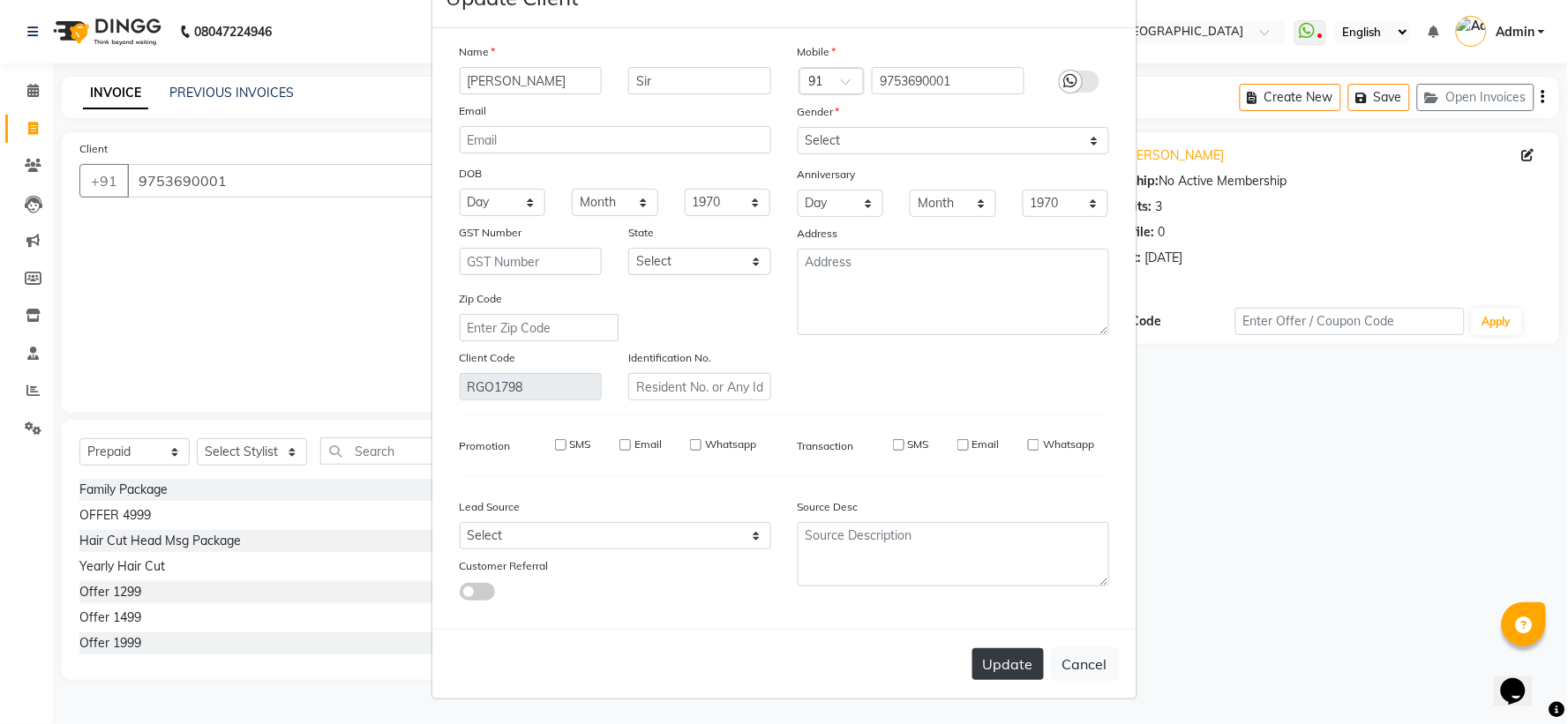
select select
checkbox input "false"
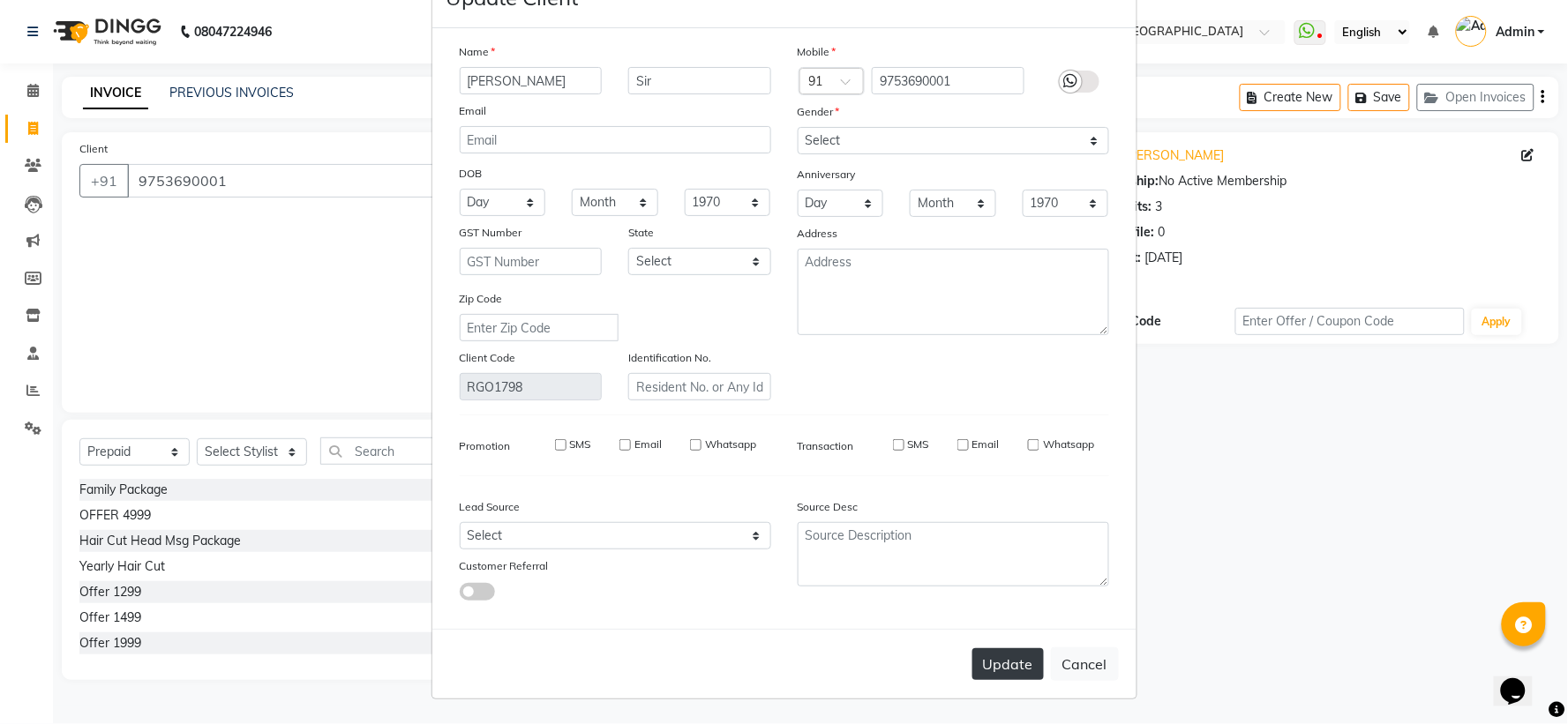
checkbox input "false"
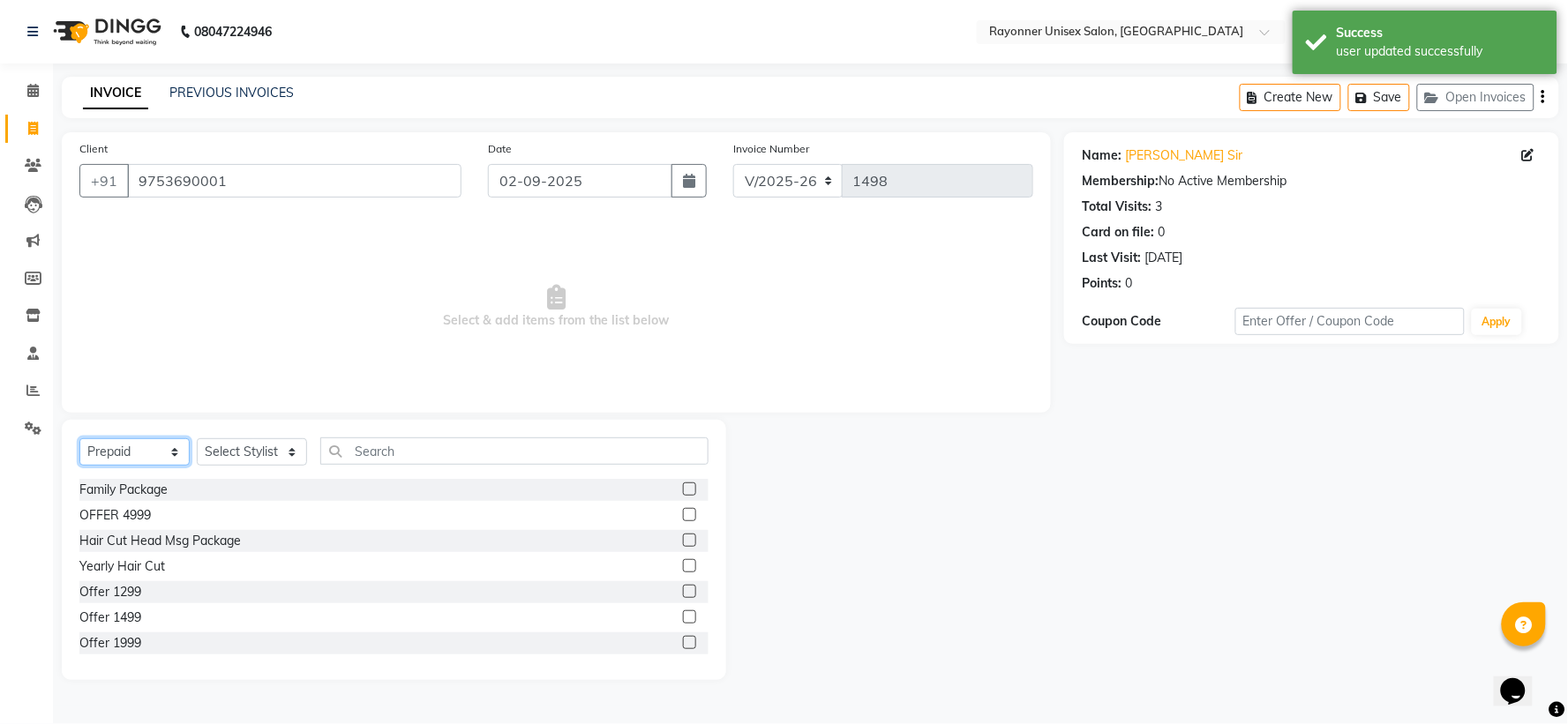
click at [168, 446] on select "Select Service Product Membership Package Voucher Prepaid Gift Card" at bounding box center [134, 452] width 110 height 28
select select "service"
click at [80, 439] on select "Select Service Product Membership Package Voucher Prepaid Gift Card" at bounding box center [134, 452] width 110 height 28
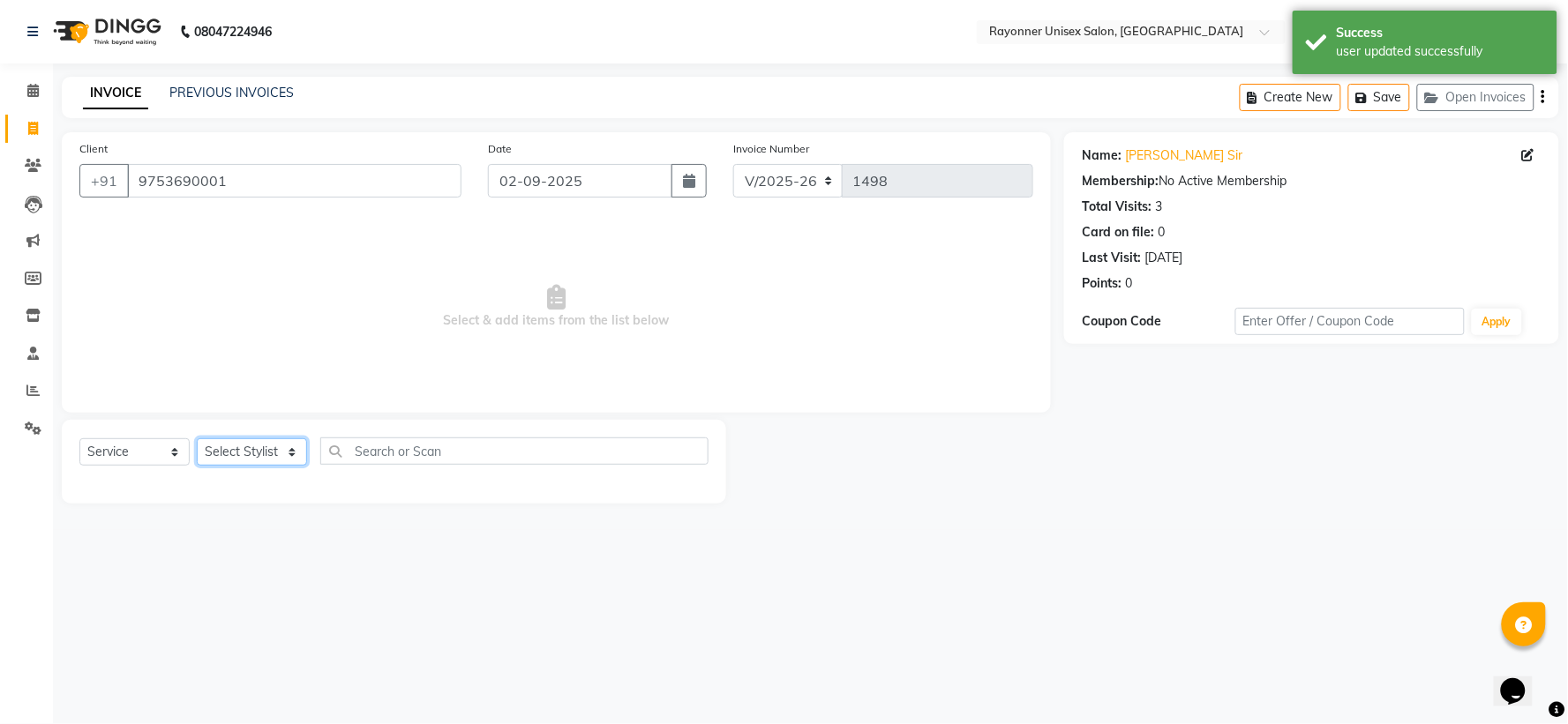
click at [293, 456] on select "Select Stylist [PERSON_NAME] [PERSON_NAME] [PERSON_NAME] Varma [PERSON_NAME] [P…" at bounding box center [252, 452] width 110 height 28
select select "60343"
click at [197, 439] on select "Select Stylist [PERSON_NAME] [PERSON_NAME] [PERSON_NAME] Varma [PERSON_NAME] [P…" at bounding box center [252, 452] width 110 height 28
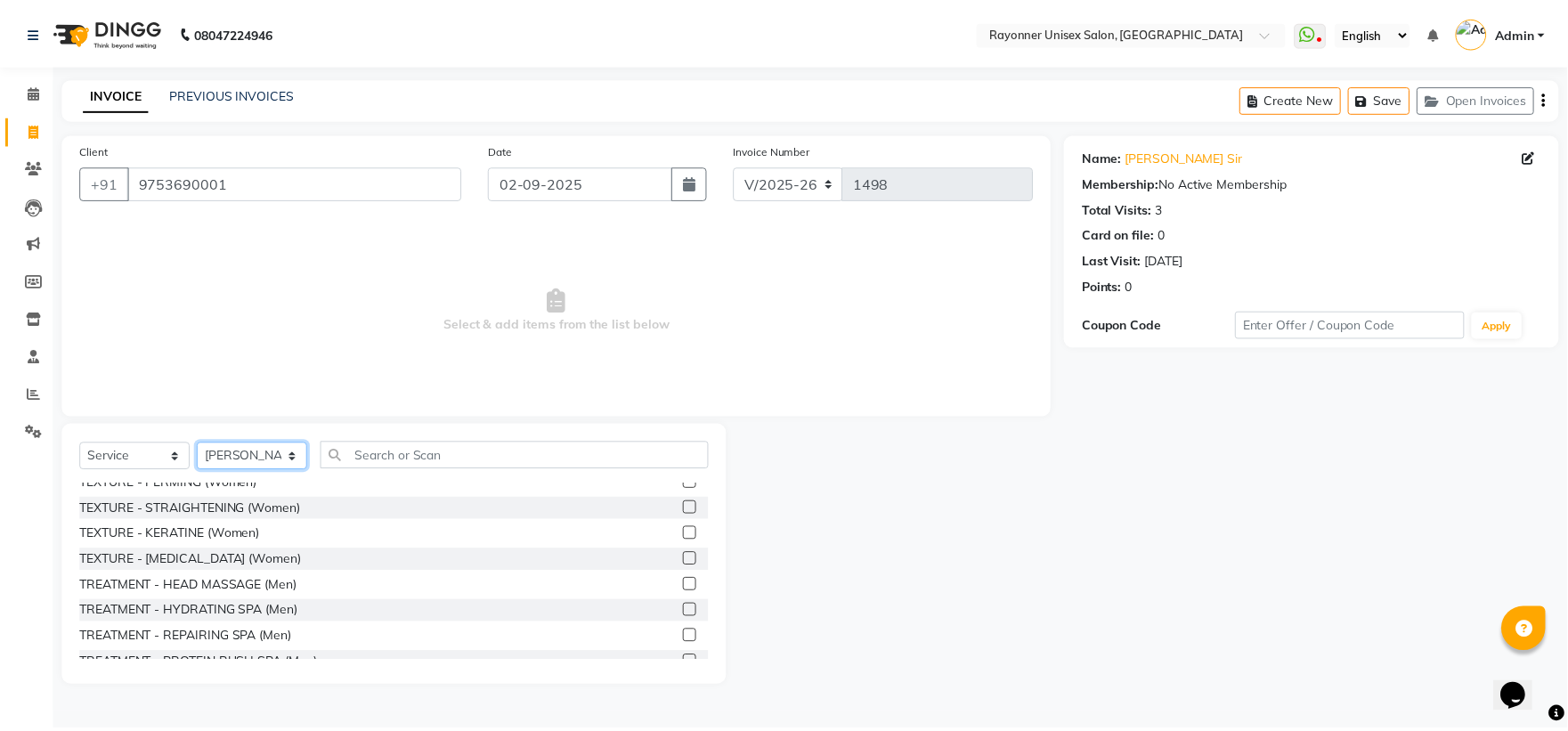
scroll to position [1880, 0]
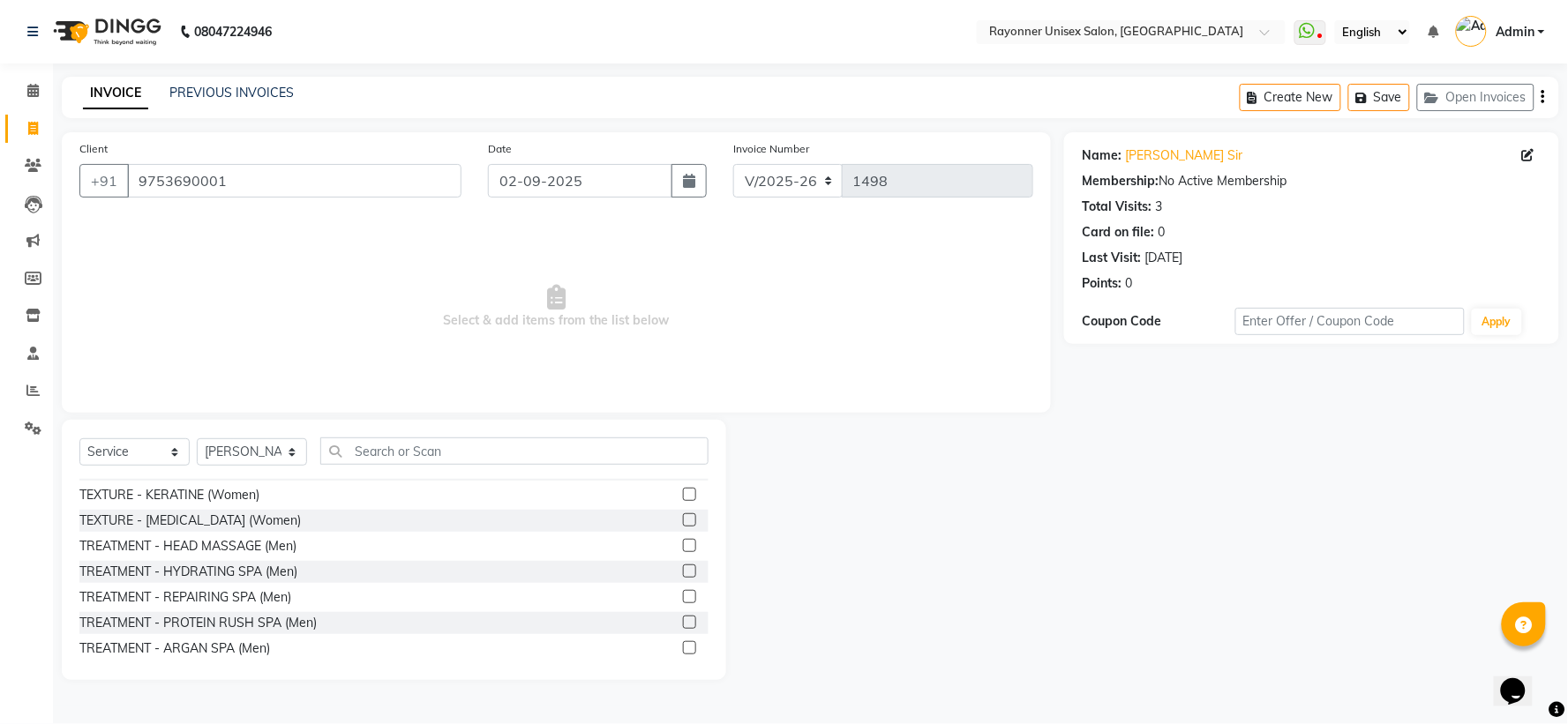
click at [683, 539] on label at bounding box center [690, 545] width 13 height 13
click at [683, 541] on input "checkbox" at bounding box center [689, 546] width 12 height 12
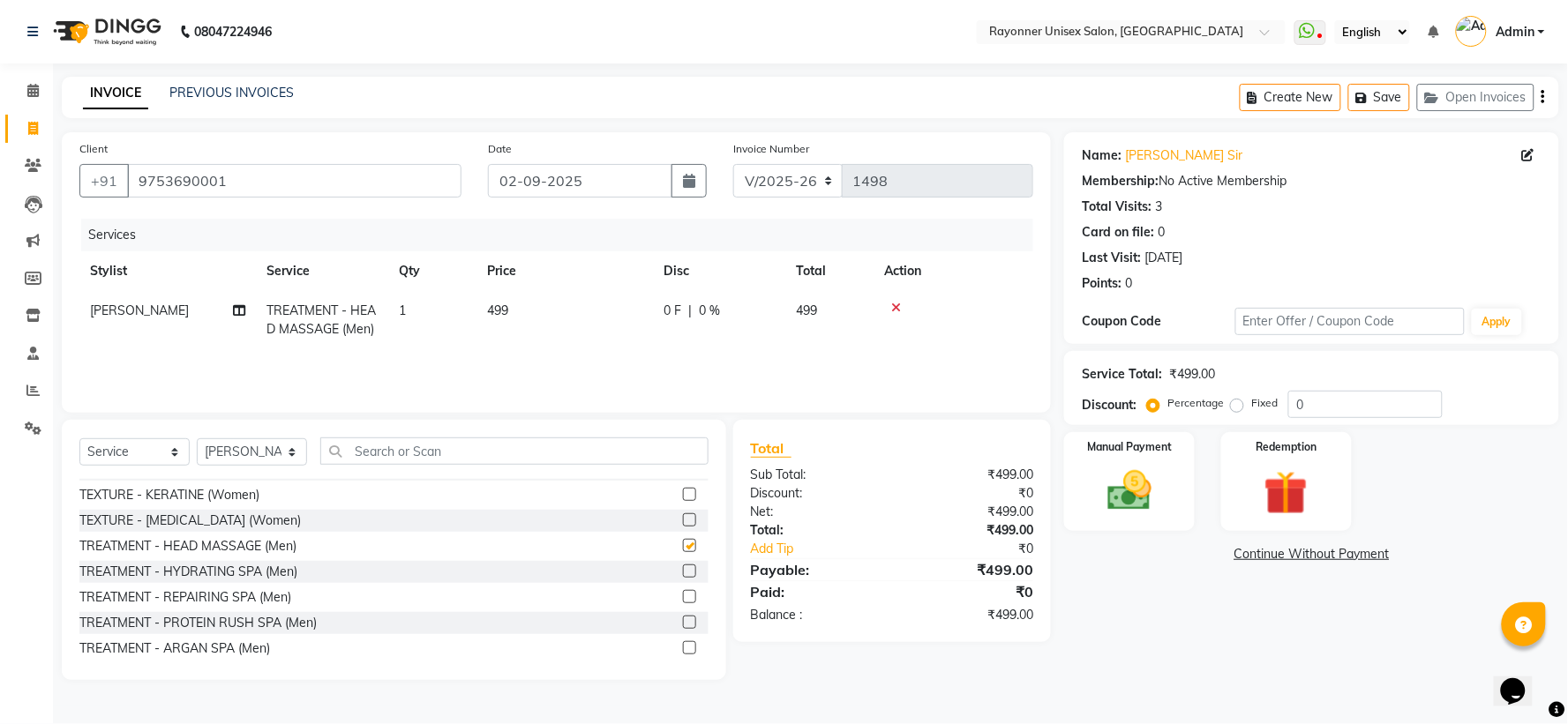
checkbox input "false"
click at [901, 540] on link "Add Tip" at bounding box center [828, 549] width 181 height 19
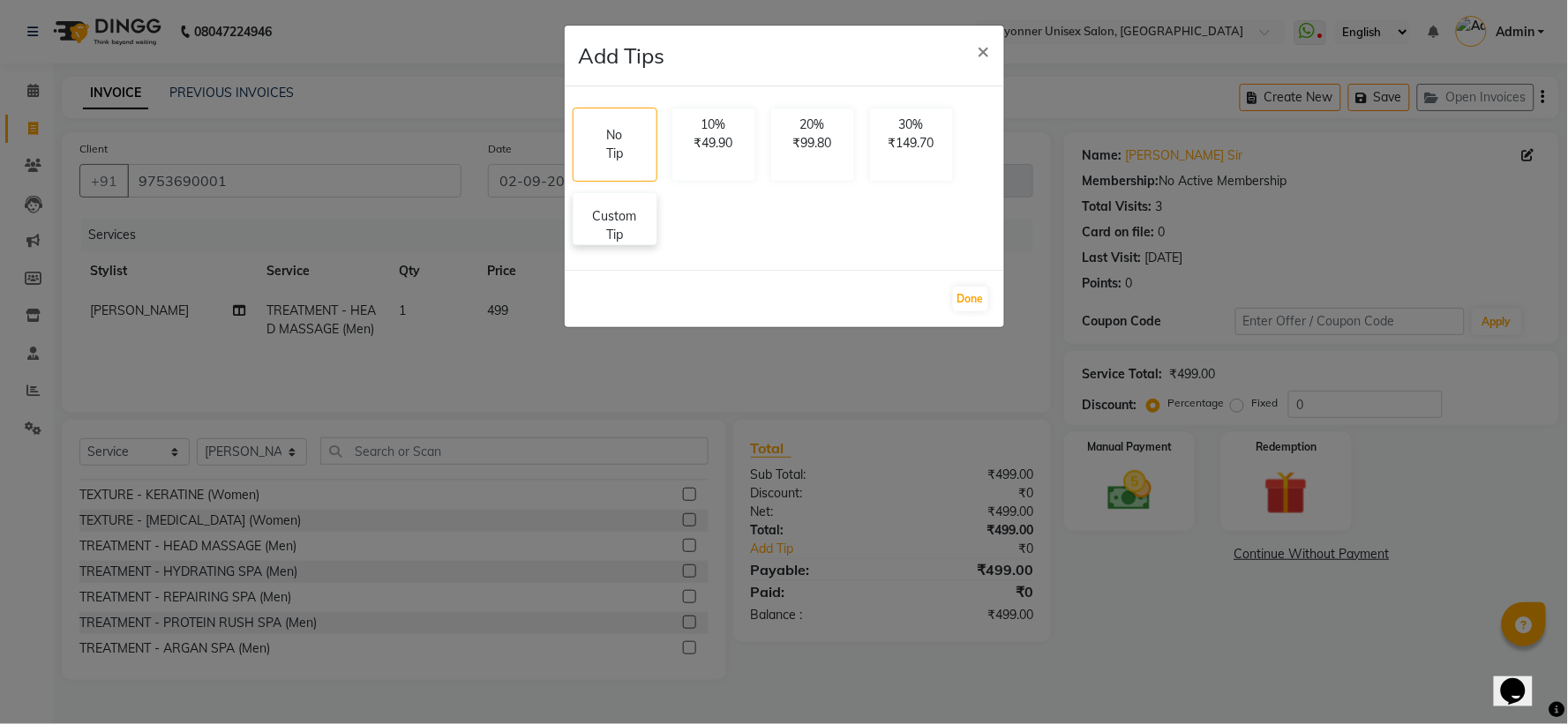
click at [621, 238] on p "Custom Tip" at bounding box center [614, 226] width 62 height 37
select select "60343"
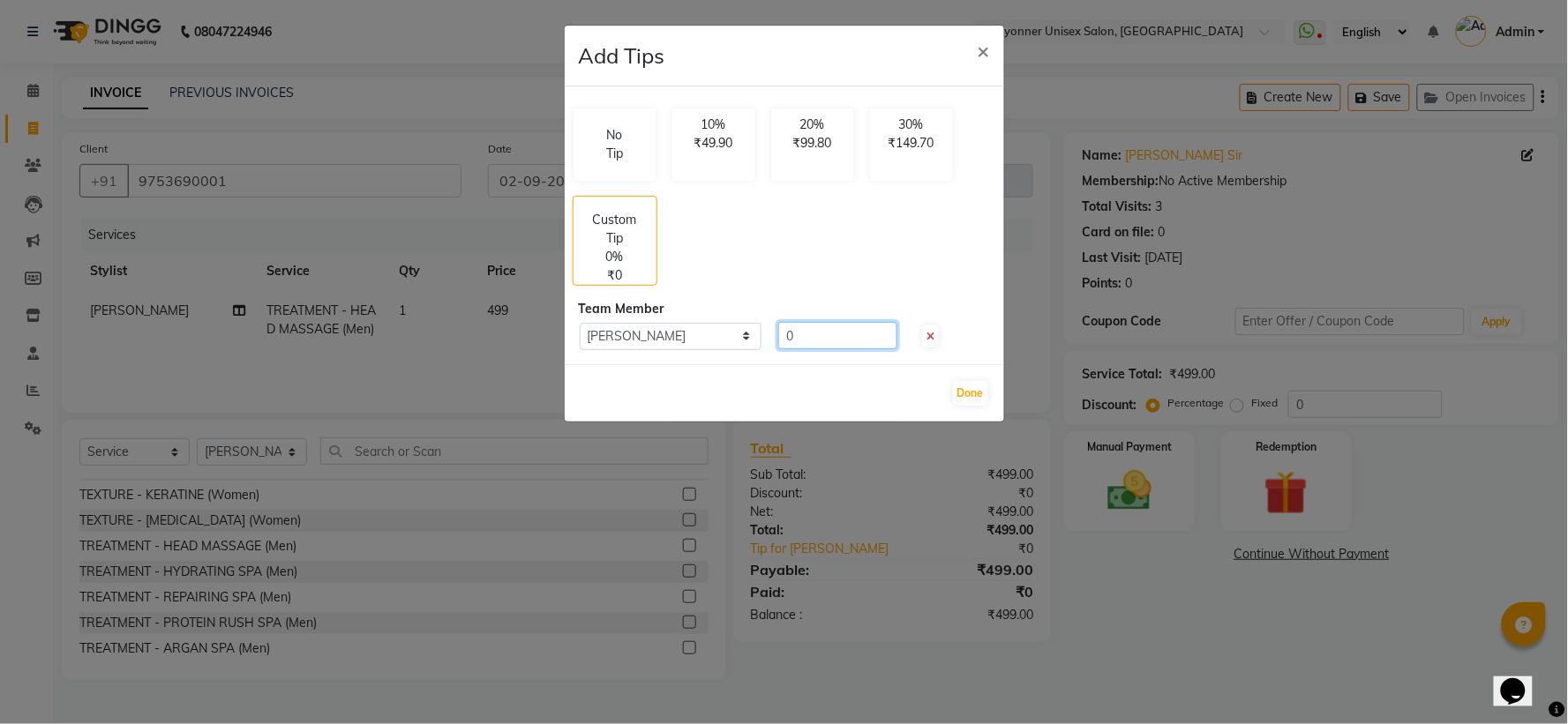
click at [826, 332] on input "0" at bounding box center [837, 336] width 119 height 28
type input "200"
click at [964, 392] on button "Done" at bounding box center [970, 394] width 35 height 25
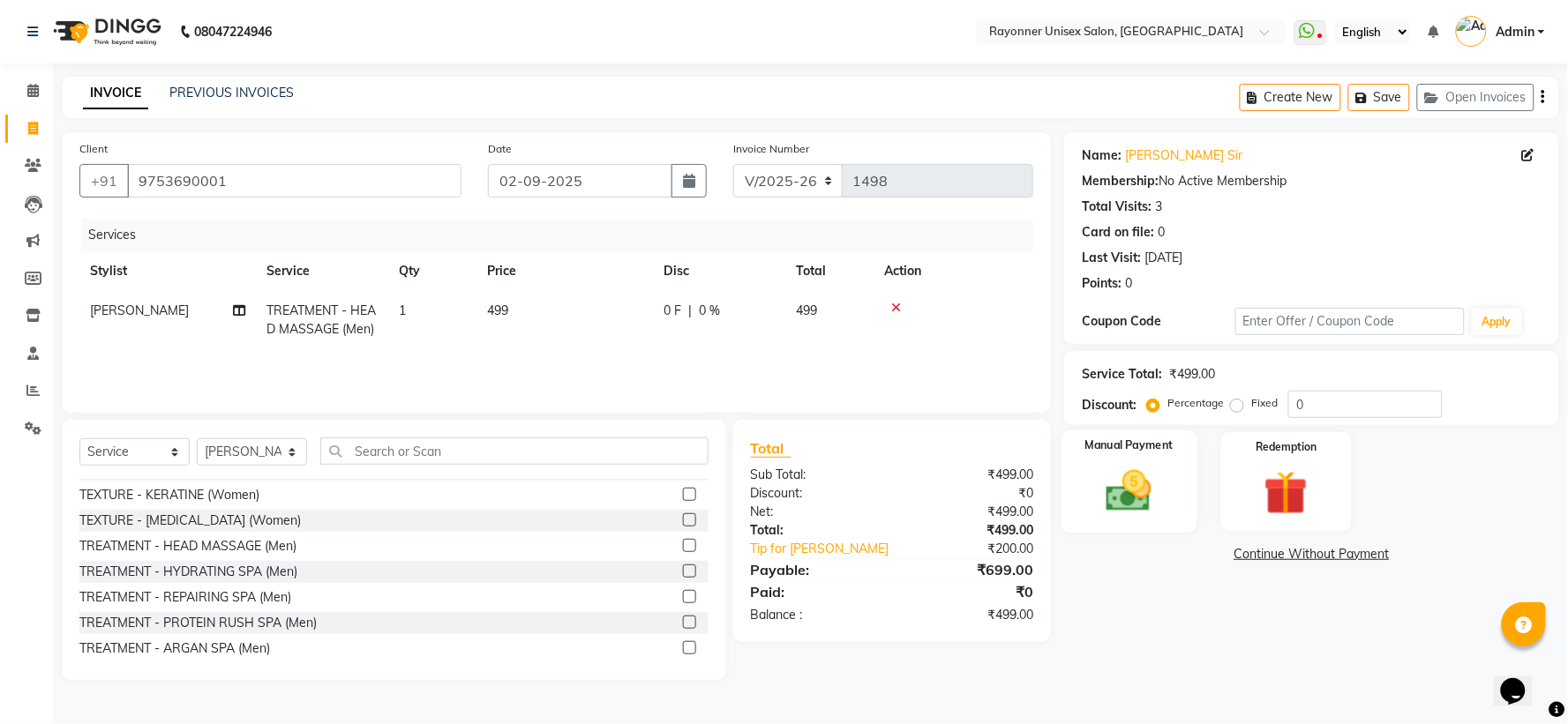
click at [1163, 489] on img at bounding box center [1129, 490] width 74 height 53
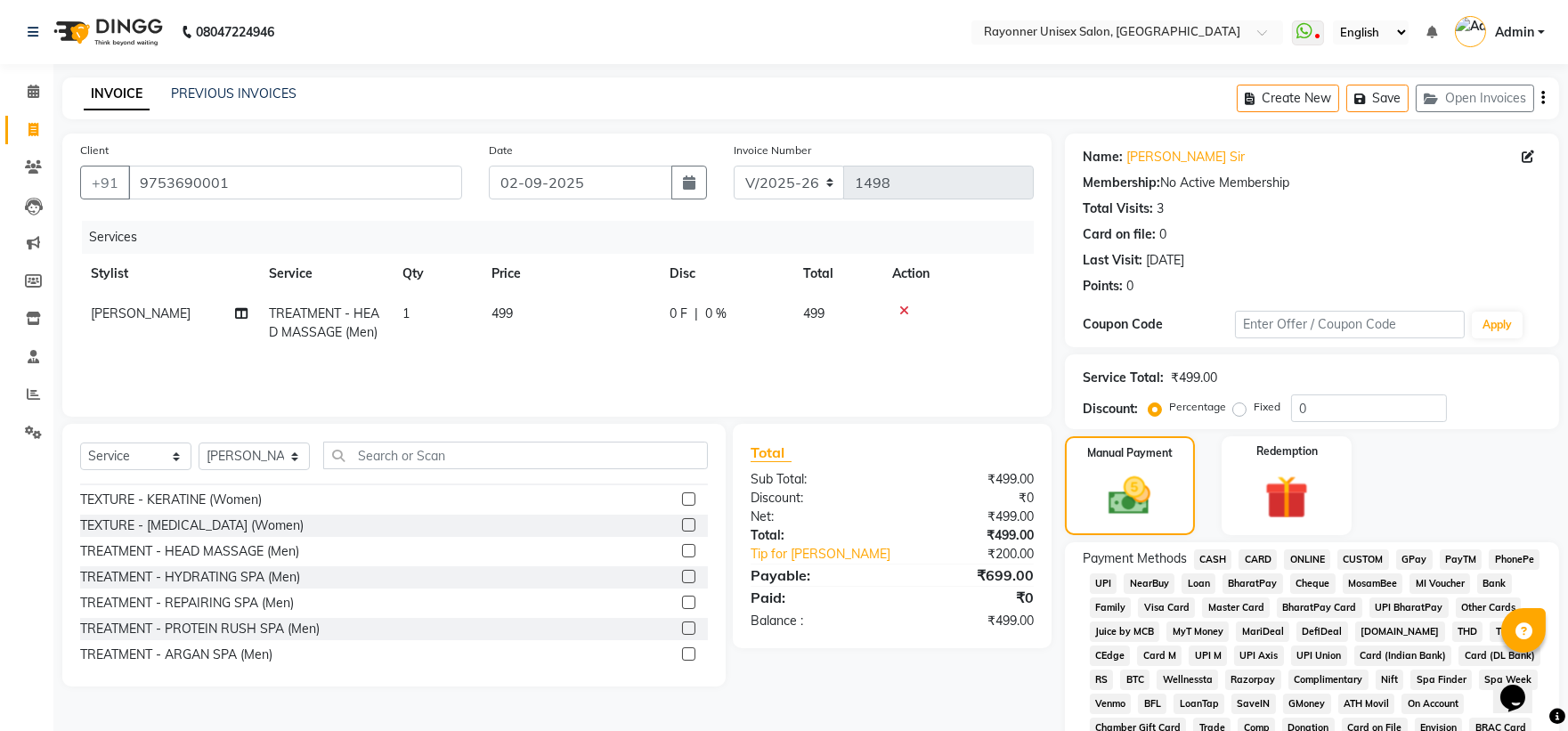
click at [1298, 562] on span "ONLINE" at bounding box center [1306, 559] width 46 height 21
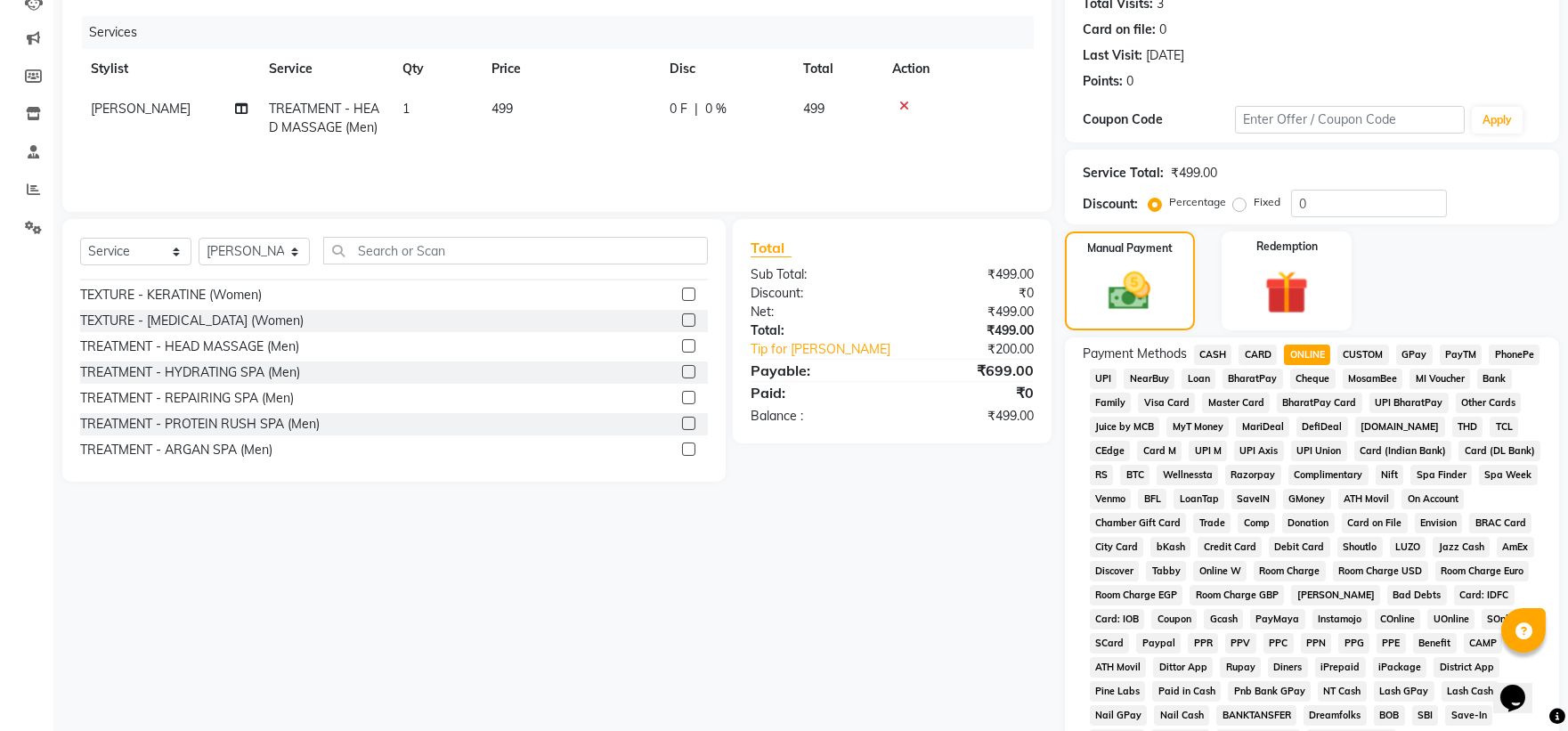
scroll to position [396, 0]
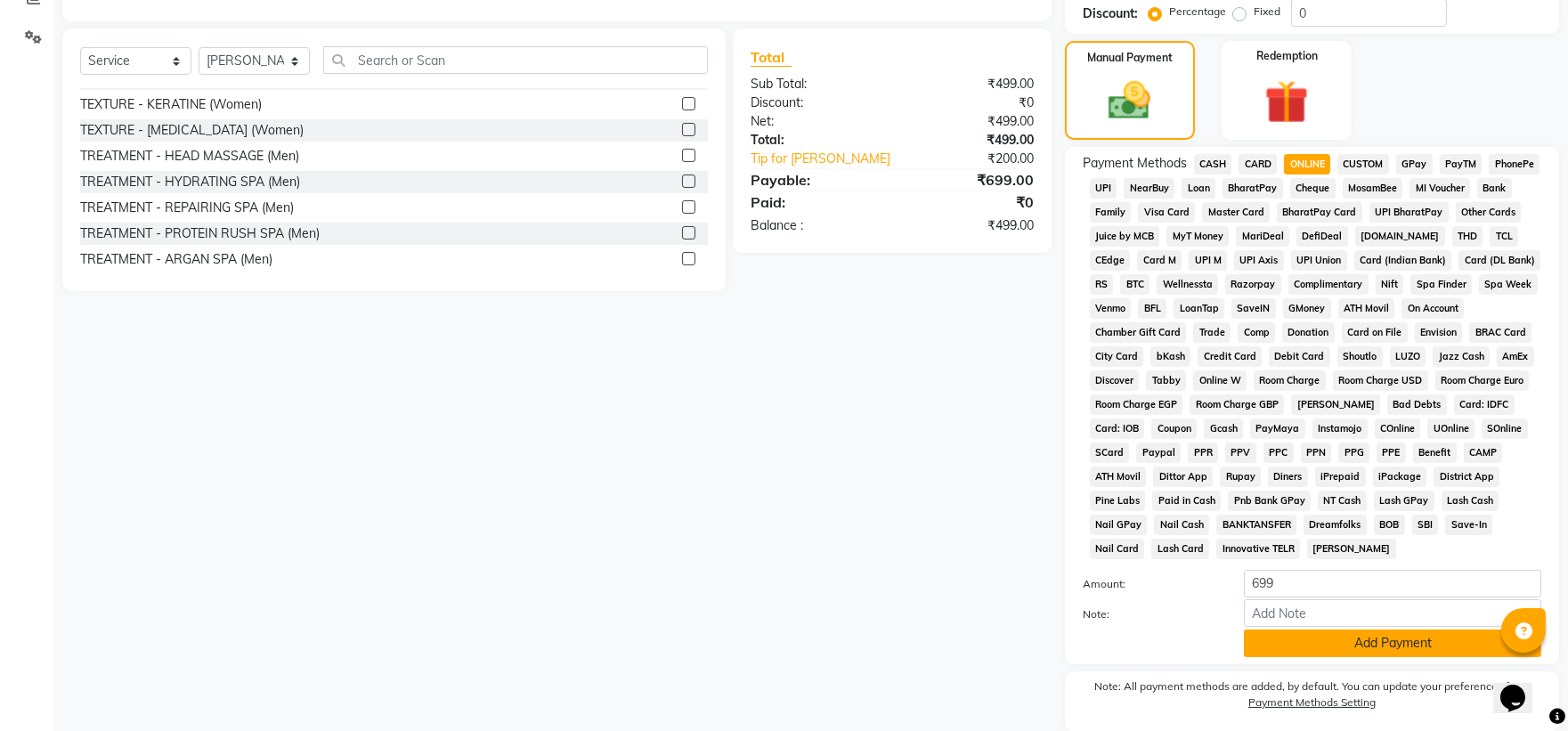
click at [1320, 642] on button "Add Payment" at bounding box center [1392, 643] width 297 height 28
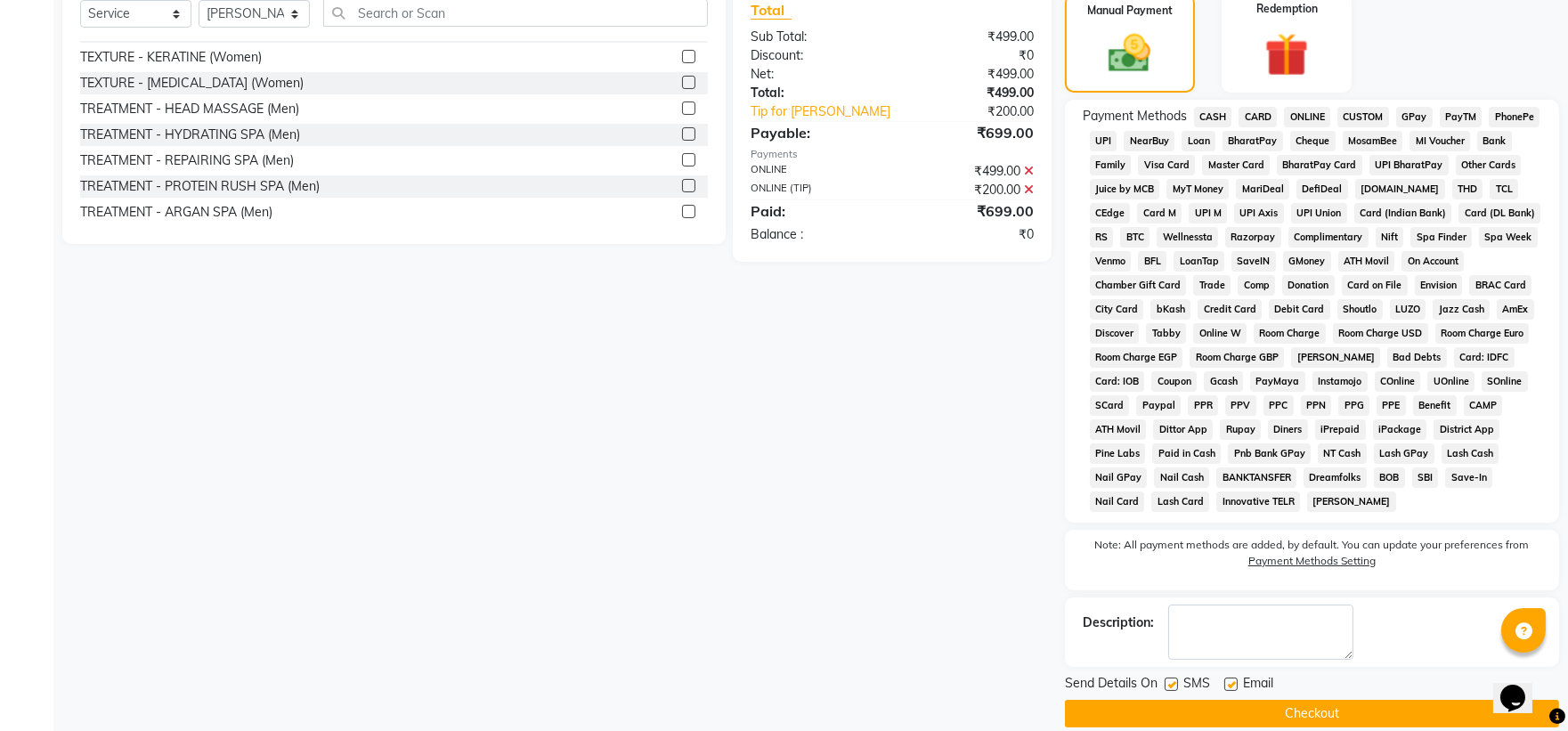
scroll to position [468, 0]
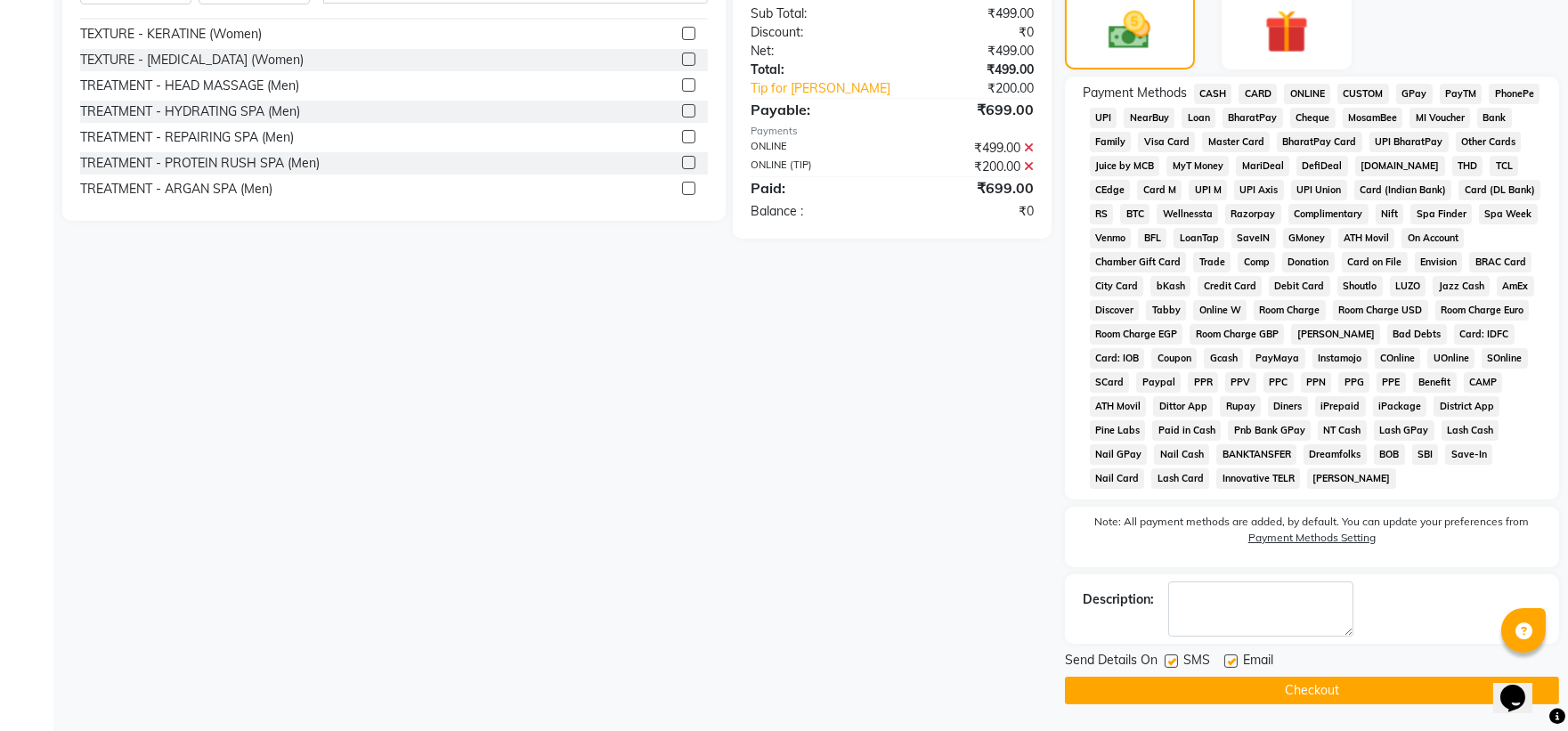
click at [1213, 695] on button "Checkout" at bounding box center [1311, 690] width 494 height 28
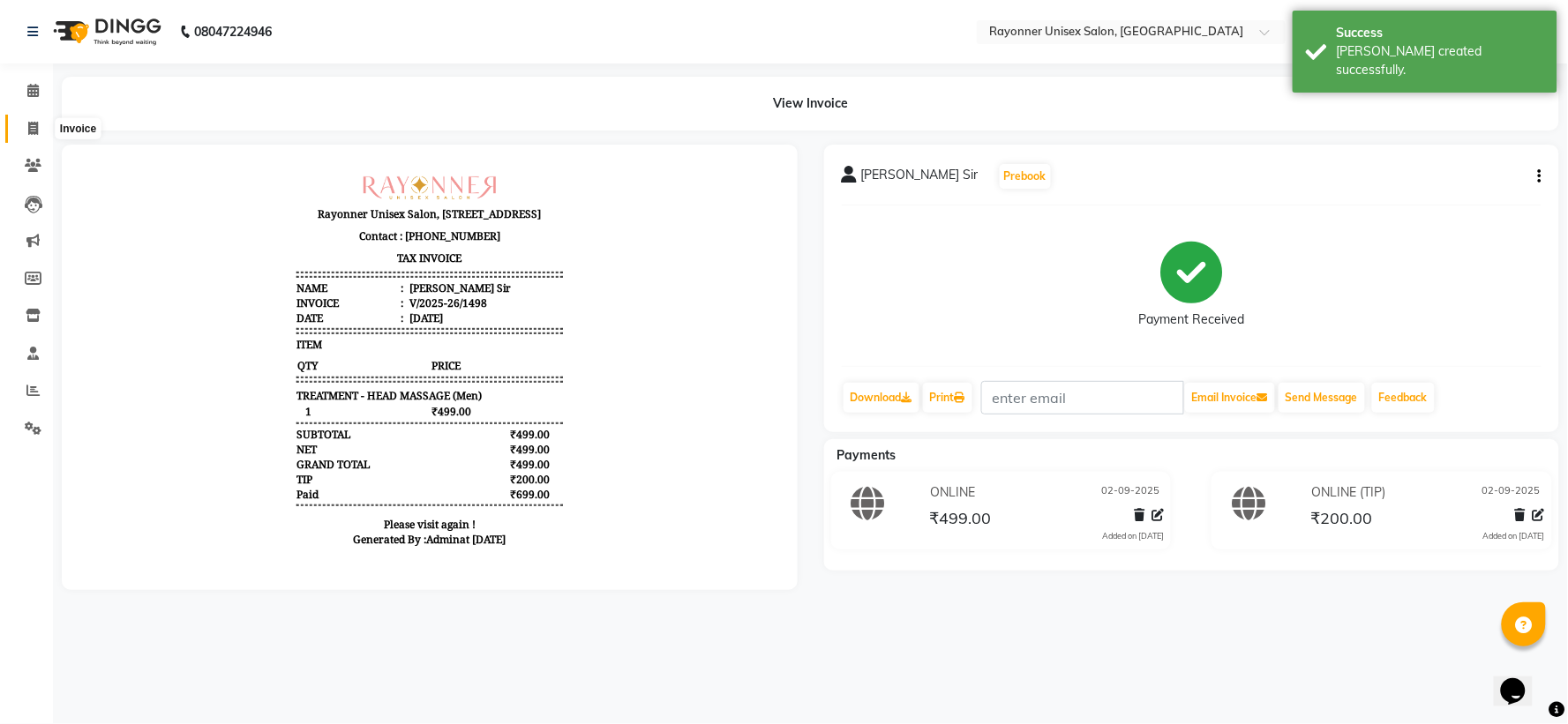
click at [30, 130] on icon at bounding box center [33, 128] width 10 height 13
select select "service"
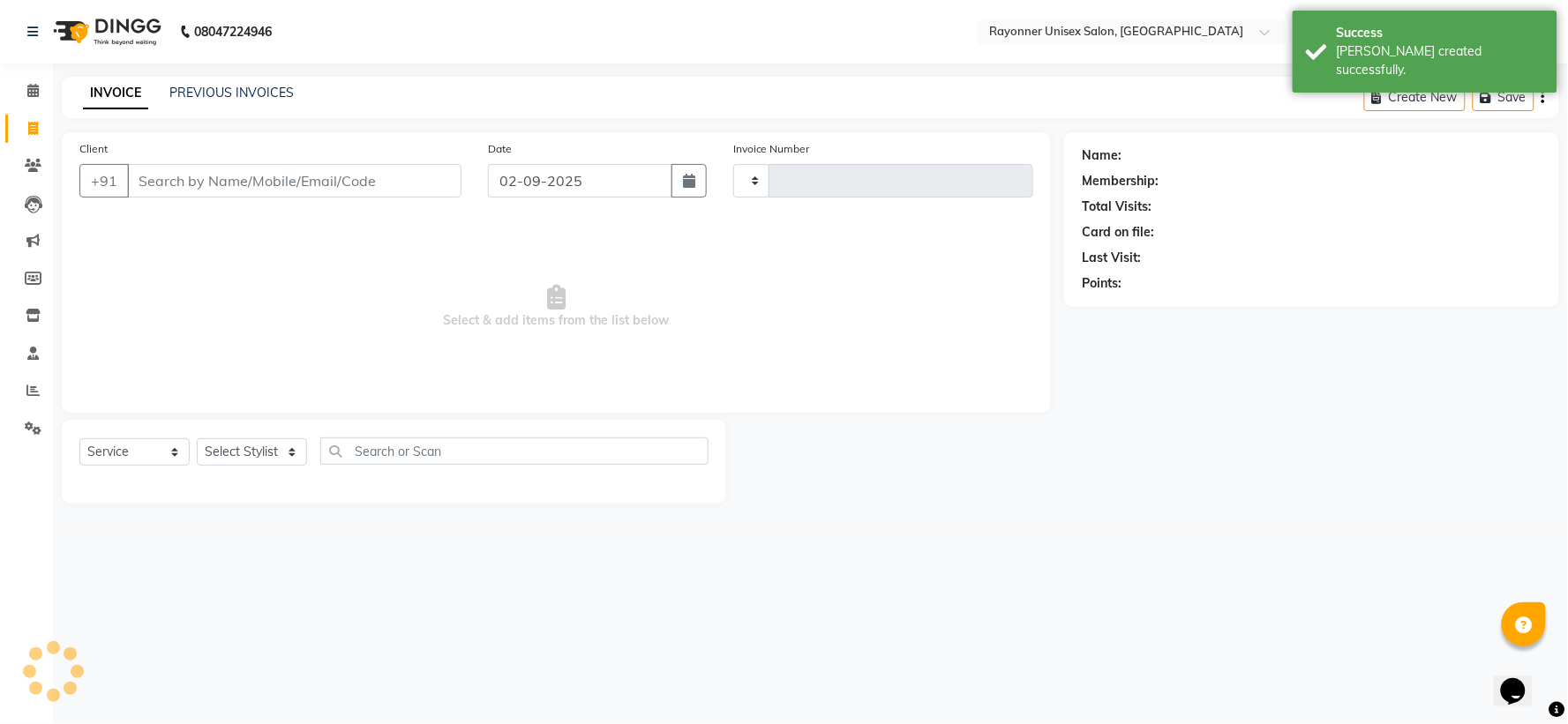
type input "1499"
select select "5201"
select select "P"
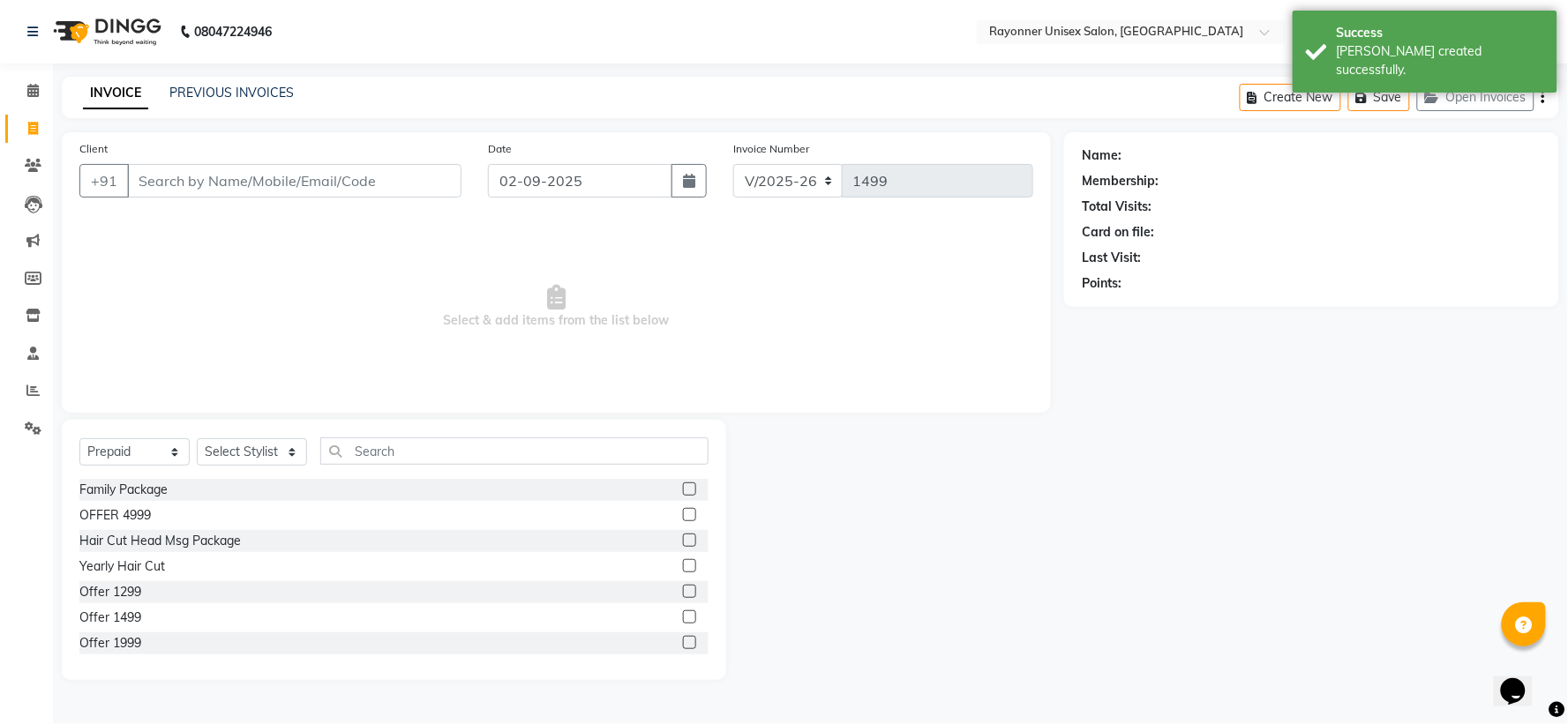
click at [174, 183] on input "Client" at bounding box center [295, 180] width 335 height 33
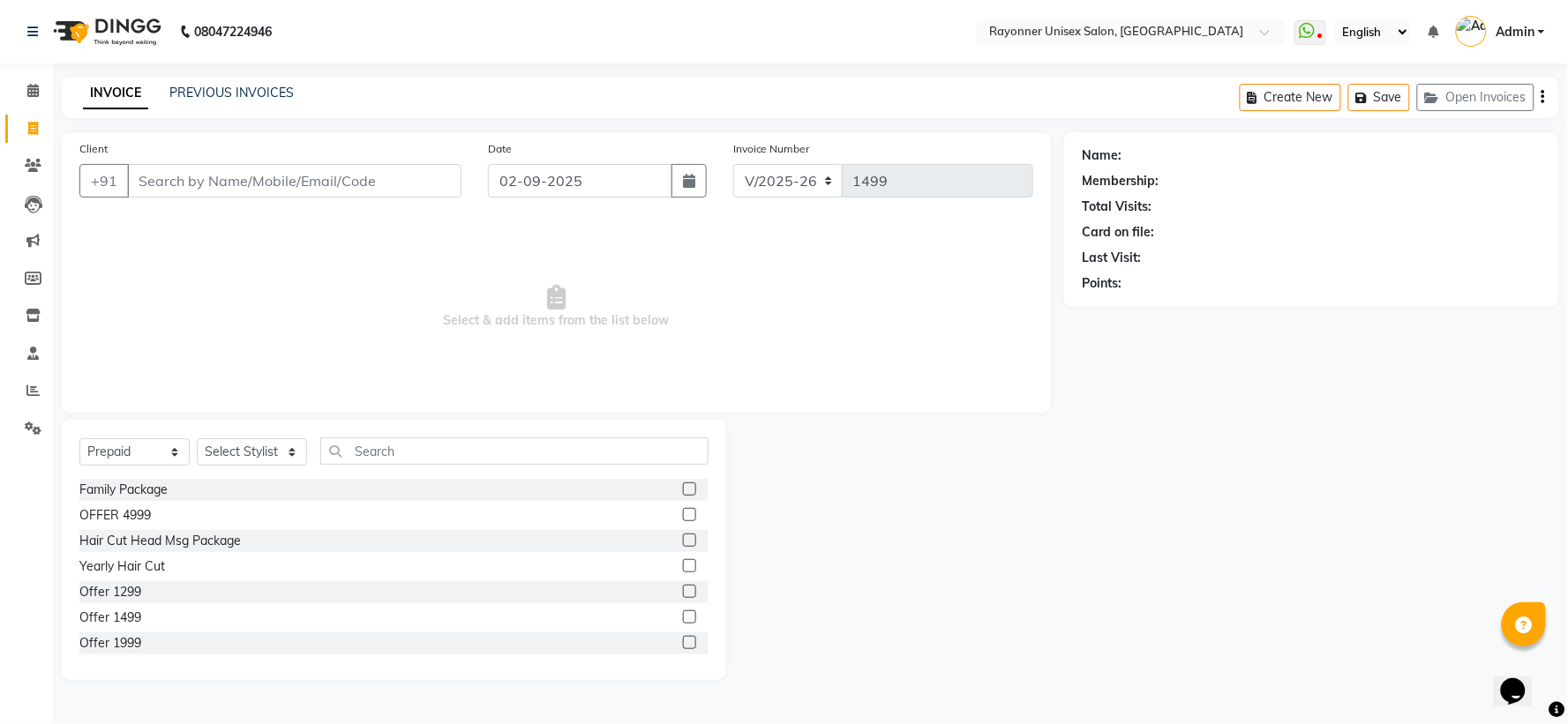
click at [174, 183] on input "Client" at bounding box center [295, 180] width 335 height 33
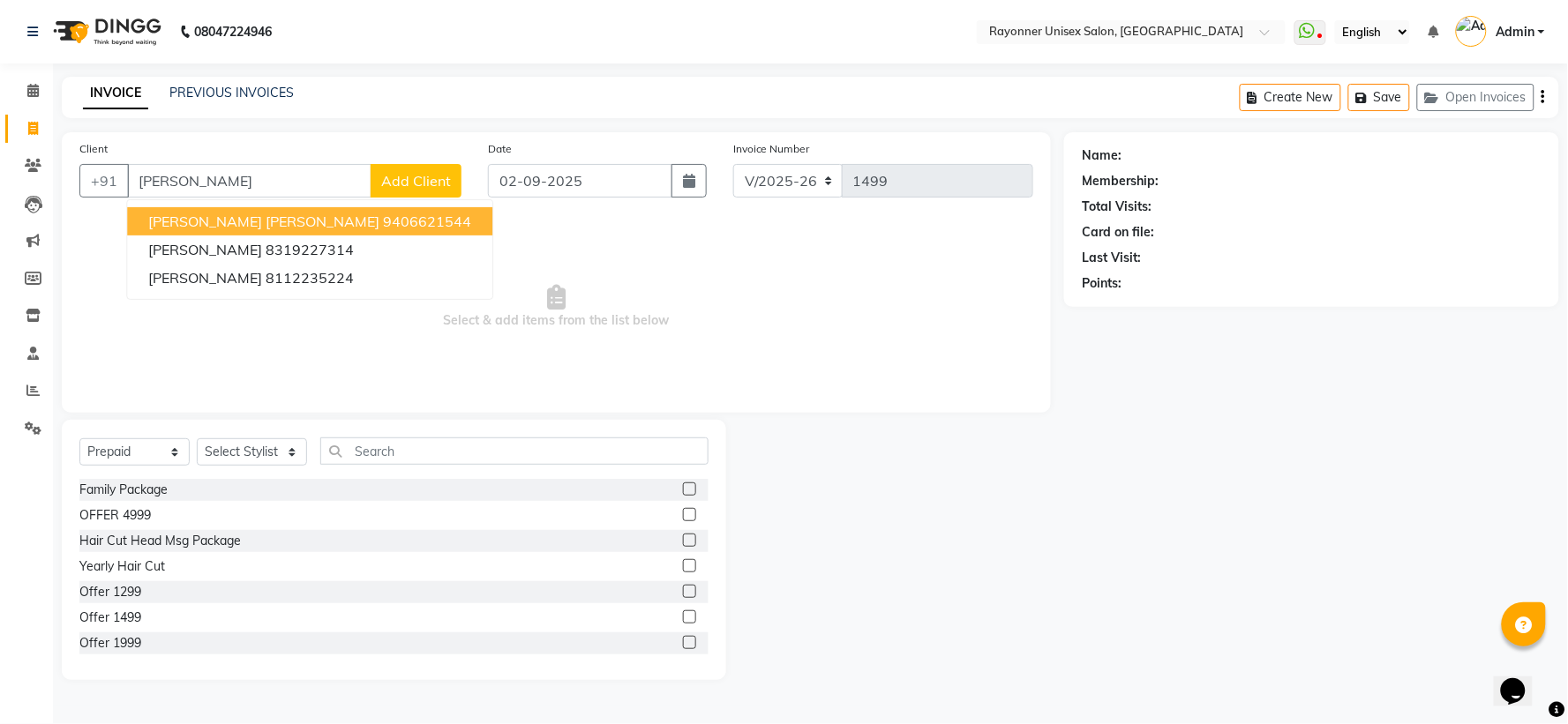
click at [276, 220] on span "[PERSON_NAME] [PERSON_NAME]" at bounding box center [264, 222] width 231 height 18
type input "9406621544"
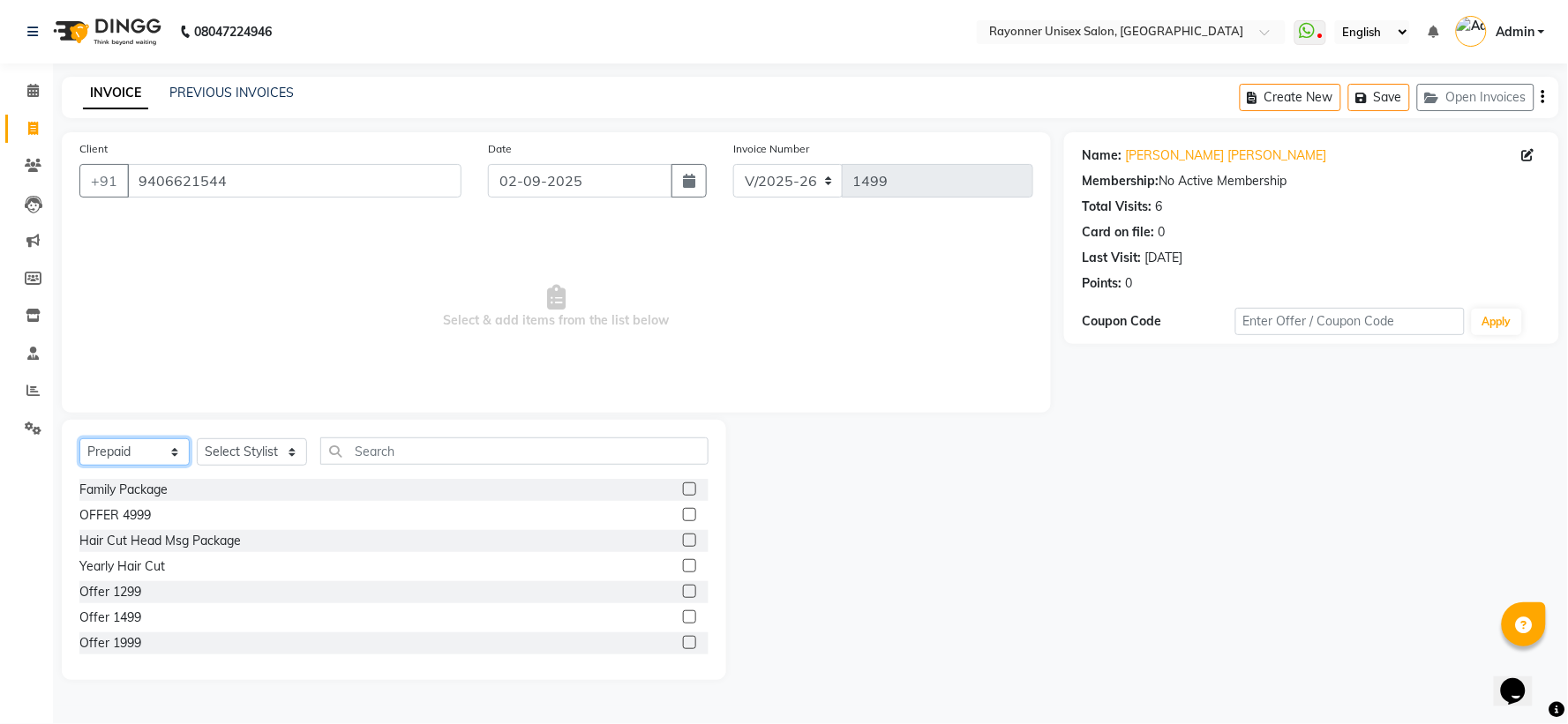
click at [165, 454] on select "Select Service Product Membership Package Voucher Prepaid Gift Card" at bounding box center [134, 452] width 110 height 28
select select "service"
click at [80, 439] on select "Select Service Product Membership Package Voucher Prepaid Gift Card" at bounding box center [134, 452] width 110 height 28
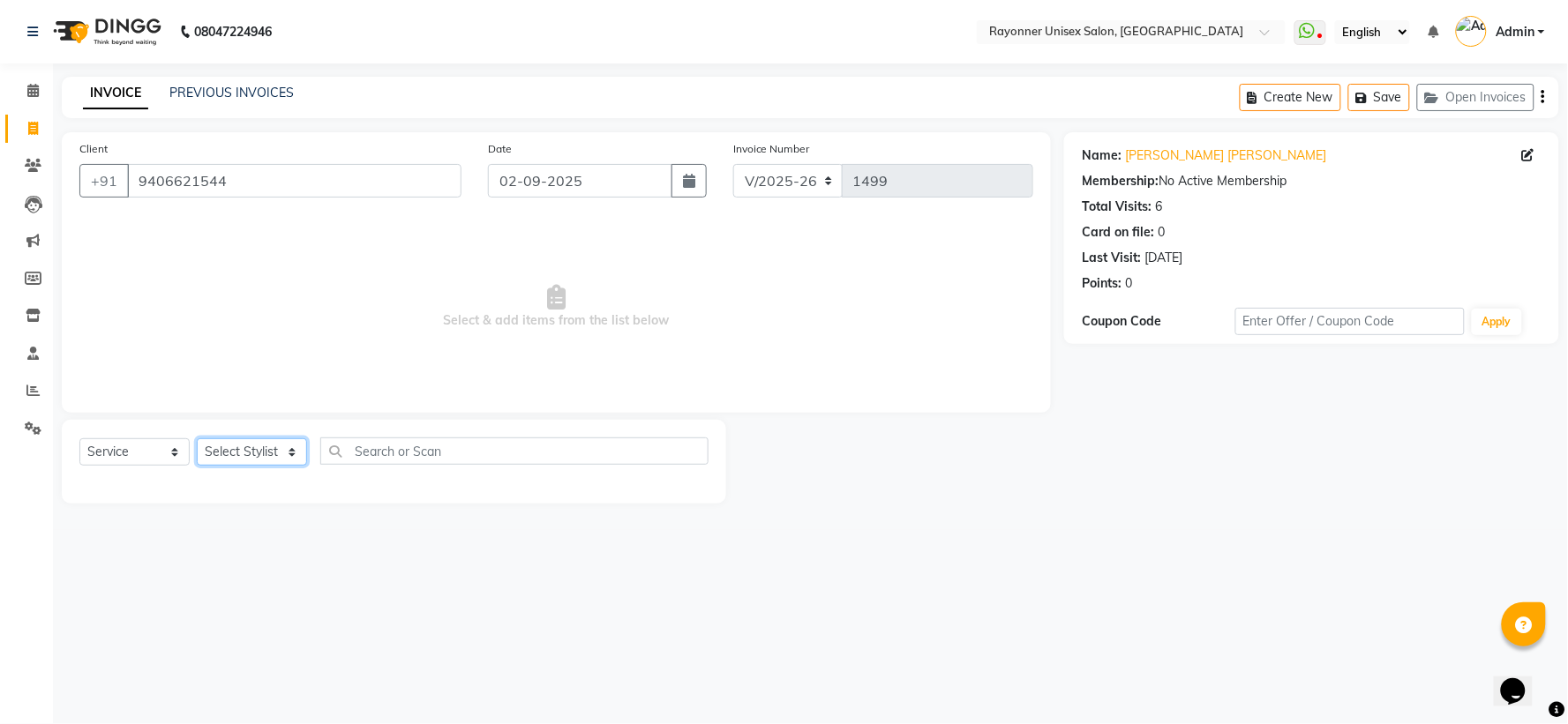
click at [287, 455] on select "Select Stylist [PERSON_NAME] [PERSON_NAME] [PERSON_NAME] Varma [PERSON_NAME] [P…" at bounding box center [252, 452] width 110 height 28
select select "60343"
click at [197, 439] on select "Select Stylist [PERSON_NAME] [PERSON_NAME] [PERSON_NAME] Varma [PERSON_NAME] [P…" at bounding box center [252, 452] width 110 height 28
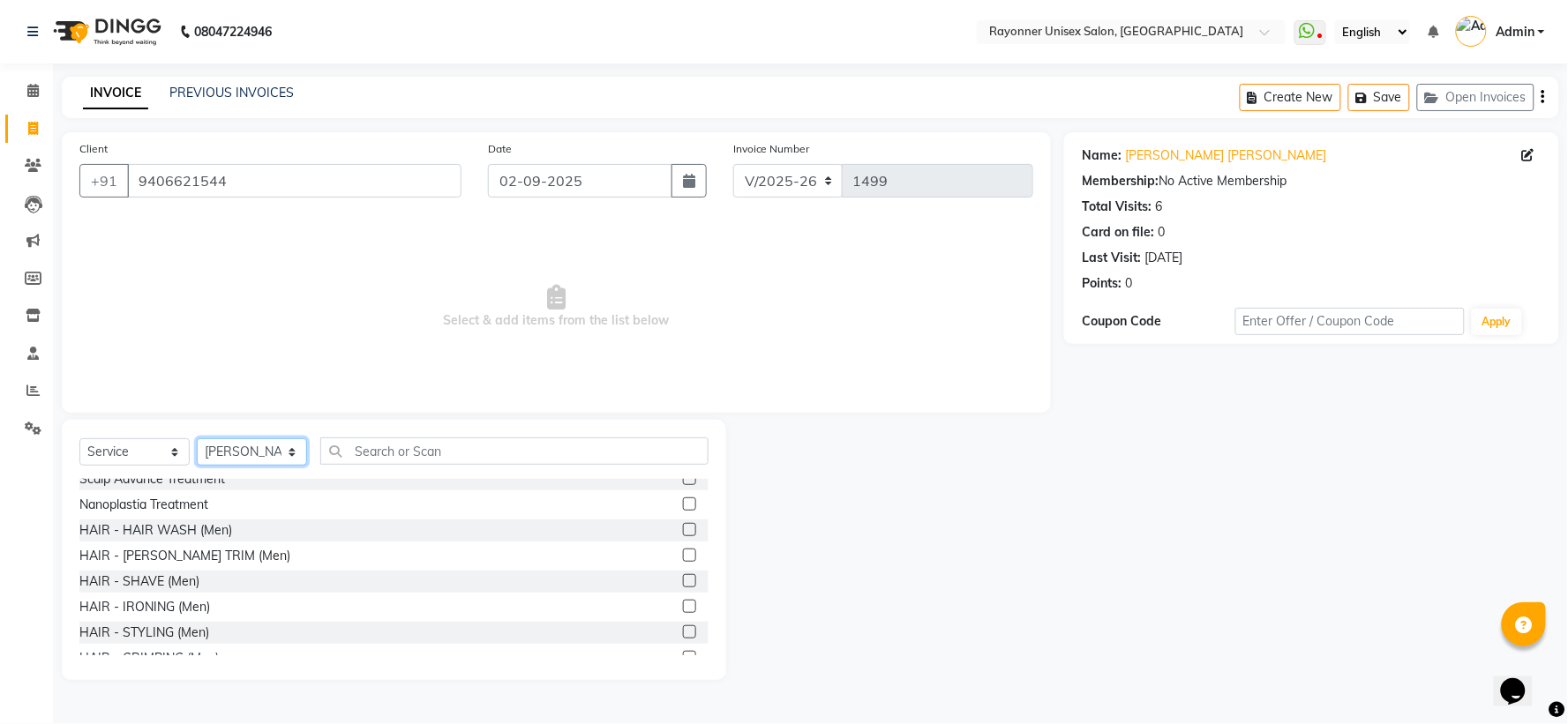
scroll to position [980, 0]
click at [683, 631] on label at bounding box center [690, 635] width 13 height 13
click at [683, 631] on input "checkbox" at bounding box center [689, 635] width 12 height 12
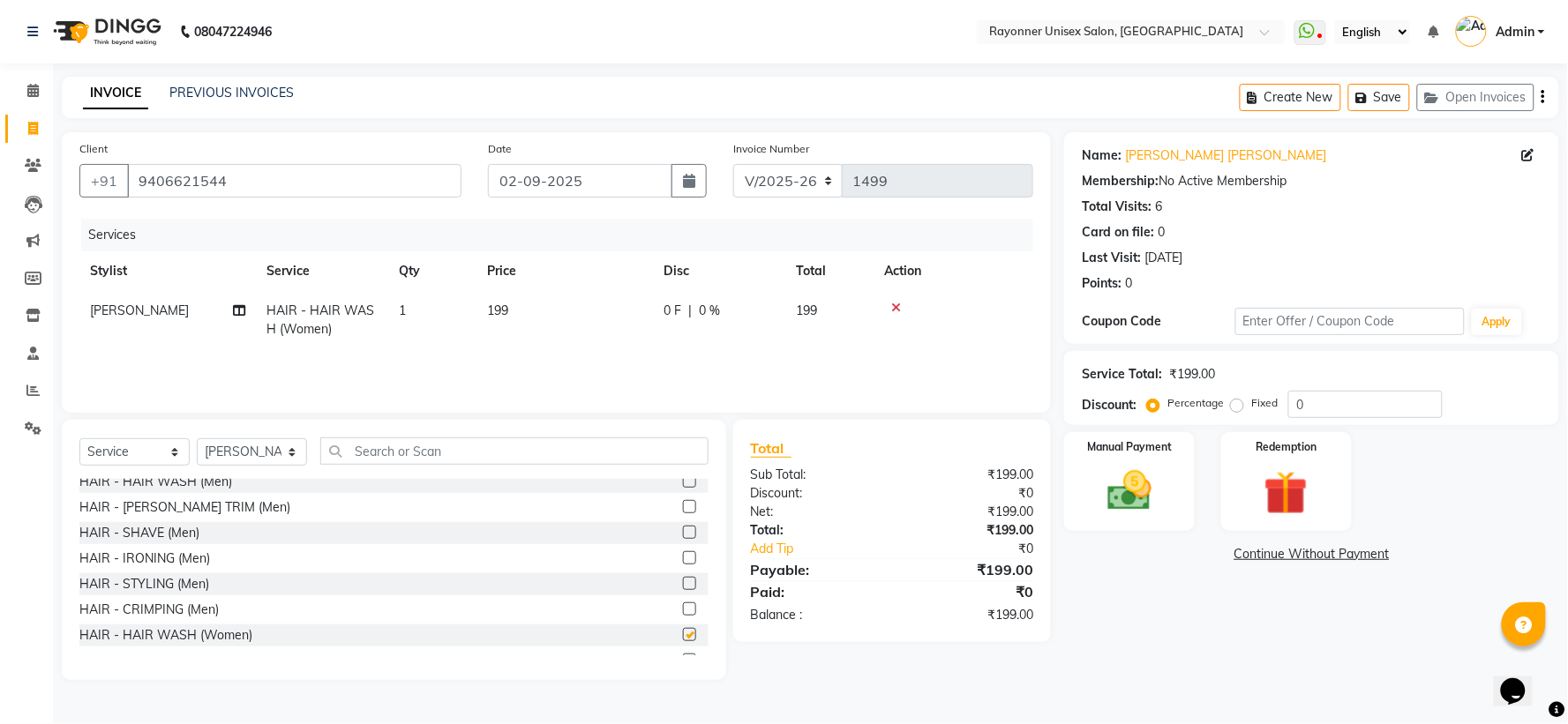
checkbox input "false"
click at [291, 455] on select "Select Stylist [PERSON_NAME] [PERSON_NAME] [PERSON_NAME] Varma [PERSON_NAME] [P…" at bounding box center [252, 452] width 110 height 28
select select "69701"
click at [197, 439] on select "Select Stylist [PERSON_NAME] [PERSON_NAME] [PERSON_NAME] Varma [PERSON_NAME] [P…" at bounding box center [252, 452] width 110 height 28
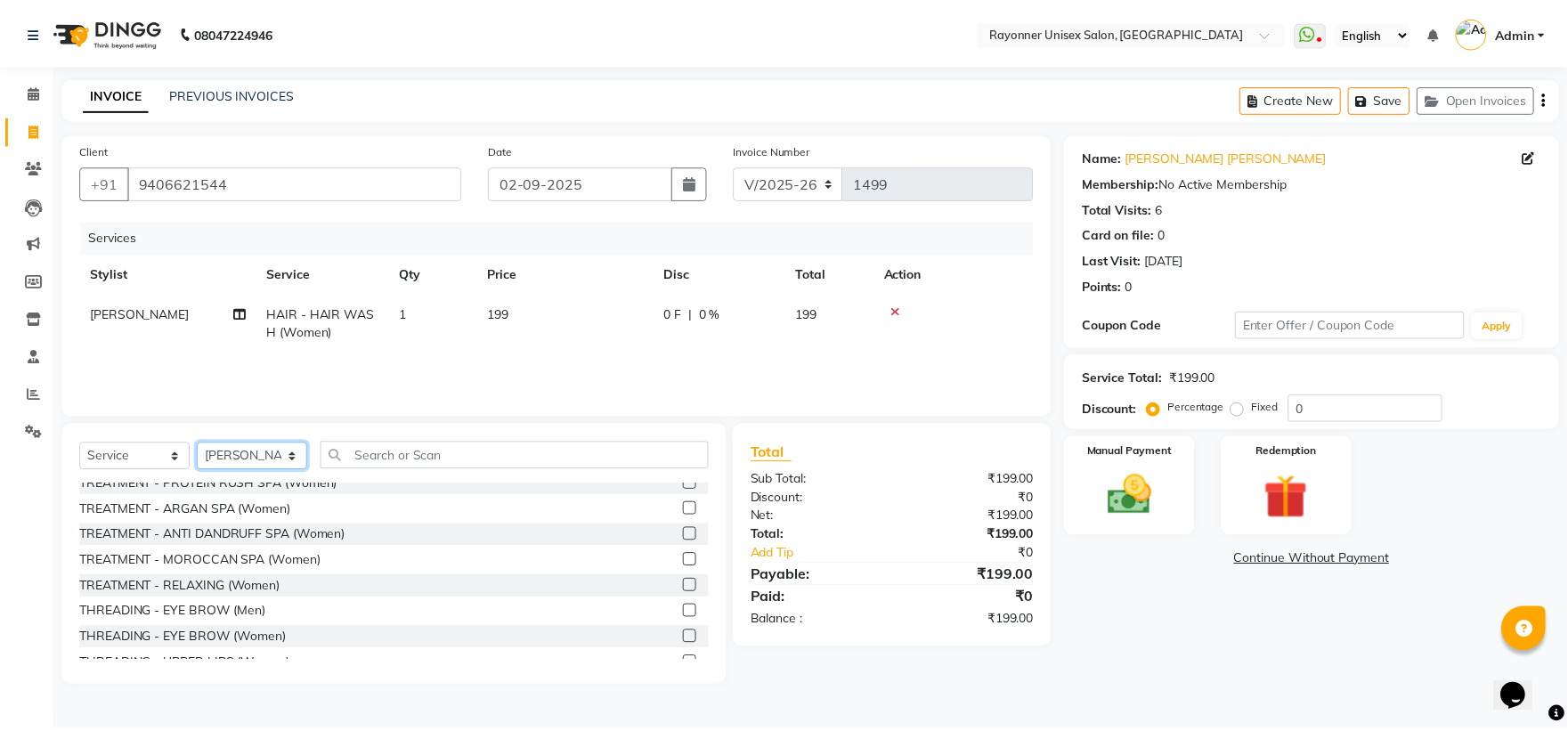
scroll to position [2275, 0]
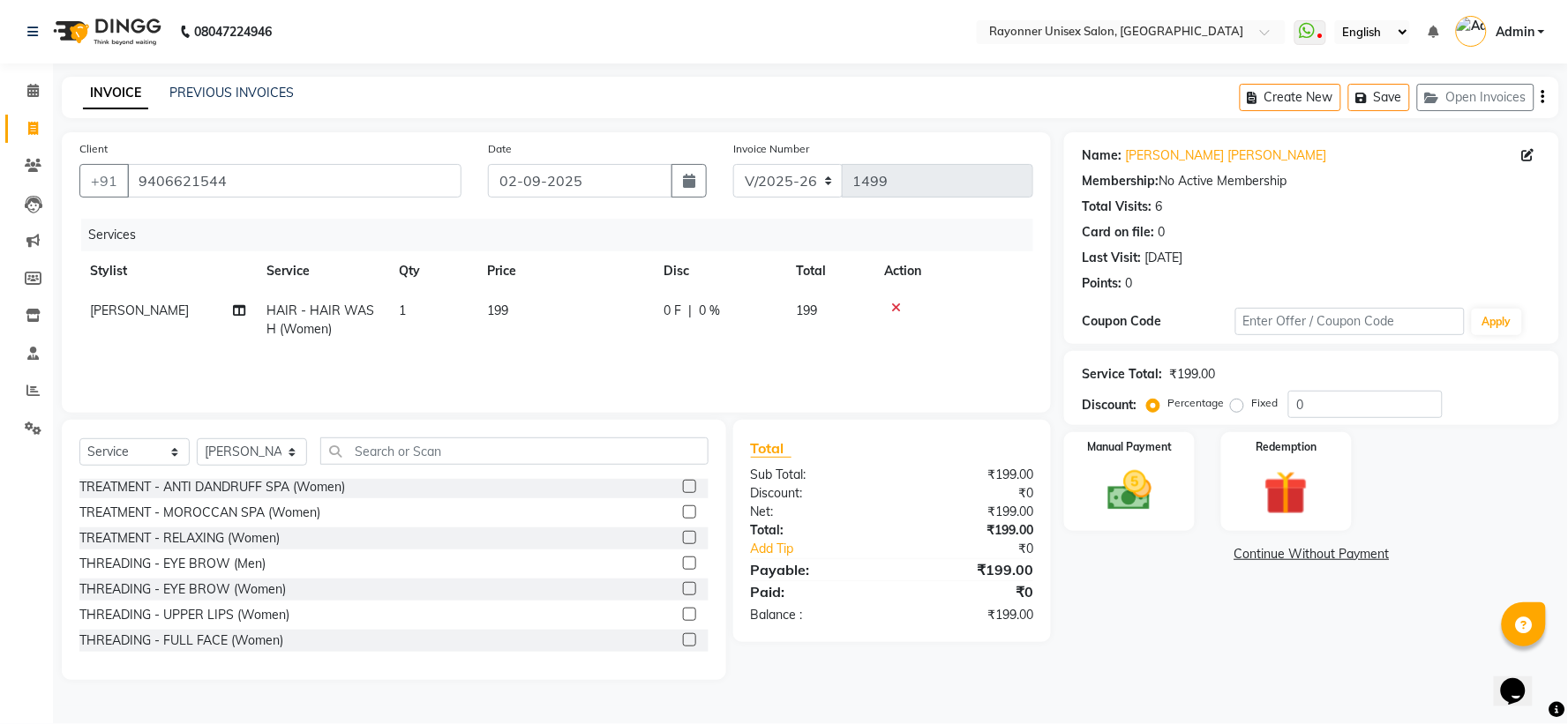
click at [683, 582] on label at bounding box center [690, 588] width 13 height 13
click at [683, 583] on input "checkbox" at bounding box center [689, 589] width 12 height 12
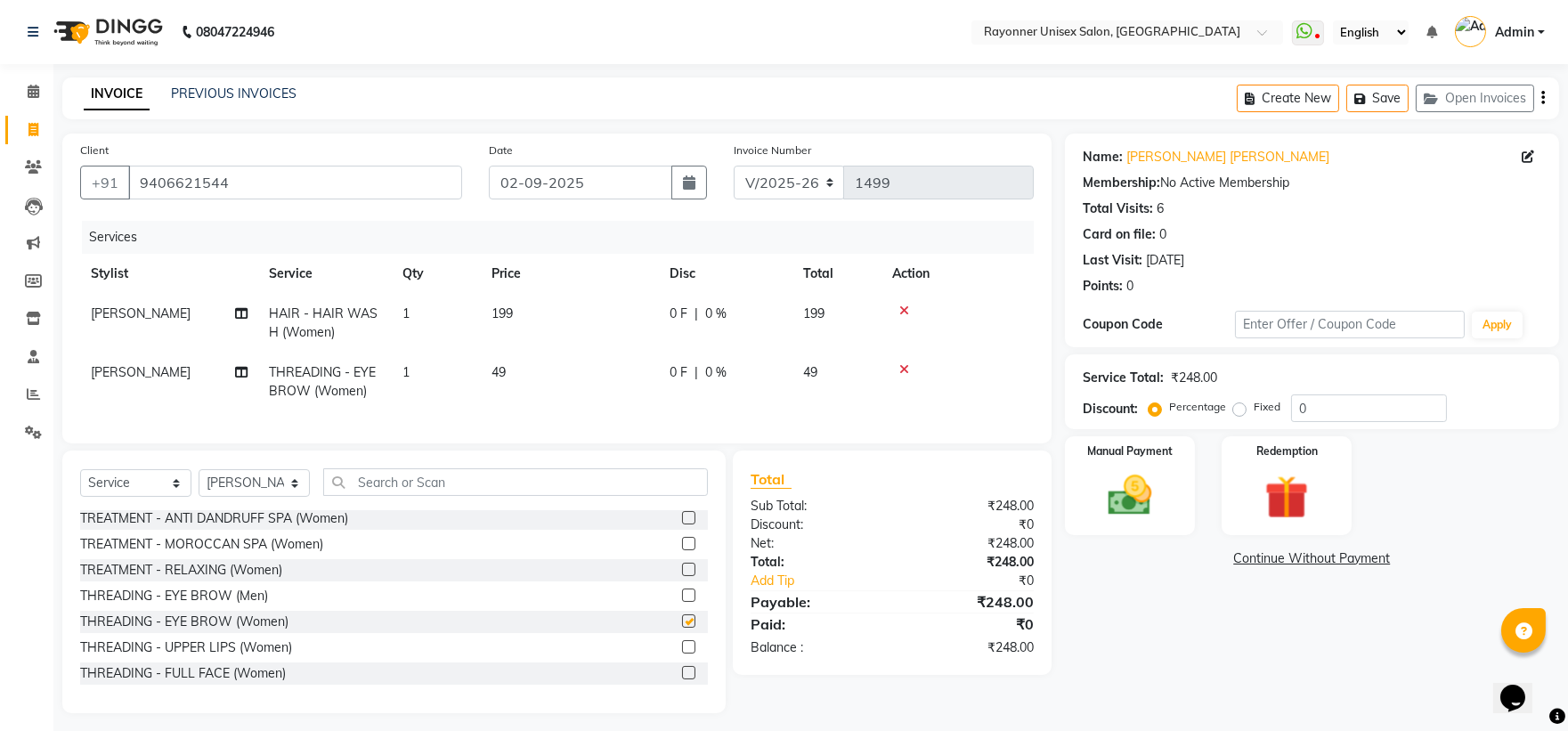
checkbox input "false"
click at [682, 653] on label at bounding box center [688, 647] width 14 height 14
click at [682, 653] on input "checkbox" at bounding box center [687, 648] width 12 height 12
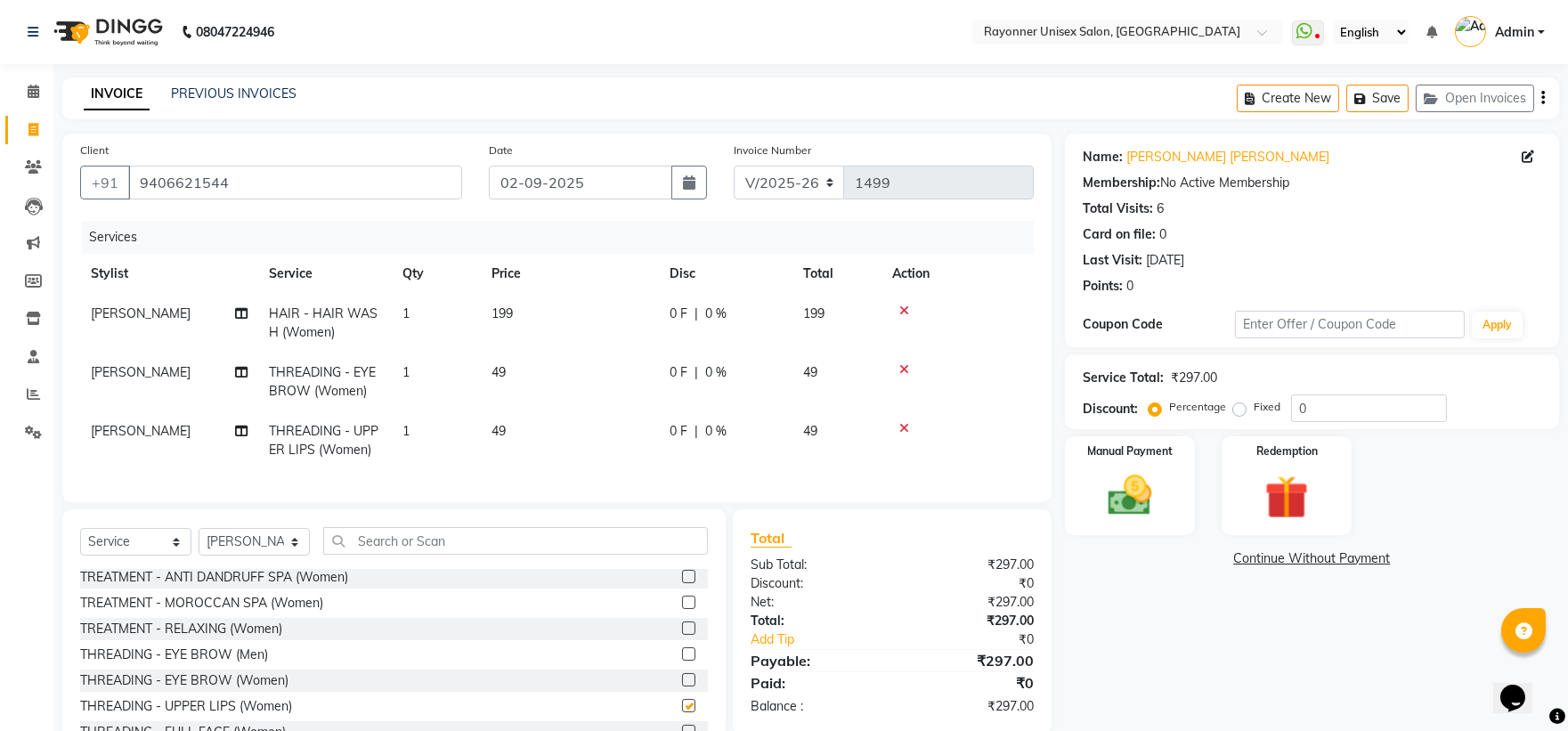
checkbox input "false"
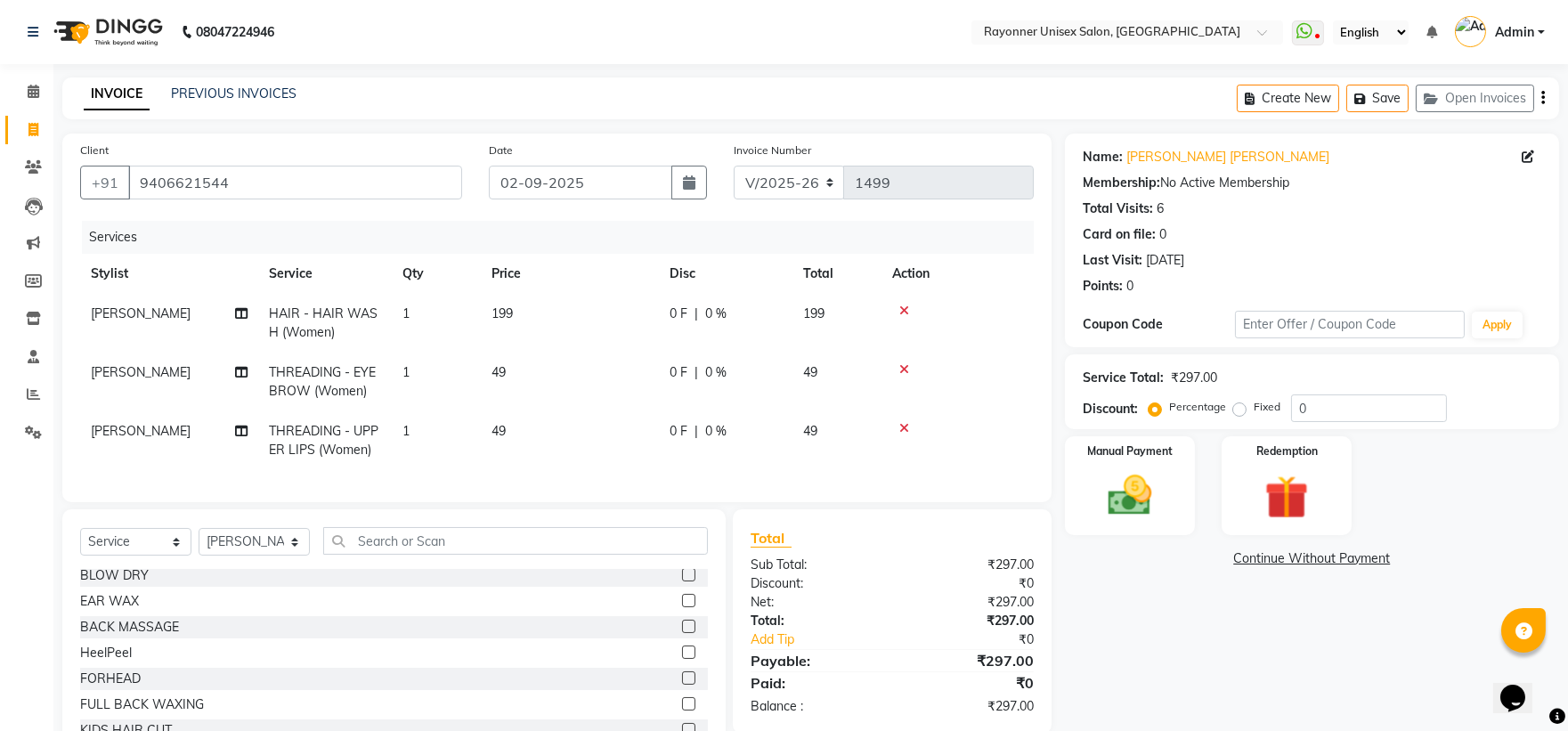
scroll to position [98, 0]
click at [682, 642] on label at bounding box center [688, 635] width 14 height 14
click at [682, 642] on input "checkbox" at bounding box center [687, 636] width 12 height 12
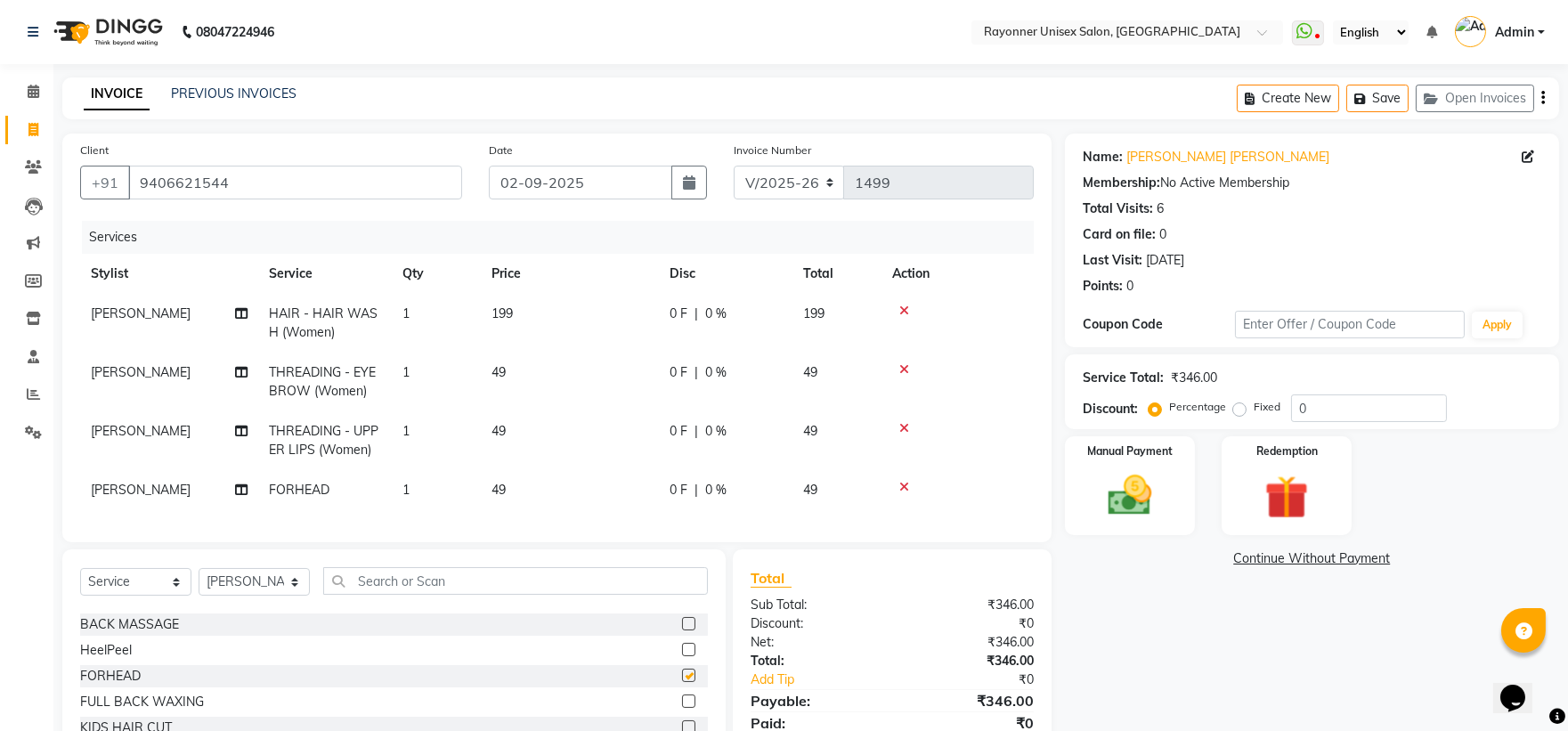
checkbox input "false"
click at [1155, 510] on img at bounding box center [1129, 495] width 74 height 52
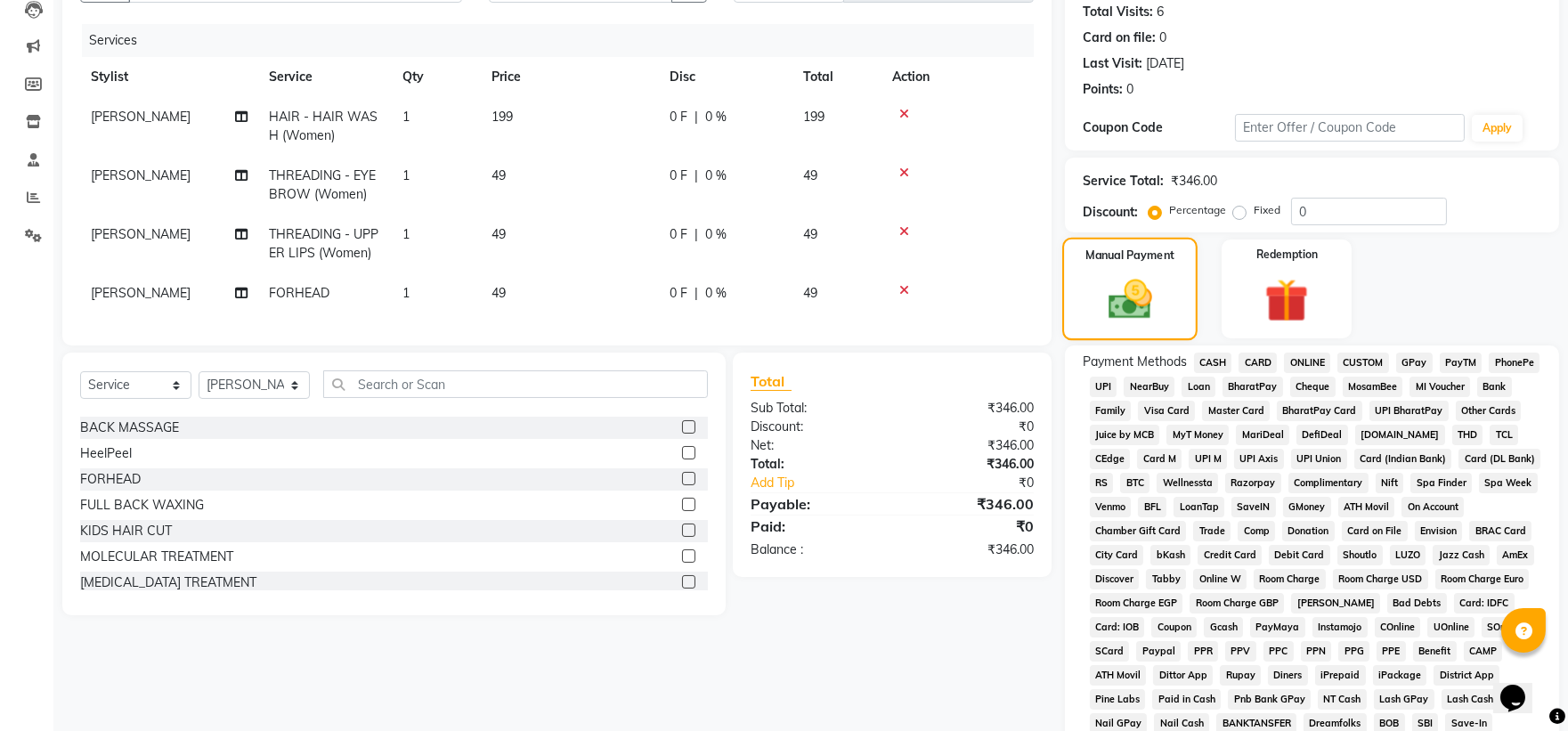
scroll to position [198, 0]
click at [1220, 358] on span "CASH" at bounding box center [1213, 361] width 38 height 21
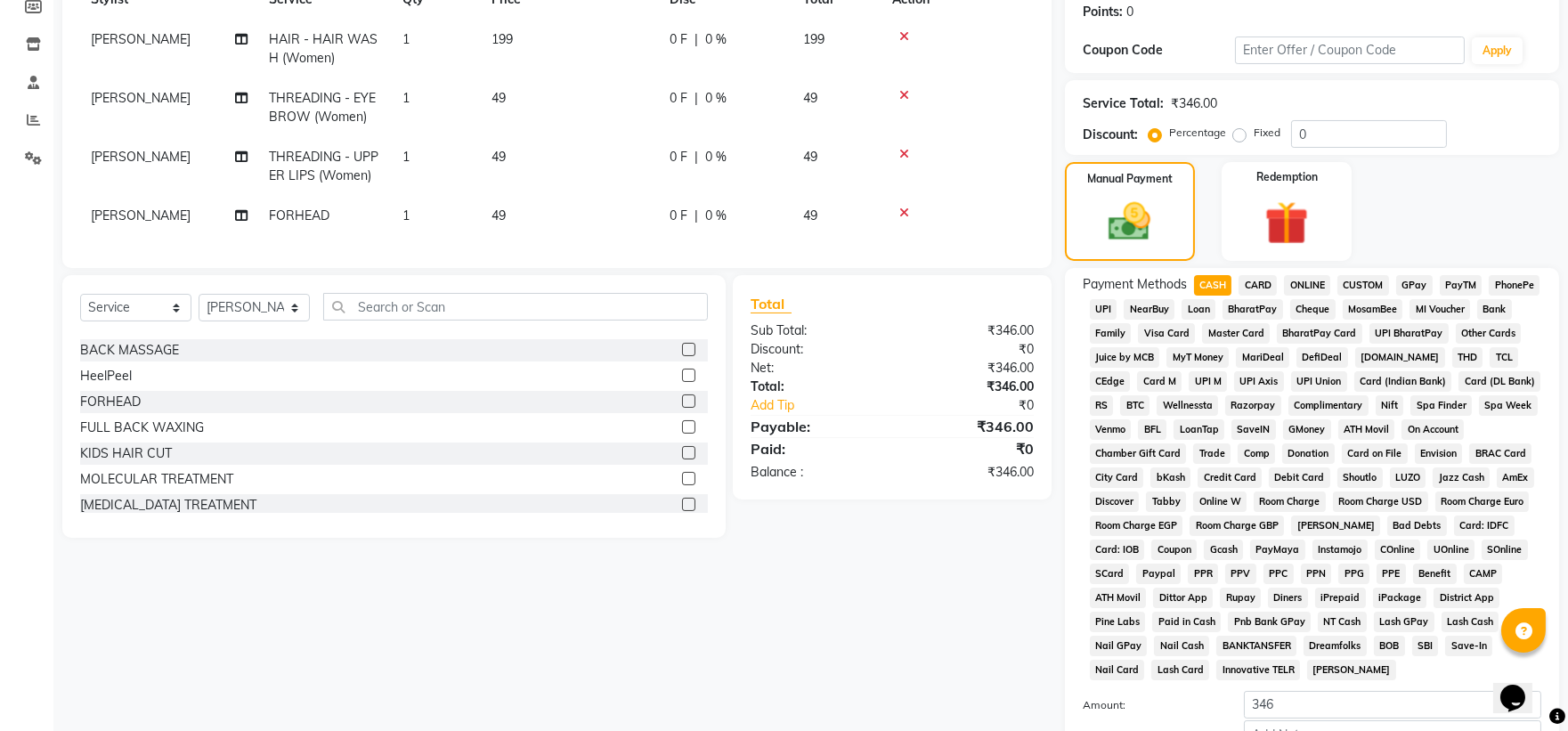
scroll to position [396, 0]
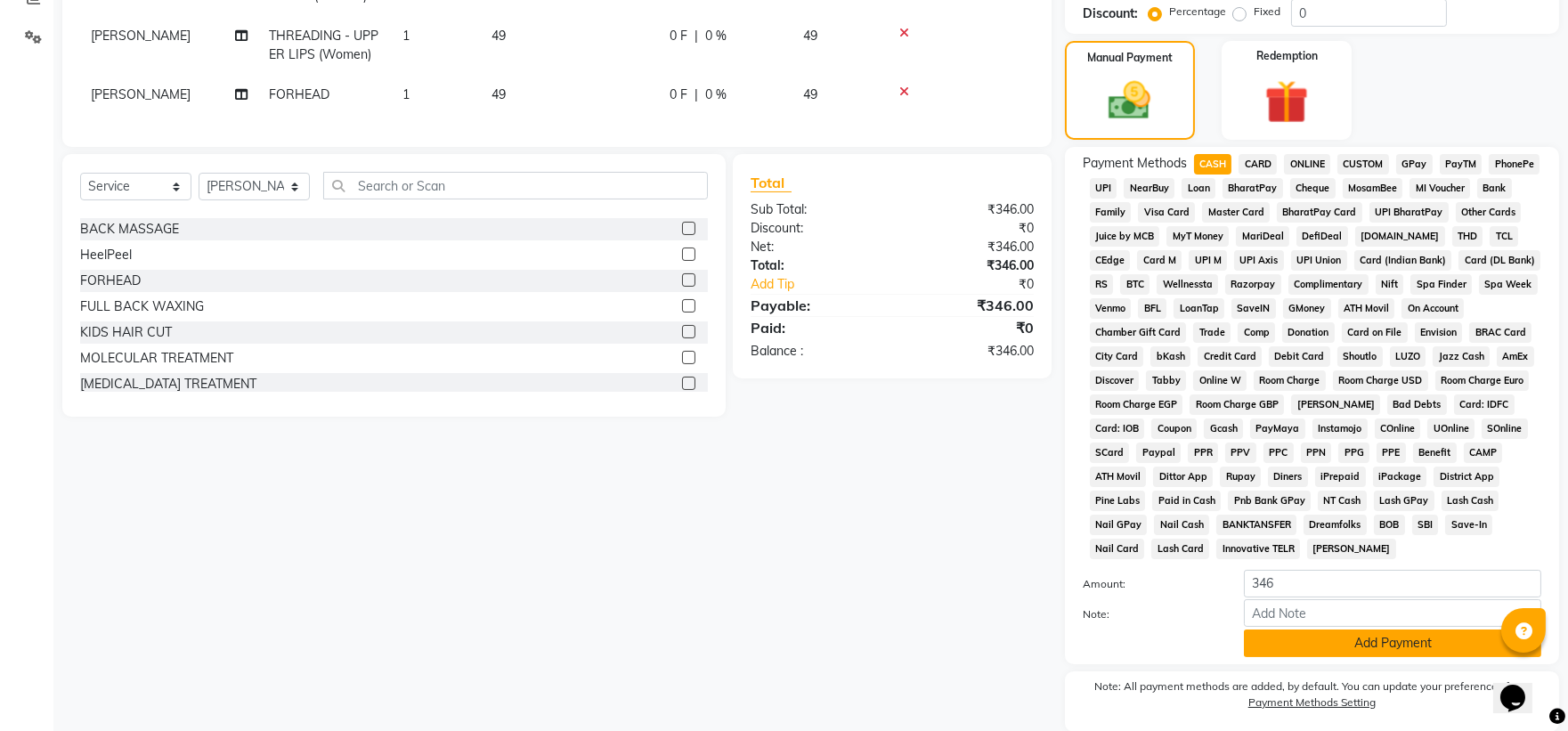
click at [1332, 651] on button "Add Payment" at bounding box center [1392, 643] width 297 height 28
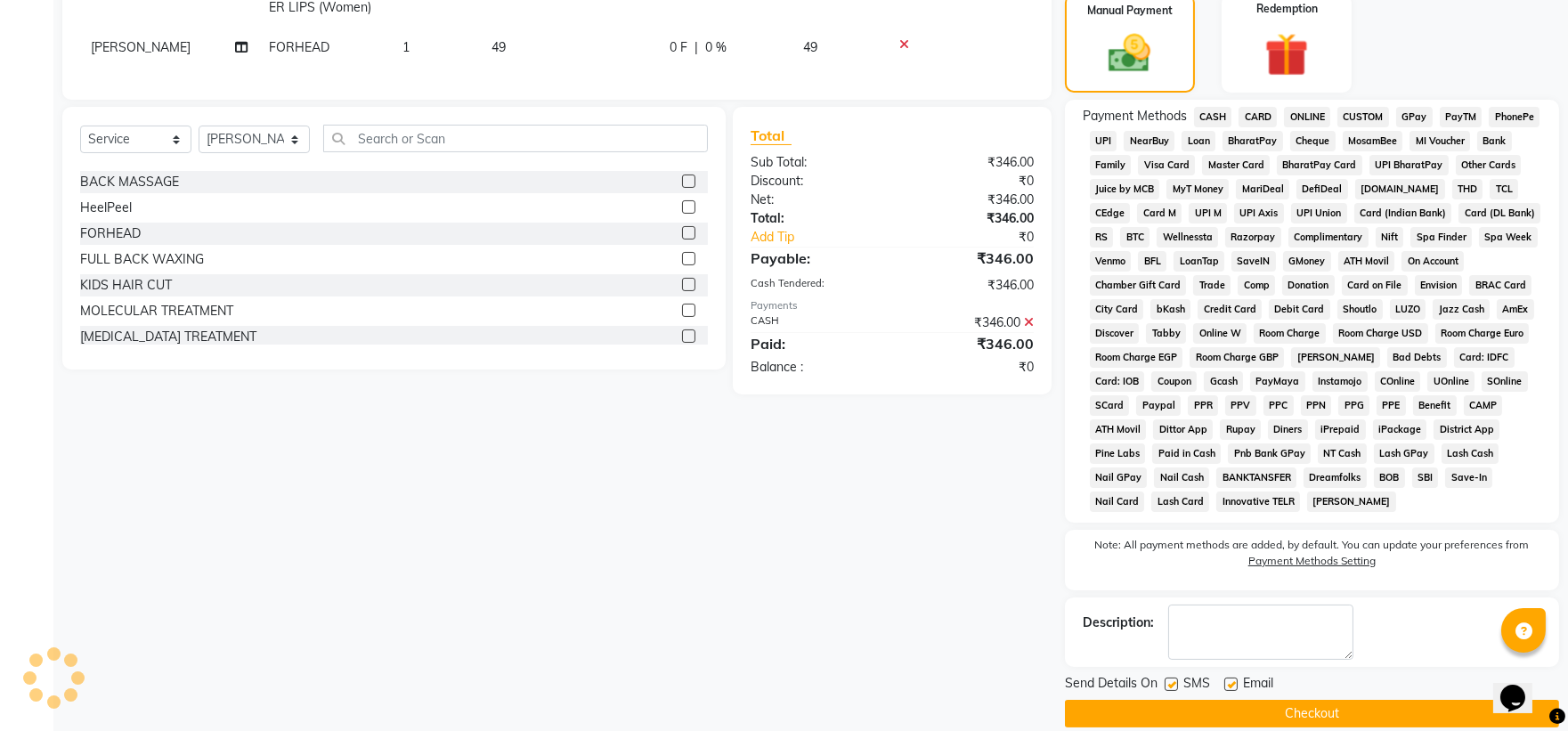
scroll to position [468, 0]
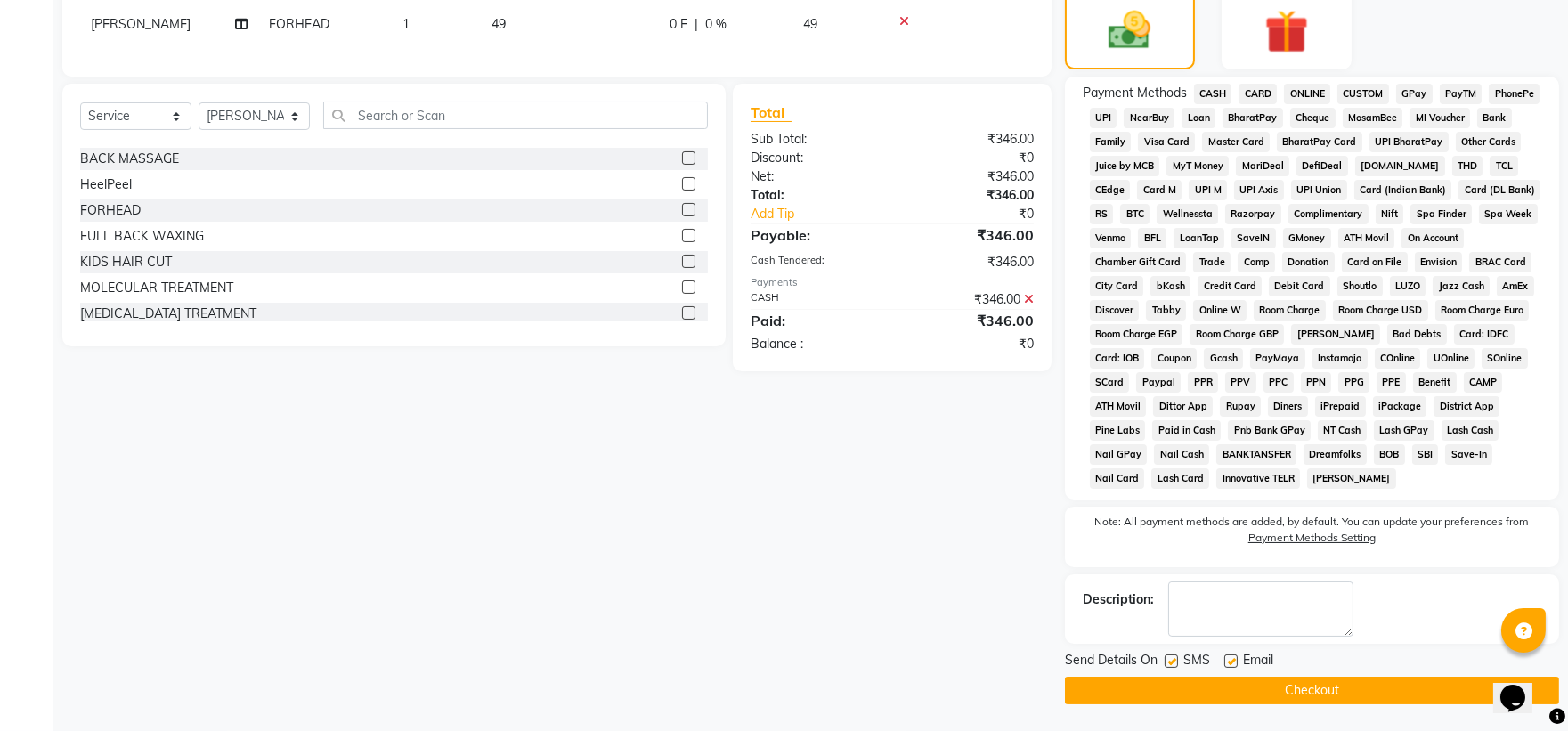
click at [1302, 692] on button "Checkout" at bounding box center [1311, 690] width 494 height 28
